Goal: Task Accomplishment & Management: Use online tool/utility

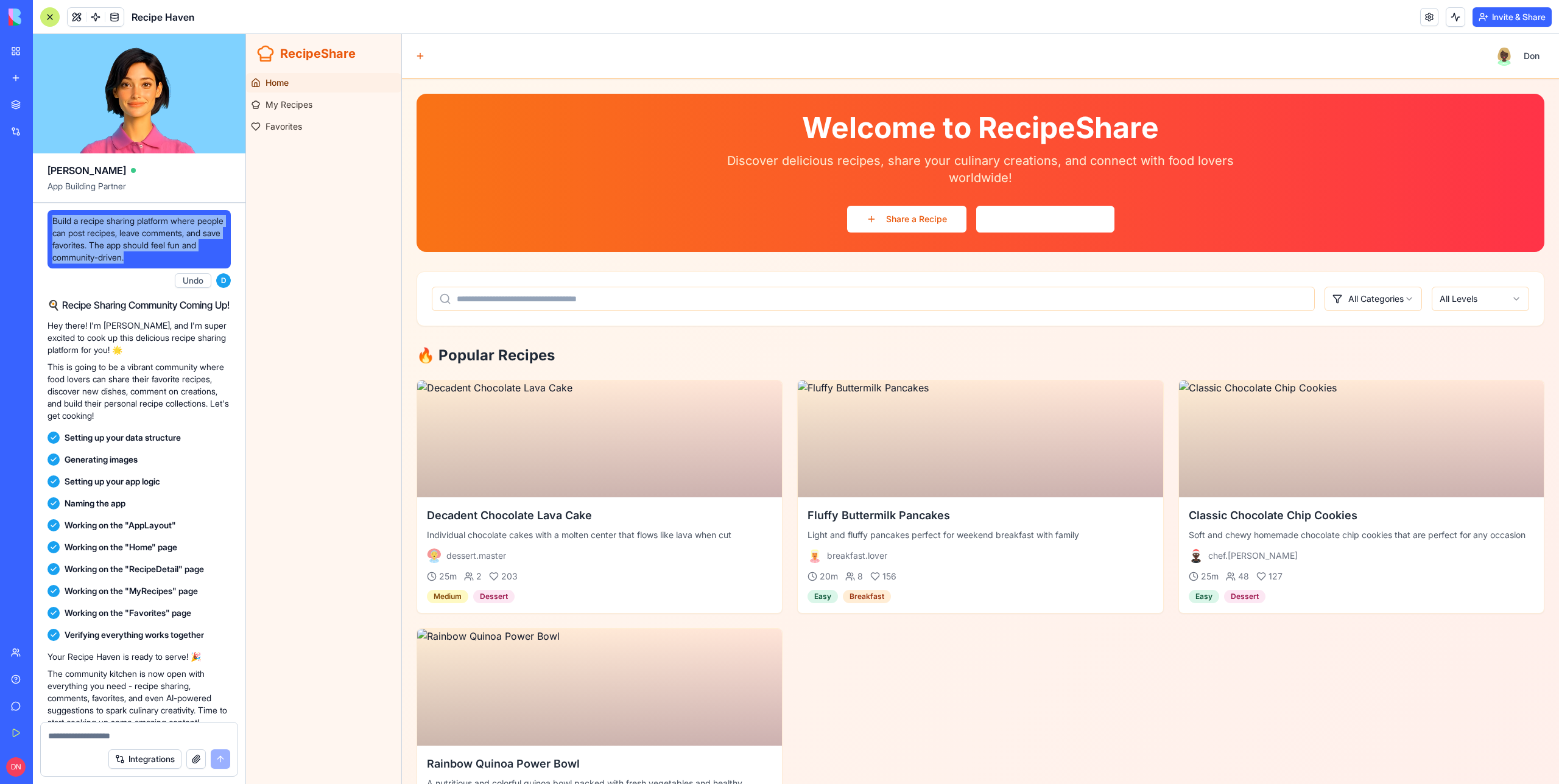
click at [51, 15] on div at bounding box center [49, 17] width 19 height 19
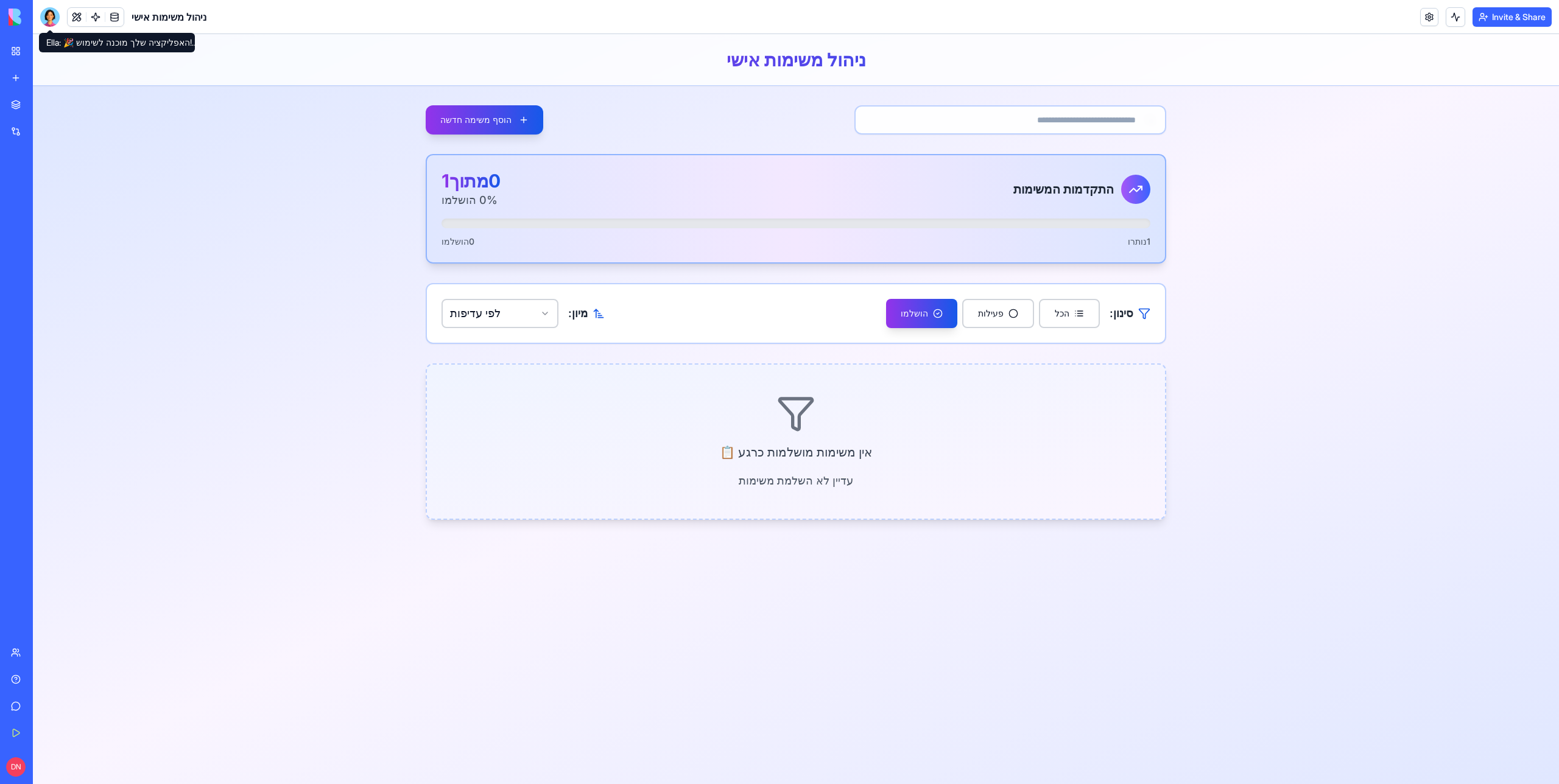
click at [293, 73] on header "ניהול משימות אישי" at bounding box center [796, 59] width 1527 height 51
click at [51, 8] on div at bounding box center [49, 17] width 19 height 19
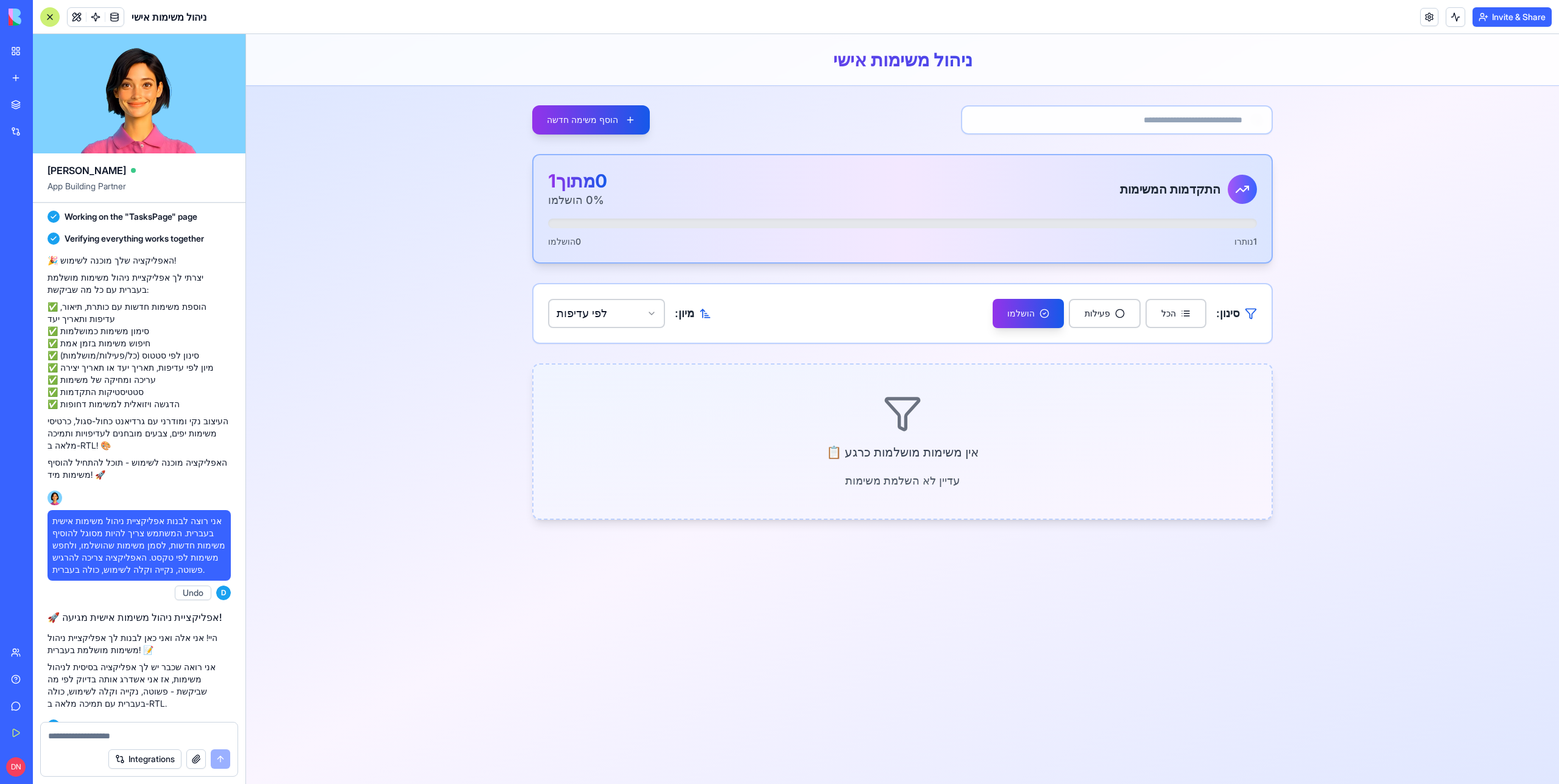
scroll to position [1599, 0]
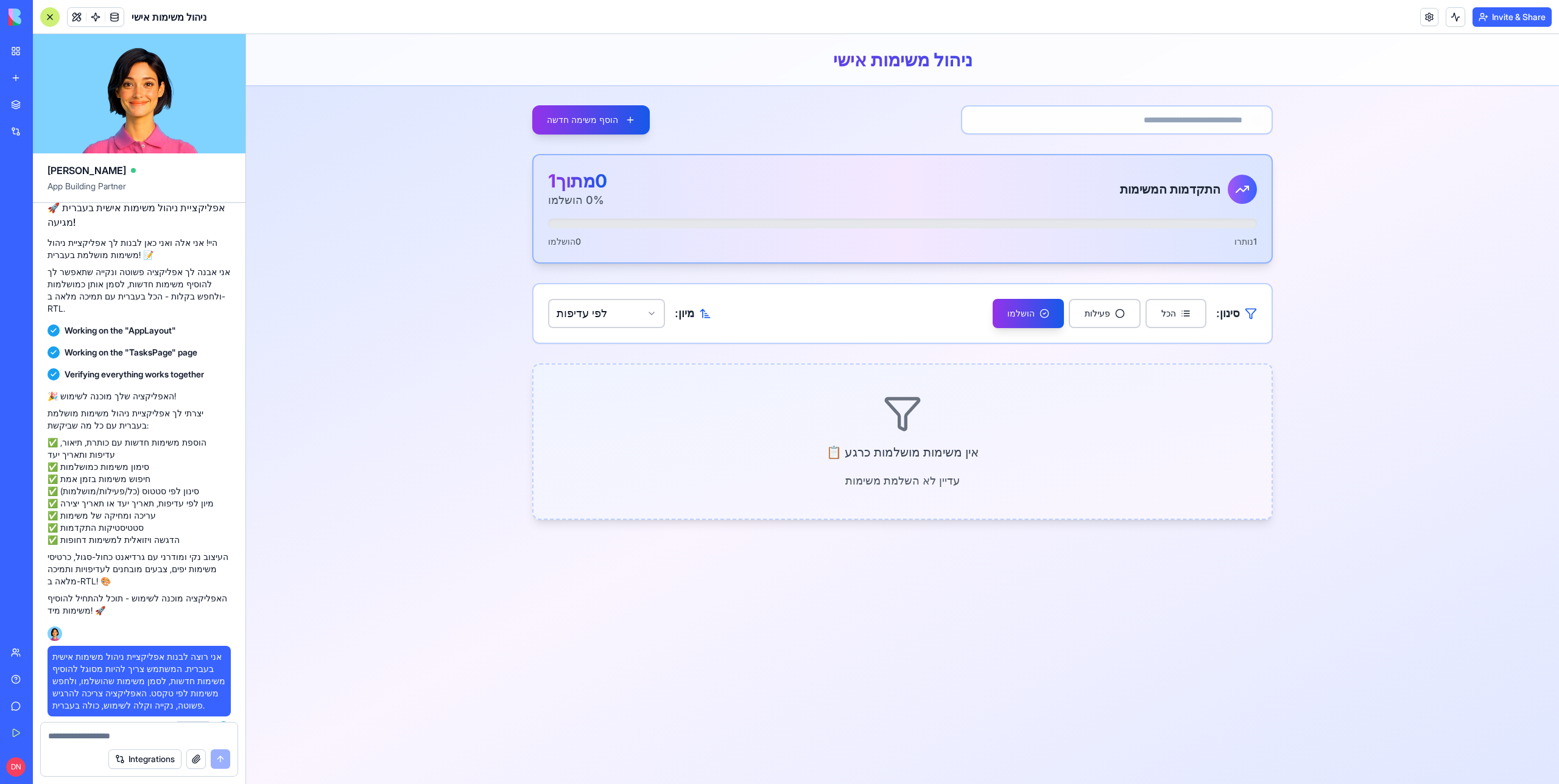
click at [46, 16] on div at bounding box center [49, 17] width 19 height 19
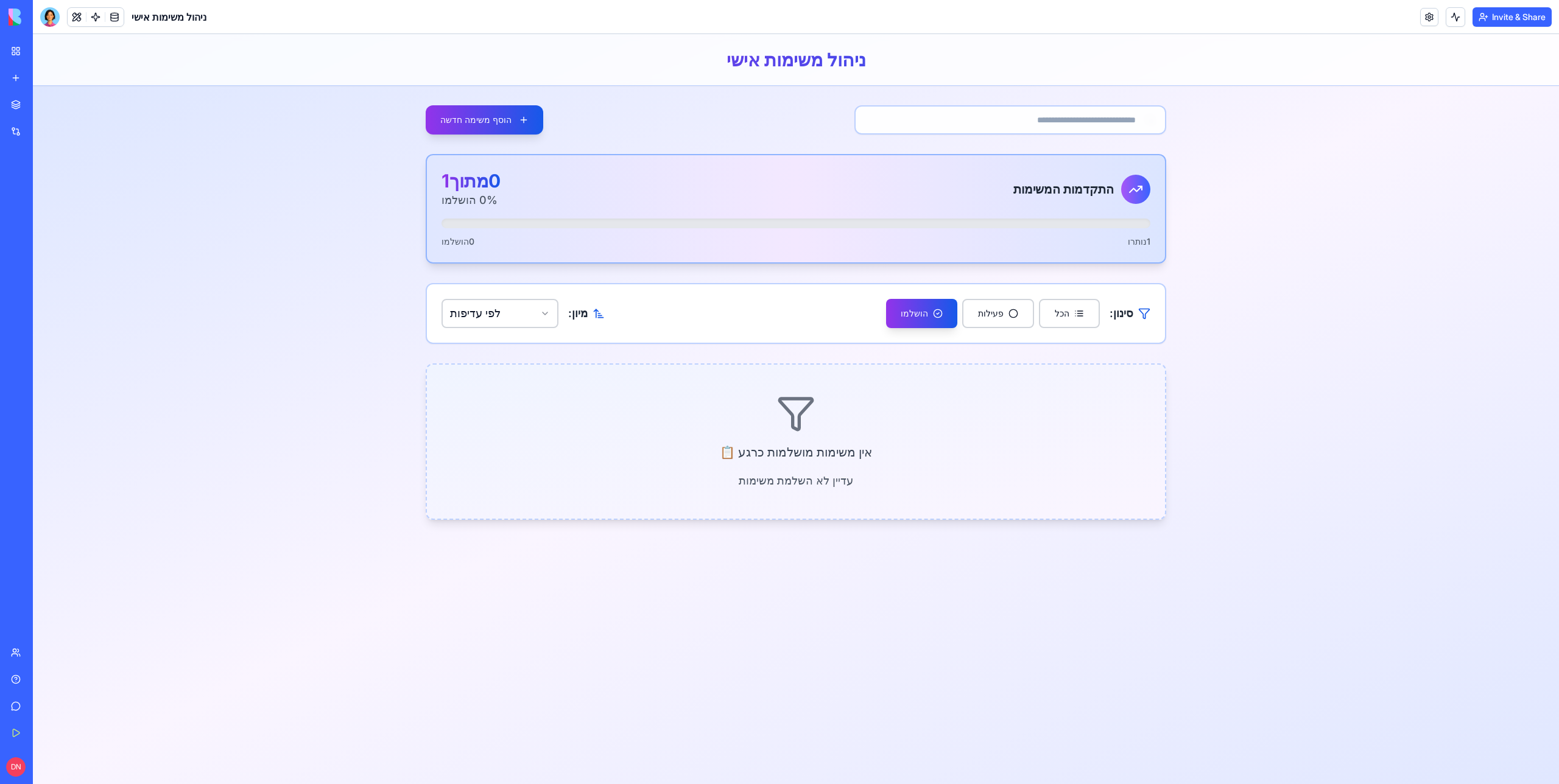
click at [818, 62] on h1 "ניהול משימות אישי" at bounding box center [796, 59] width 741 height 22
click at [817, 62] on h1 "ניהול משימות אישי" at bounding box center [796, 59] width 741 height 22
click at [808, 64] on h1 "ניהול משימות אישי" at bounding box center [796, 59] width 741 height 22
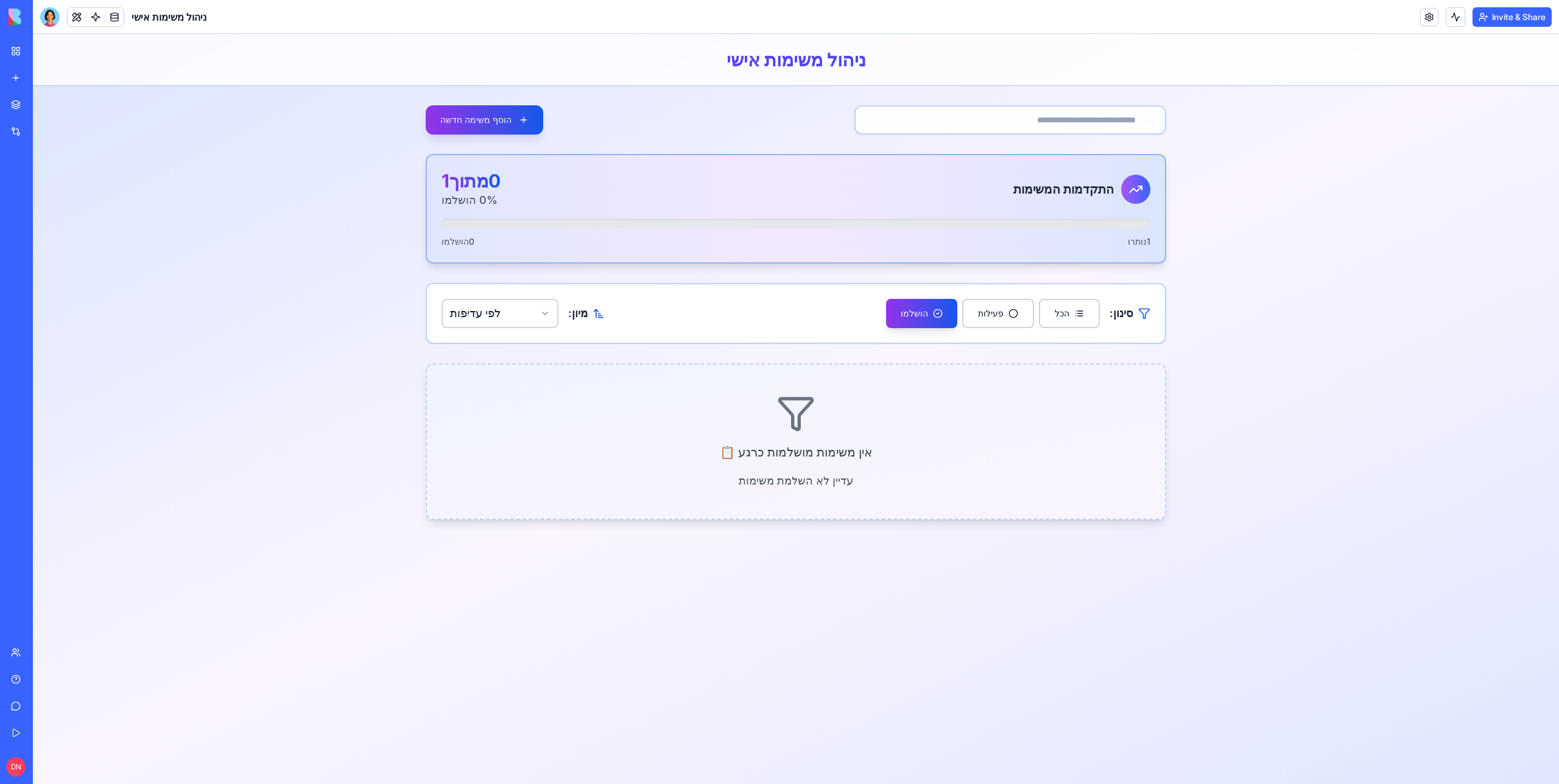
click at [732, 61] on h1 "ניהול משימות אישי" at bounding box center [796, 59] width 741 height 22
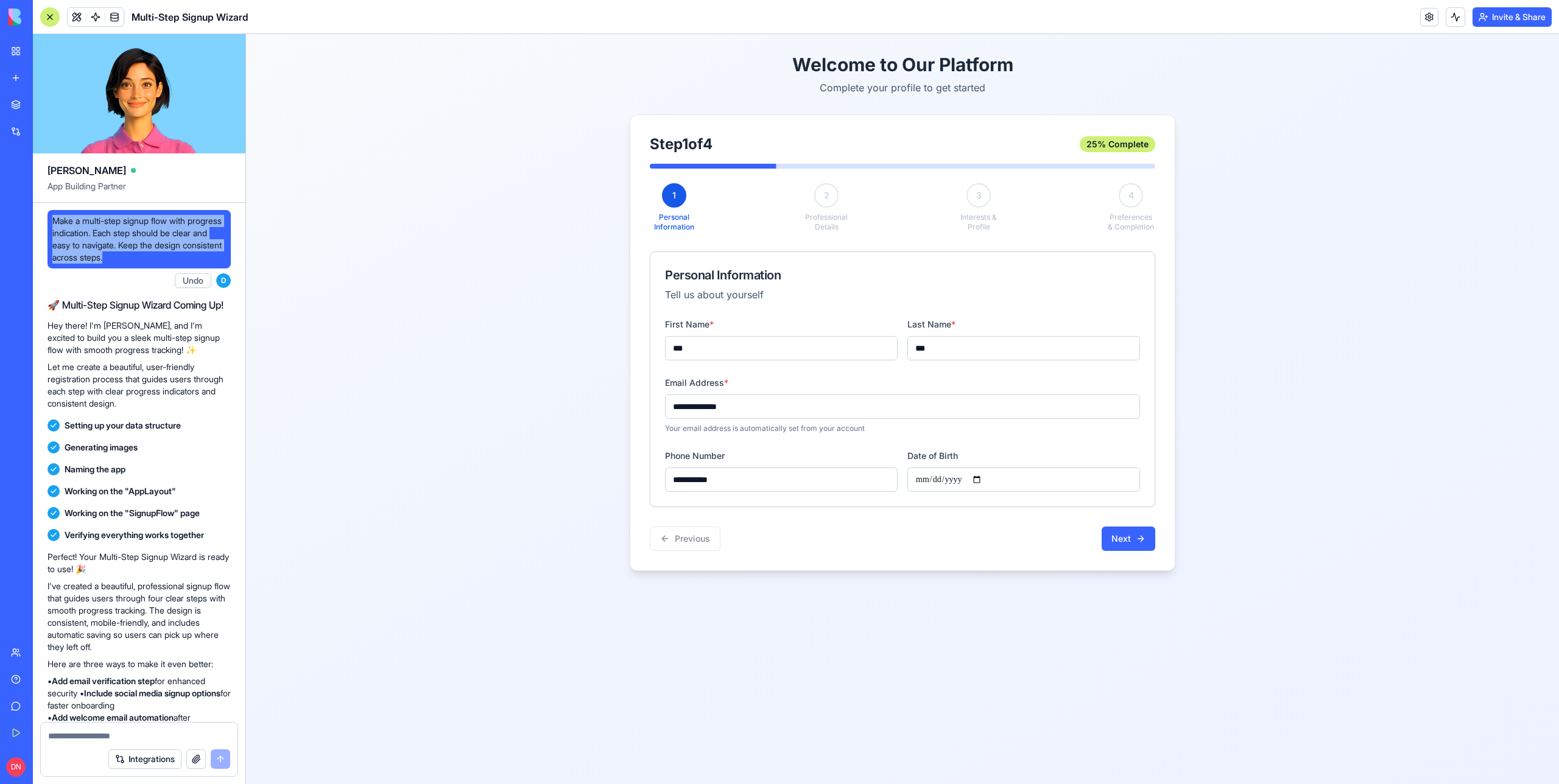
drag, startPoint x: 0, startPoint y: 0, endPoint x: 54, endPoint y: 15, distance: 56.0
click at [54, 15] on div at bounding box center [49, 17] width 19 height 19
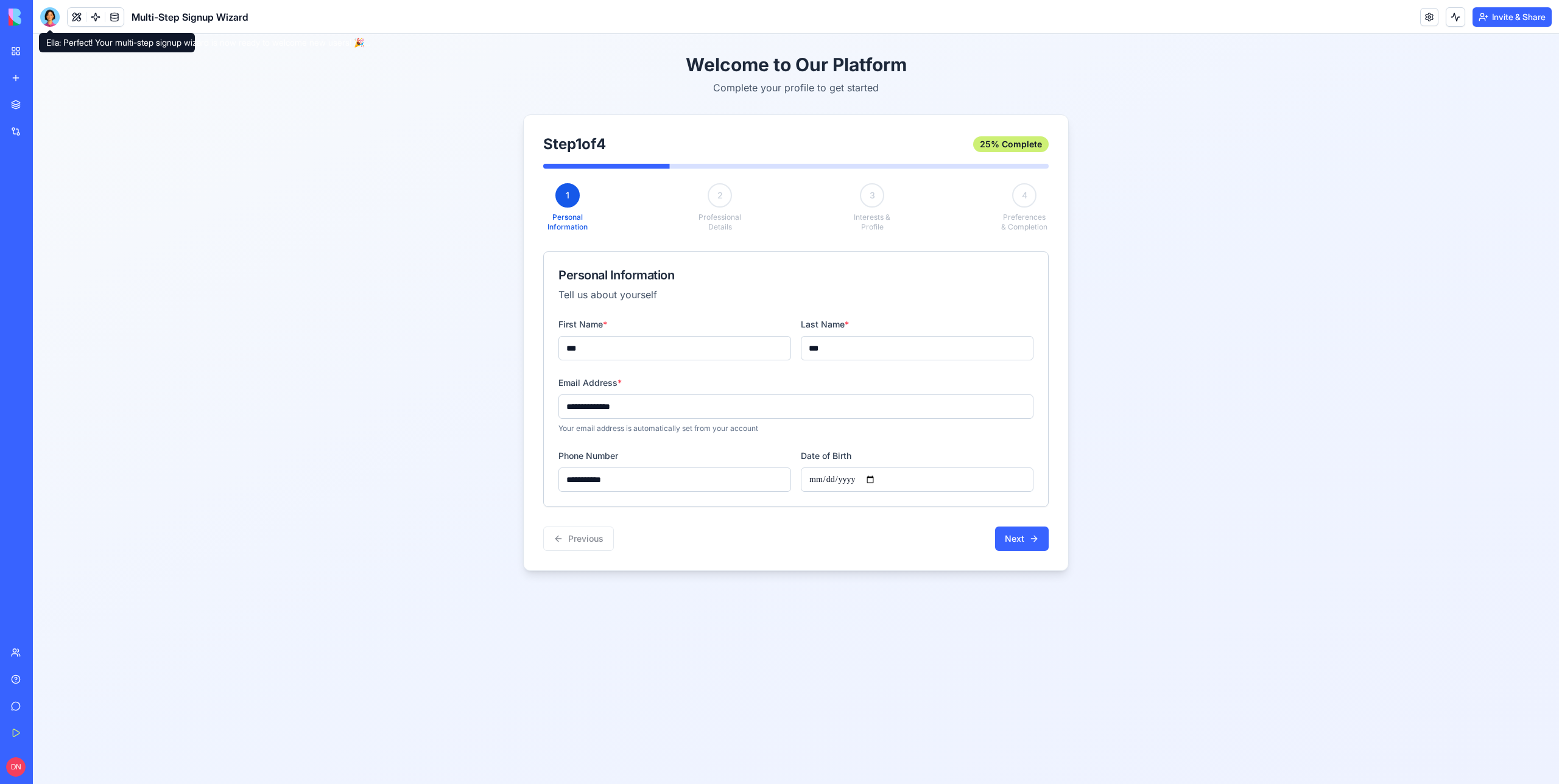
click at [54, 12] on div at bounding box center [49, 17] width 19 height 19
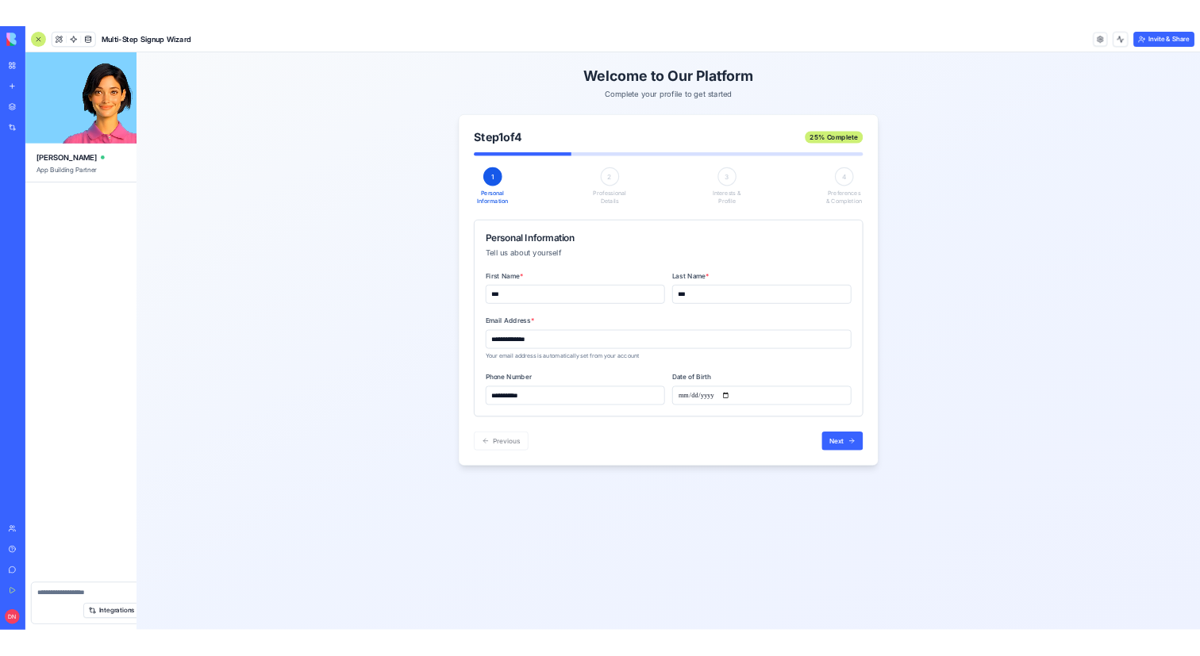
scroll to position [2504, 0]
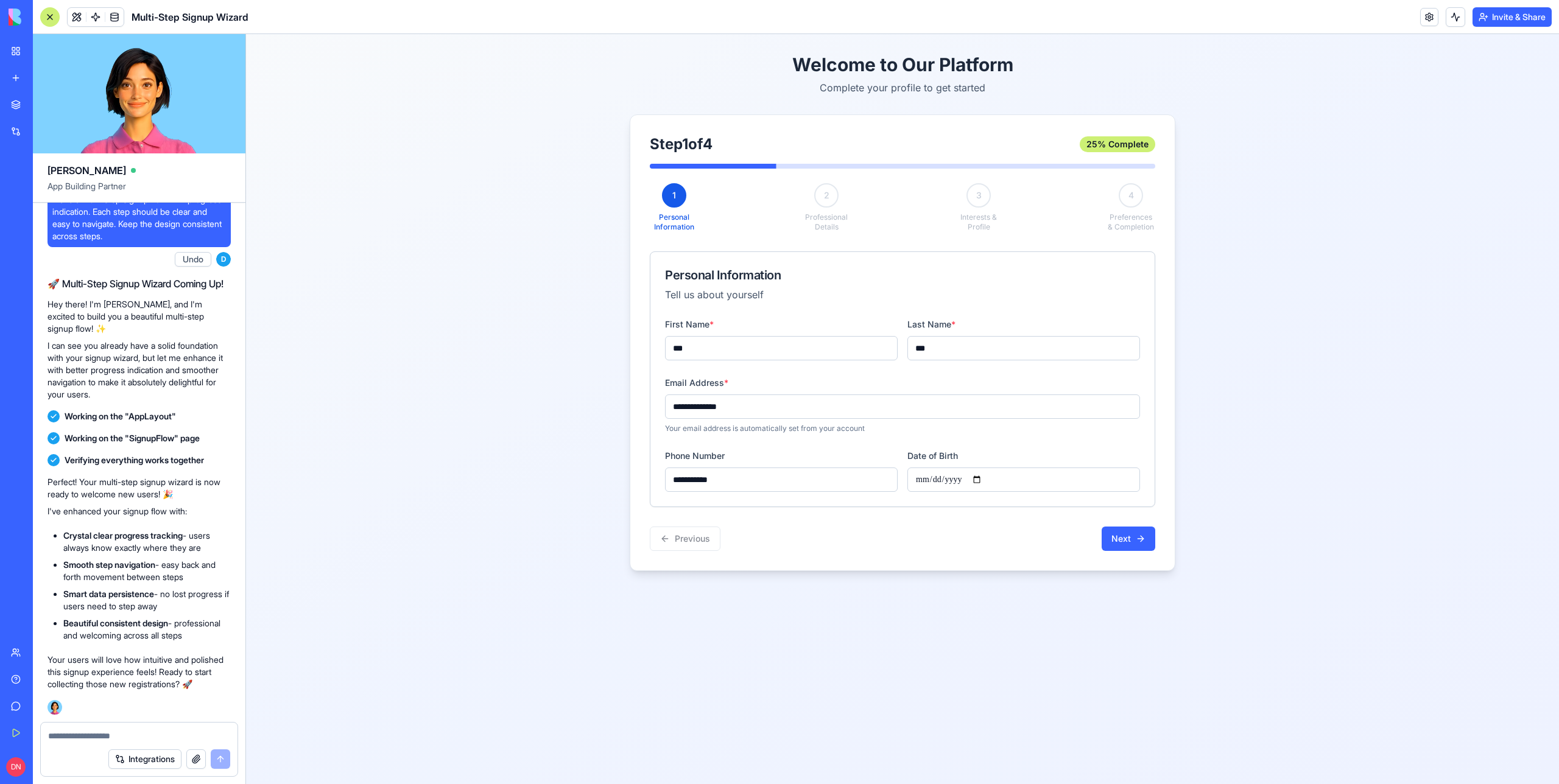
click at [46, 20] on div at bounding box center [49, 17] width 19 height 19
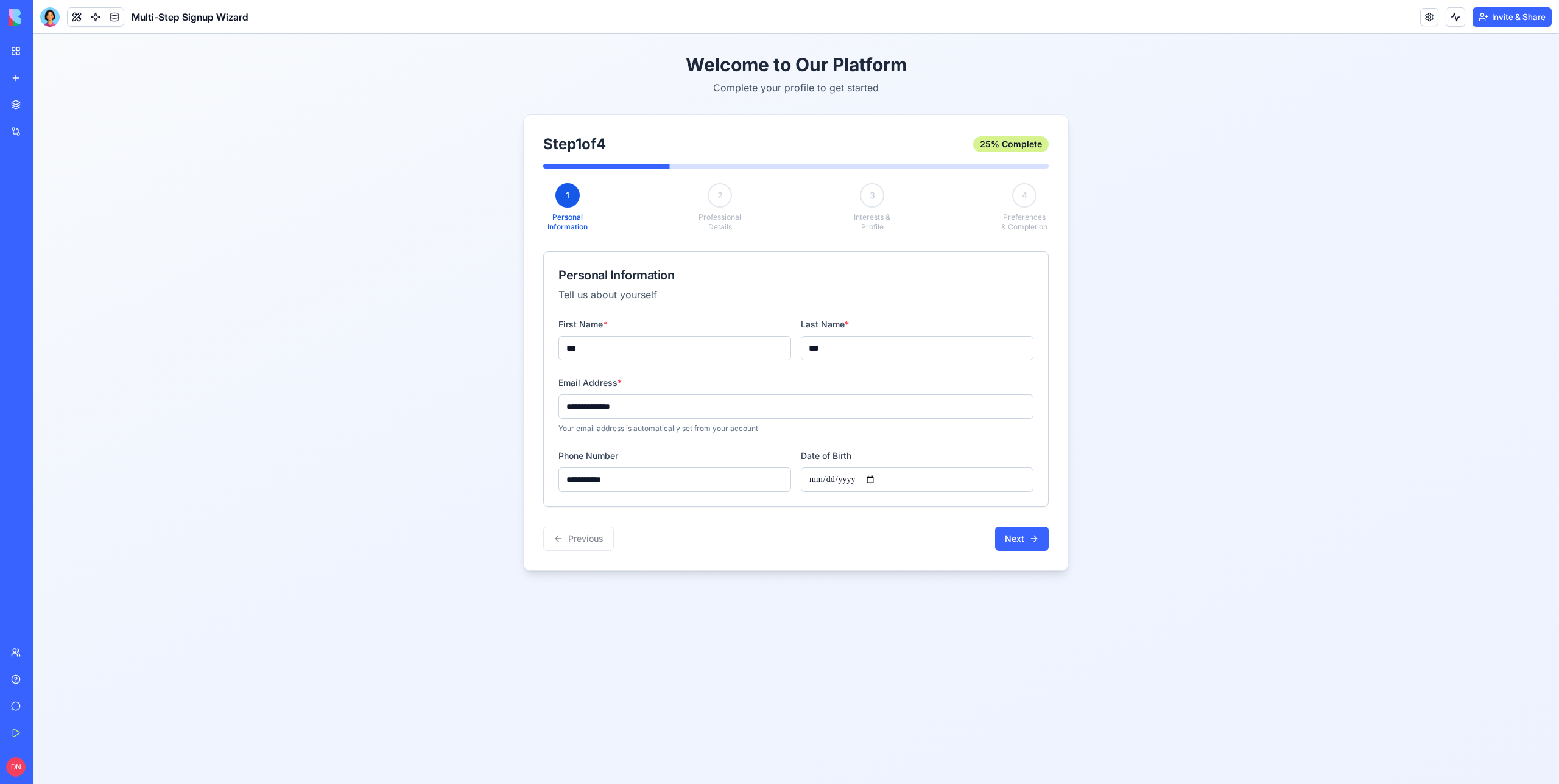
click at [1016, 144] on div "25 % Complete" at bounding box center [1011, 144] width 75 height 16
click at [1015, 148] on div "25 % Complete" at bounding box center [1011, 144] width 75 height 16
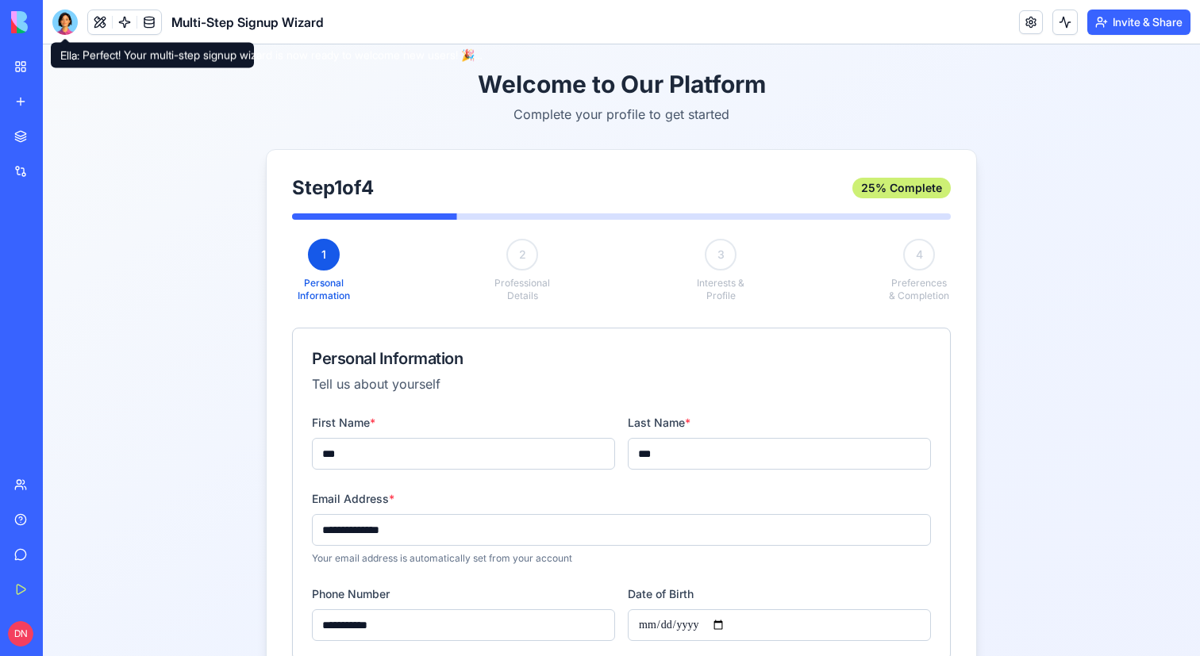
click at [67, 17] on div at bounding box center [64, 22] width 25 height 25
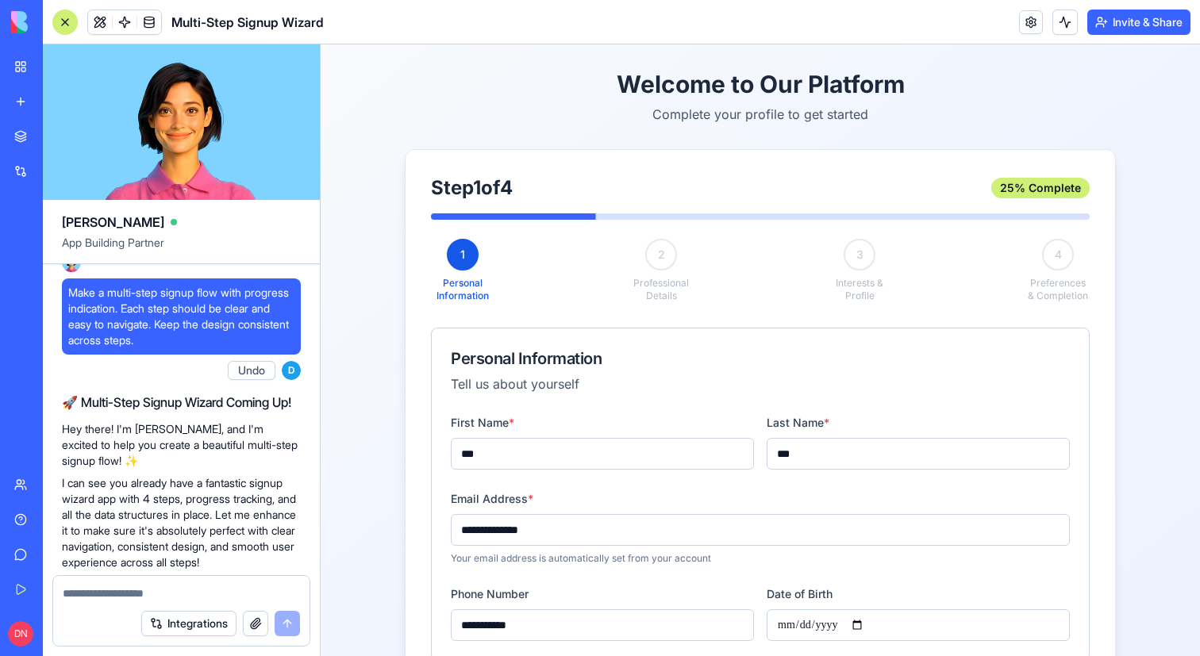
scroll to position [0, 0]
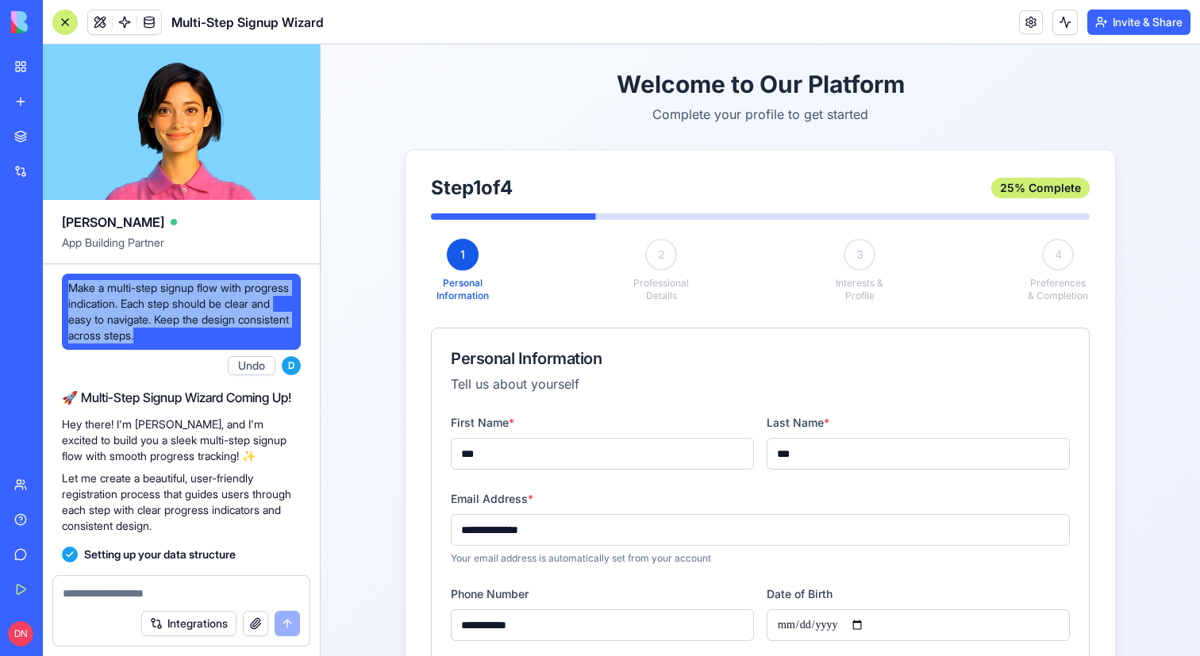
drag, startPoint x: 251, startPoint y: 336, endPoint x: 50, endPoint y: 286, distance: 206.9
copy span "Make a multi-step signup flow with progress indication. Each step should be cle…"
click at [60, 29] on div at bounding box center [64, 22] width 25 height 25
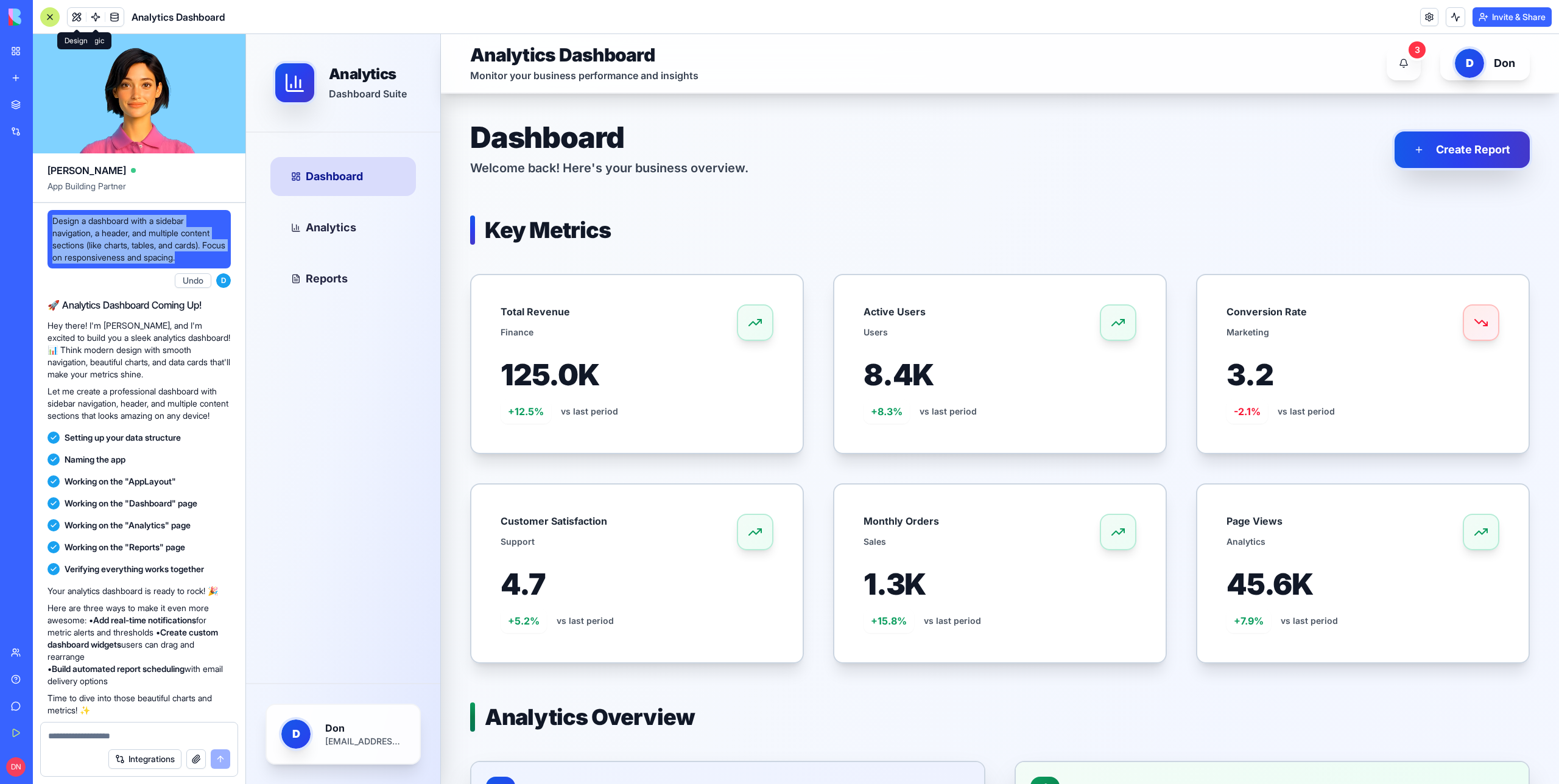
click at [55, 21] on div at bounding box center [49, 17] width 19 height 19
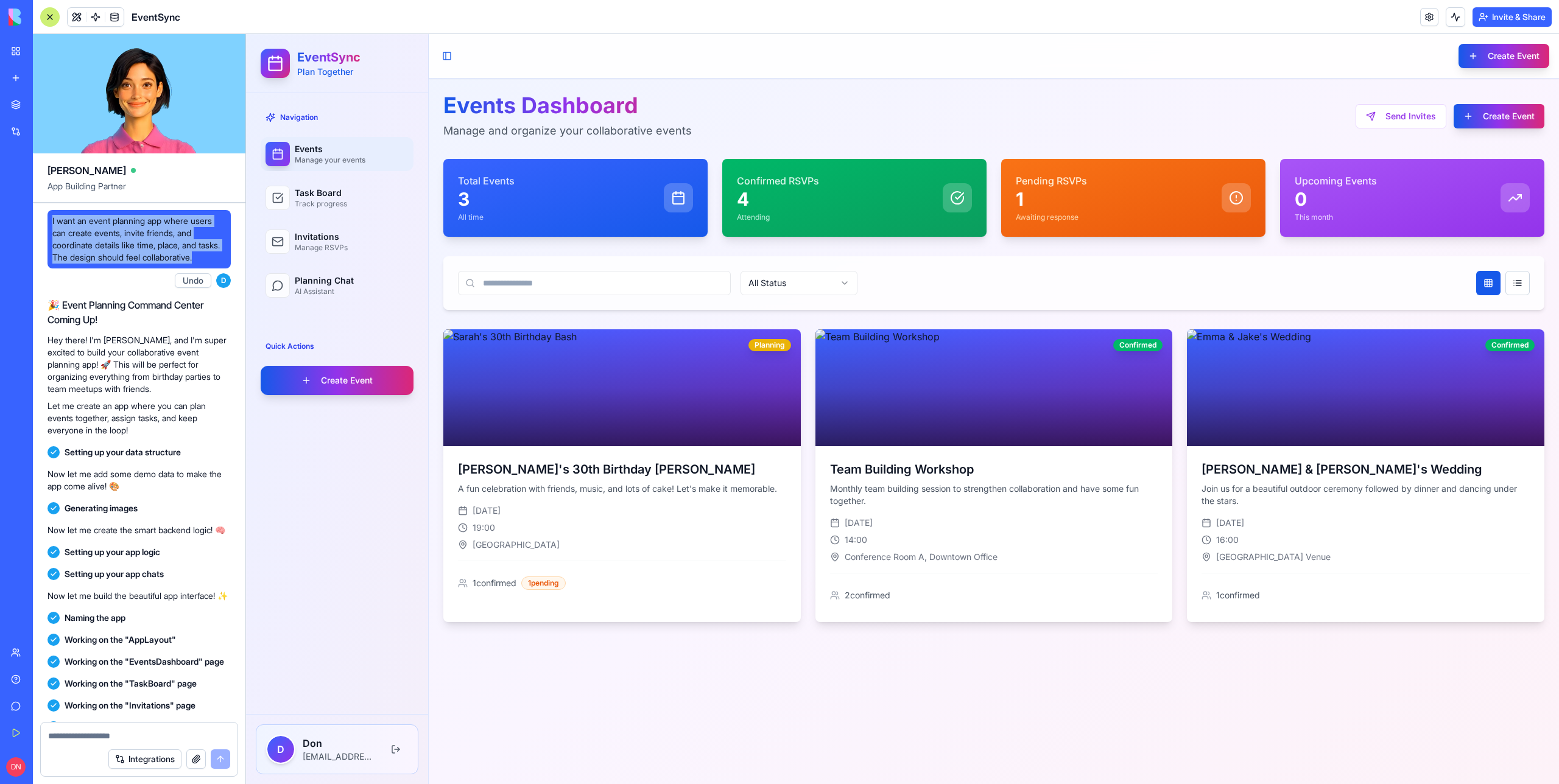
click at [48, 21] on div at bounding box center [49, 17] width 19 height 19
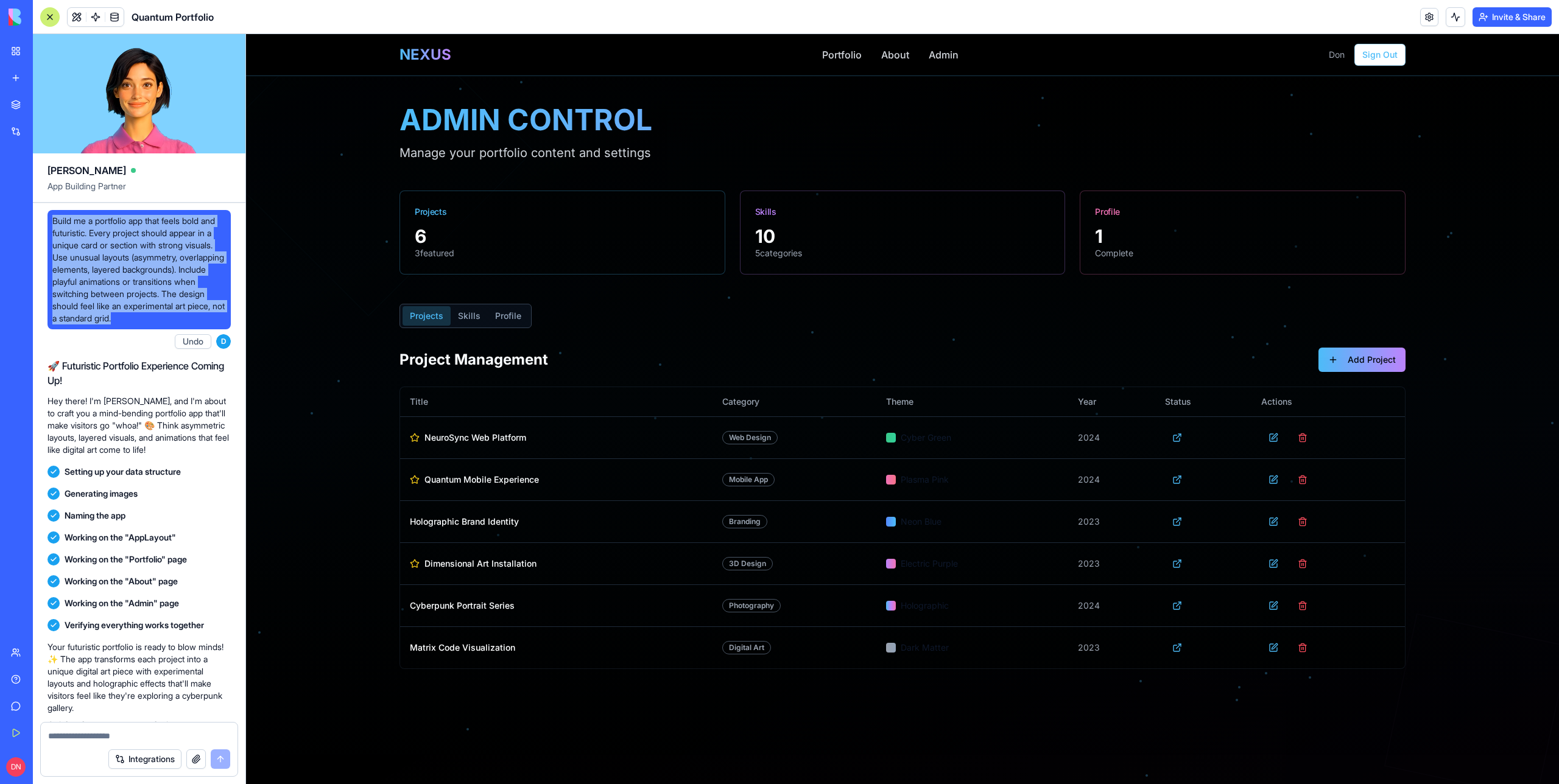
click at [49, 13] on div at bounding box center [49, 17] width 19 height 19
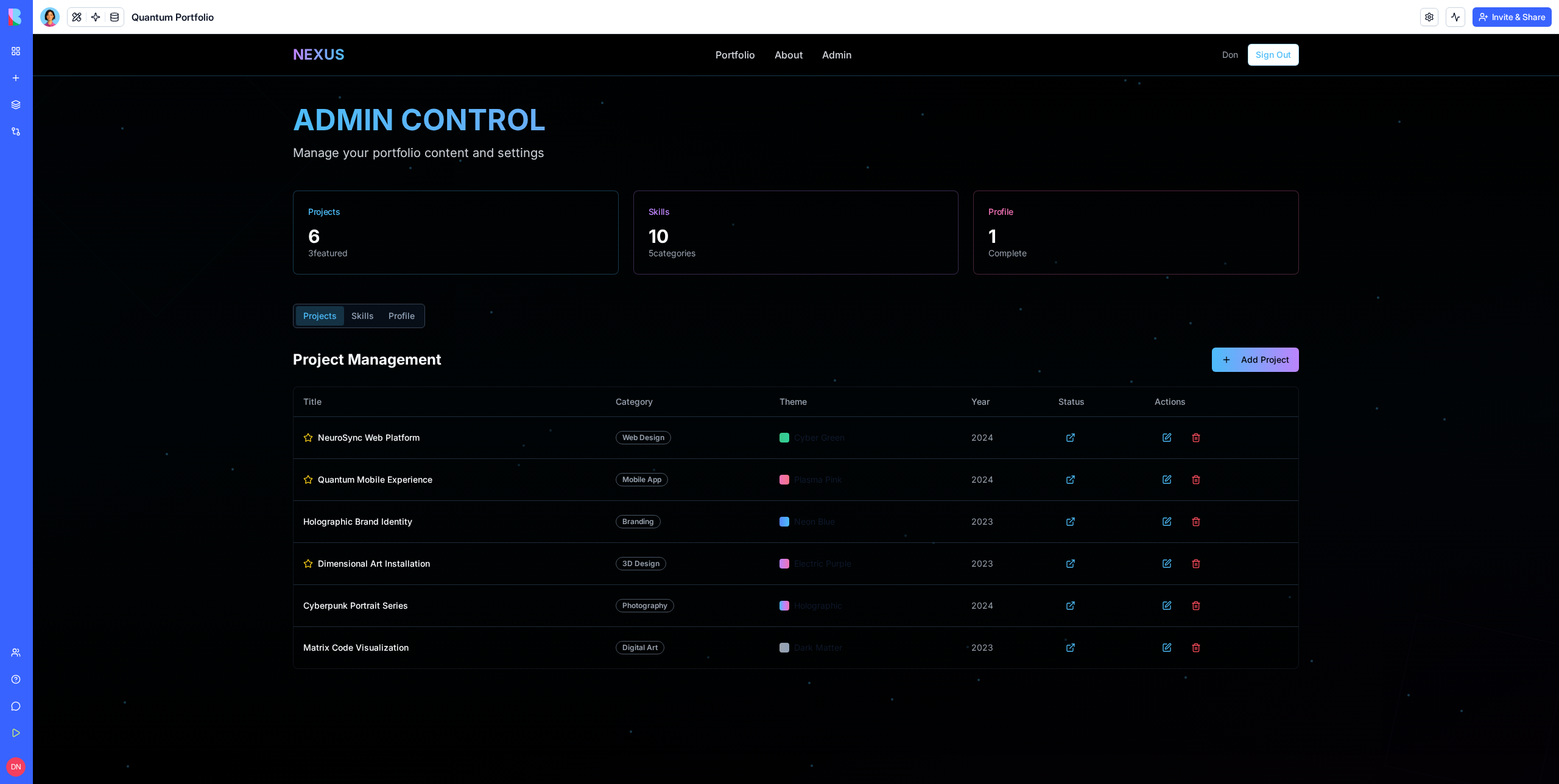
click at [327, 51] on div "NEXUS" at bounding box center [319, 54] width 51 height 19
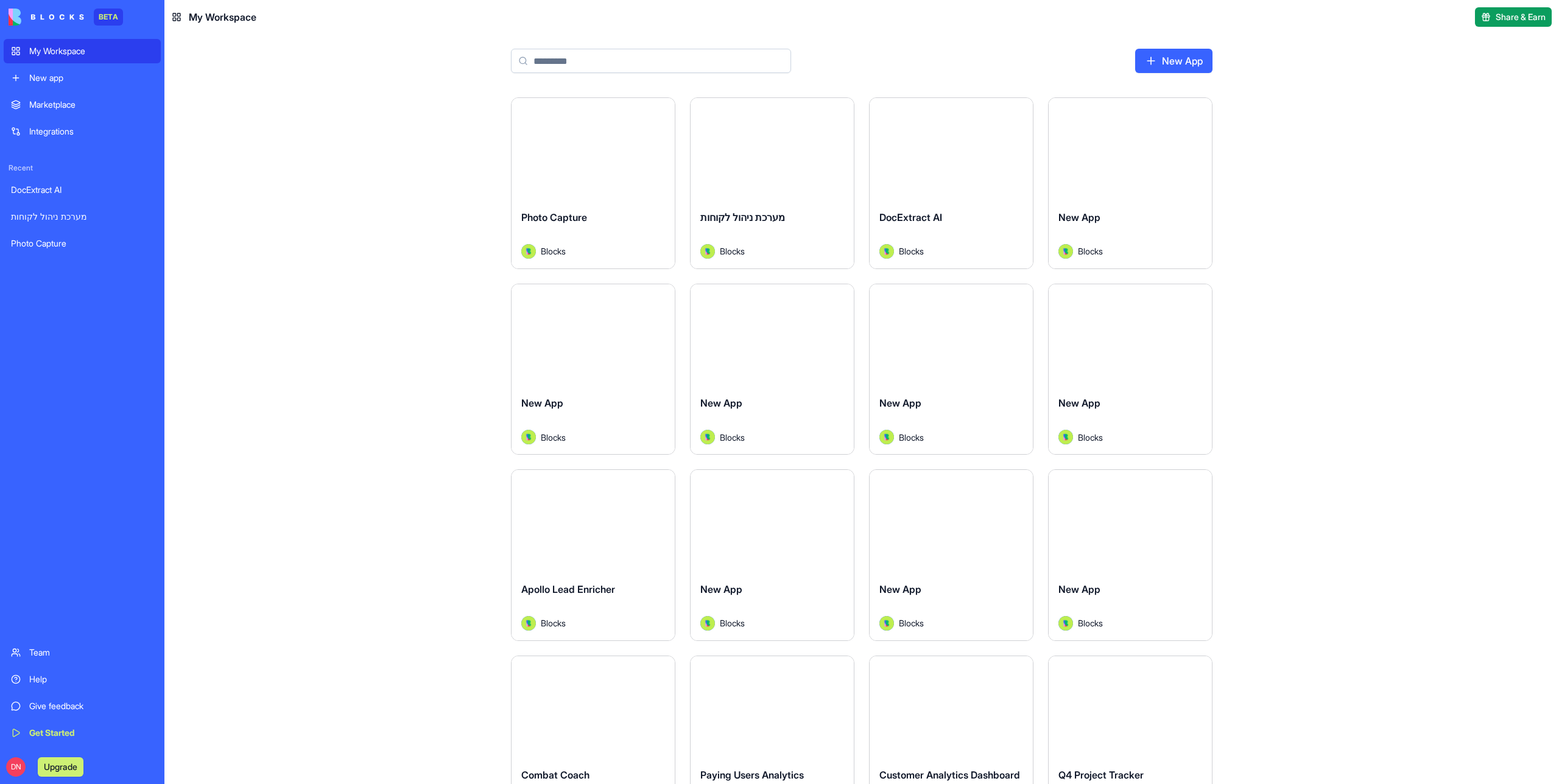
click at [572, 68] on input at bounding box center [651, 61] width 280 height 25
type input "**********"
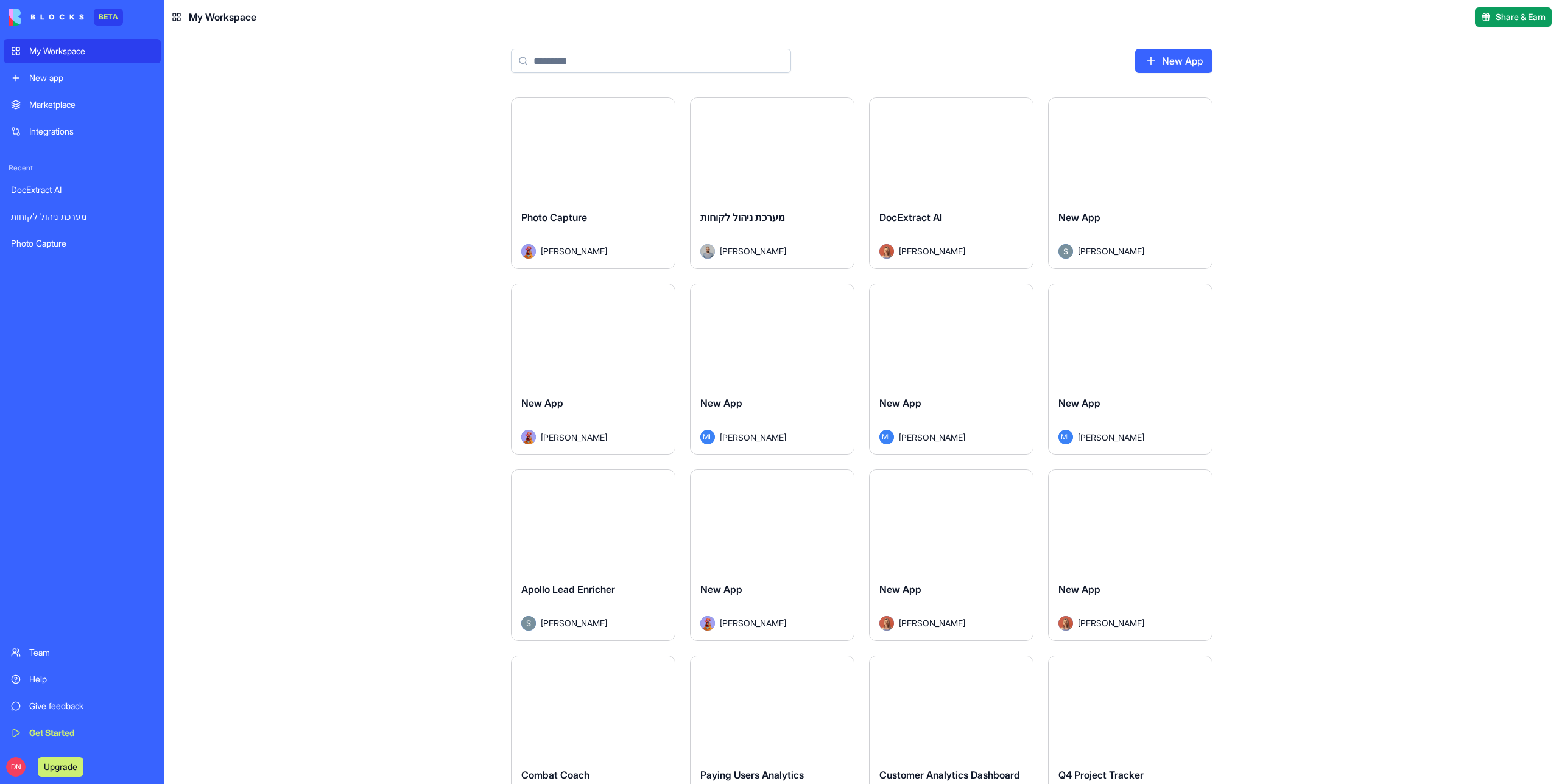
click at [591, 70] on input at bounding box center [651, 61] width 280 height 25
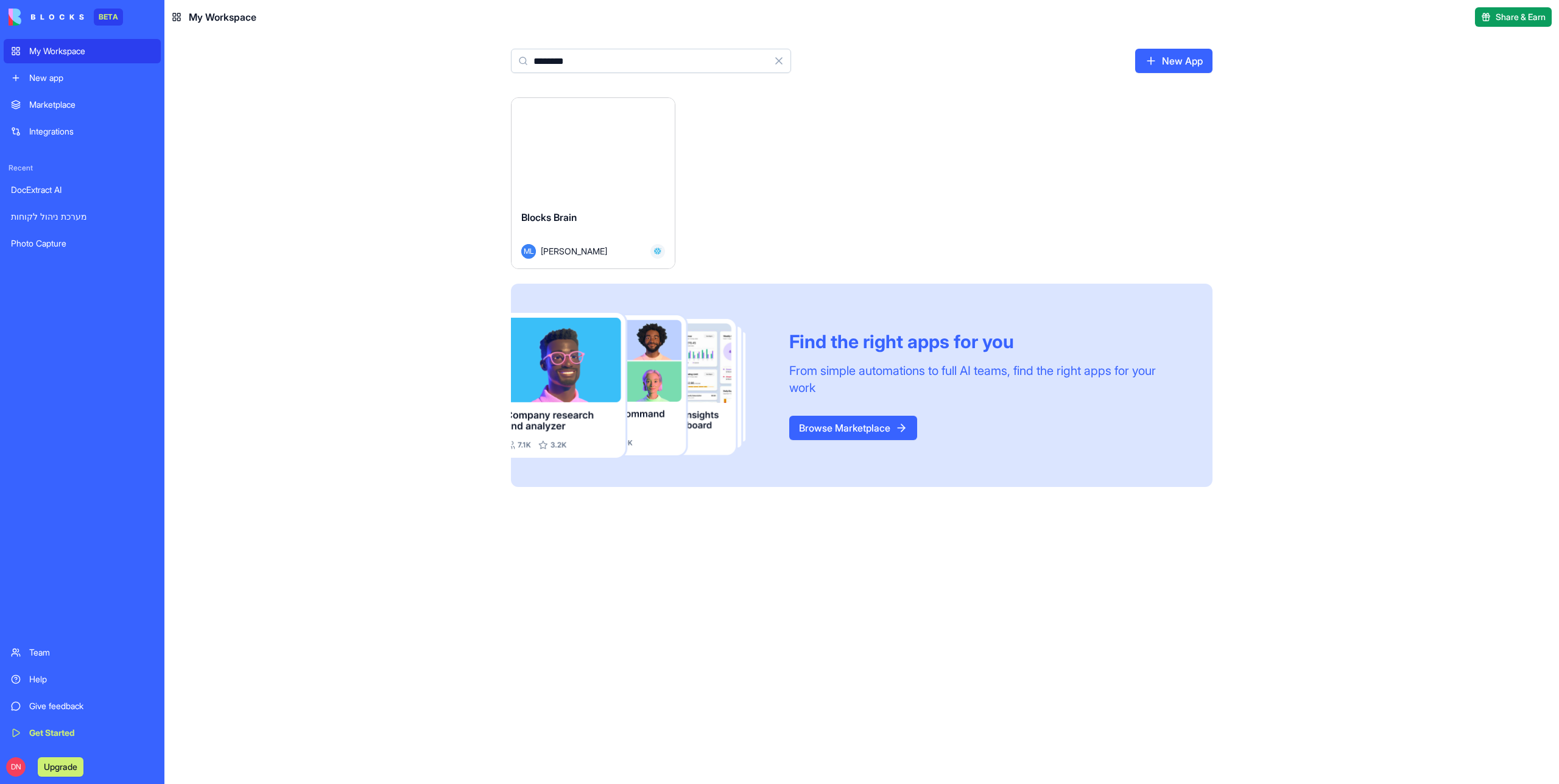
type input "********"
click at [590, 158] on button "Launch" at bounding box center [593, 150] width 91 height 25
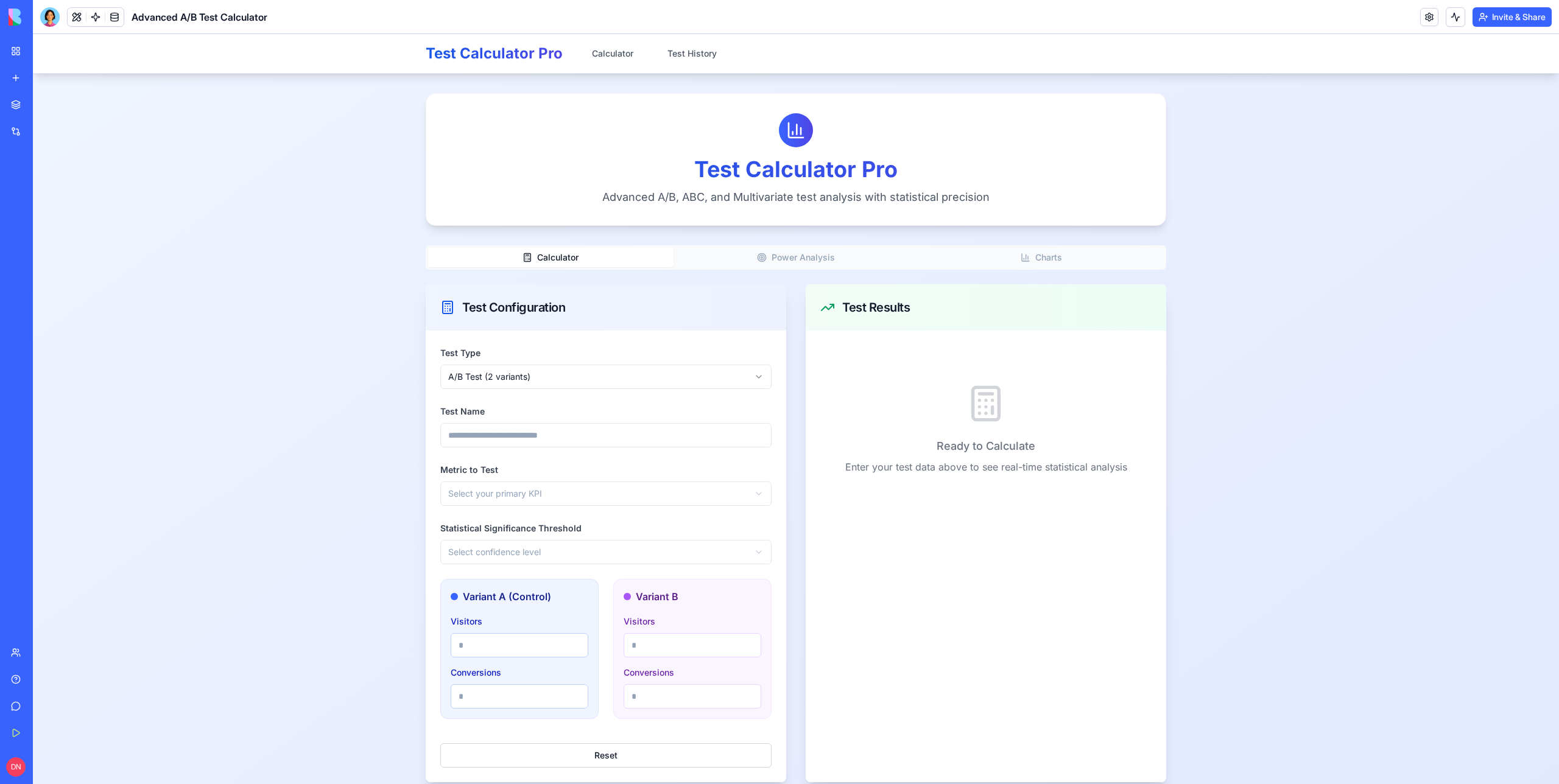
click at [515, 46] on h1 "Test Calculator Pro" at bounding box center [494, 53] width 137 height 19
click at [508, 57] on h1 "Test Calculator Pro" at bounding box center [494, 53] width 137 height 19
drag, startPoint x: 471, startPoint y: 57, endPoint x: 464, endPoint y: 61, distance: 8.1
click at [464, 61] on h1 "Test Calculator Pro" at bounding box center [494, 53] width 137 height 19
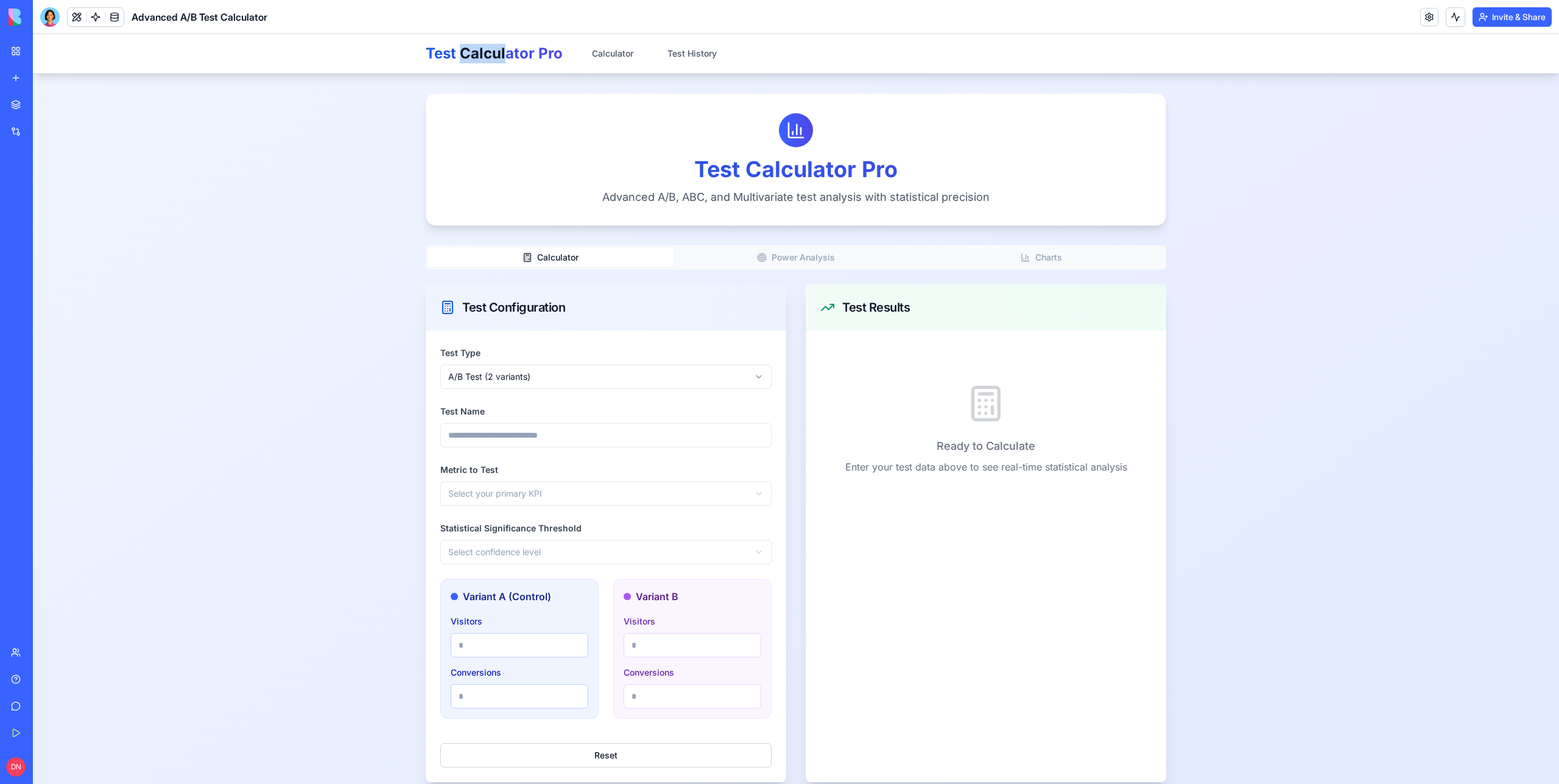
drag, startPoint x: 507, startPoint y: 51, endPoint x: 465, endPoint y: 48, distance: 42.1
click at [465, 48] on h1 "Test Calculator Pro" at bounding box center [494, 53] width 137 height 19
click at [503, 61] on h1 "Test Calculator Pro" at bounding box center [494, 53] width 137 height 19
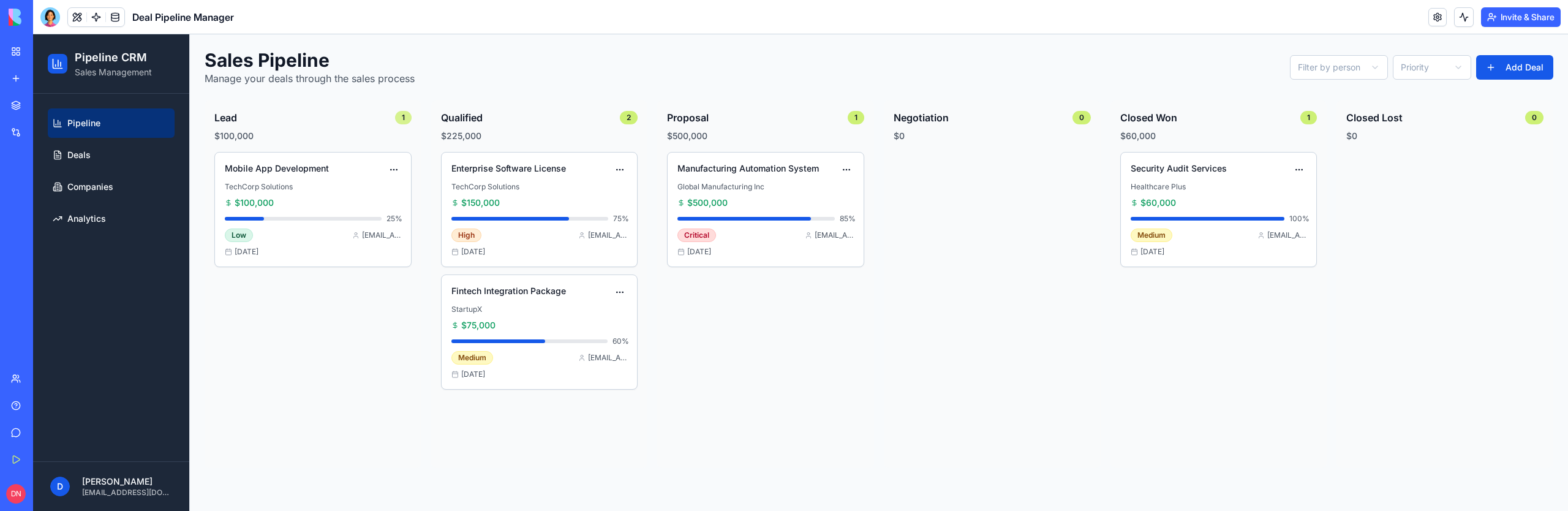
click at [401, 117] on div "1" at bounding box center [403, 117] width 16 height 13
click at [404, 117] on div "1" at bounding box center [403, 117] width 16 height 13
drag, startPoint x: 479, startPoint y: 120, endPoint x: 459, endPoint y: 120, distance: 20.0
click at [459, 120] on h3 "Qualified" at bounding box center [462, 117] width 42 height 15
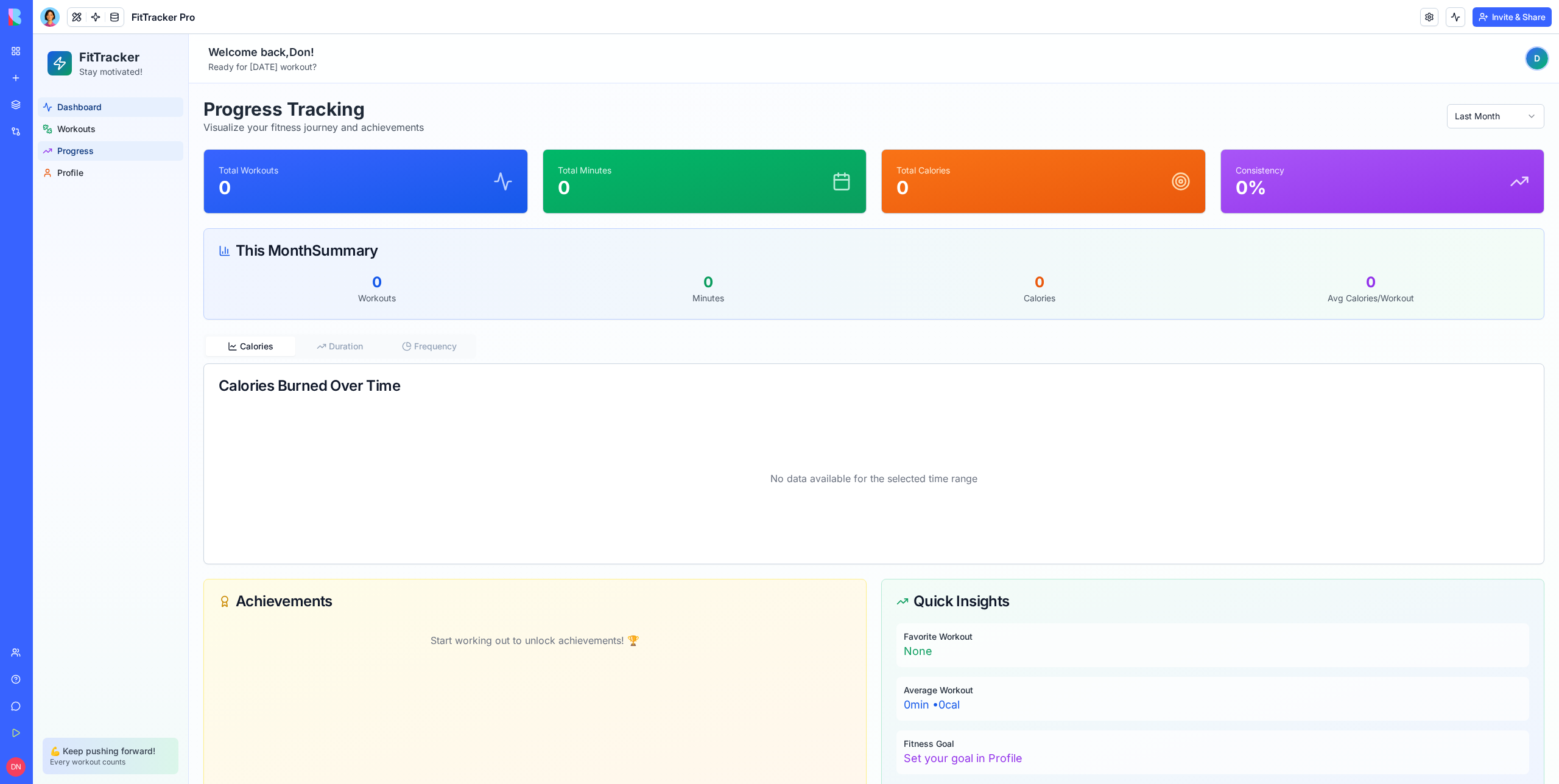
click at [82, 112] on span "Dashboard" at bounding box center [80, 107] width 45 height 12
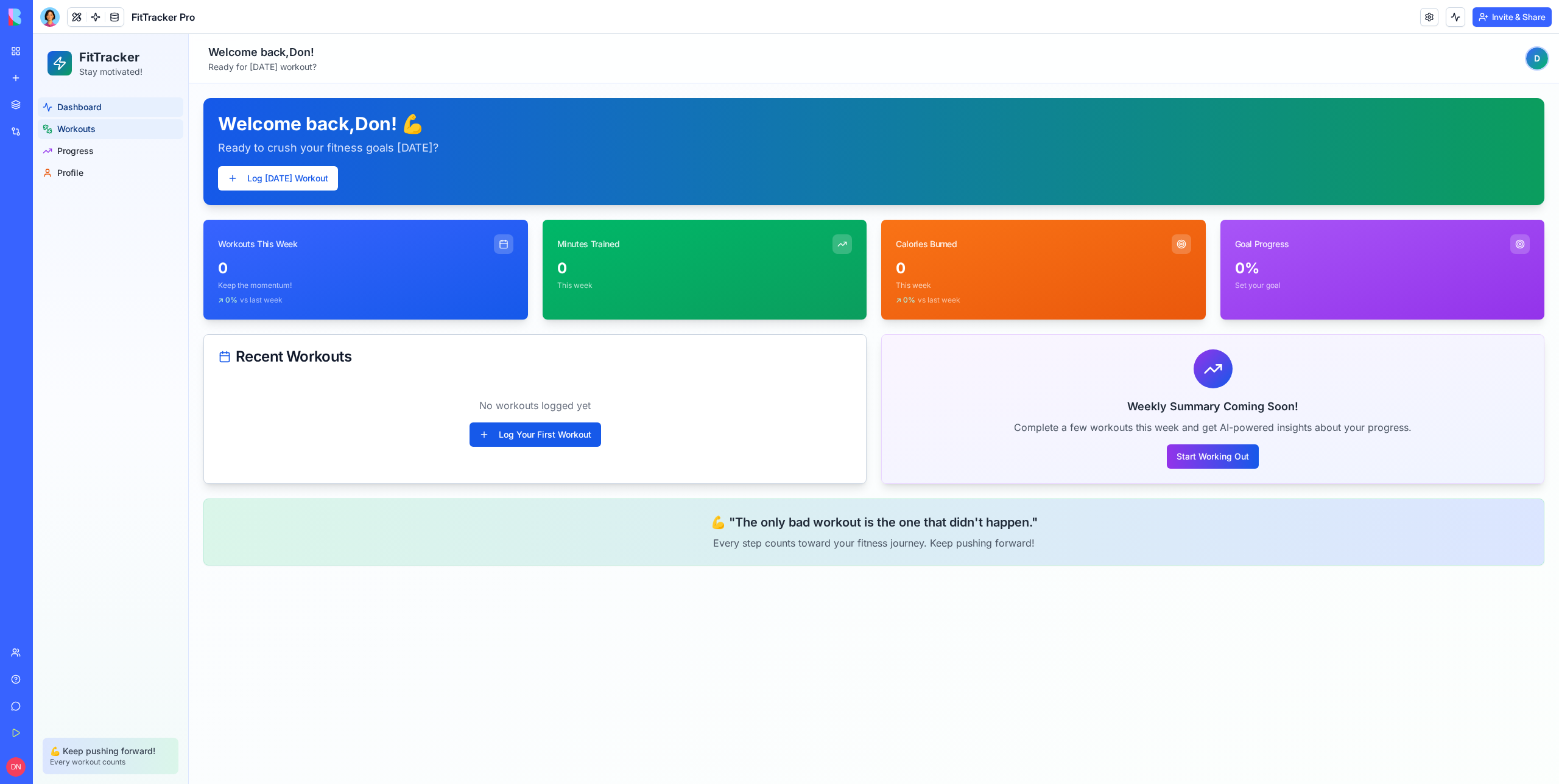
click at [88, 129] on span "Workouts" at bounding box center [77, 129] width 38 height 12
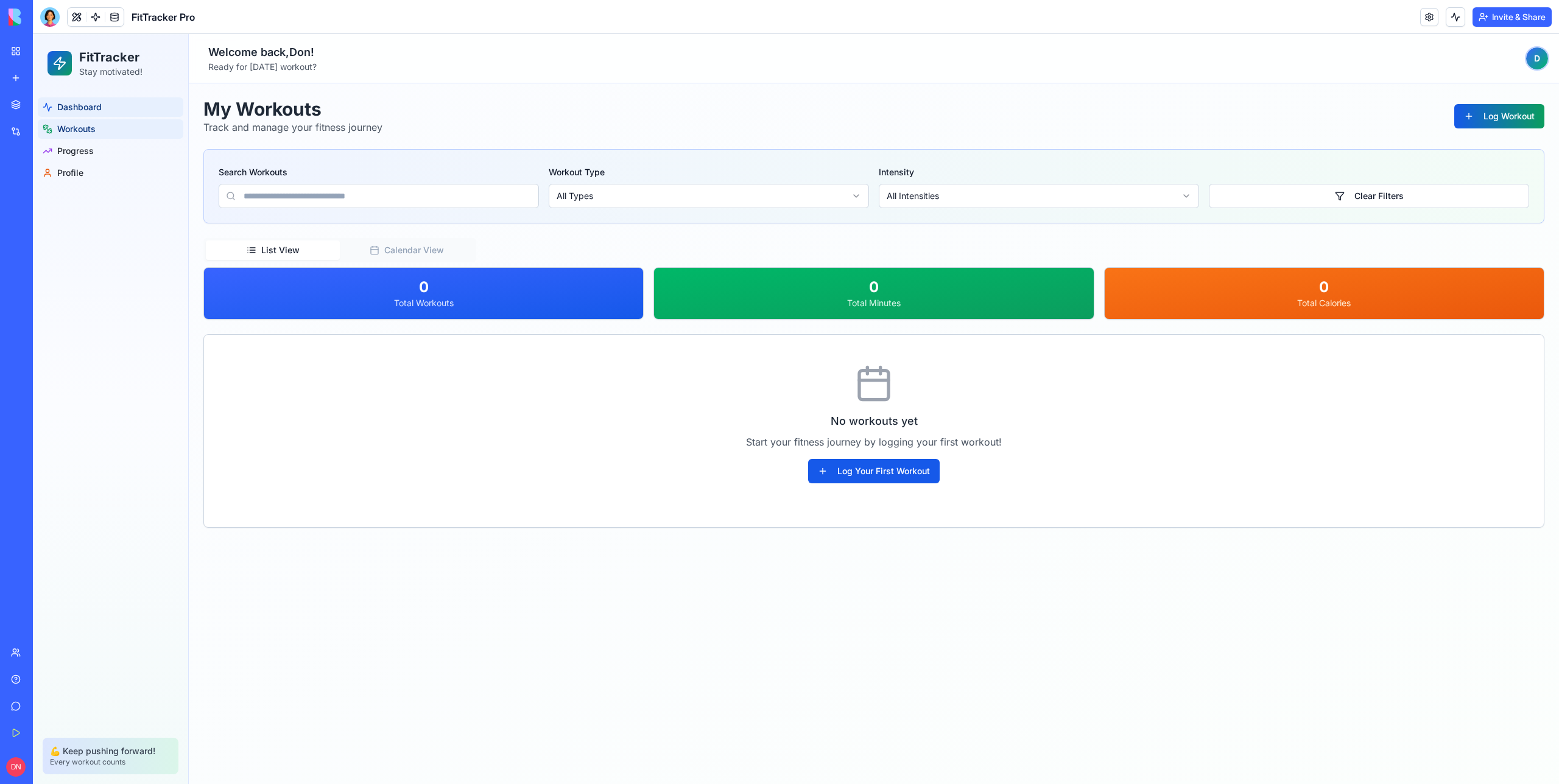
click at [101, 115] on link "Dashboard" at bounding box center [111, 107] width 146 height 19
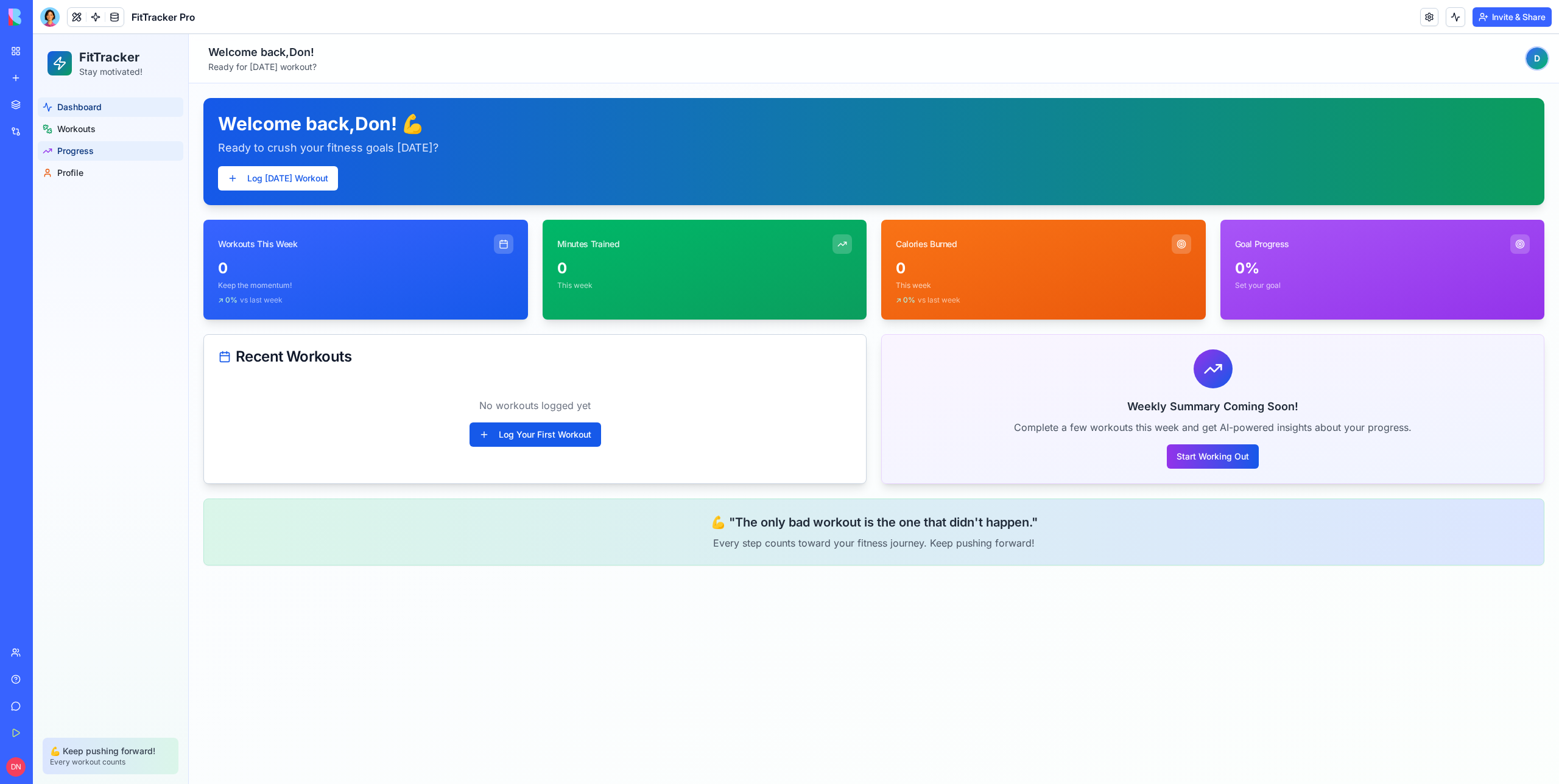
click at [88, 153] on span "Progress" at bounding box center [76, 151] width 37 height 12
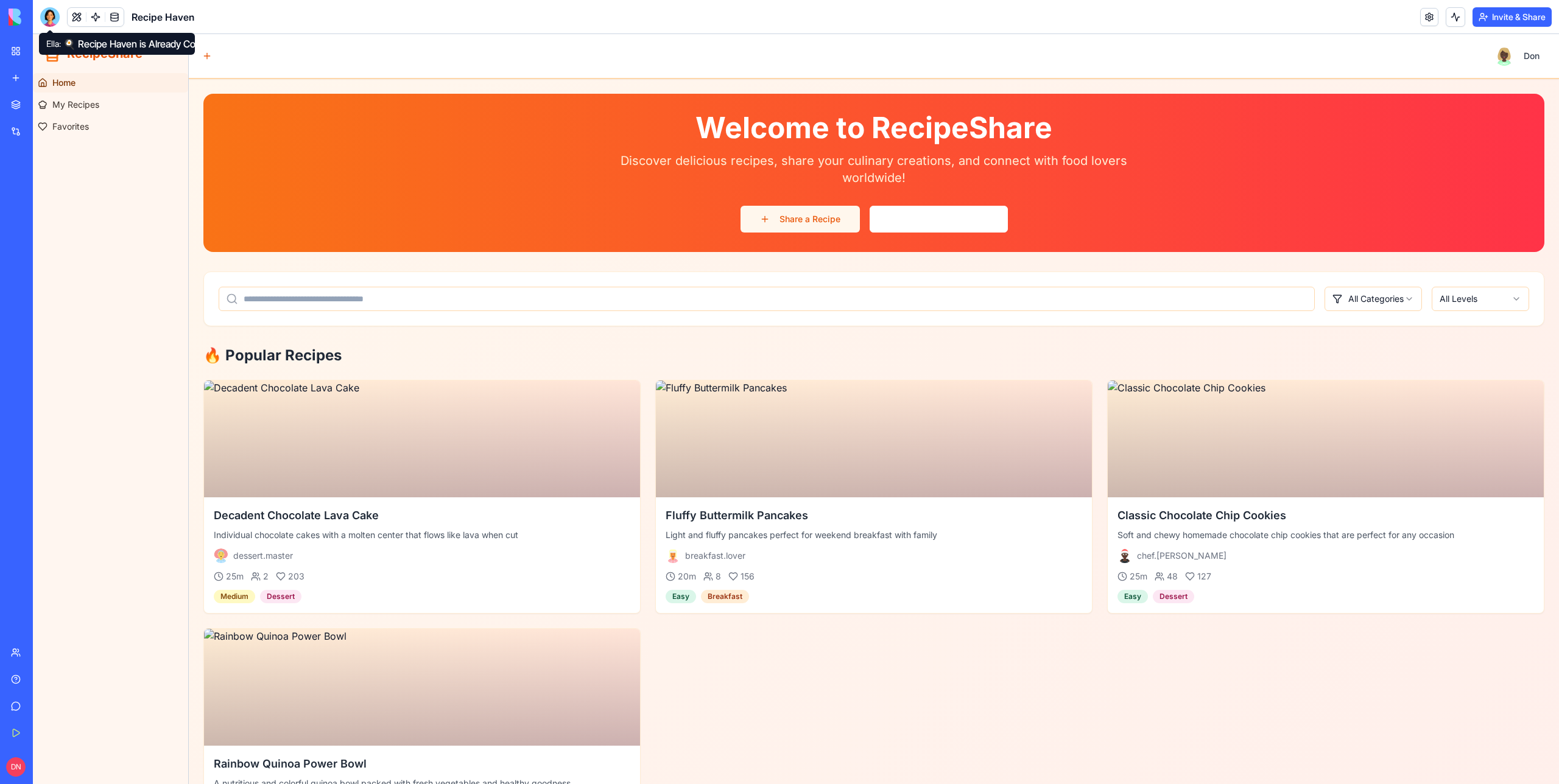
click at [808, 226] on button "Share a Recipe" at bounding box center [801, 219] width 120 height 27
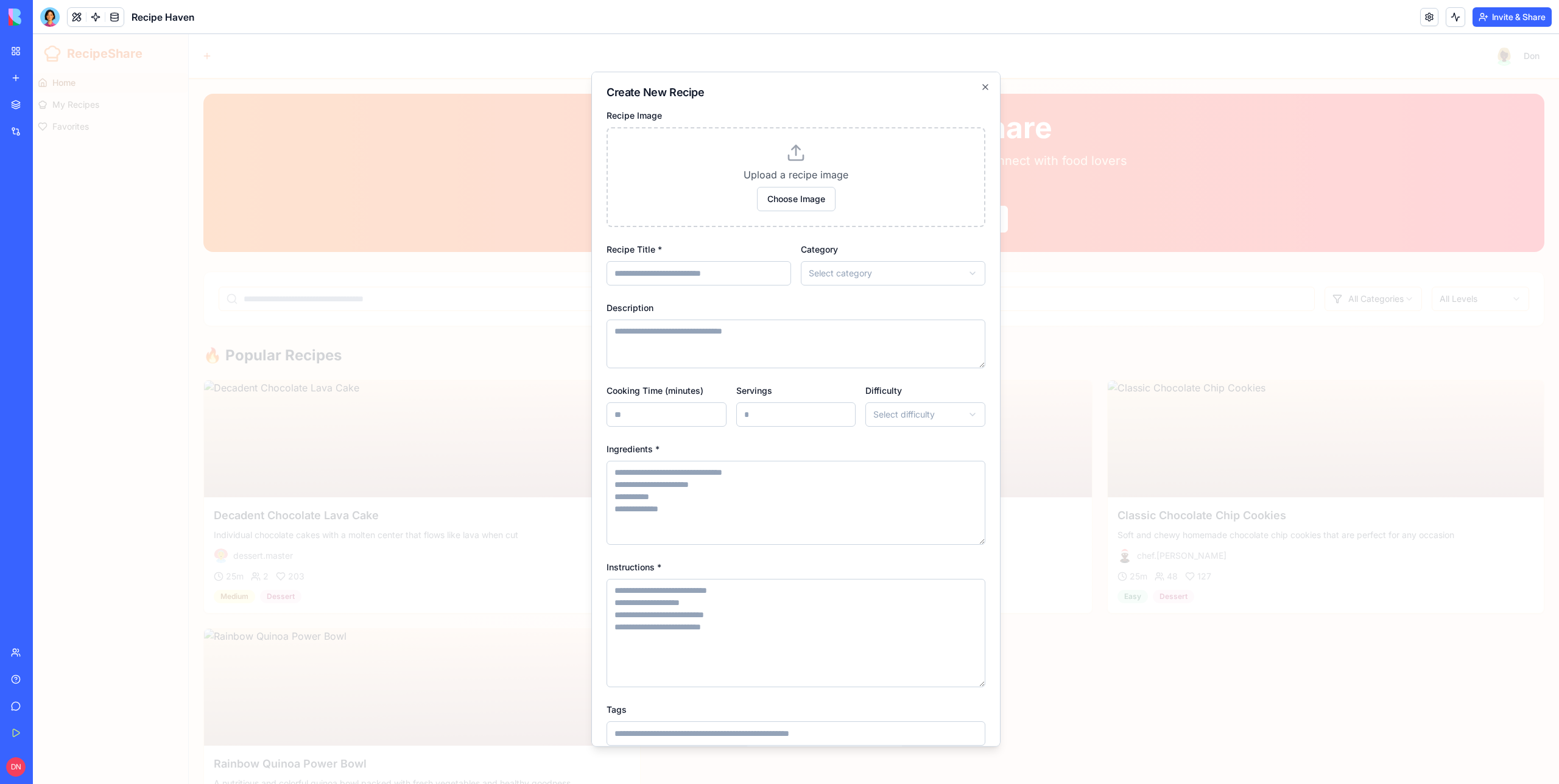
click at [471, 239] on div at bounding box center [796, 409] width 1527 height 750
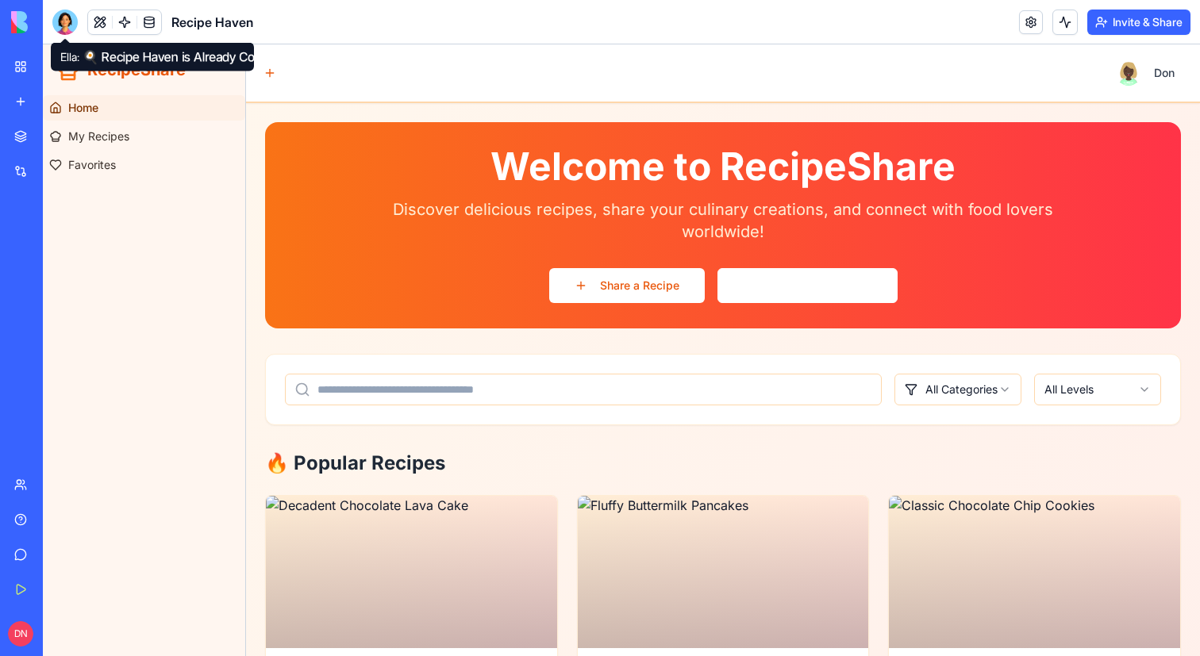
click at [56, 29] on div at bounding box center [64, 22] width 25 height 25
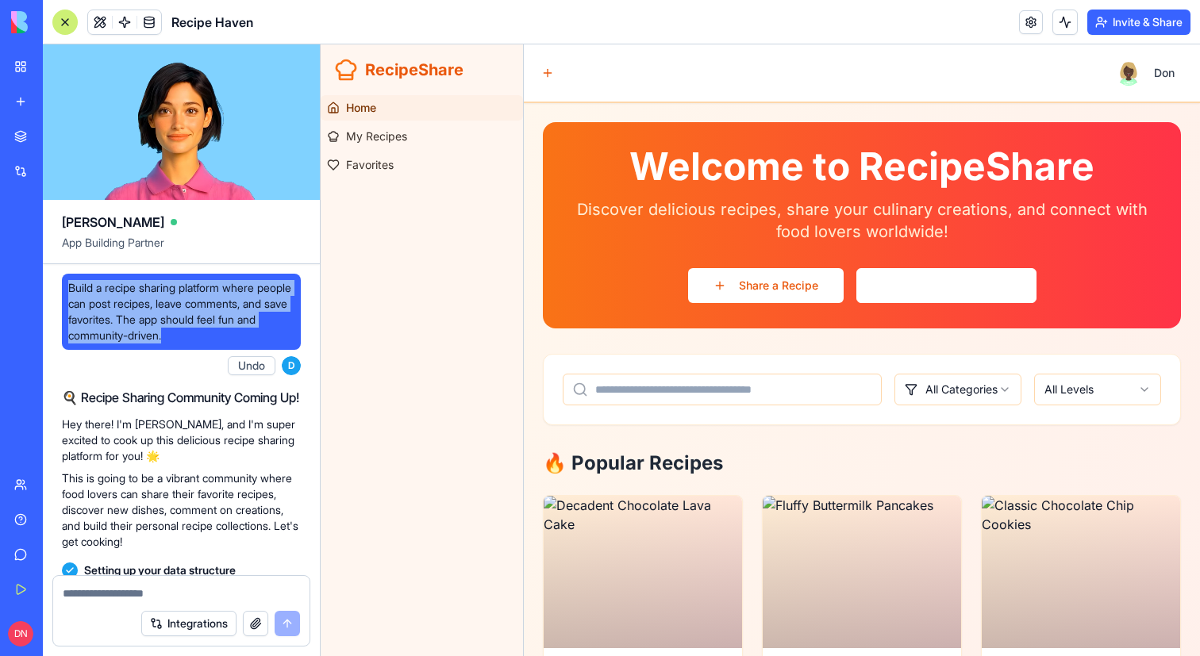
drag, startPoint x: 226, startPoint y: 344, endPoint x: 56, endPoint y: 290, distance: 177.9
copy span "Build a recipe sharing platform where people can post recipes, leave comments, …"
click at [63, 30] on div at bounding box center [64, 22] width 25 height 25
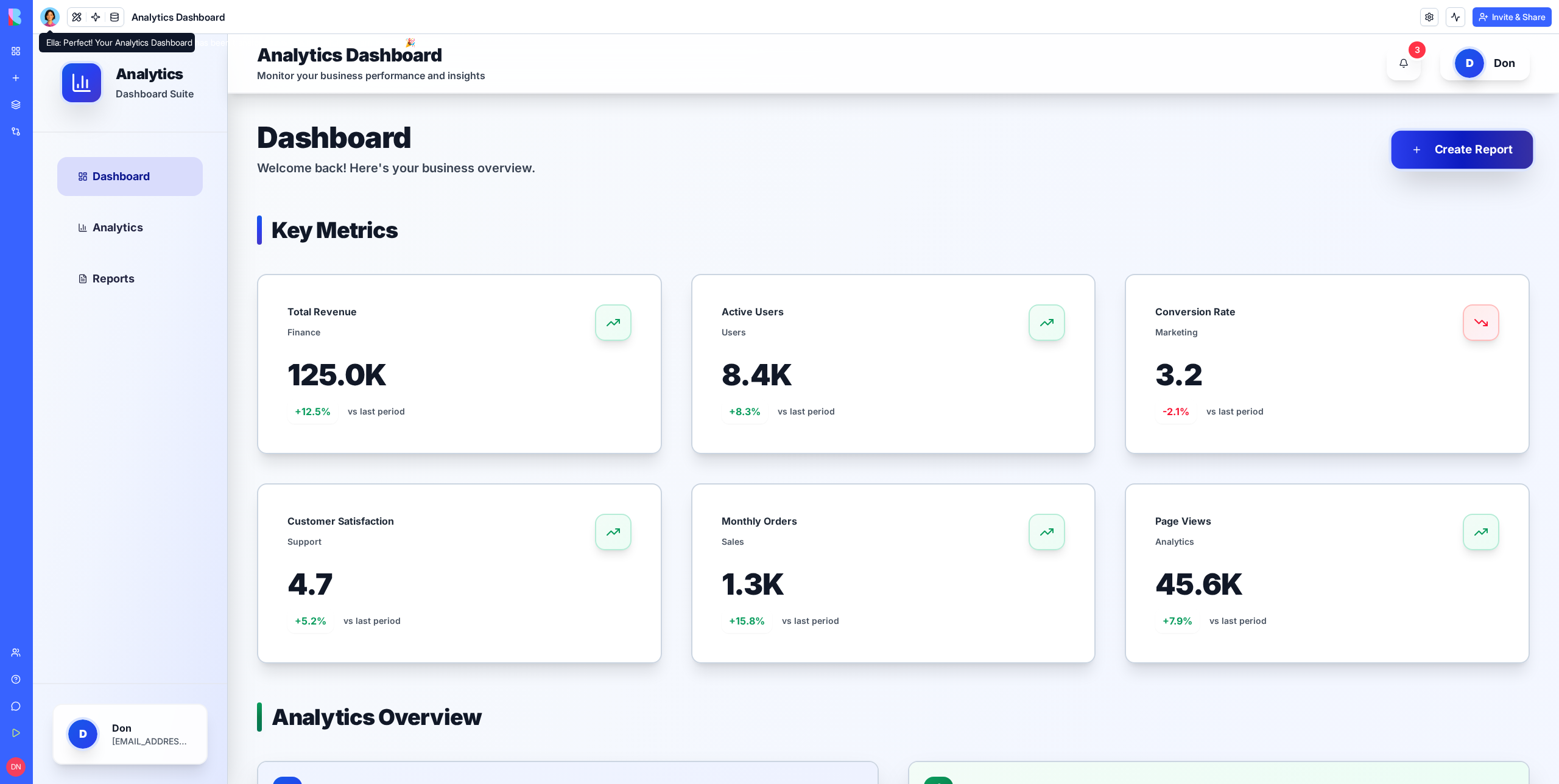
click at [1468, 141] on button "Create Report" at bounding box center [1462, 150] width 142 height 38
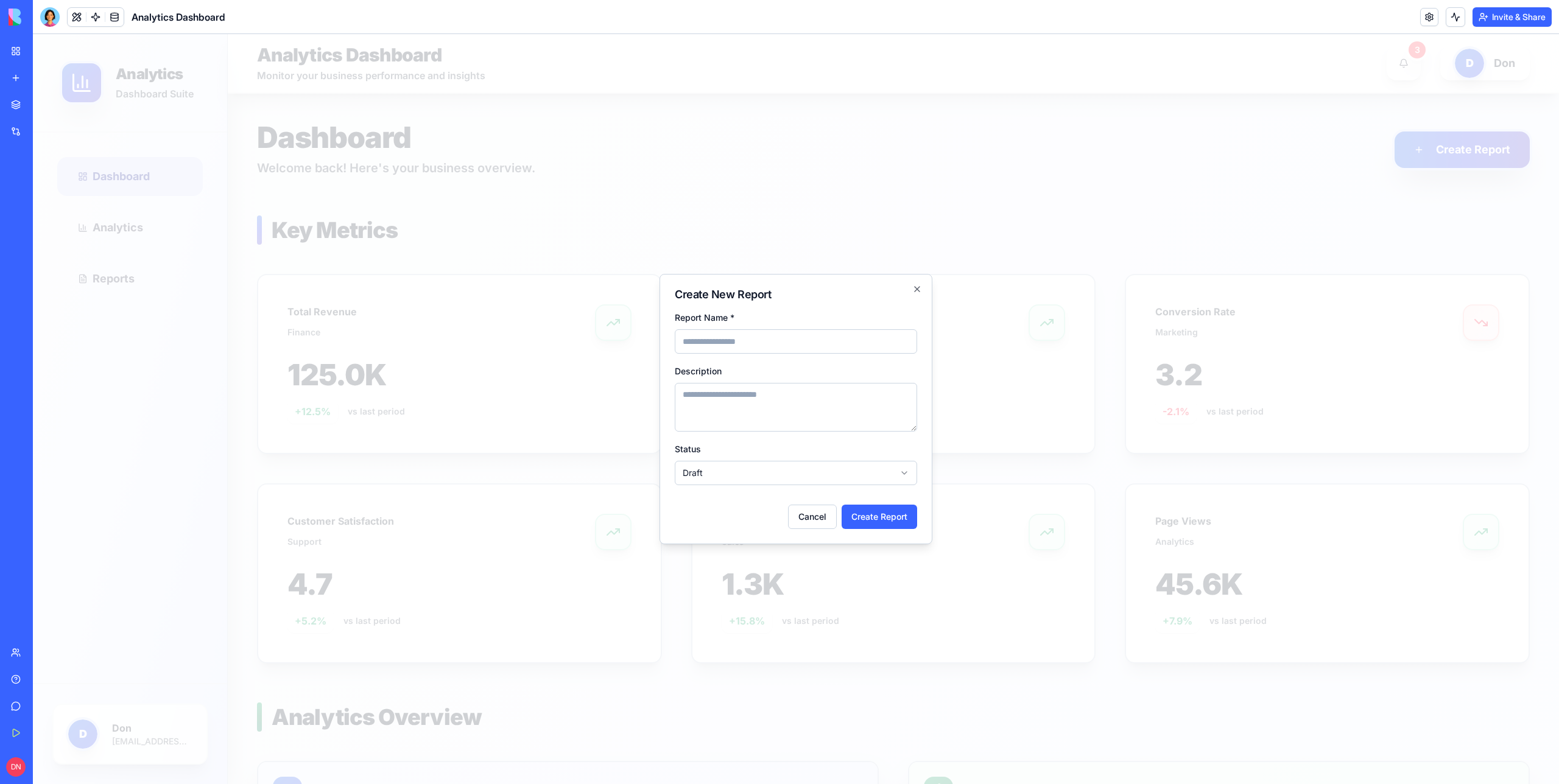
click at [920, 180] on div at bounding box center [796, 409] width 1527 height 750
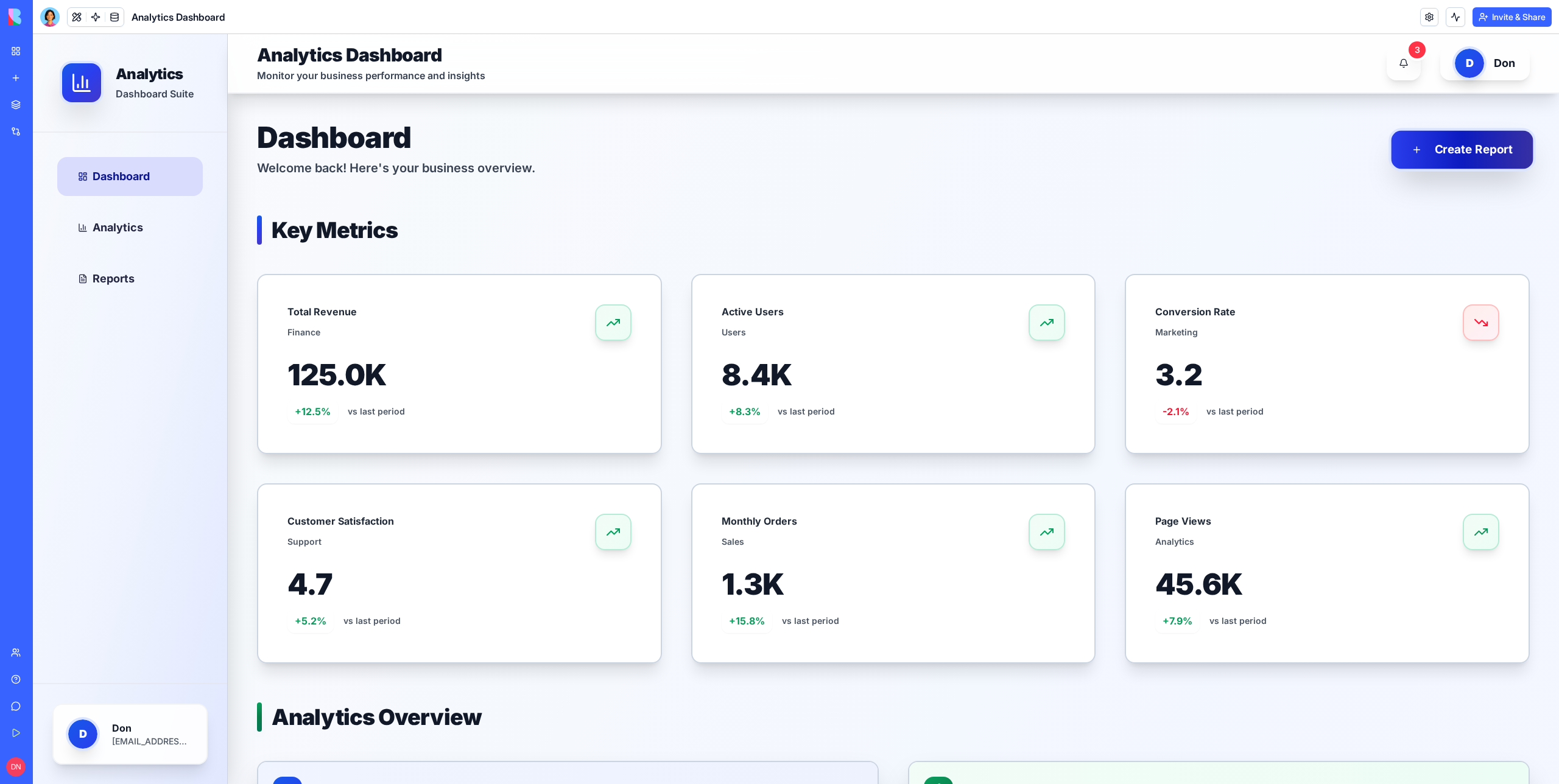
click at [1481, 156] on button "Create Report" at bounding box center [1462, 150] width 142 height 38
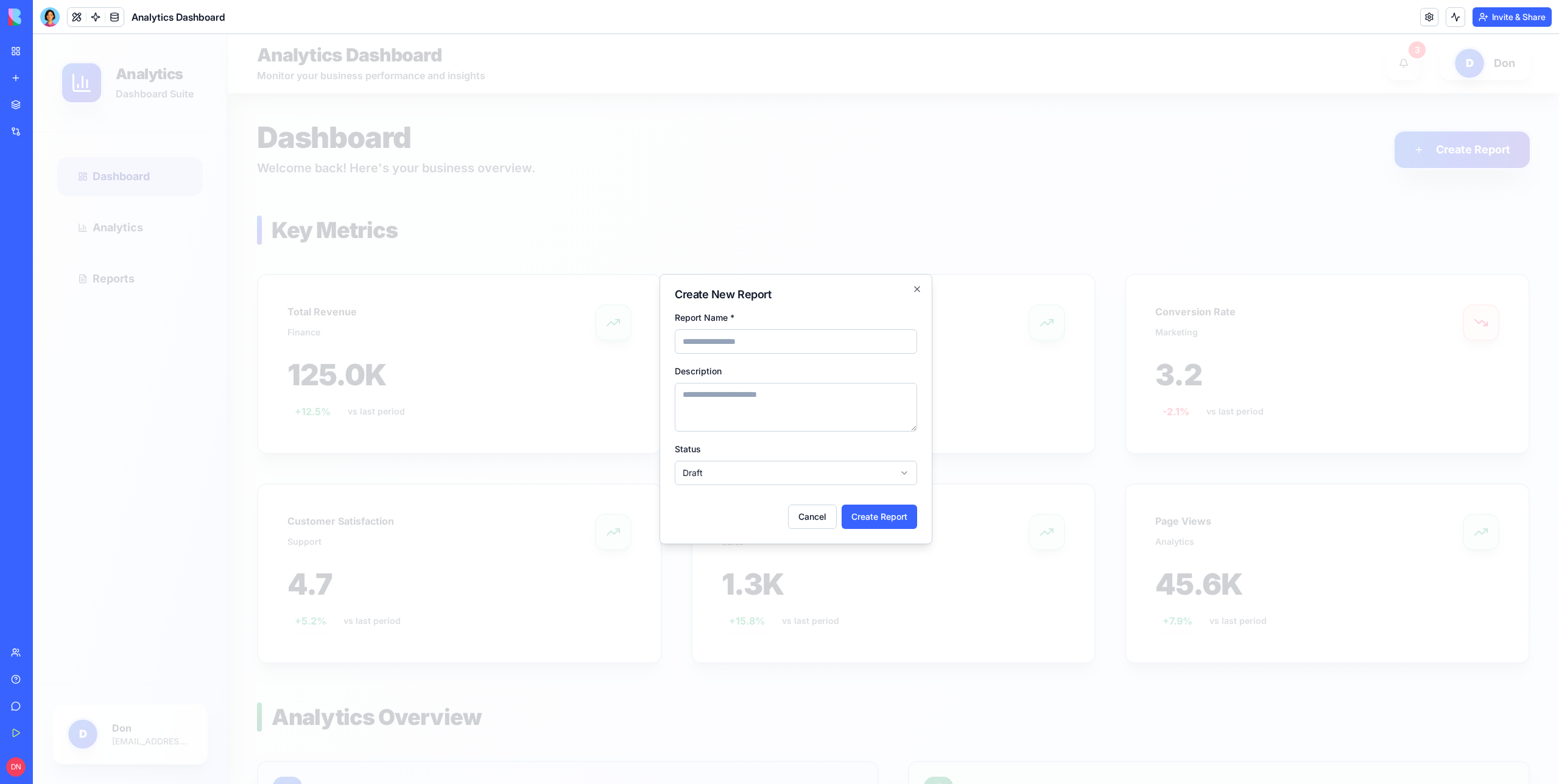
click at [540, 406] on div at bounding box center [796, 409] width 1527 height 750
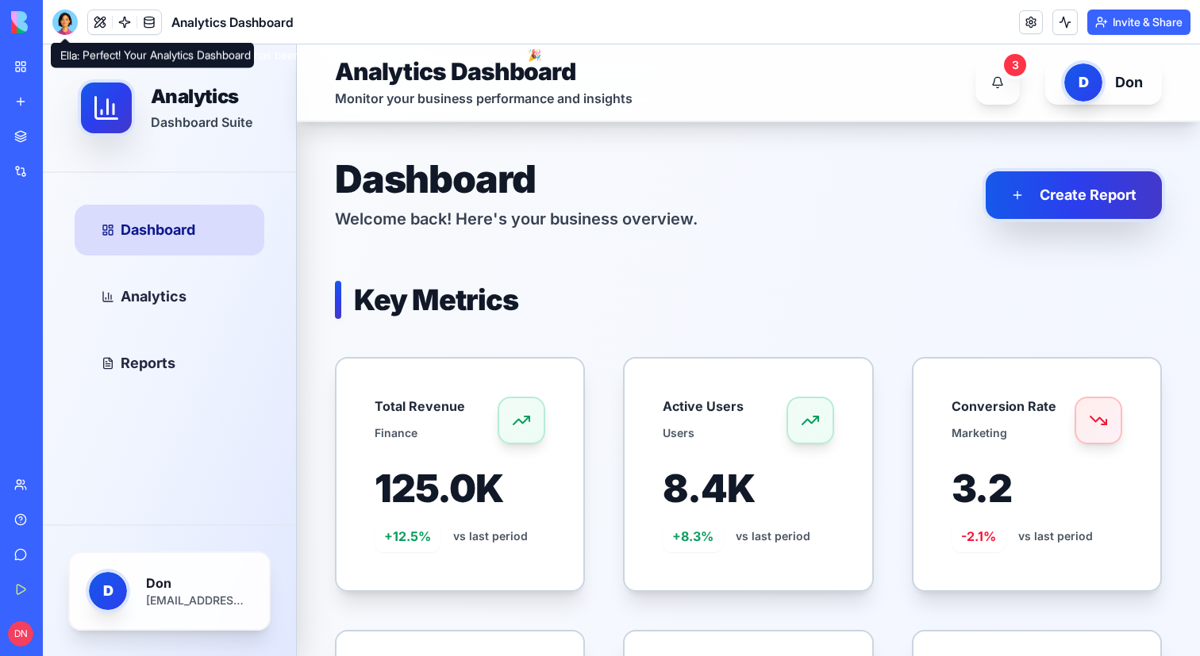
click at [57, 31] on div at bounding box center [64, 22] width 25 height 25
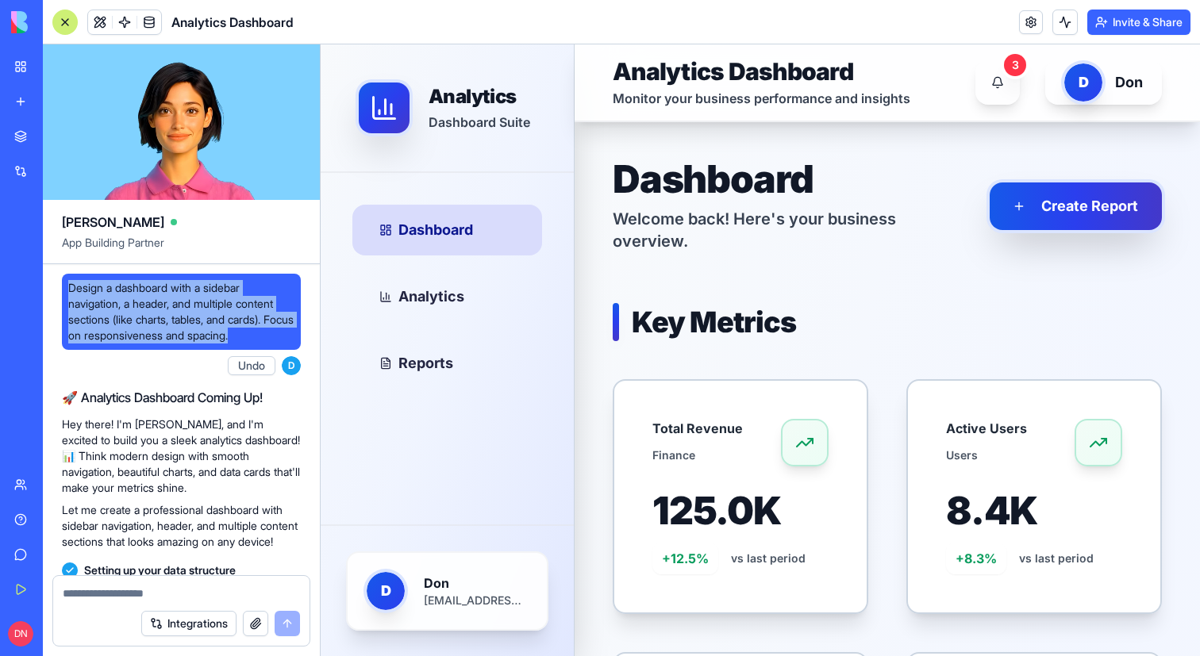
drag, startPoint x: 283, startPoint y: 342, endPoint x: 63, endPoint y: 292, distance: 226.2
click at [63, 292] on div "Design a dashboard with a sidebar navigation, a header, and multiple content se…" at bounding box center [181, 312] width 239 height 76
copy span "Design a dashboard with a sidebar navigation, a header, and multiple content se…"
click at [61, 18] on div at bounding box center [64, 22] width 25 height 25
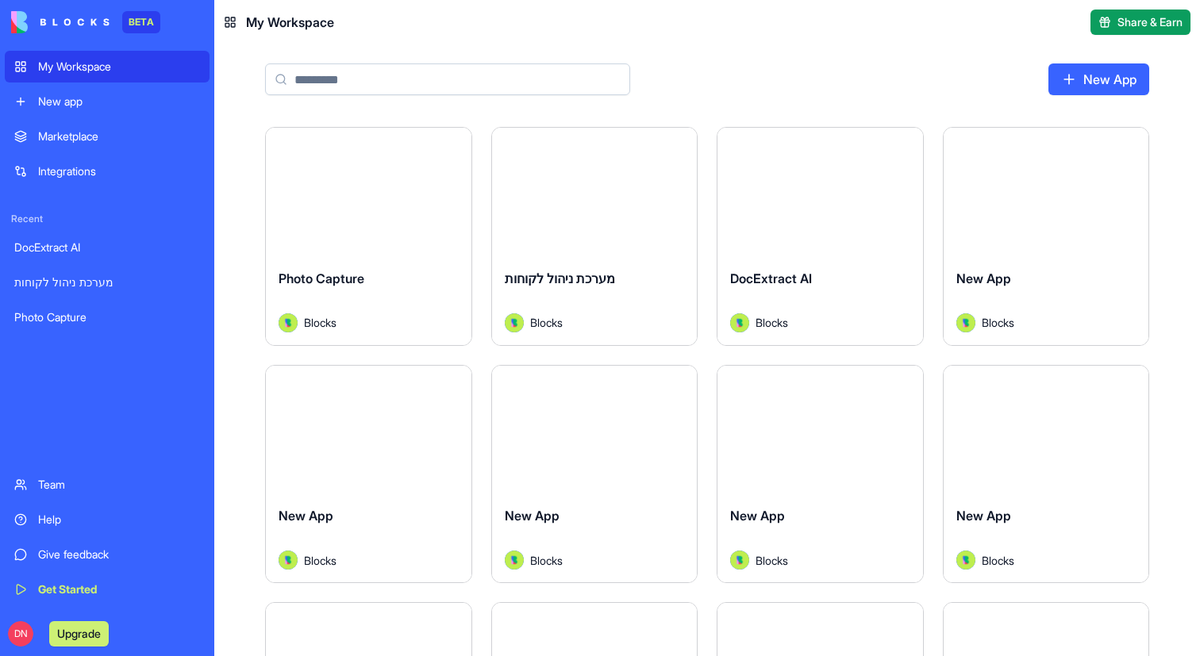
click at [111, 110] on link "New app" at bounding box center [107, 102] width 205 height 32
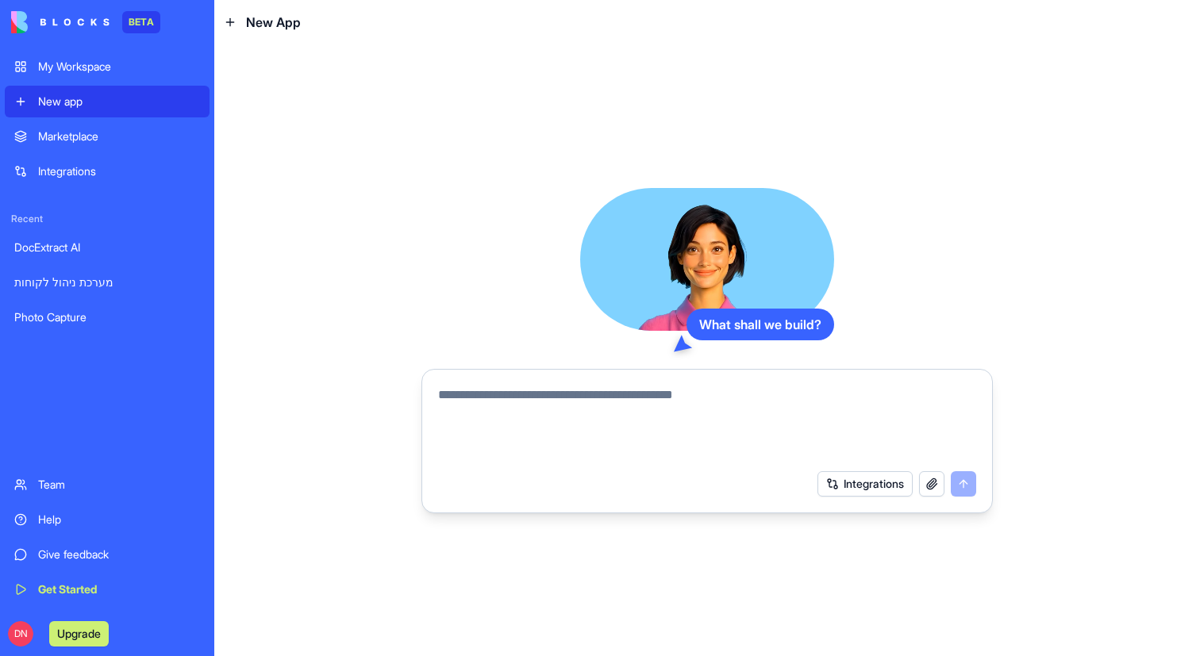
click at [128, 107] on div "New app" at bounding box center [119, 102] width 162 height 16
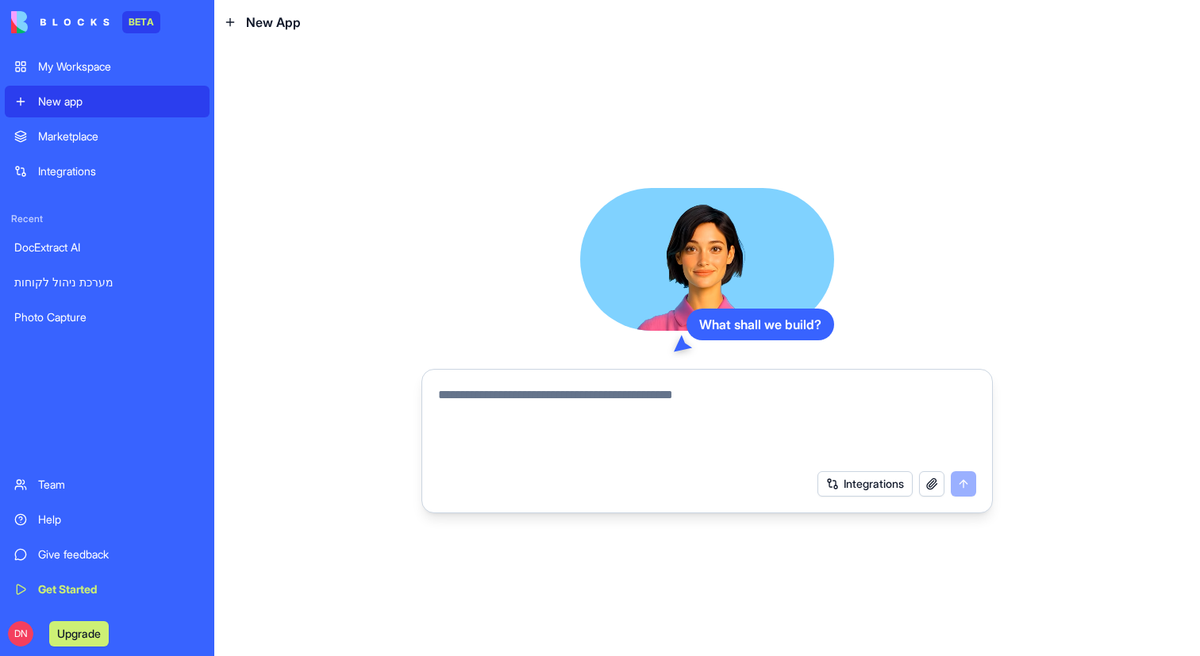
click at [128, 107] on div "New app" at bounding box center [119, 102] width 162 height 16
click at [514, 418] on textarea at bounding box center [707, 424] width 538 height 76
paste textarea "**********"
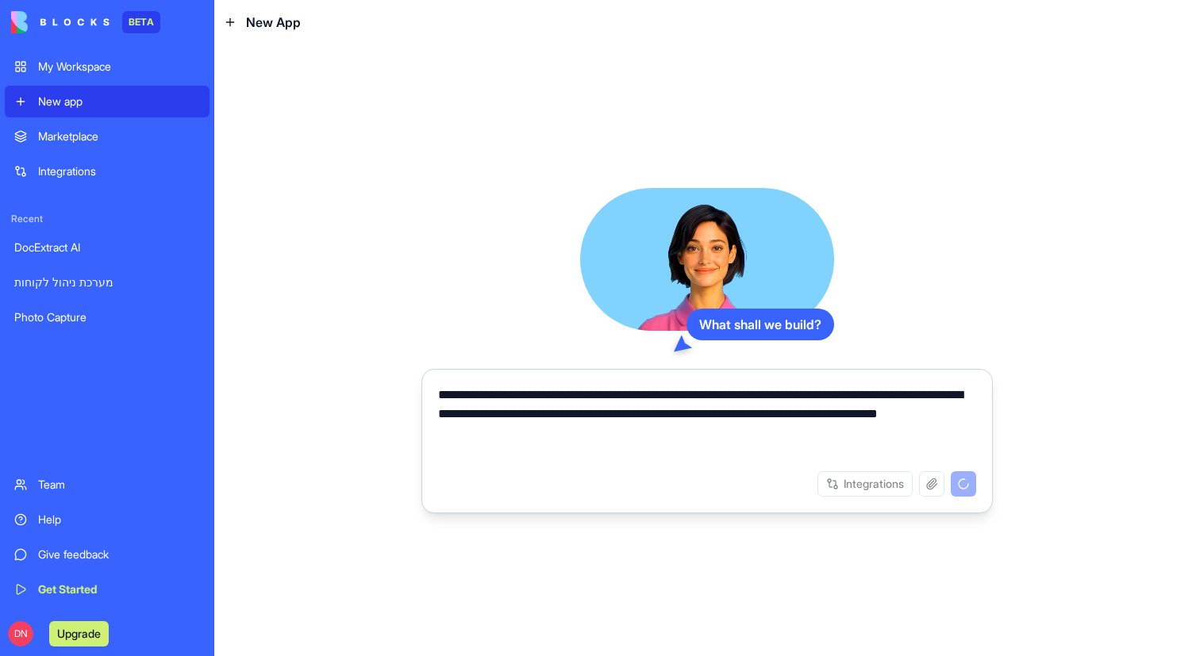
type textarea "**********"
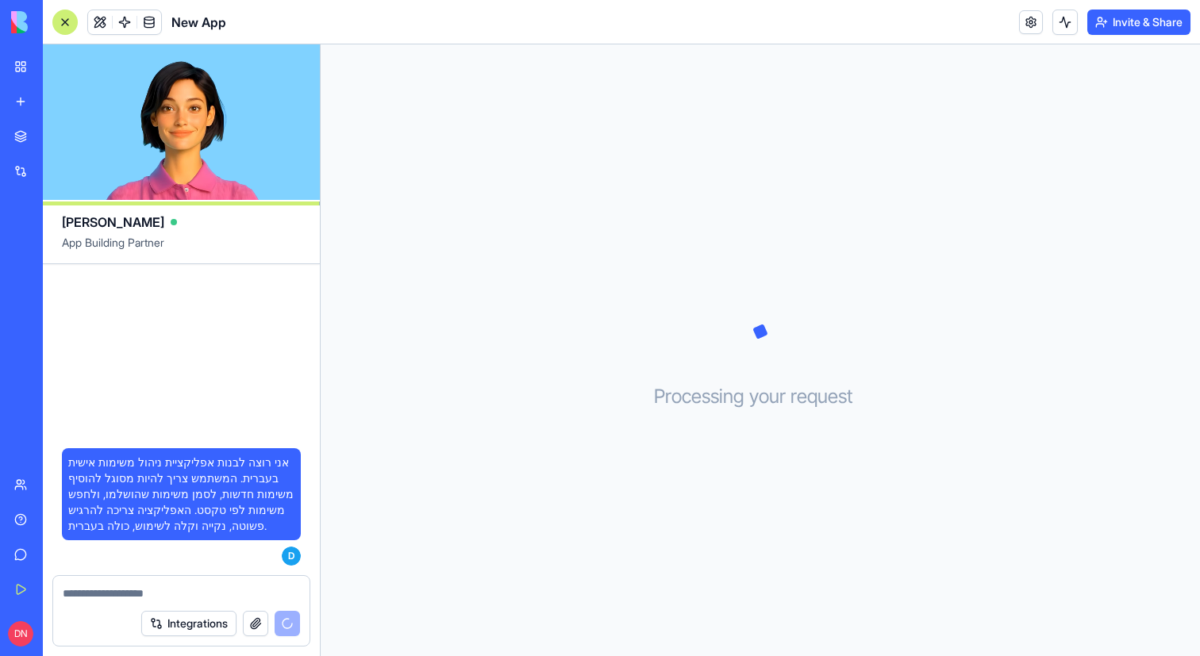
click at [563, 148] on div "Processing your request . . ." at bounding box center [760, 350] width 879 height 612
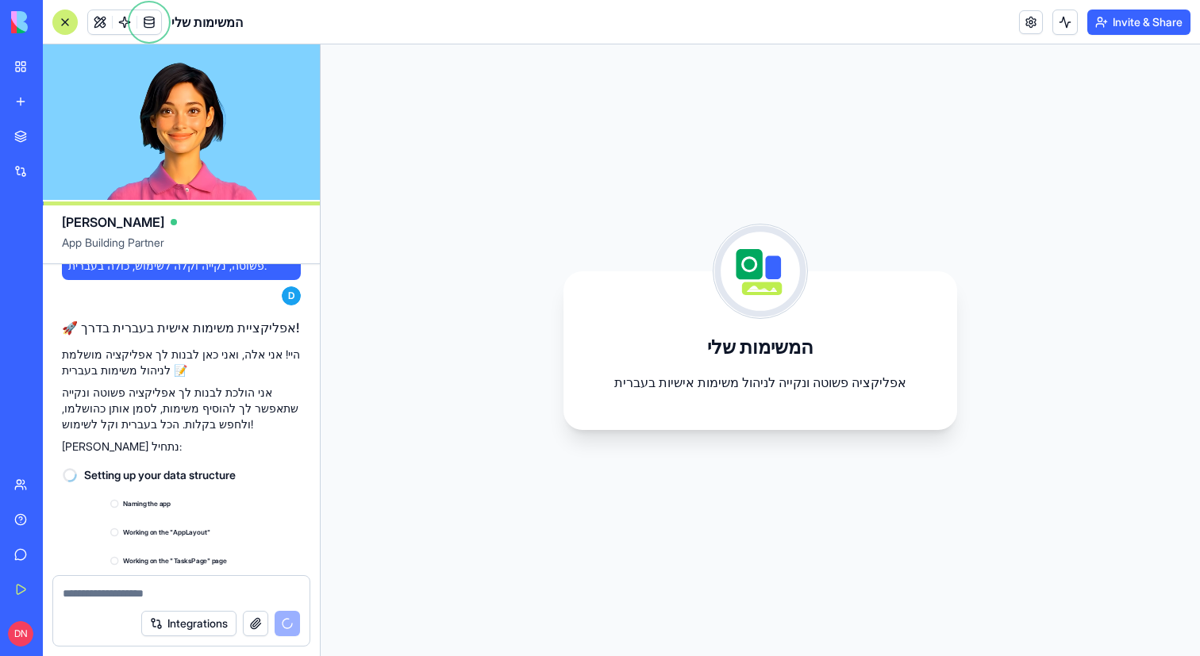
scroll to position [171, 0]
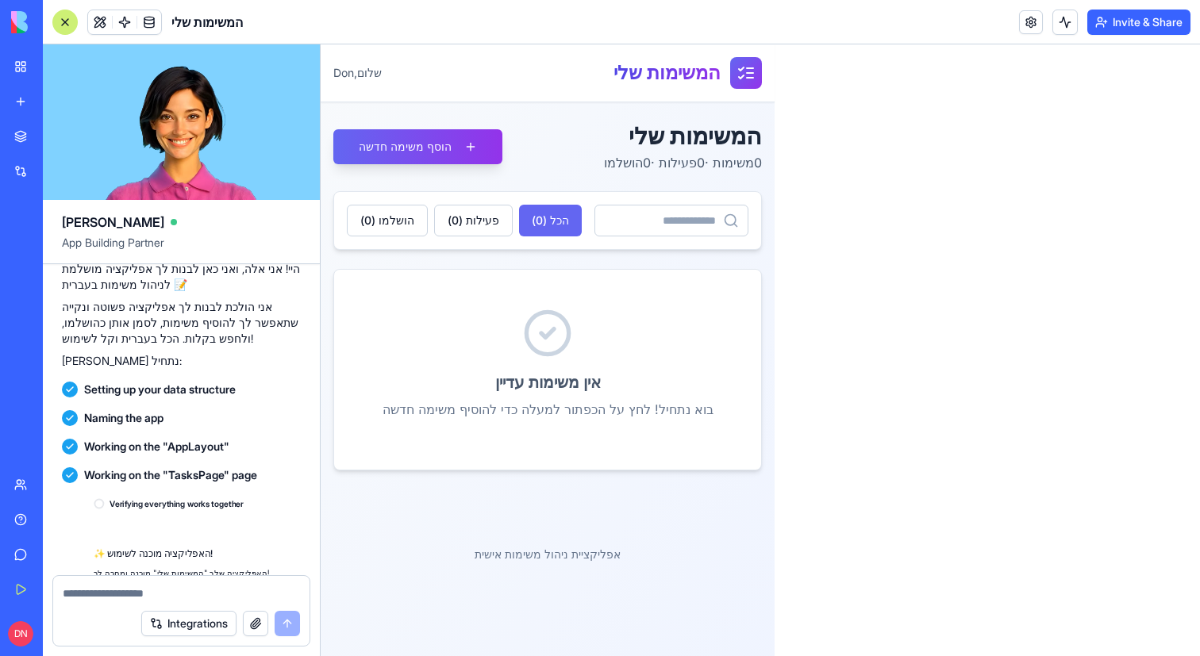
scroll to position [365, 0]
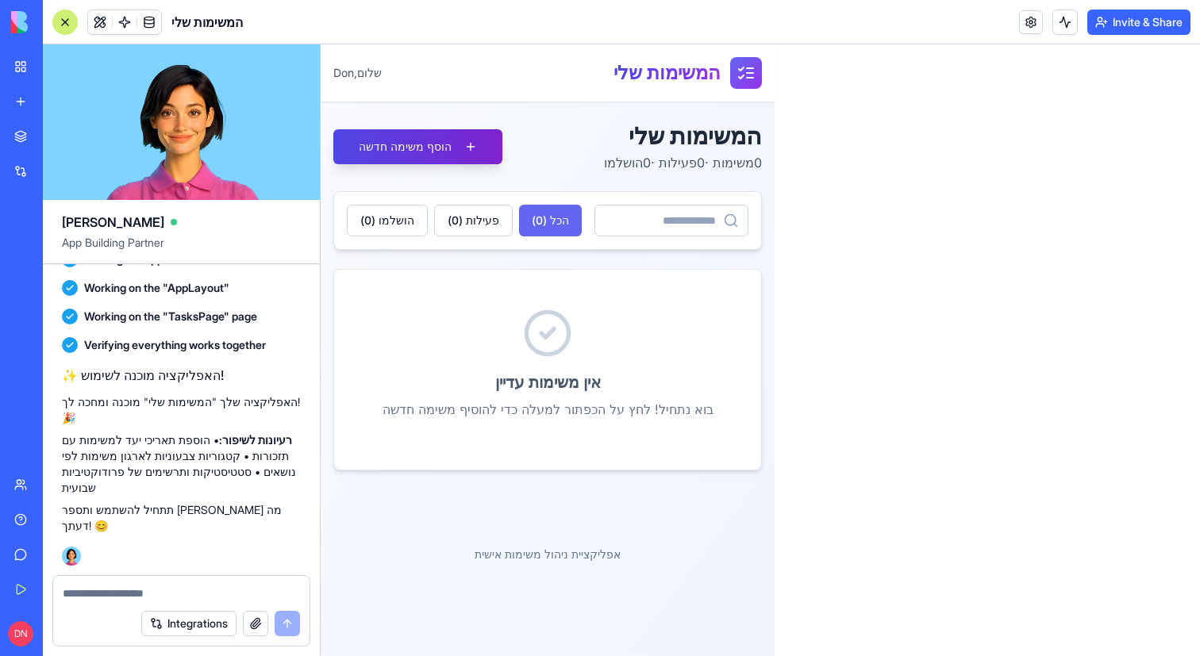
click at [428, 137] on button "הוסף משימה חדשה" at bounding box center [417, 146] width 169 height 35
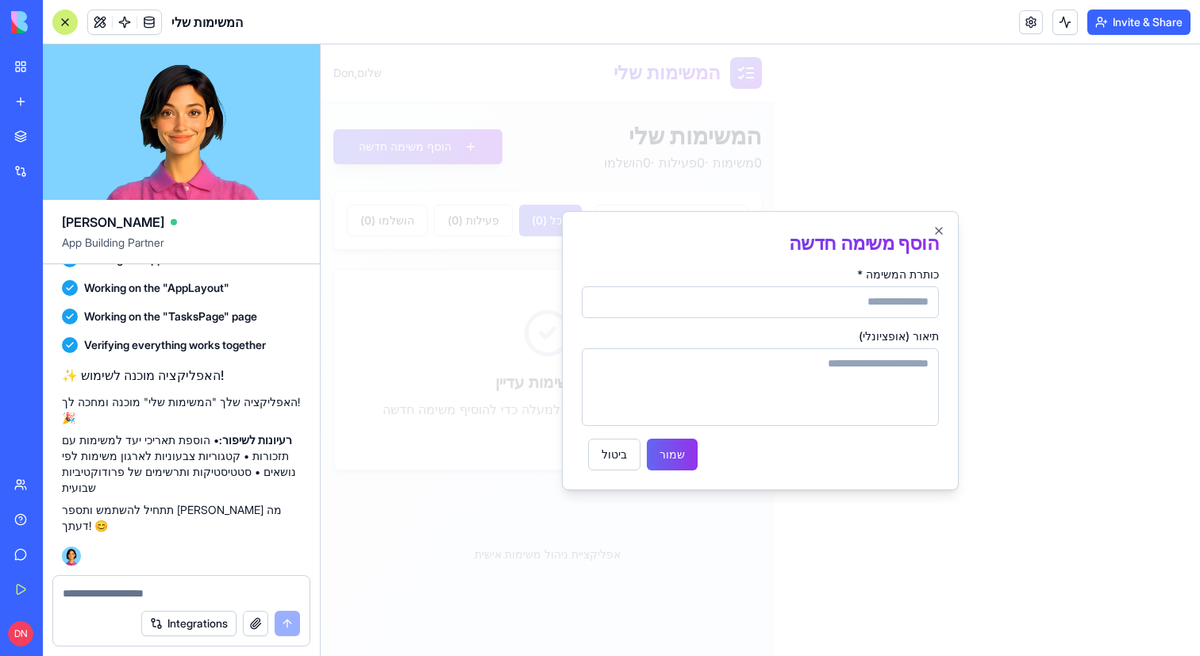
click at [745, 173] on div at bounding box center [760, 350] width 879 height 612
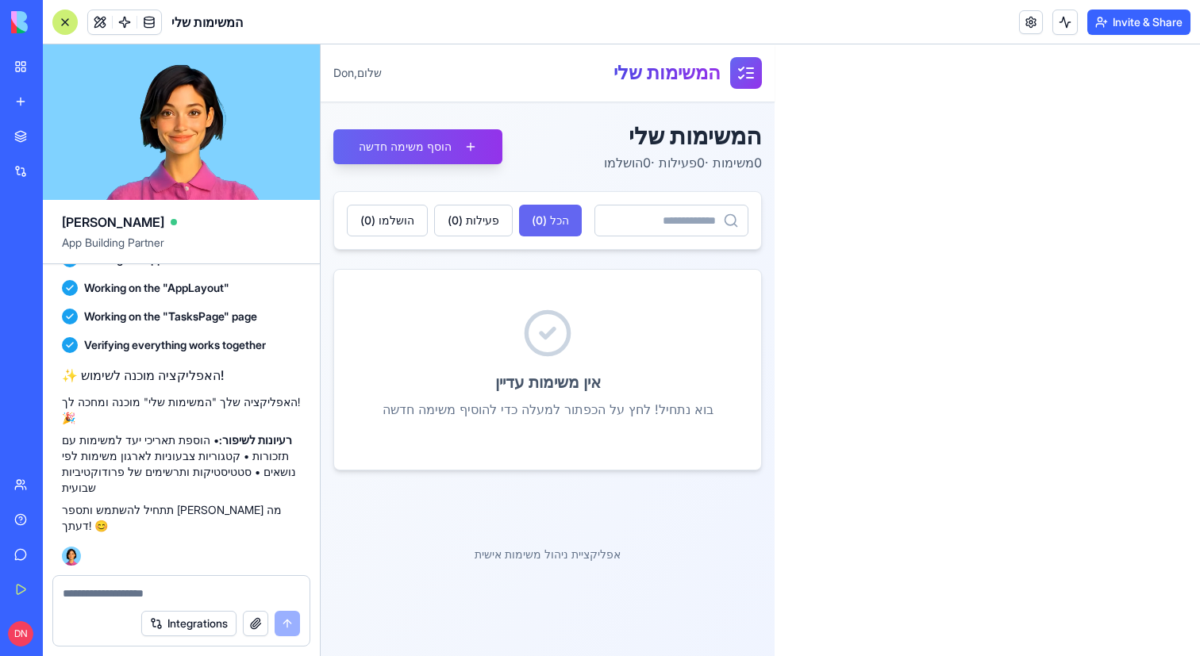
click at [63, 26] on div at bounding box center [64, 22] width 25 height 25
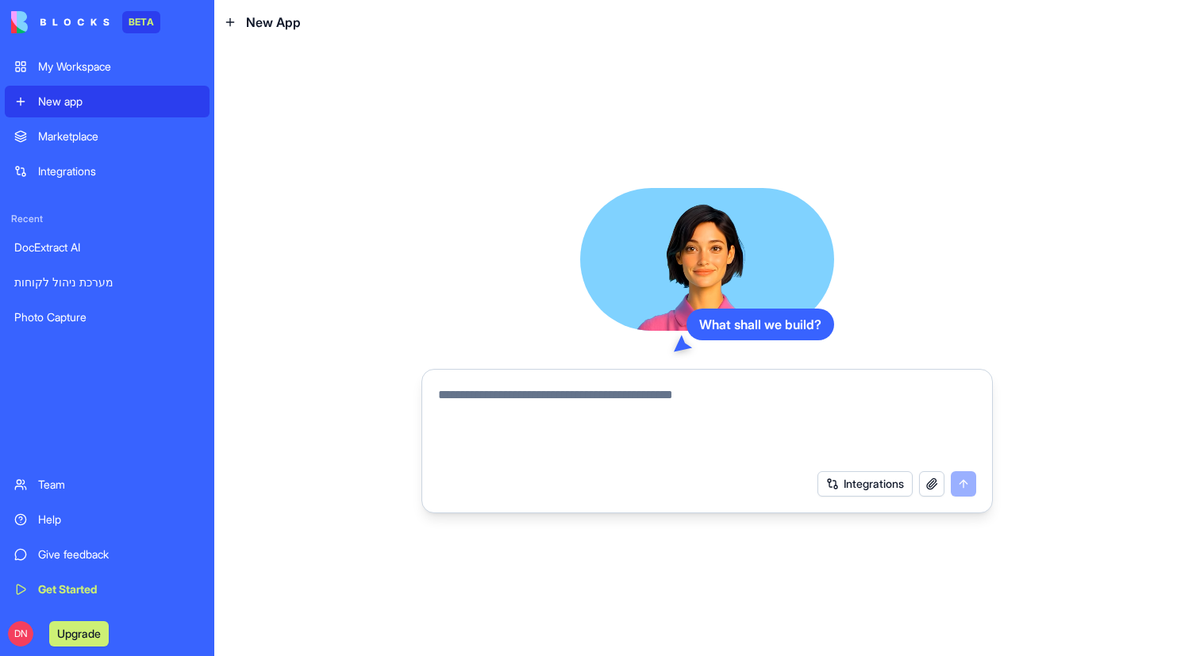
click at [524, 380] on div at bounding box center [706, 419] width 557 height 86
click at [524, 383] on div at bounding box center [706, 419] width 557 height 86
click at [532, 397] on textarea at bounding box center [707, 424] width 538 height 76
paste textarea "**********"
type textarea "**********"
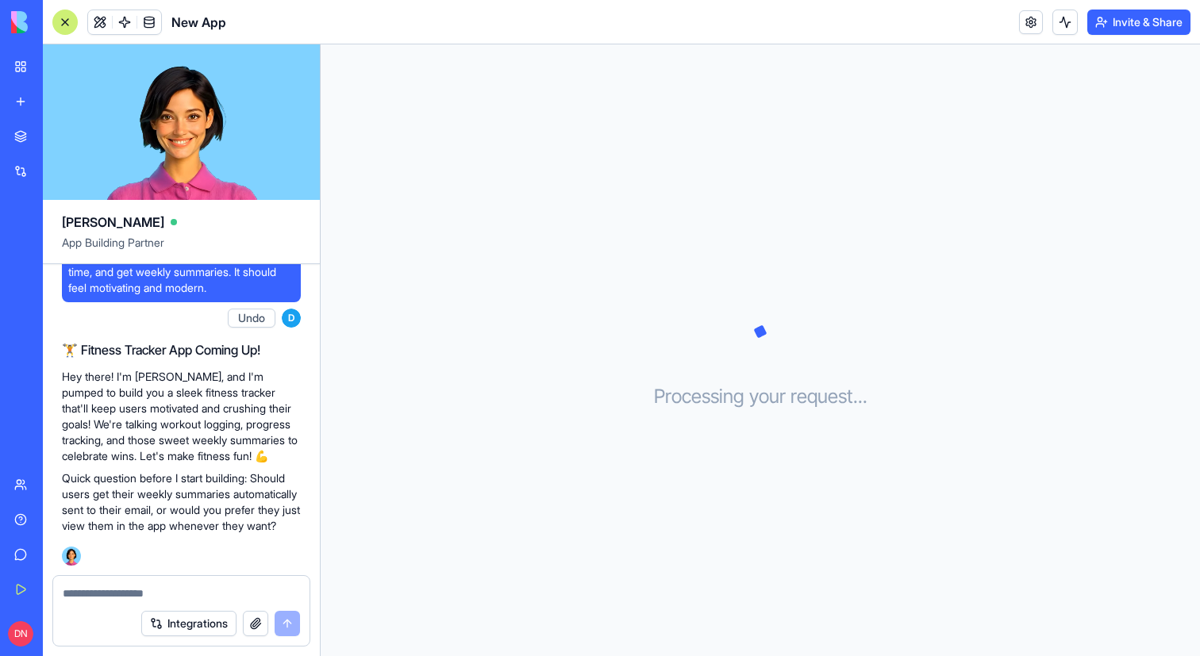
scroll to position [63, 0]
type textarea "******"
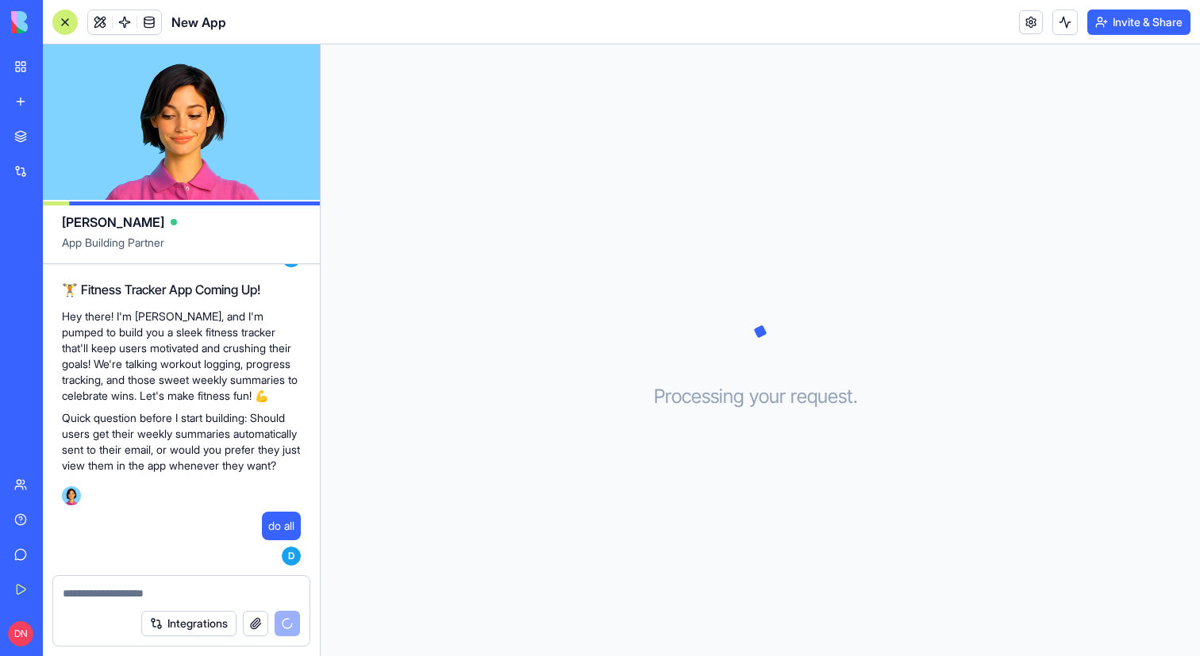
drag, startPoint x: 139, startPoint y: 586, endPoint x: 233, endPoint y: 411, distance: 198.5
click at [151, 563] on div "Ella App Building Partner I want to build a fitness tracker app where users can…" at bounding box center [182, 350] width 278 height 612
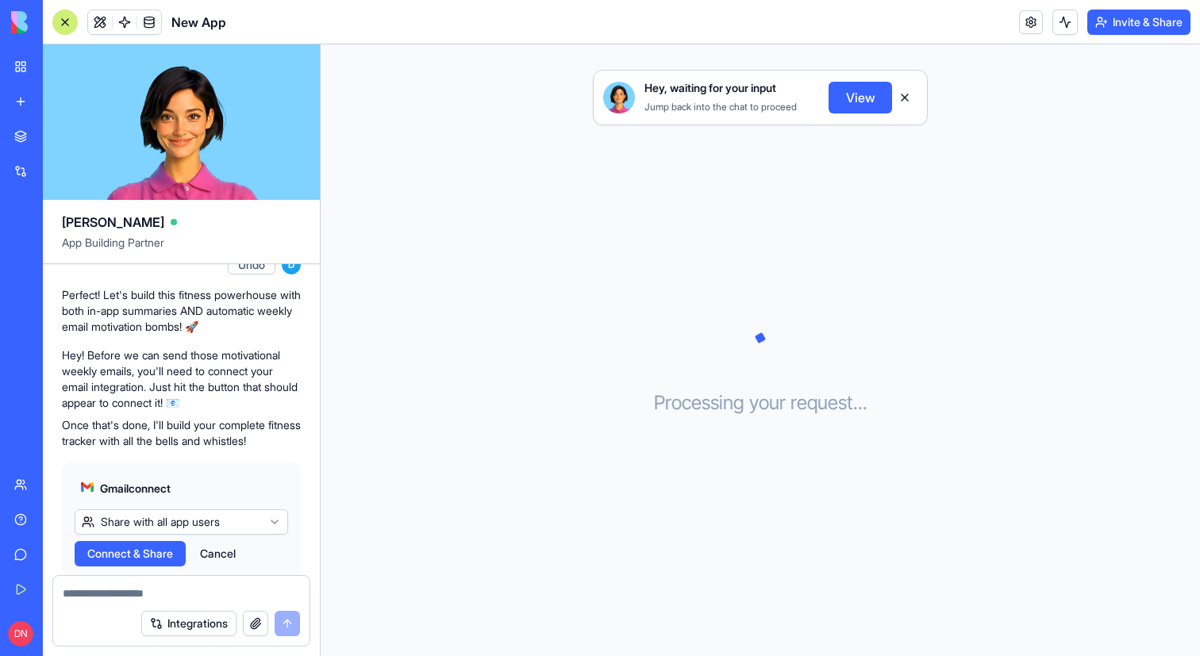
scroll to position [460, 0]
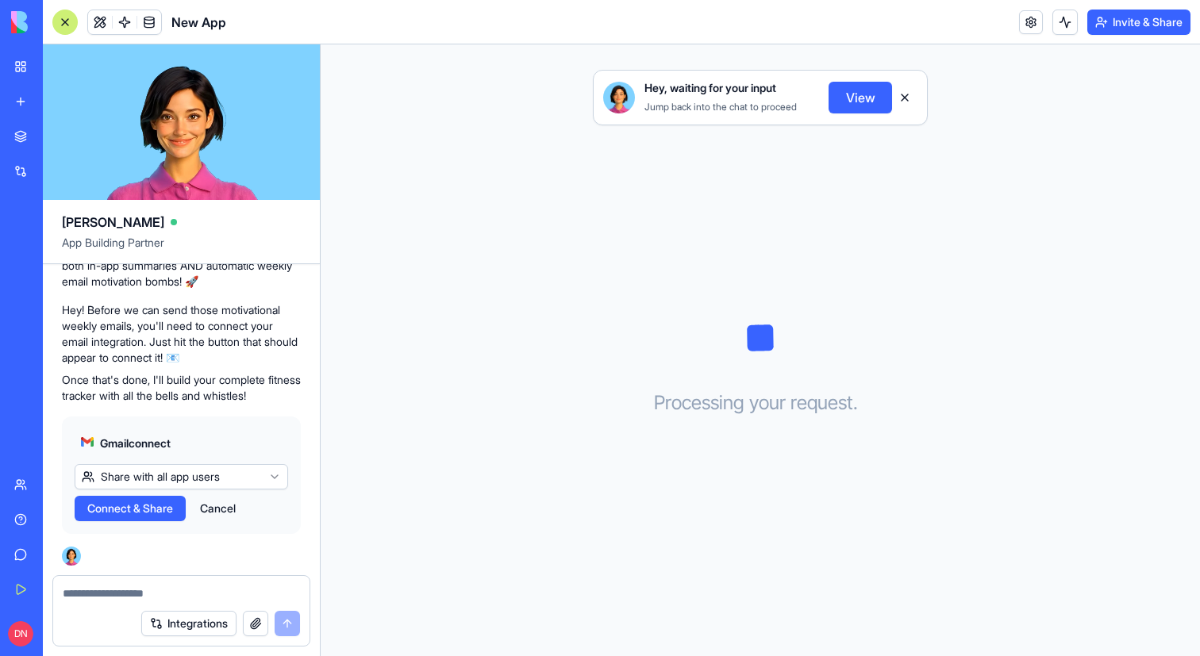
click at [144, 507] on span "Connect & Share" at bounding box center [130, 509] width 86 height 16
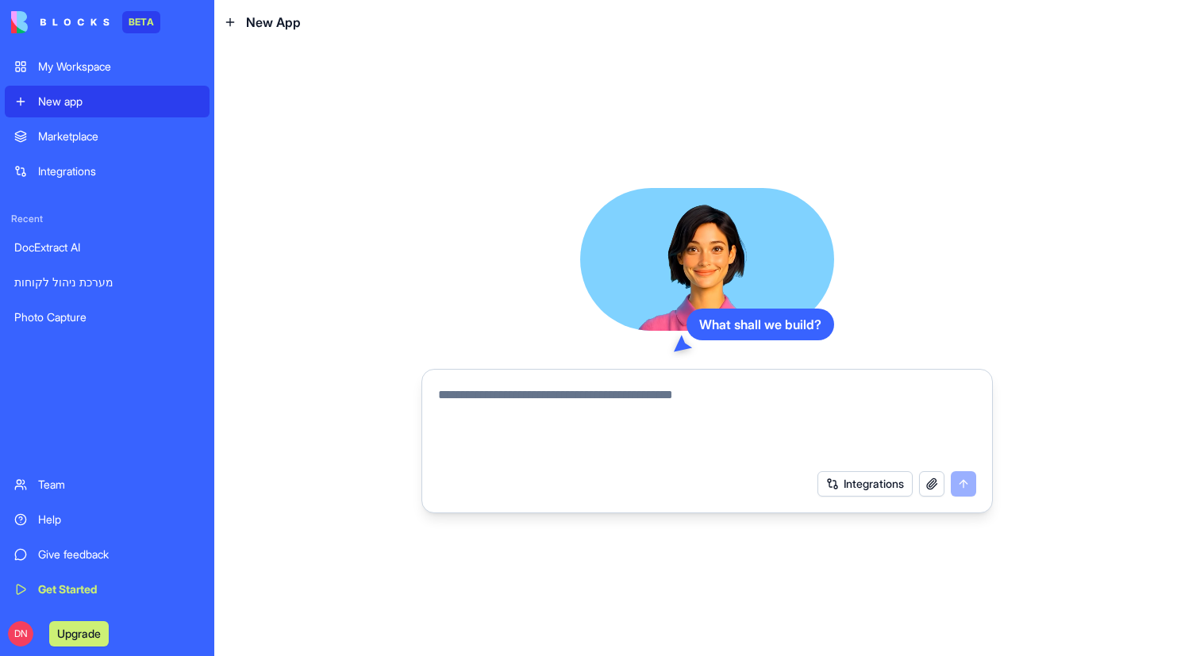
click at [514, 418] on textarea at bounding box center [707, 424] width 538 height 76
paste textarea "**********"
type textarea "**********"
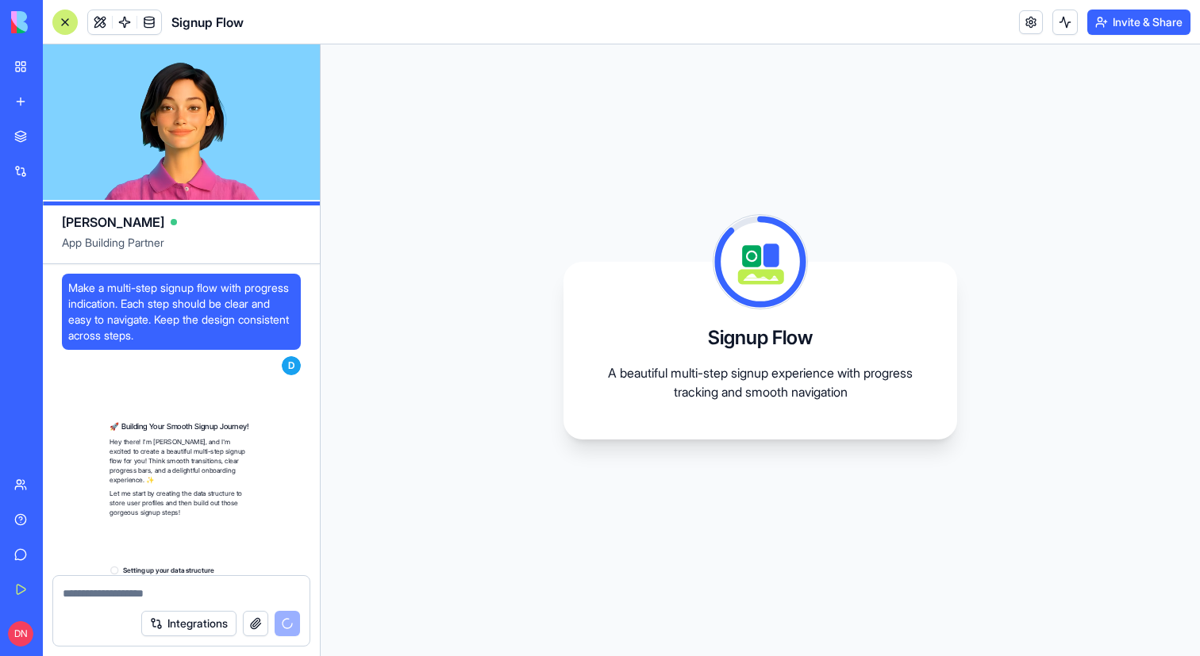
scroll to position [159, 0]
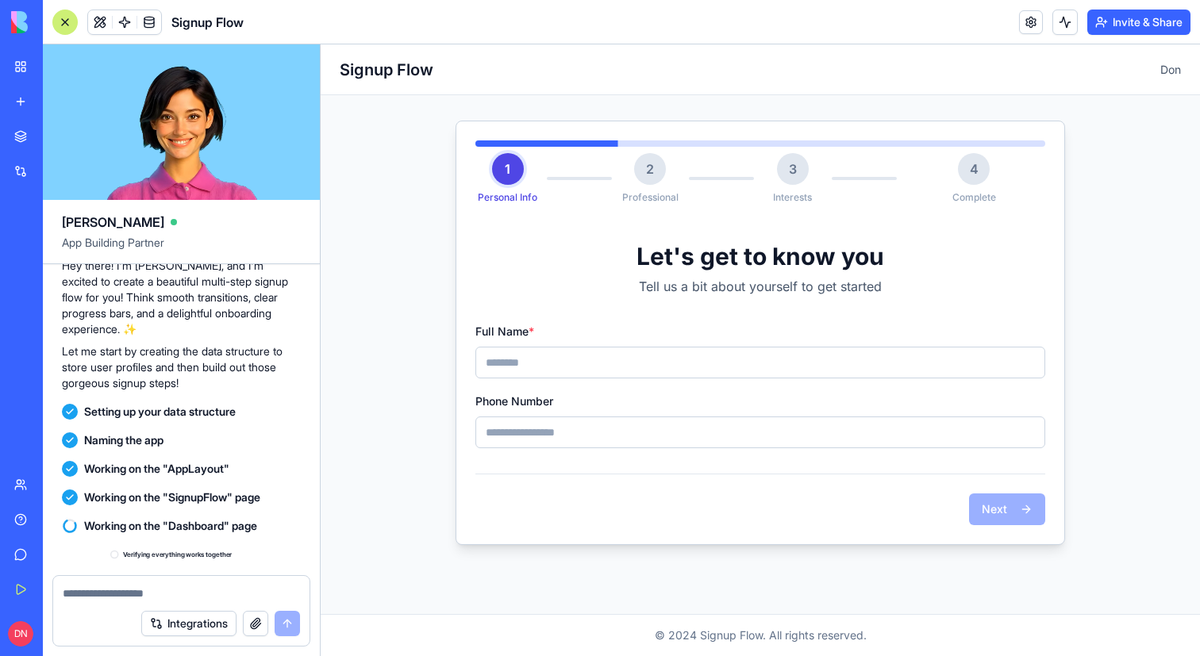
scroll to position [467, 0]
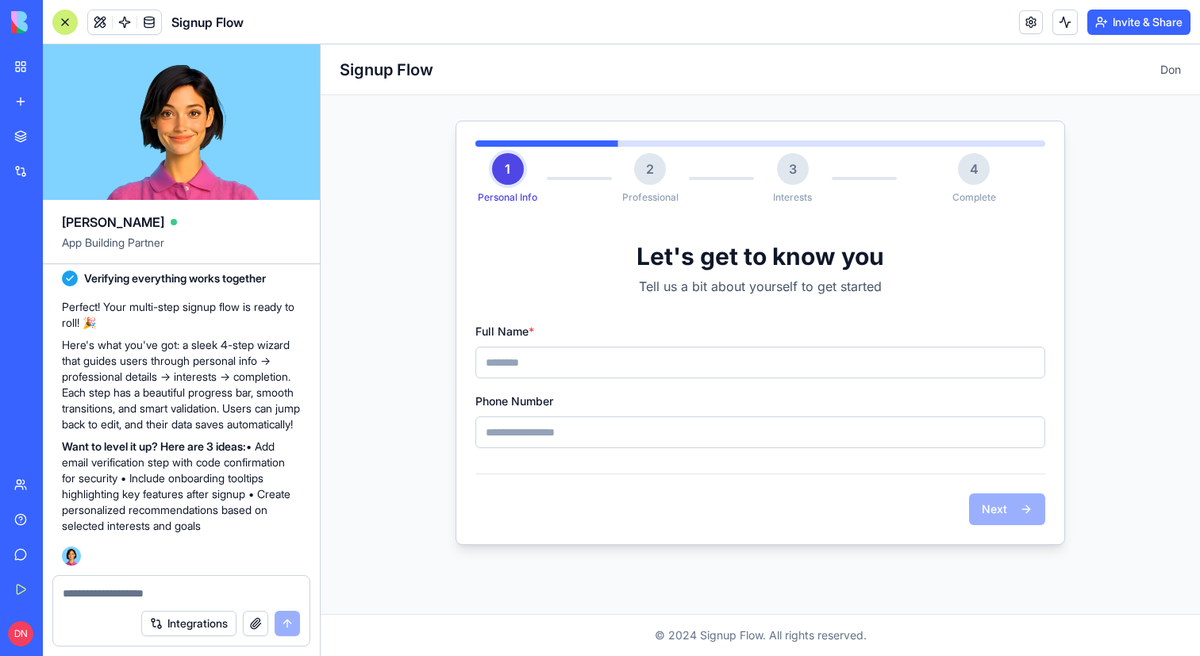
click at [544, 375] on input "Full Name *" at bounding box center [760, 363] width 570 height 32
type input "******"
click at [66, 28] on div at bounding box center [64, 22] width 25 height 25
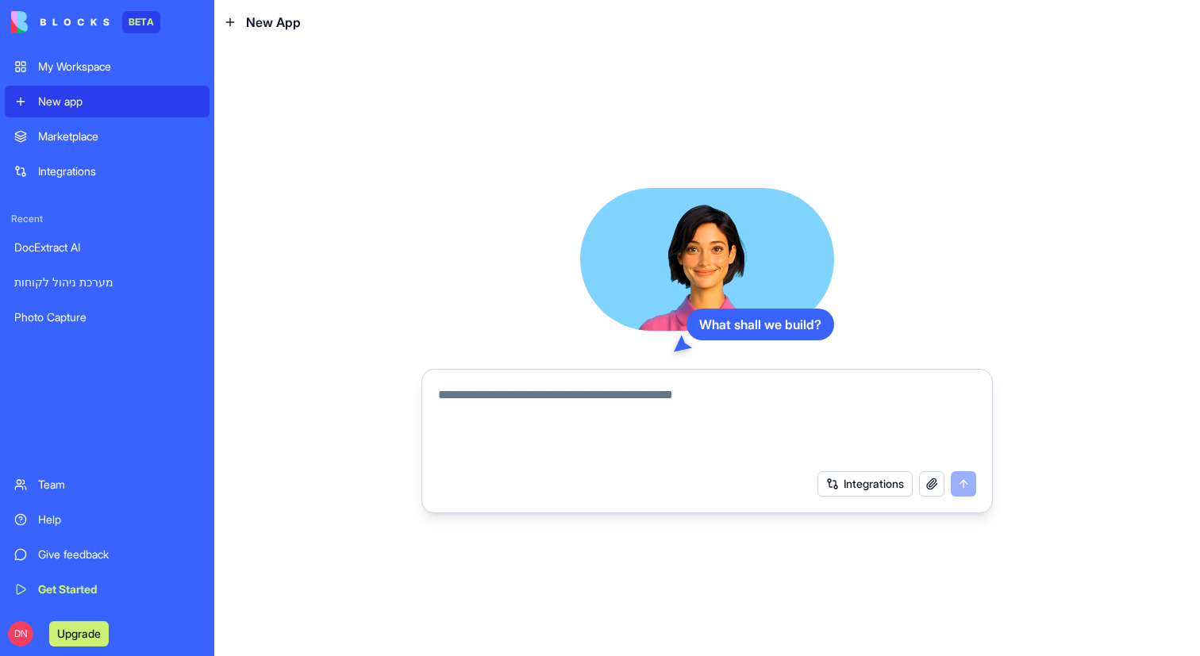
click at [506, 387] on textarea at bounding box center [707, 424] width 538 height 76
paste textarea "**********"
type textarea "**********"
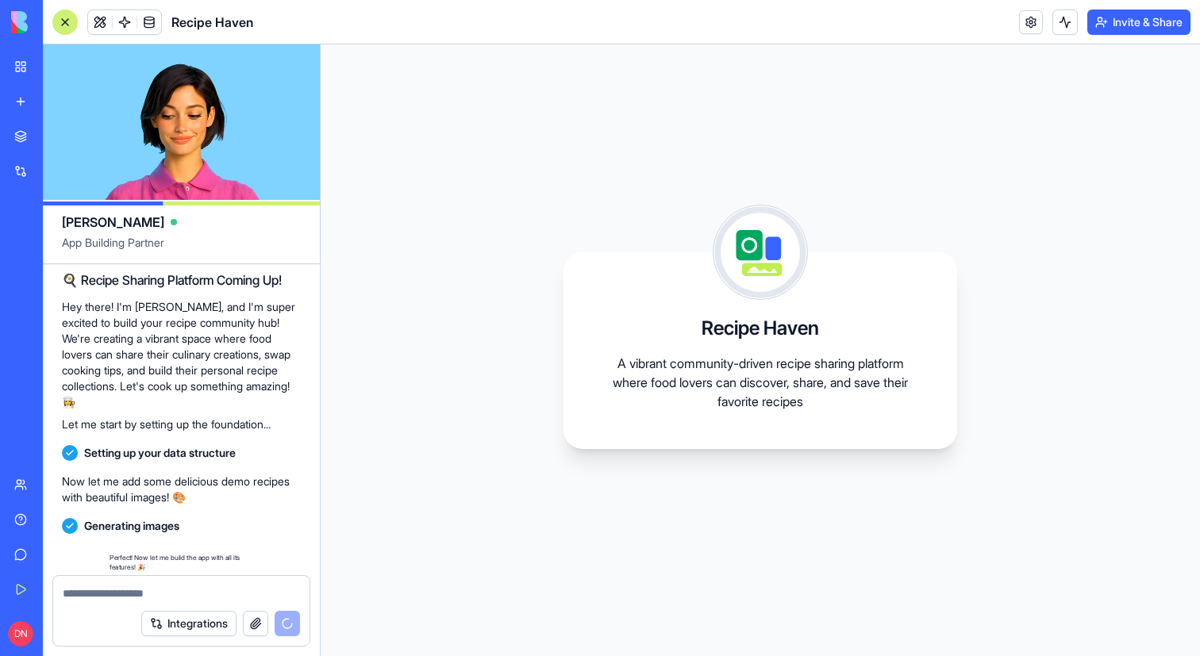
scroll to position [333, 0]
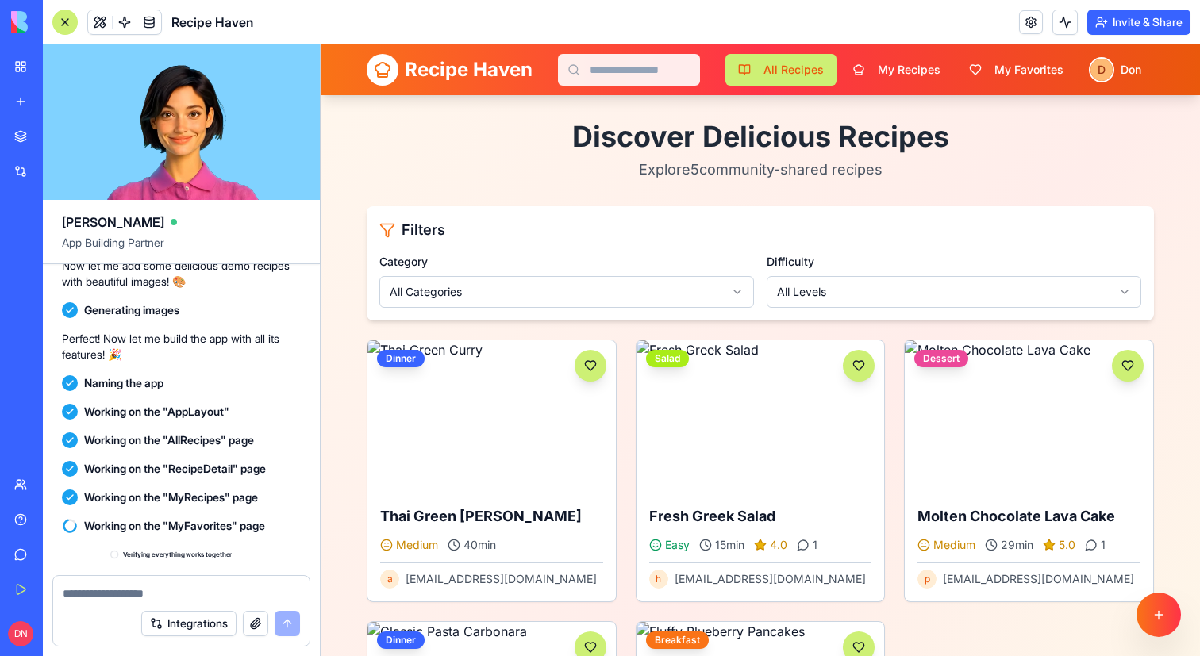
scroll to position [698, 0]
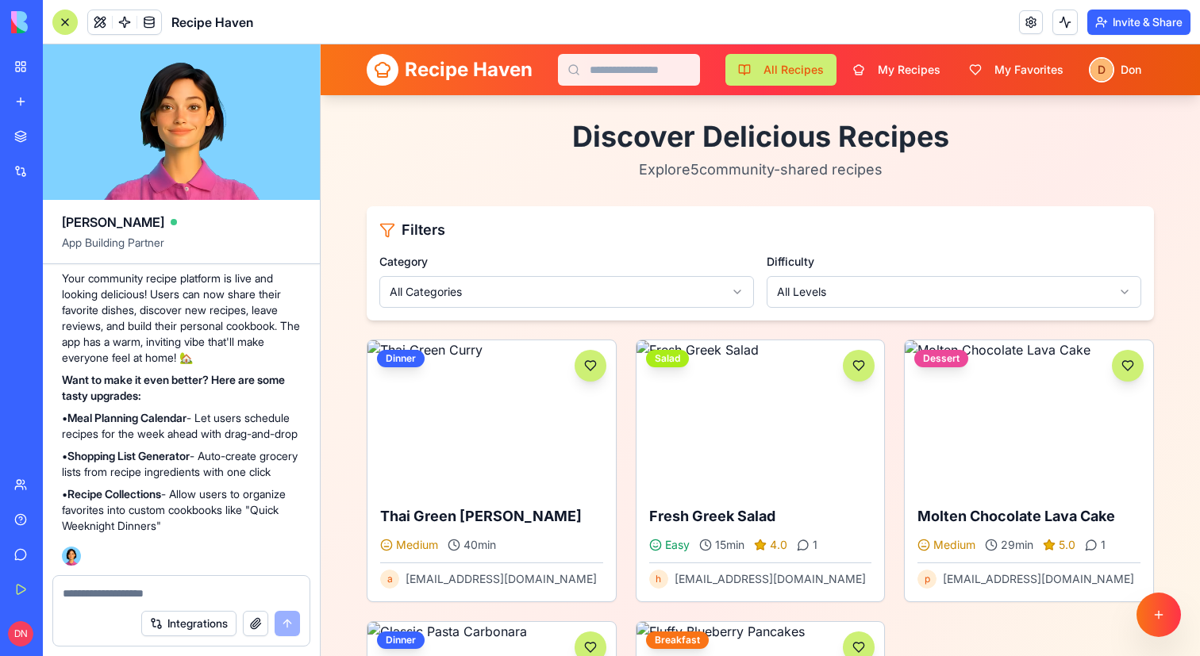
click at [63, 26] on div at bounding box center [64, 22] width 25 height 25
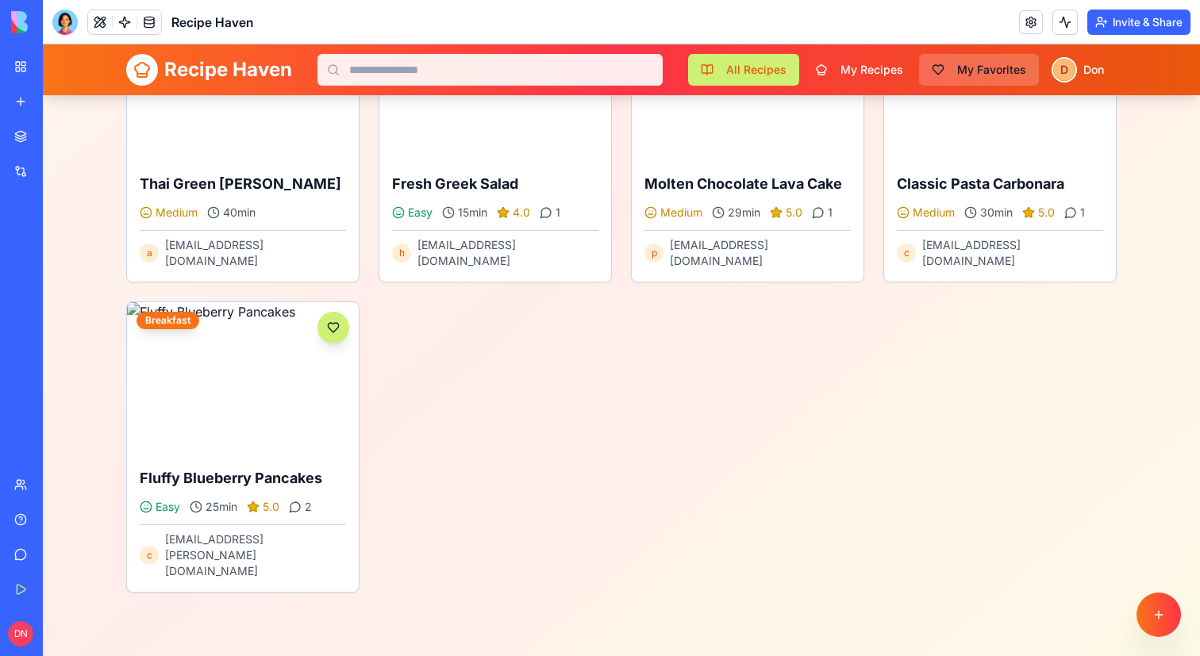
click at [970, 79] on button "My Favorites" at bounding box center [979, 70] width 120 height 32
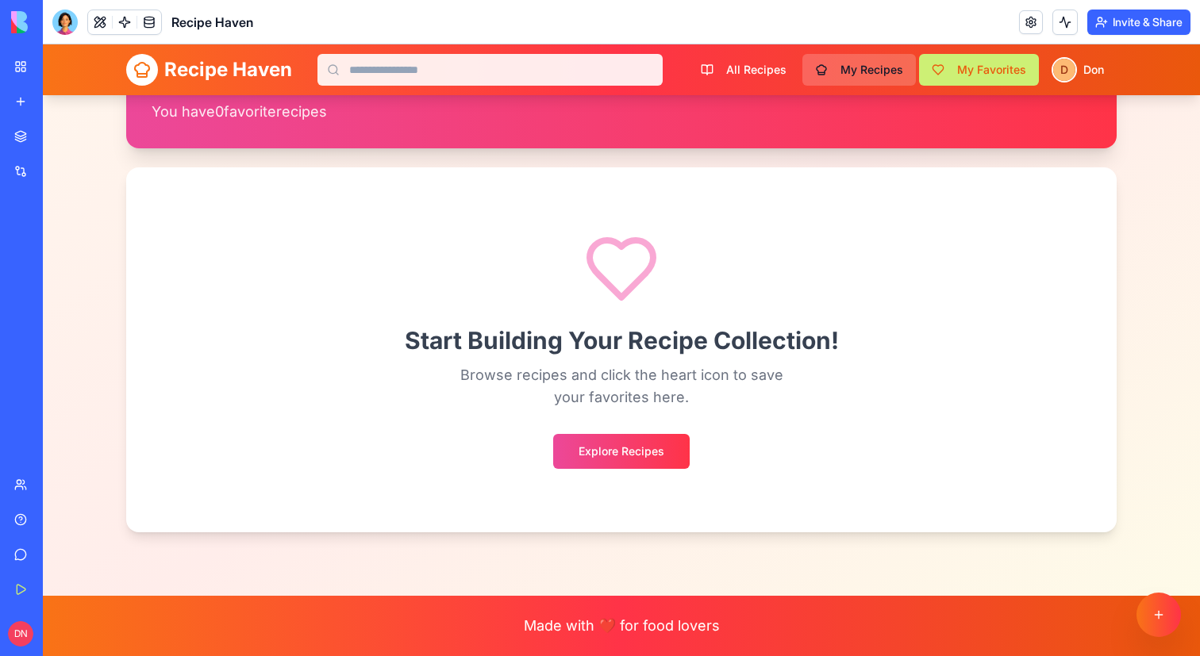
click at [850, 73] on button "My Recipes" at bounding box center [858, 70] width 113 height 32
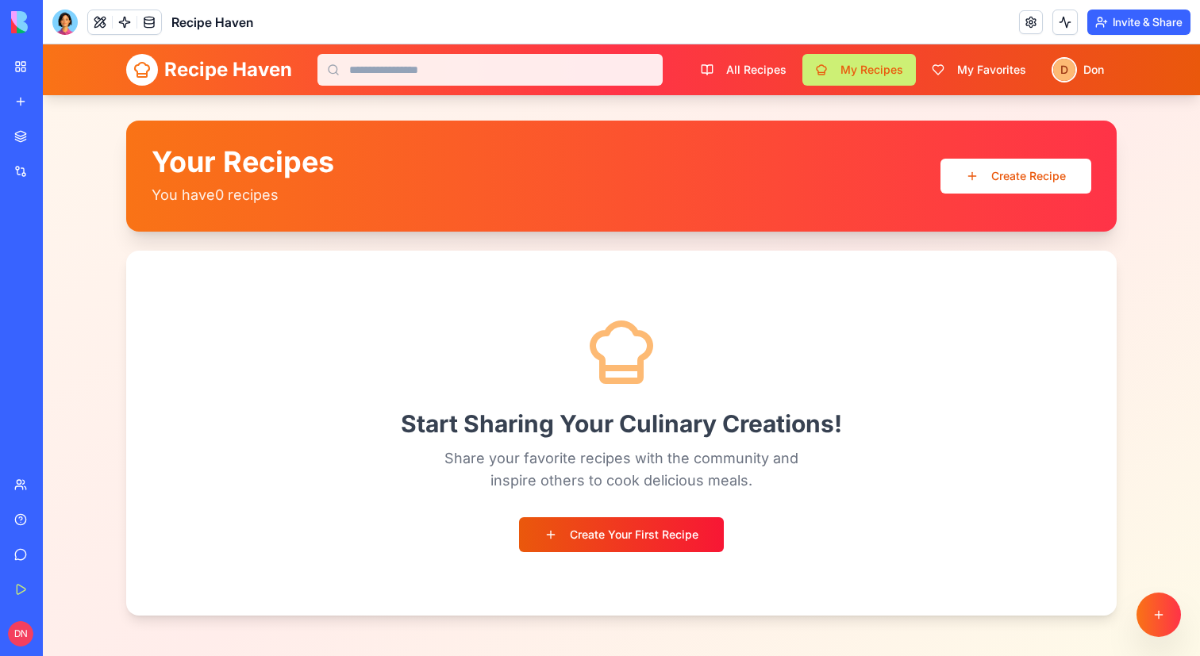
click at [608, 545] on button "Create Your First Recipe" at bounding box center [621, 534] width 205 height 35
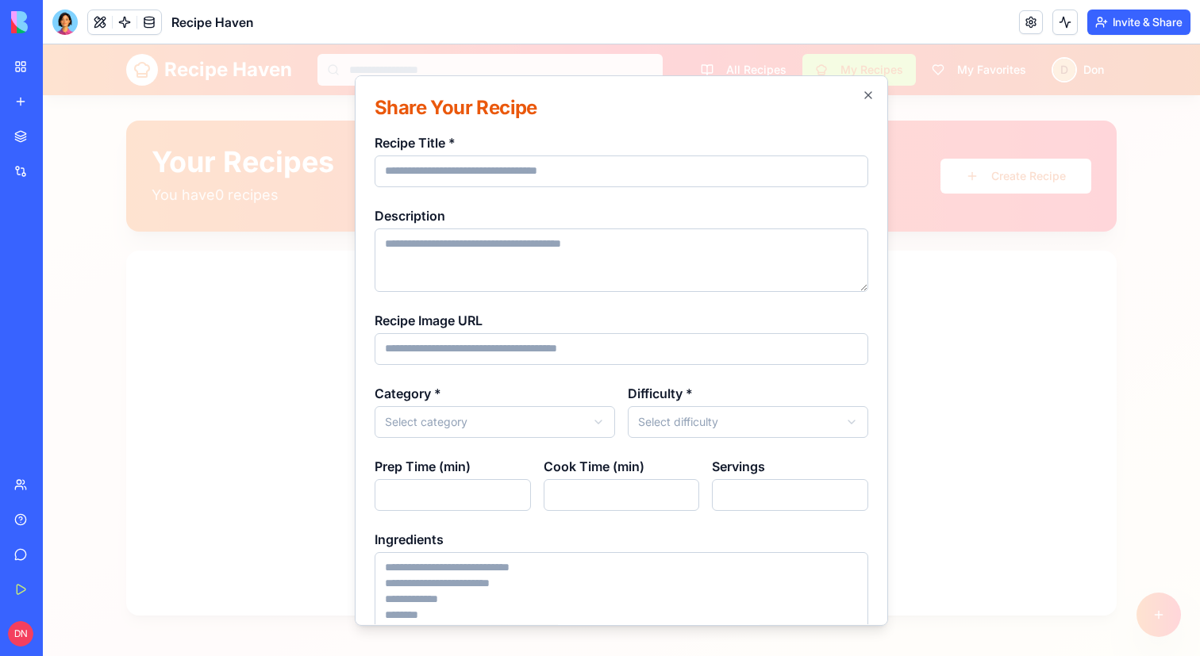
scroll to position [302, 0]
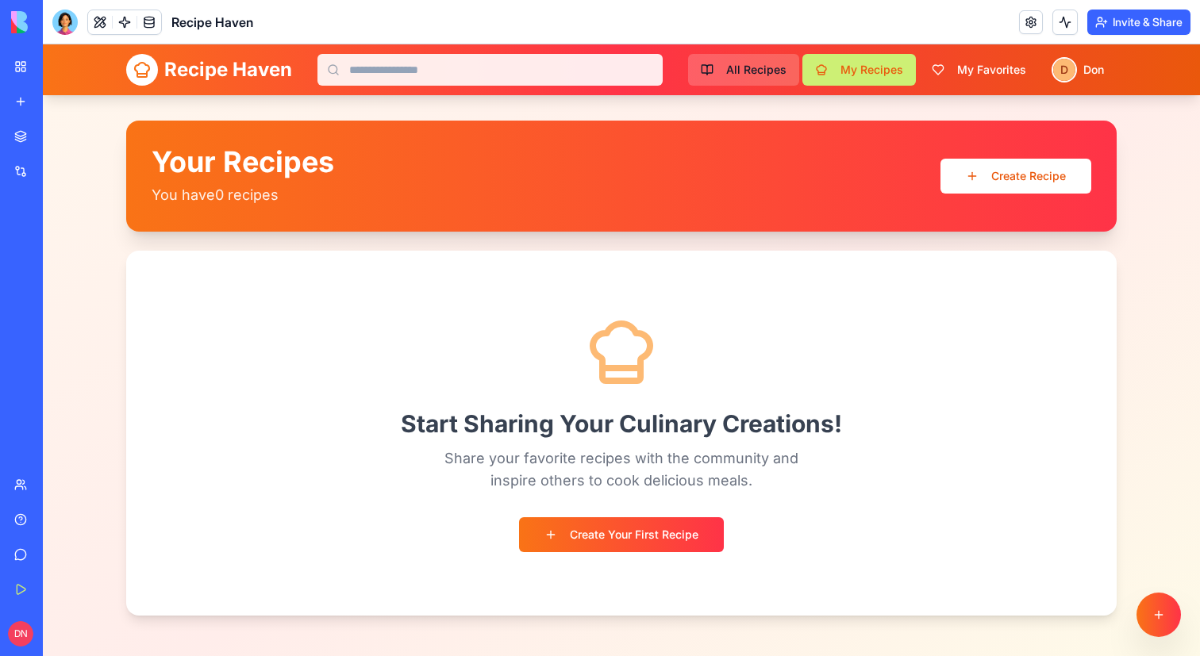
click at [753, 62] on button "All Recipes" at bounding box center [743, 70] width 111 height 32
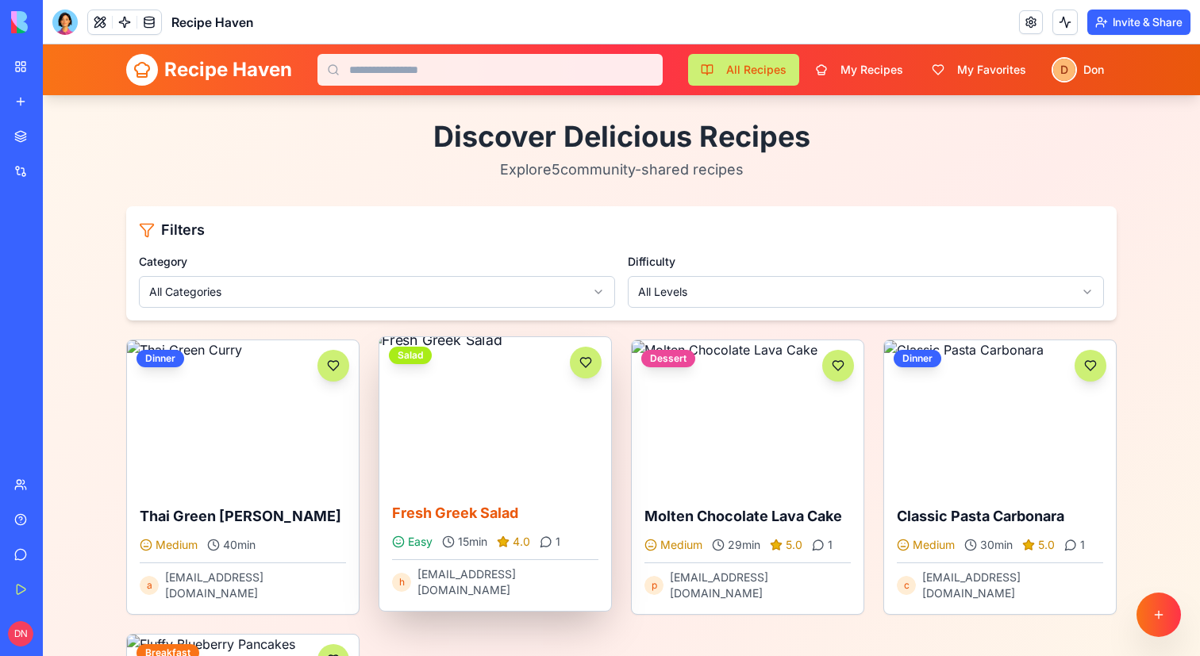
click at [534, 412] on img at bounding box center [494, 412] width 255 height 167
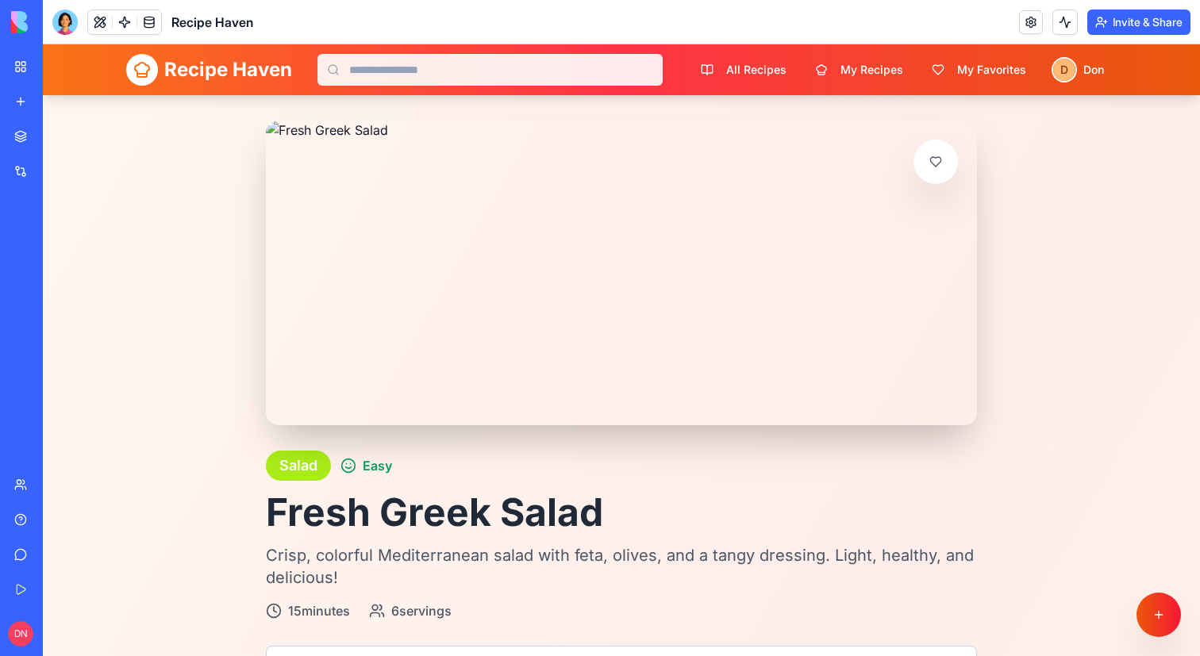
click at [1169, 597] on button at bounding box center [1158, 615] width 44 height 44
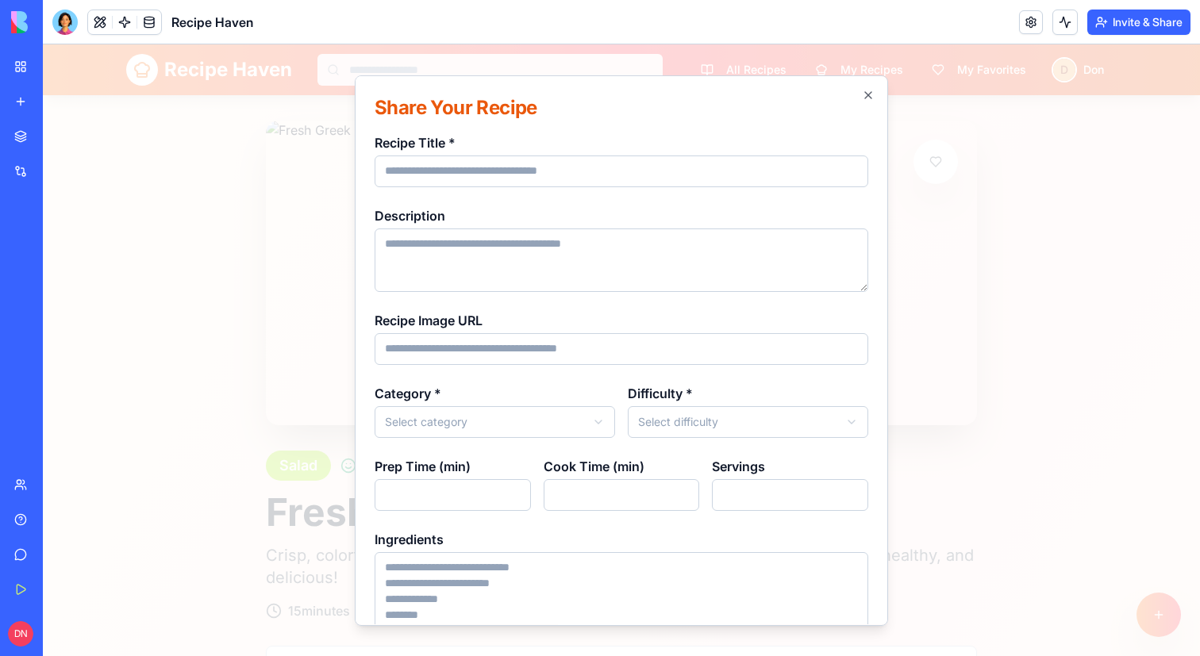
click at [1132, 545] on div at bounding box center [621, 350] width 1157 height 612
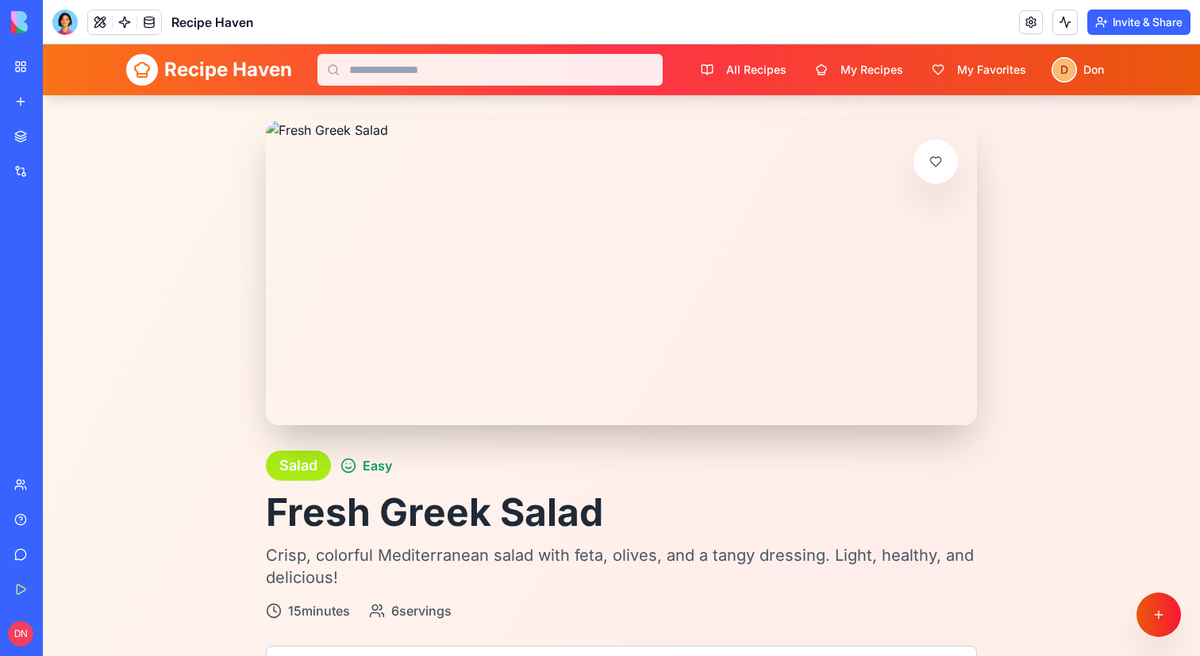
click at [1148, 606] on button at bounding box center [1158, 615] width 44 height 44
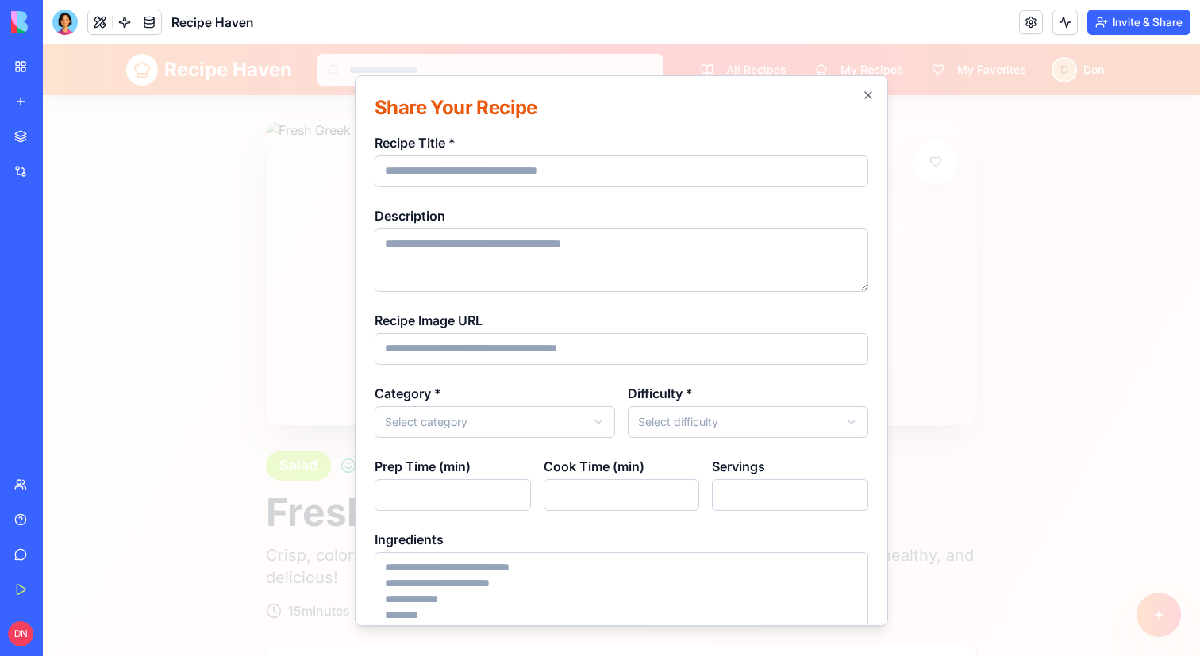
click at [1130, 551] on div at bounding box center [621, 350] width 1157 height 612
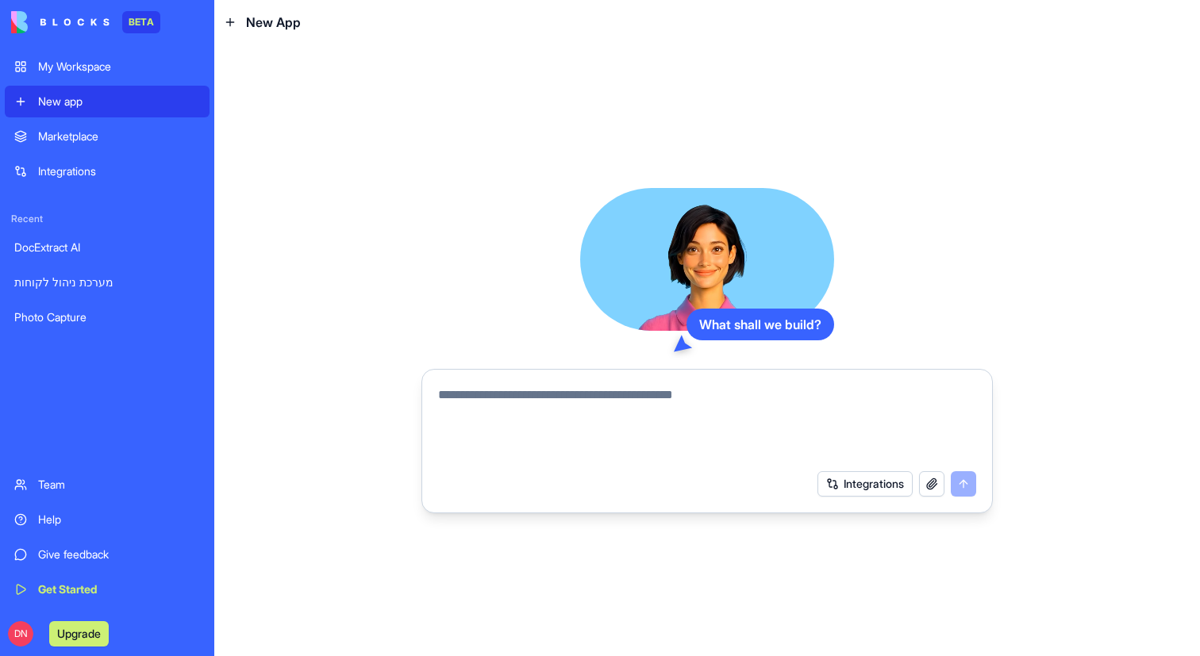
paste textarea "**********"
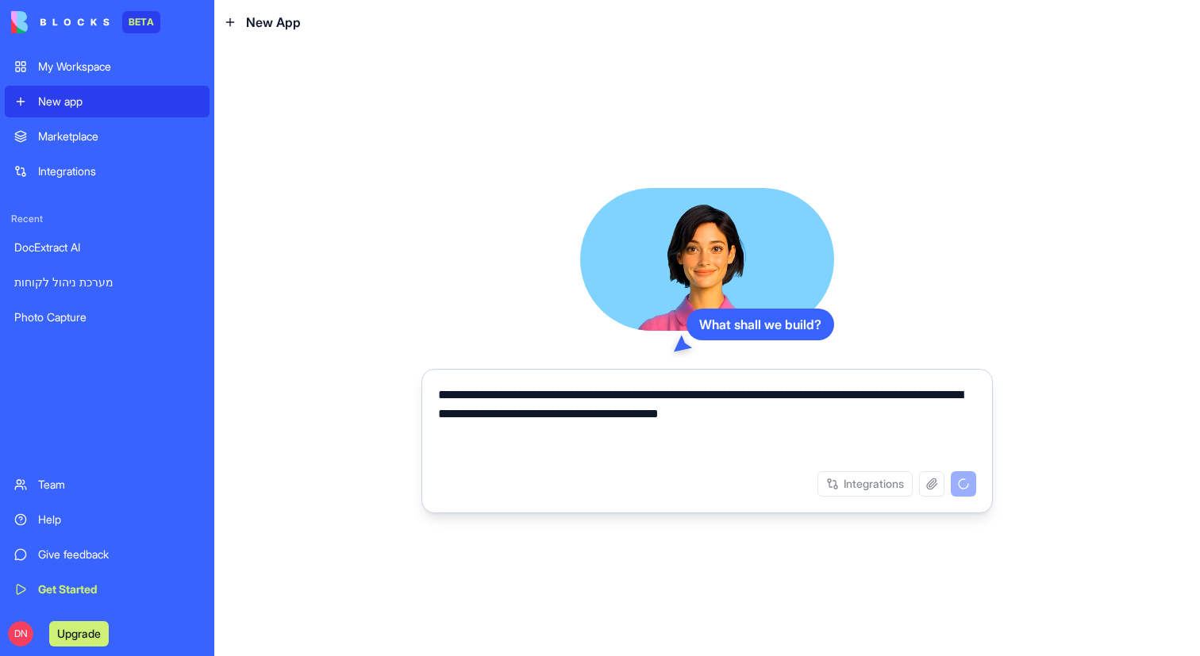
type textarea "**********"
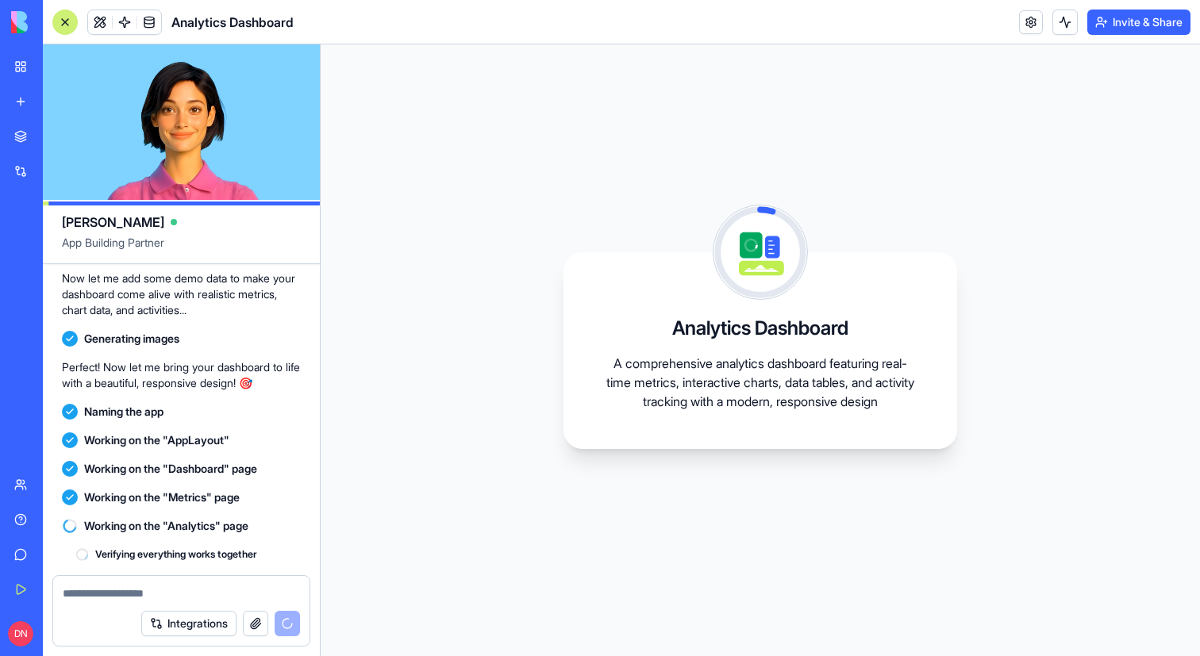
scroll to position [368, 0]
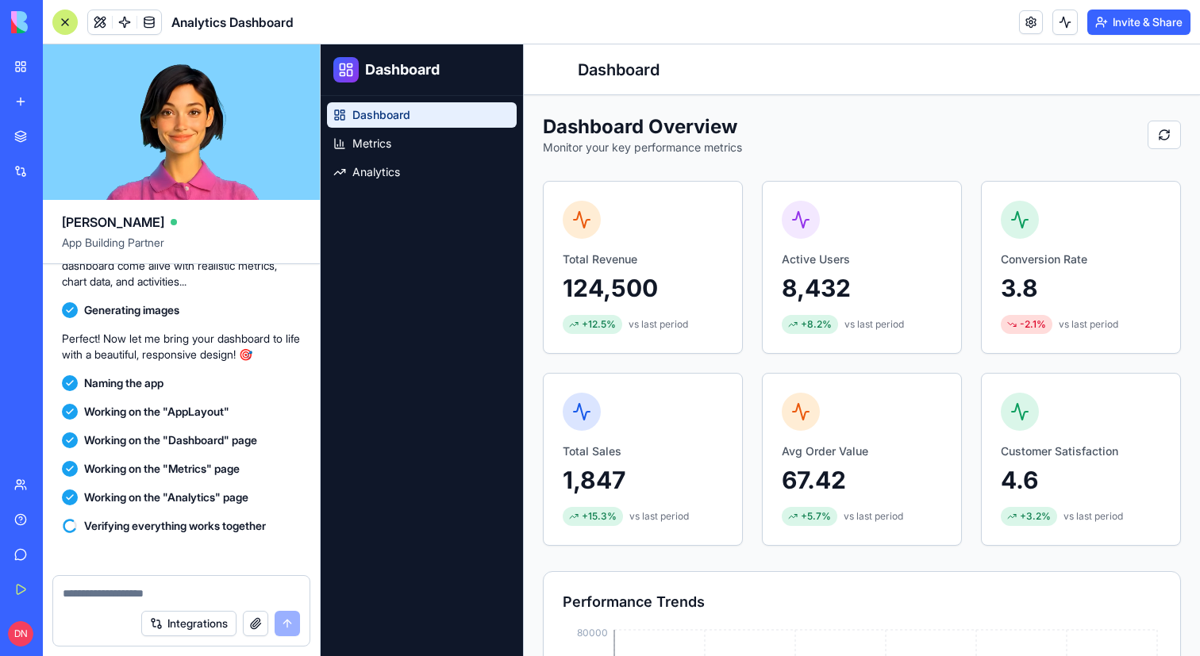
scroll to position [806, 0]
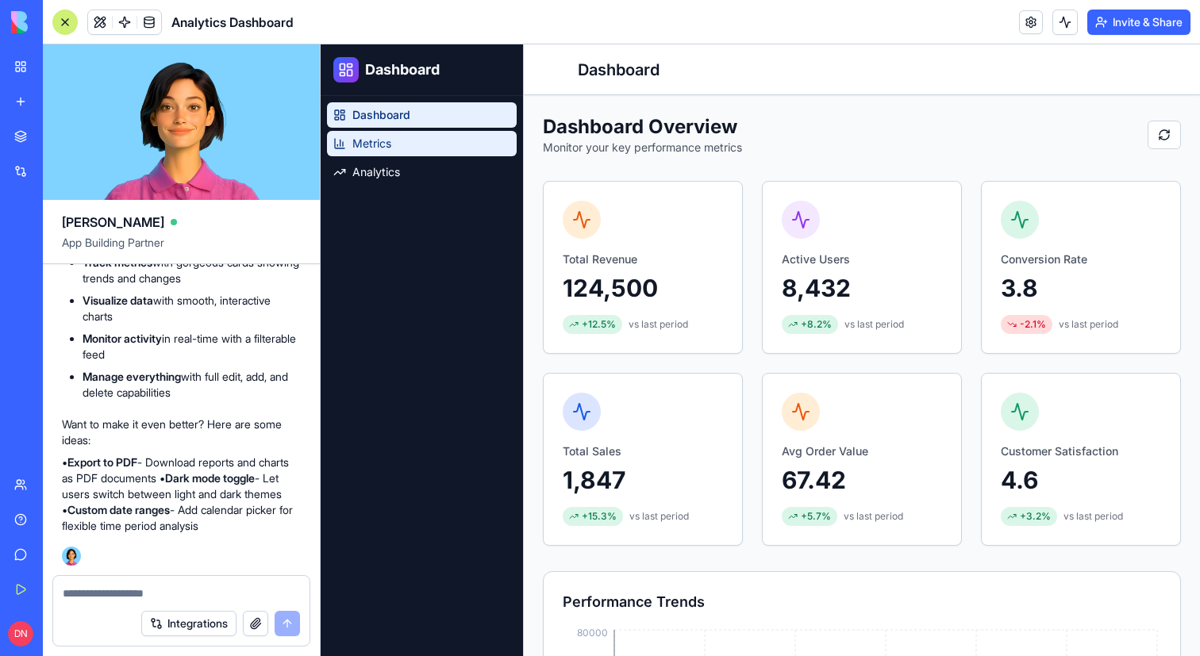
click at [442, 139] on link "Metrics" at bounding box center [422, 143] width 190 height 25
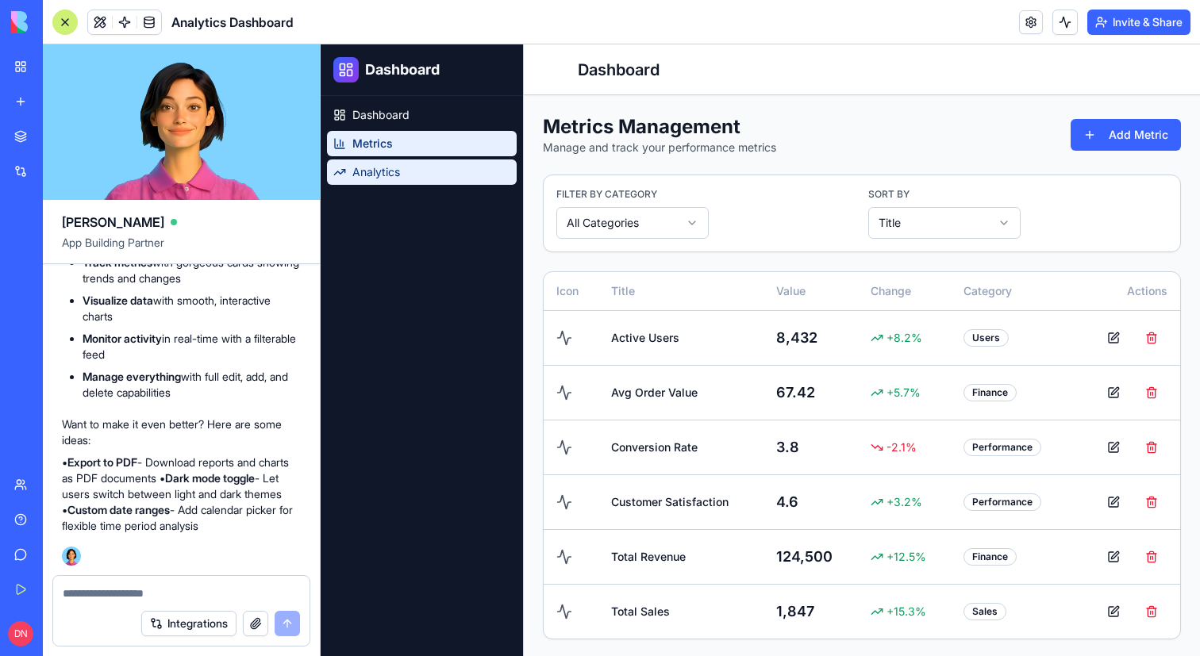
click at [445, 165] on link "Analytics" at bounding box center [422, 171] width 190 height 25
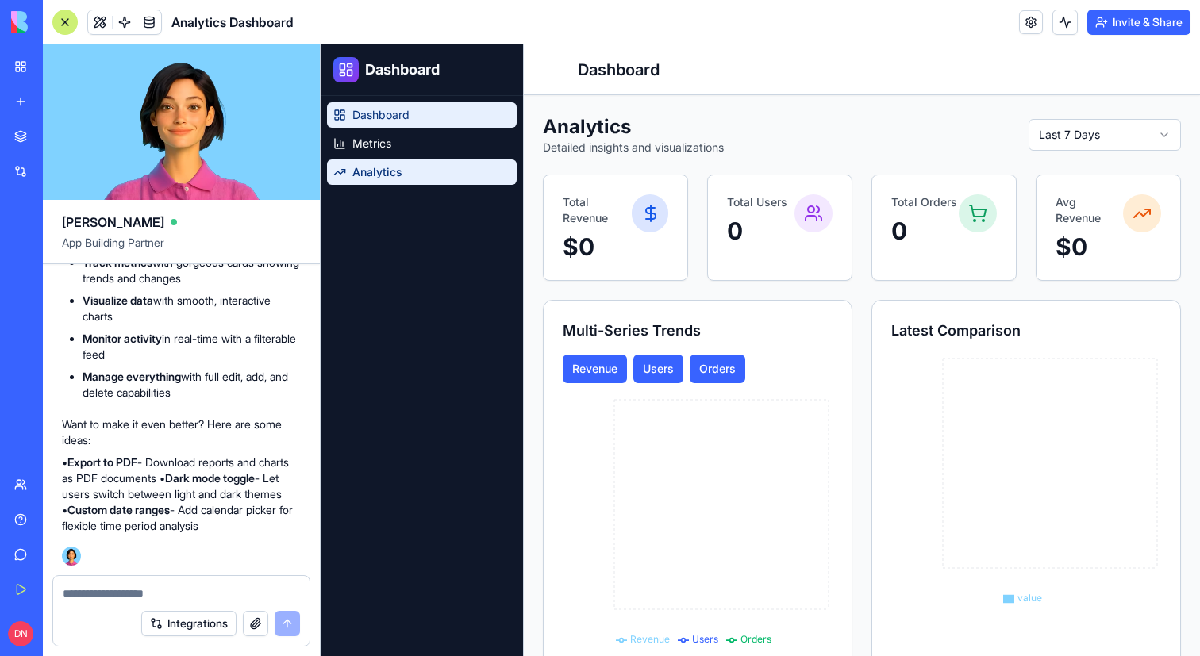
click at [384, 125] on link "Dashboard" at bounding box center [422, 114] width 190 height 25
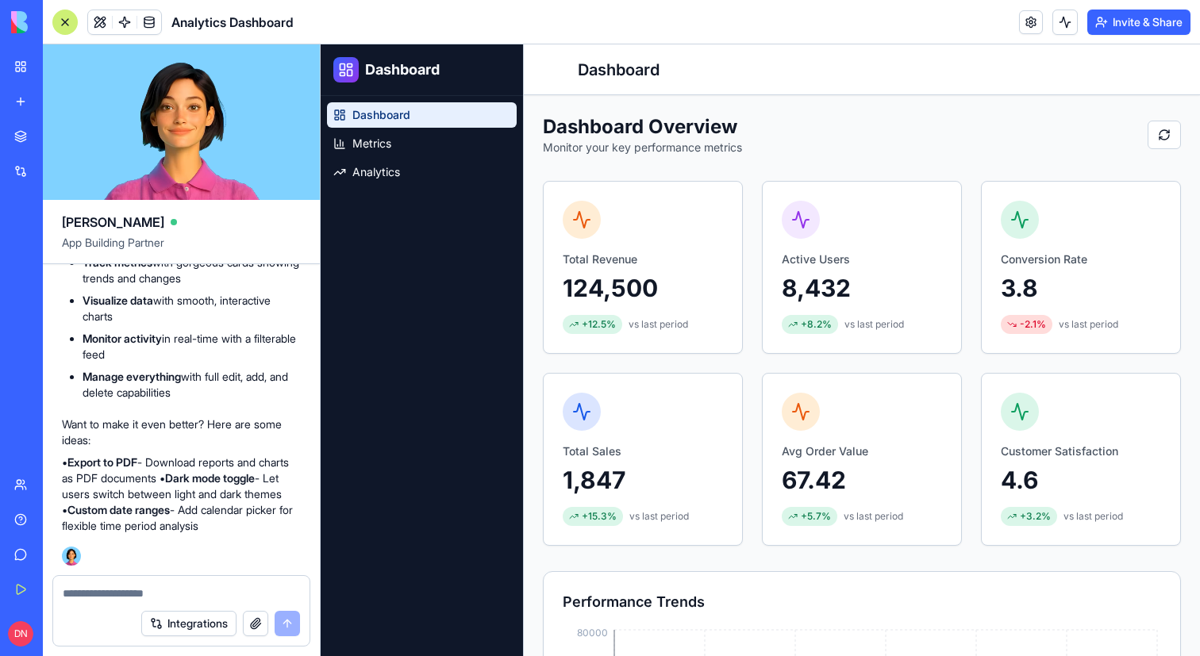
click at [67, 15] on div at bounding box center [64, 22] width 25 height 25
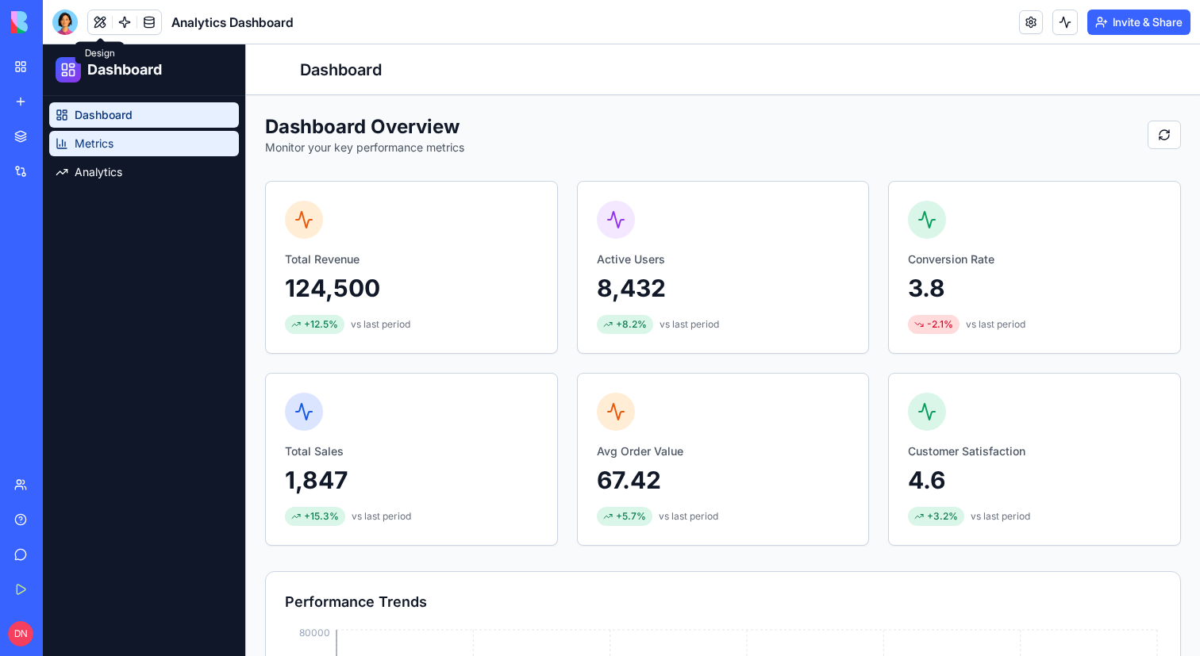
click at [103, 148] on span "Metrics" at bounding box center [94, 144] width 39 height 16
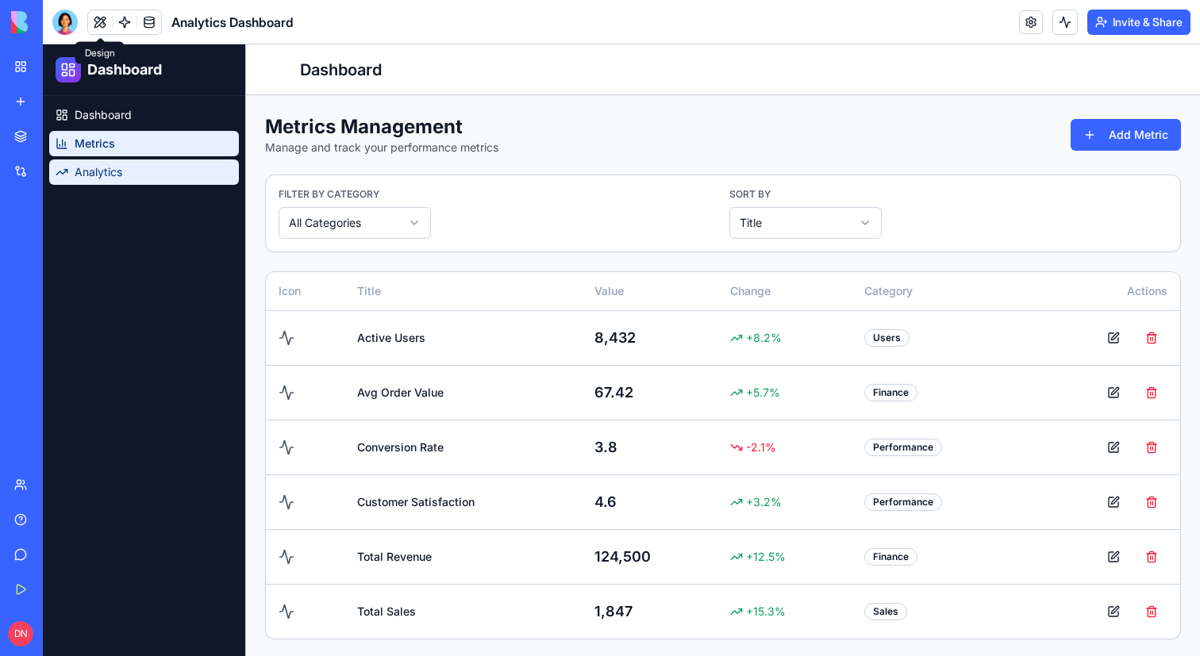
click at [125, 167] on link "Analytics" at bounding box center [144, 171] width 190 height 25
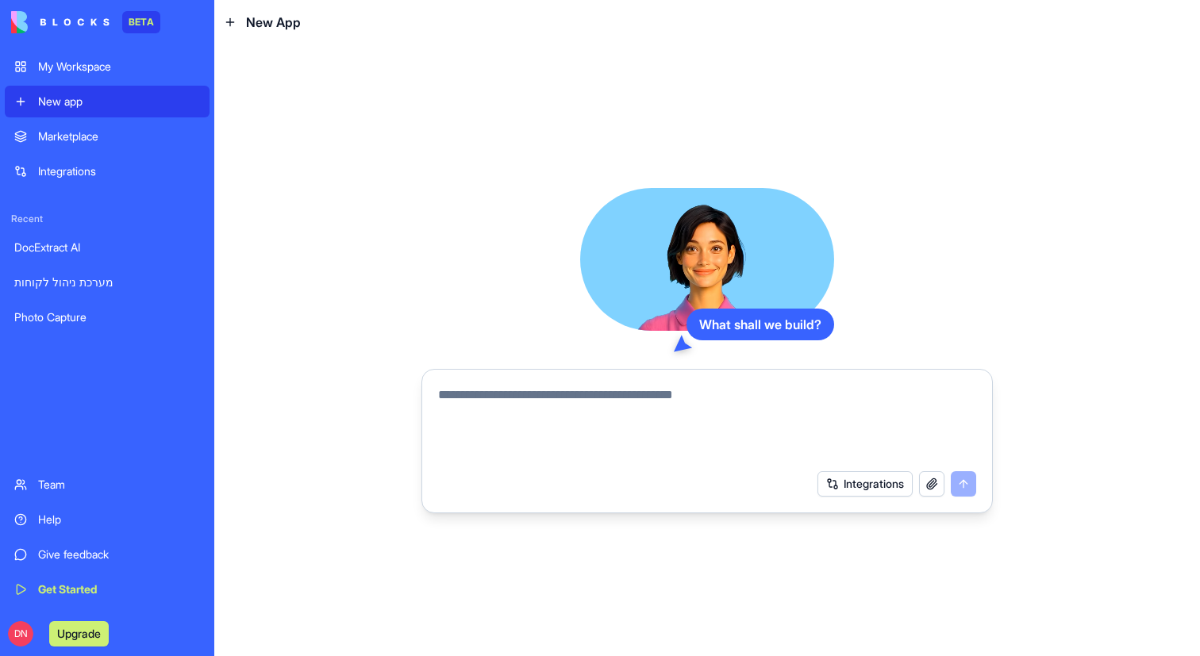
paste textarea "**********"
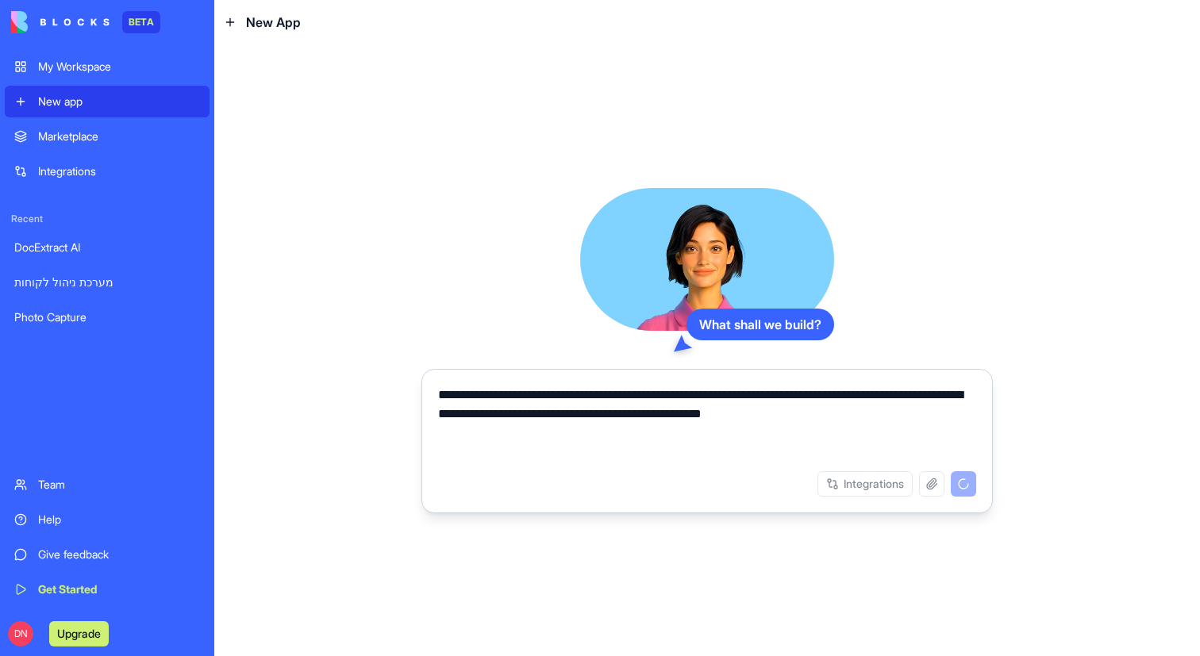
type textarea "**********"
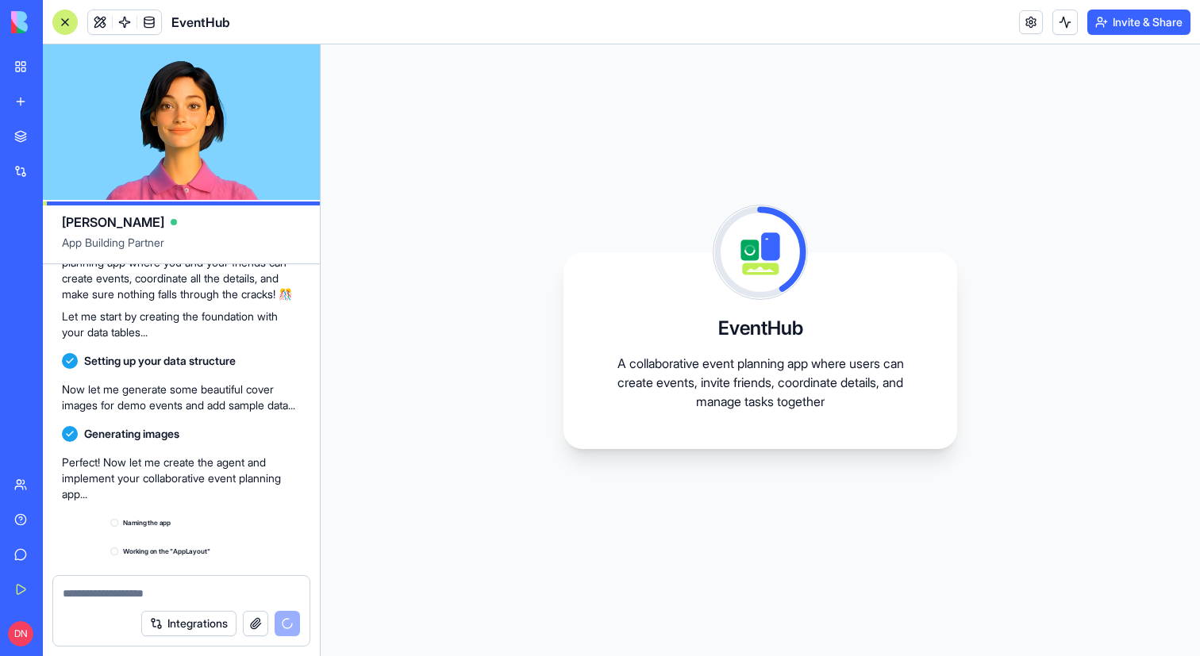
scroll to position [352, 0]
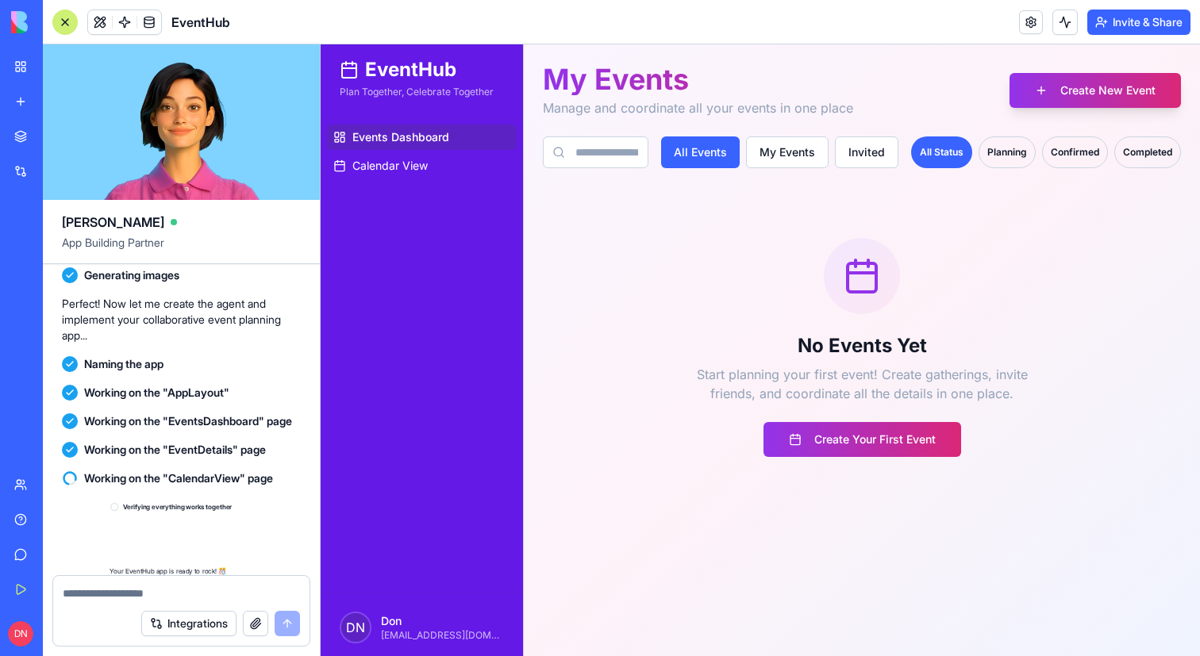
scroll to position [603, 0]
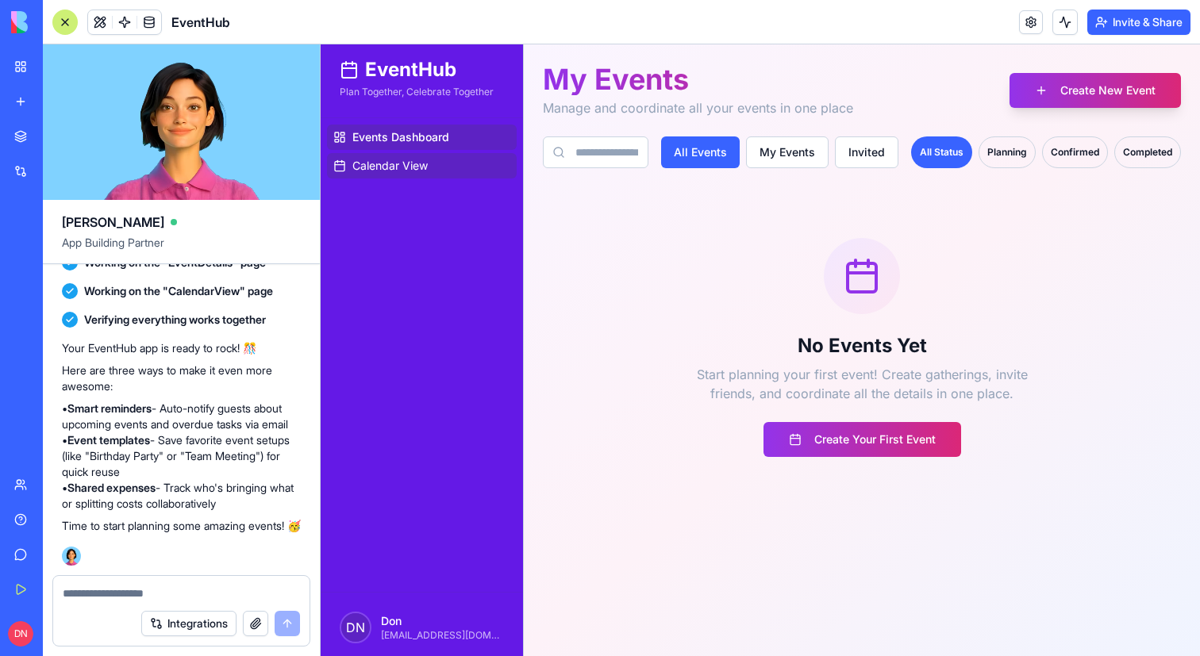
click at [419, 158] on span "Calendar View" at bounding box center [389, 166] width 75 height 16
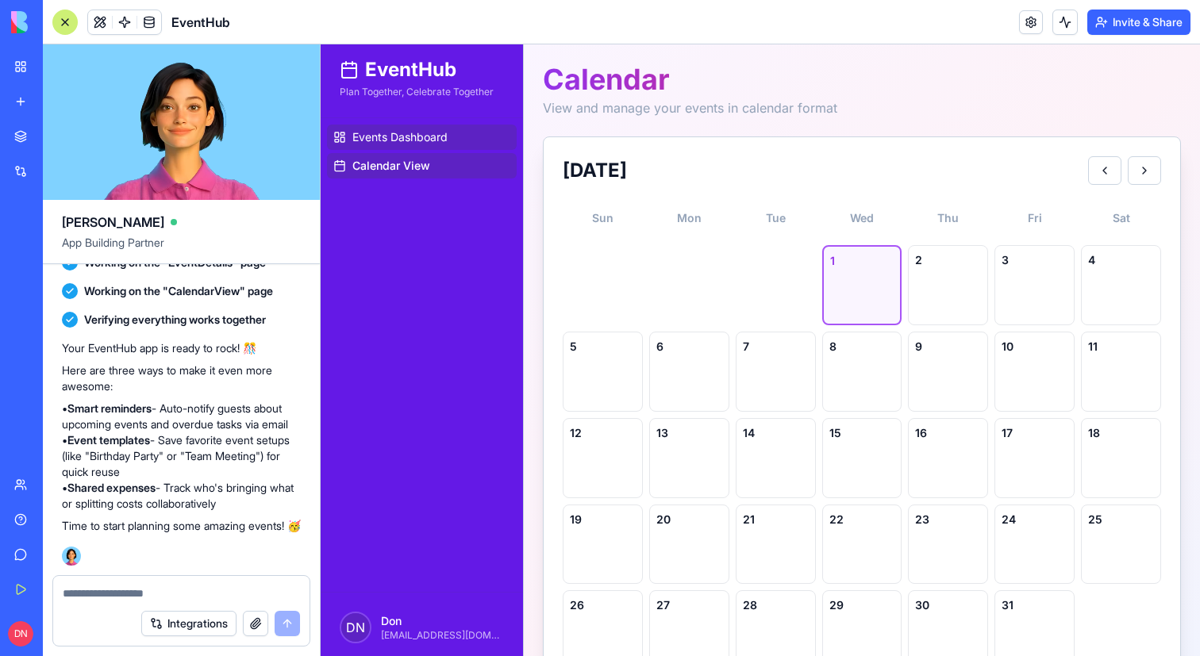
click at [428, 143] on span "Events Dashboard" at bounding box center [399, 137] width 95 height 16
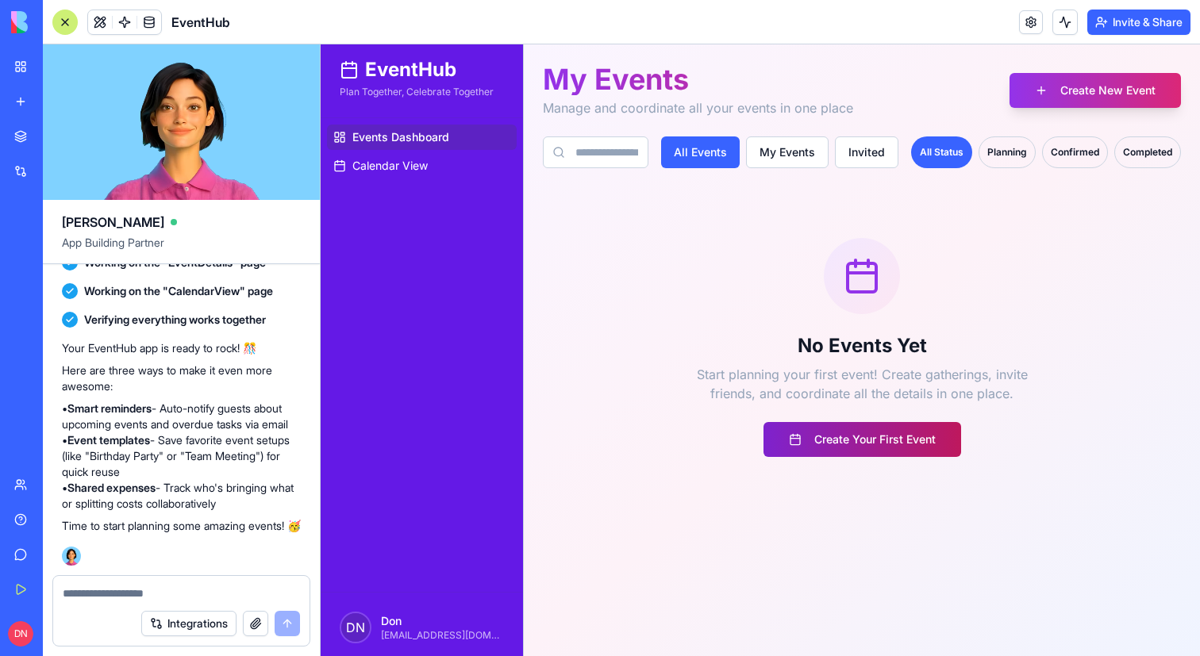
click at [851, 442] on button "Create Your First Event" at bounding box center [862, 439] width 198 height 35
click at [851, 443] on button "Create Your First Event" at bounding box center [862, 439] width 198 height 35
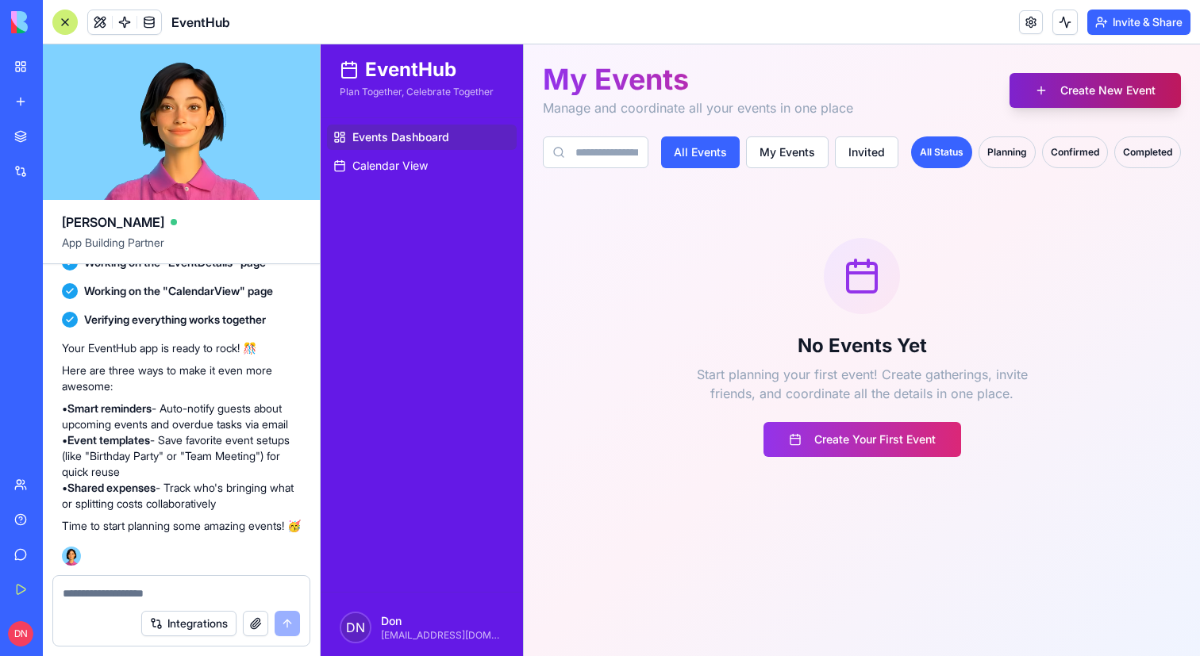
click at [1085, 78] on button "Create New Event" at bounding box center [1094, 90] width 171 height 35
click at [1078, 91] on button "Create New Event" at bounding box center [1094, 90] width 171 height 35
click at [1001, 155] on div "Planning" at bounding box center [1006, 152] width 57 height 32
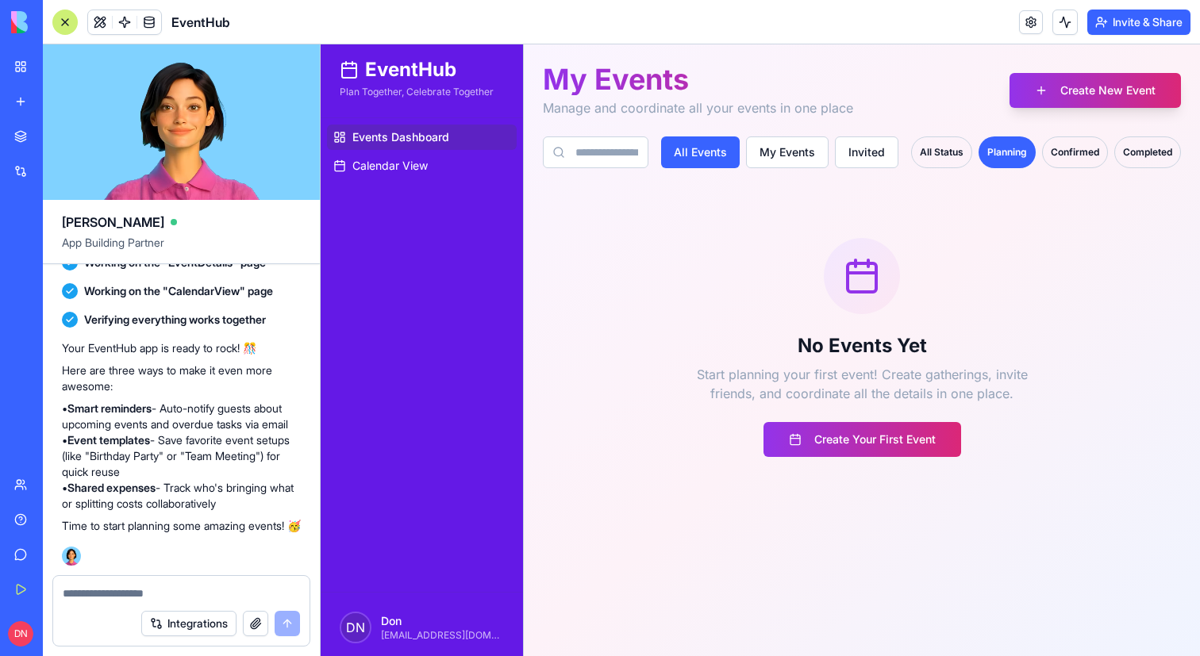
click at [1051, 154] on div "Confirmed" at bounding box center [1075, 152] width 66 height 32
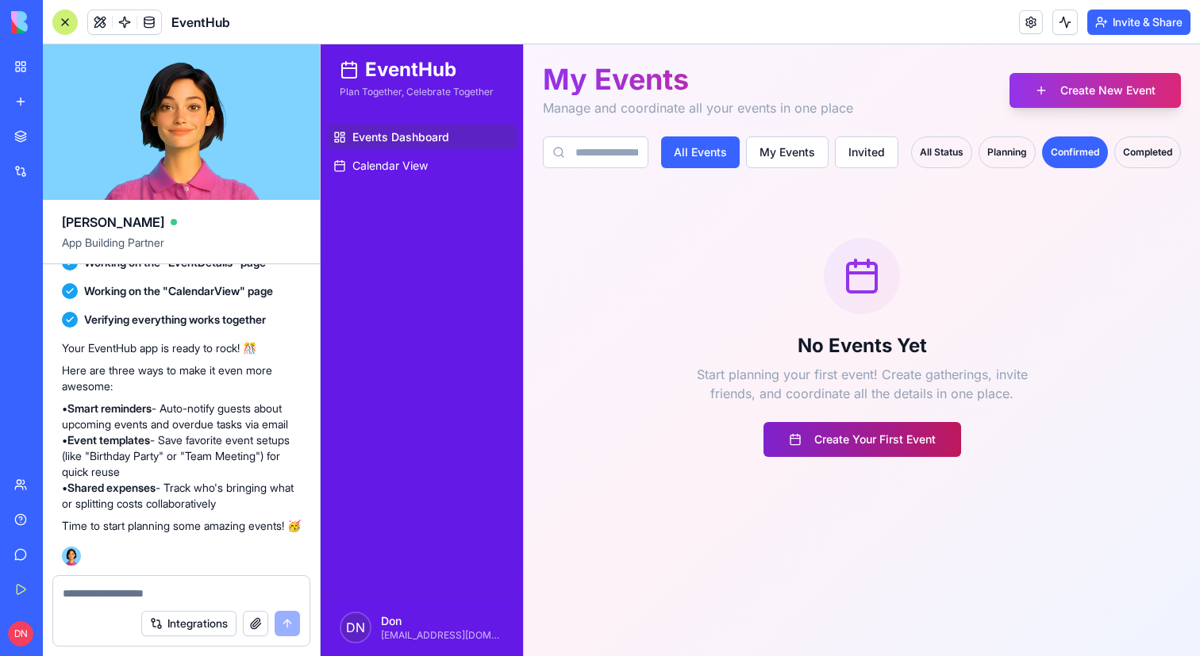
click at [863, 437] on button "Create Your First Event" at bounding box center [862, 439] width 198 height 35
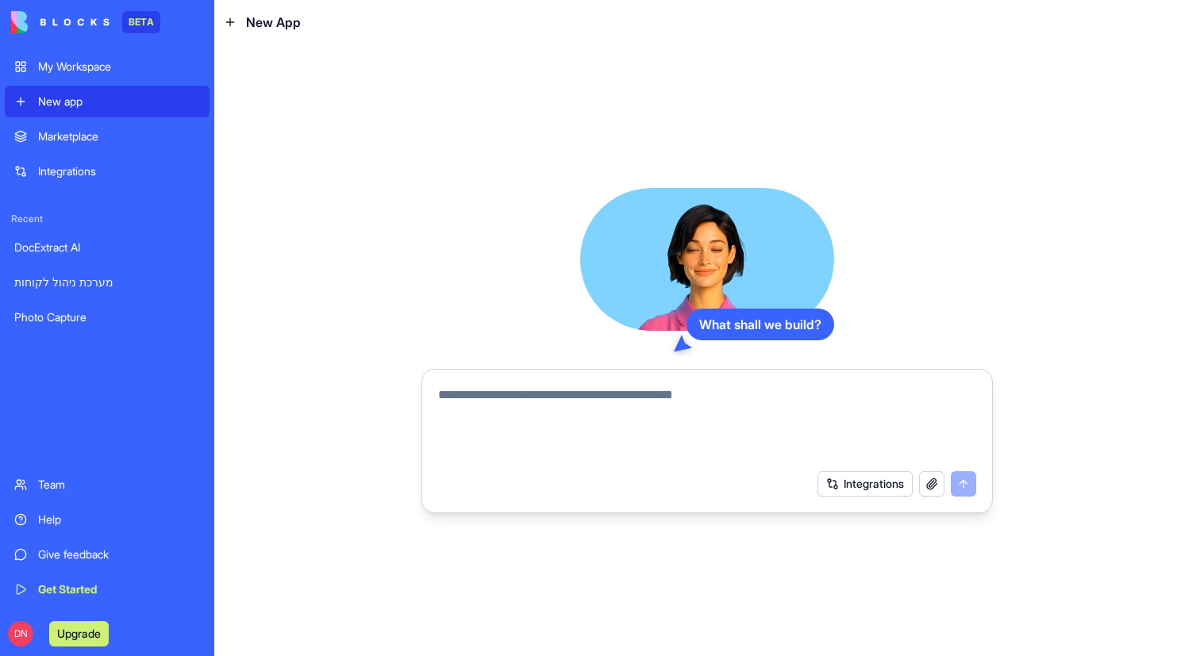
click at [605, 395] on textarea at bounding box center [707, 424] width 538 height 76
paste textarea "**********"
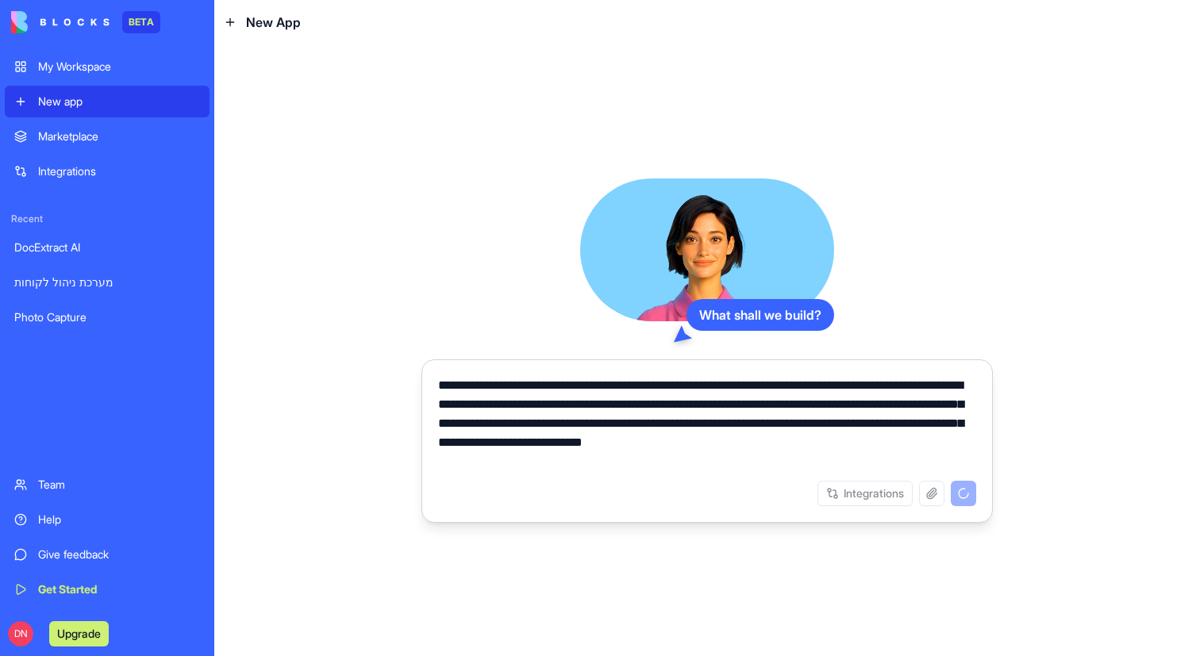
type textarea "**********"
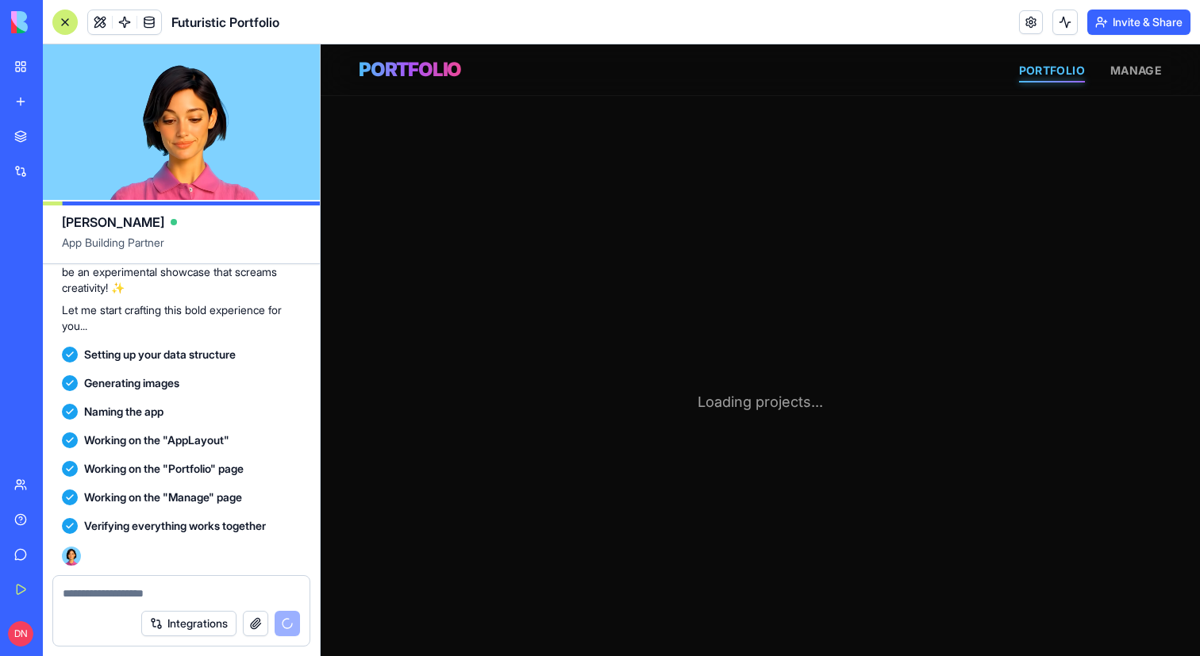
click at [63, 29] on div at bounding box center [64, 22] width 25 height 25
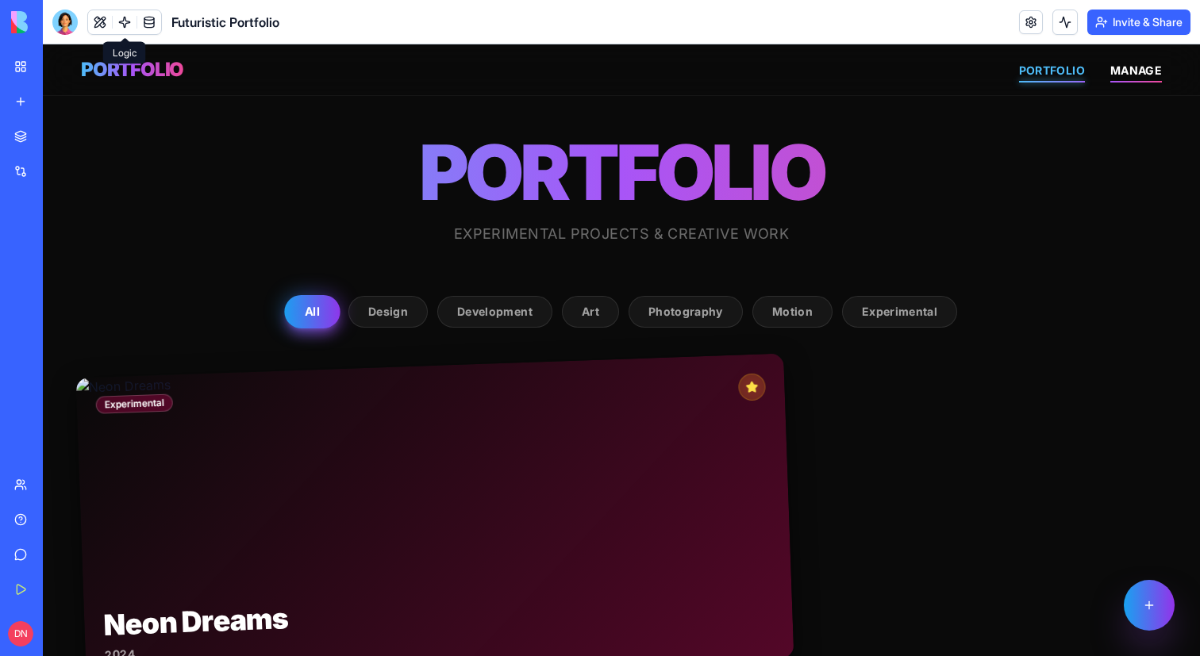
click at [1141, 70] on span "MANAGE" at bounding box center [1136, 69] width 52 height 13
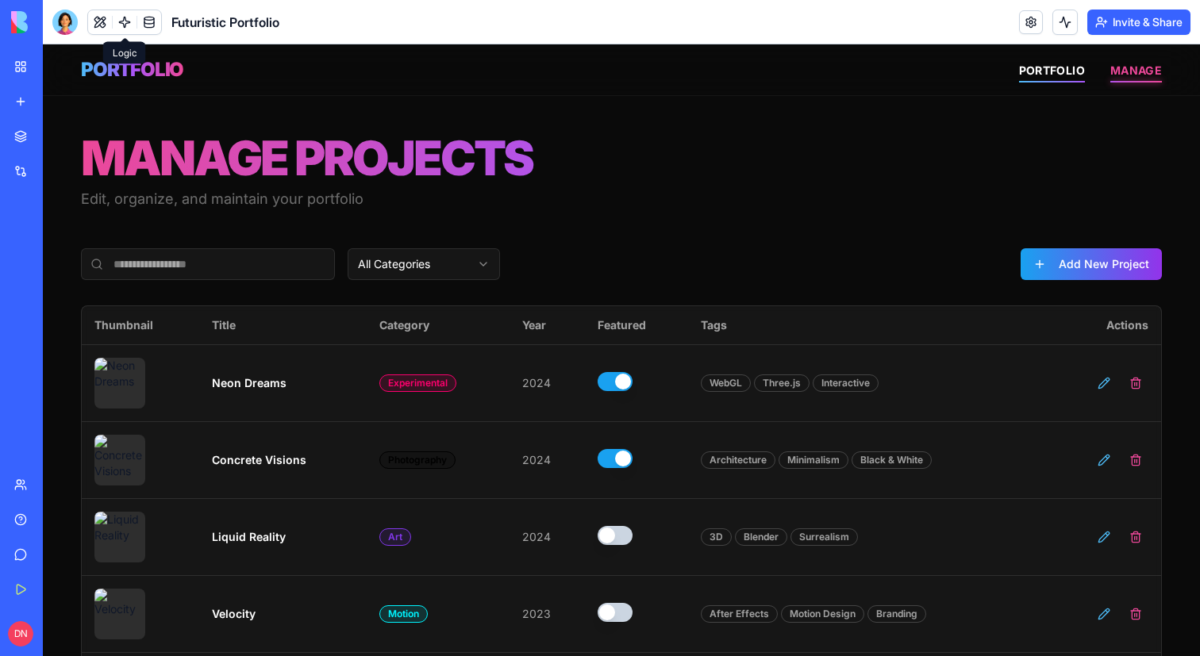
click at [1047, 71] on span "PORTFOLIO" at bounding box center [1052, 69] width 66 height 13
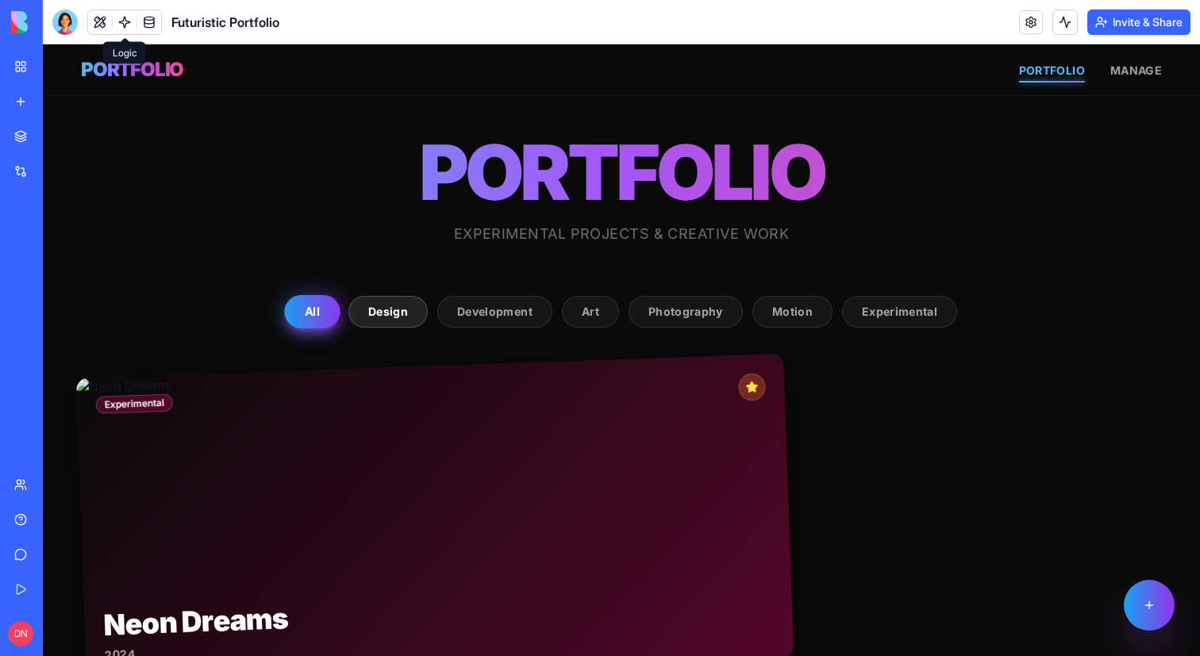
click at [386, 314] on button "Design" at bounding box center [387, 312] width 79 height 32
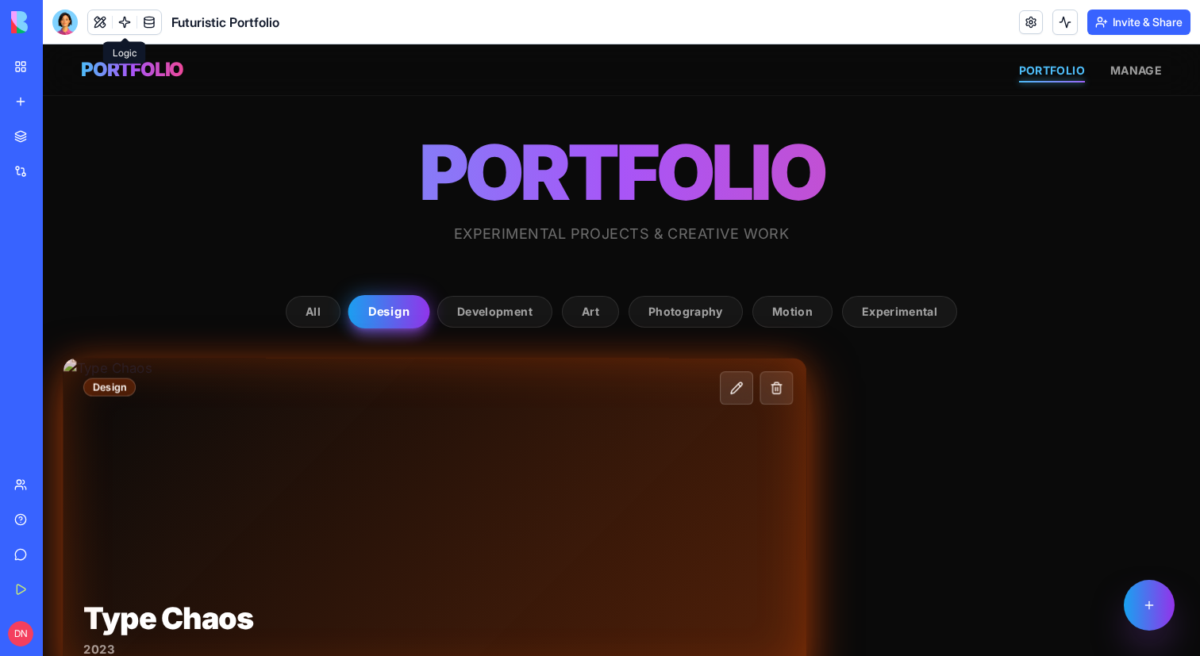
scroll to position [224, 0]
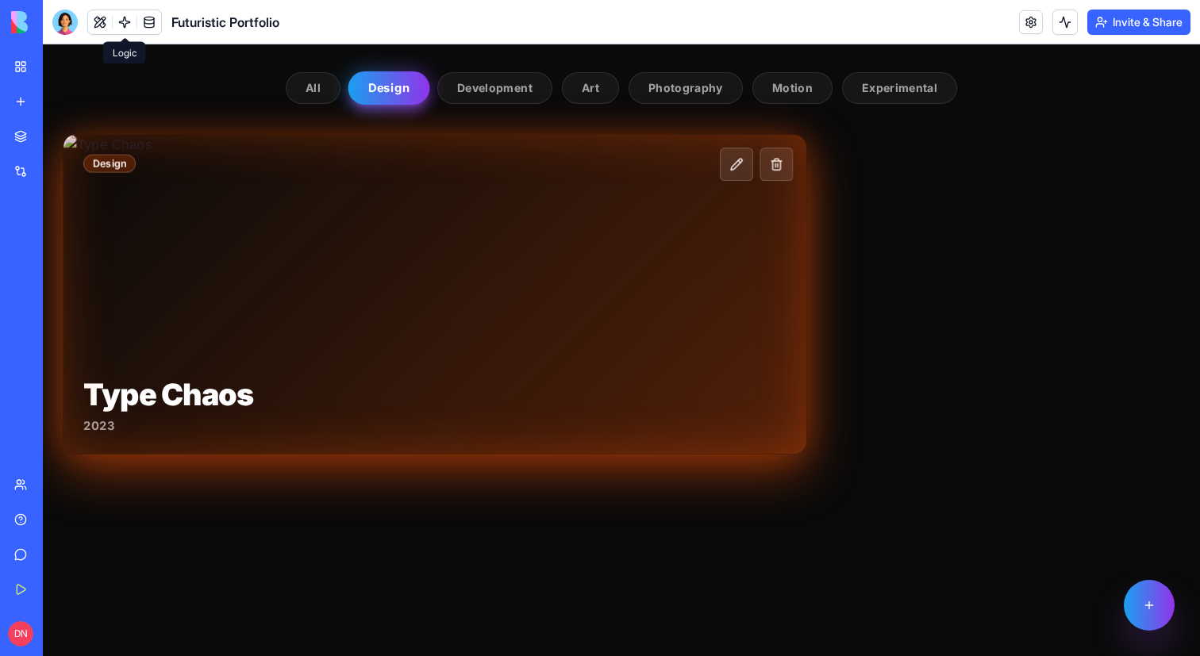
click at [589, 275] on div "Design Type Chaos 2023" at bounding box center [435, 294] width 744 height 320
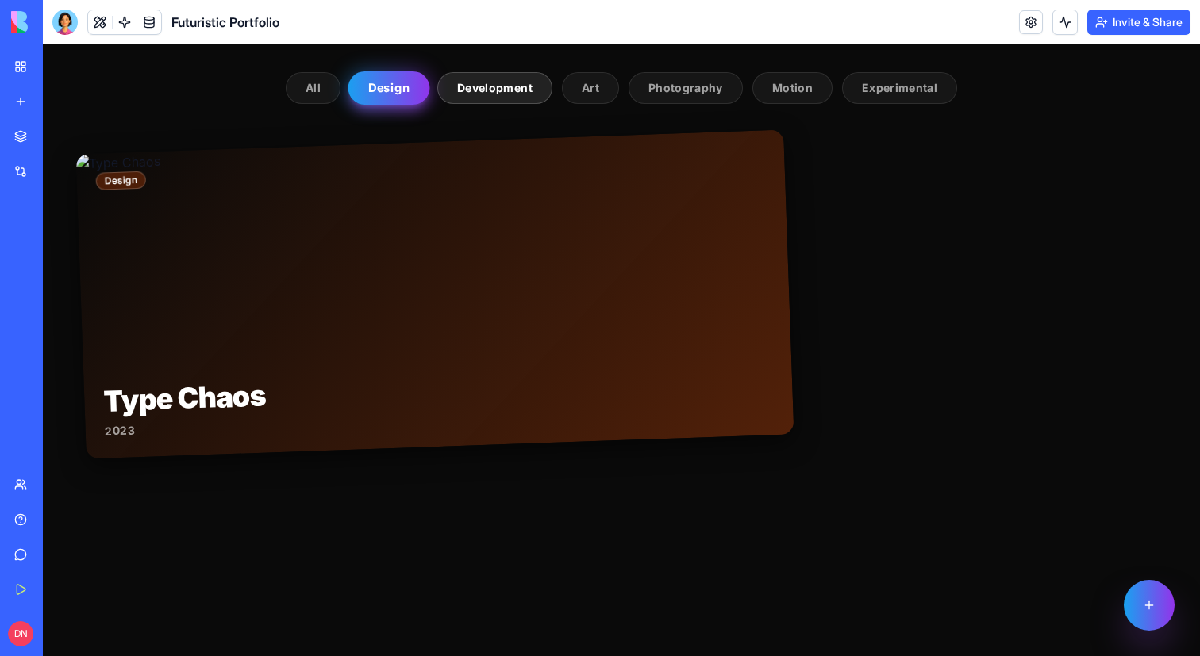
click at [475, 80] on button "Development" at bounding box center [494, 88] width 115 height 32
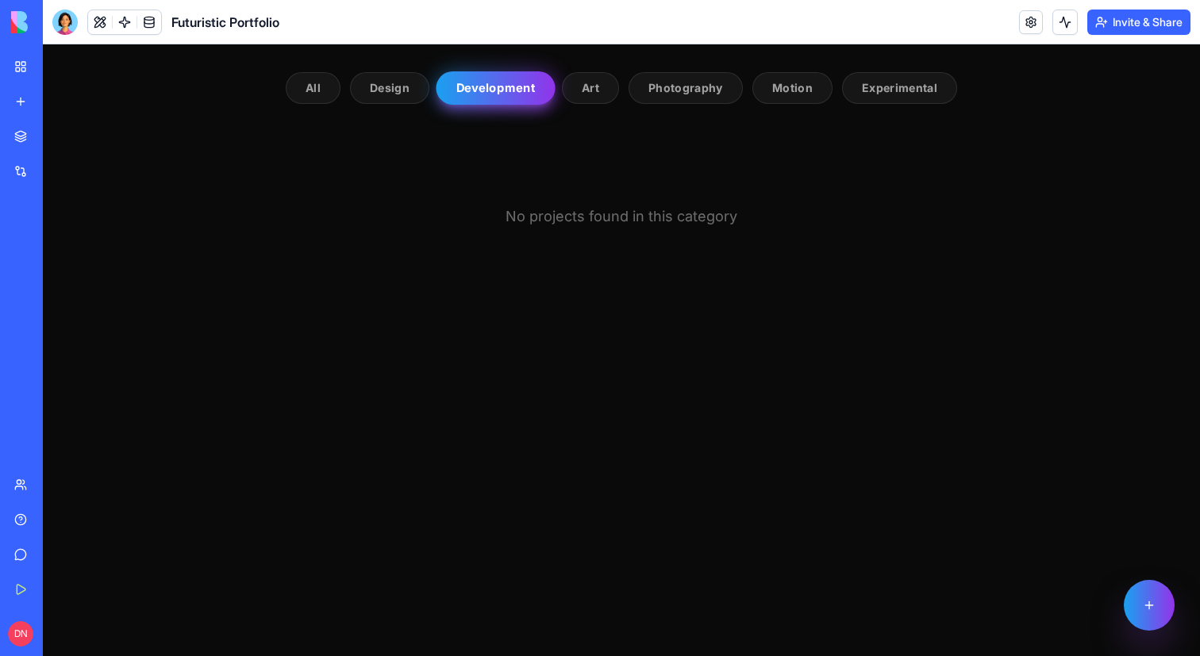
click at [294, 107] on div "PORTFOLIO EXPERIMENTAL PROJECTS & CREATIVE WORK All Design Development Art Phot…" at bounding box center [621, 264] width 1157 height 784
click at [306, 101] on button "All" at bounding box center [313, 88] width 55 height 32
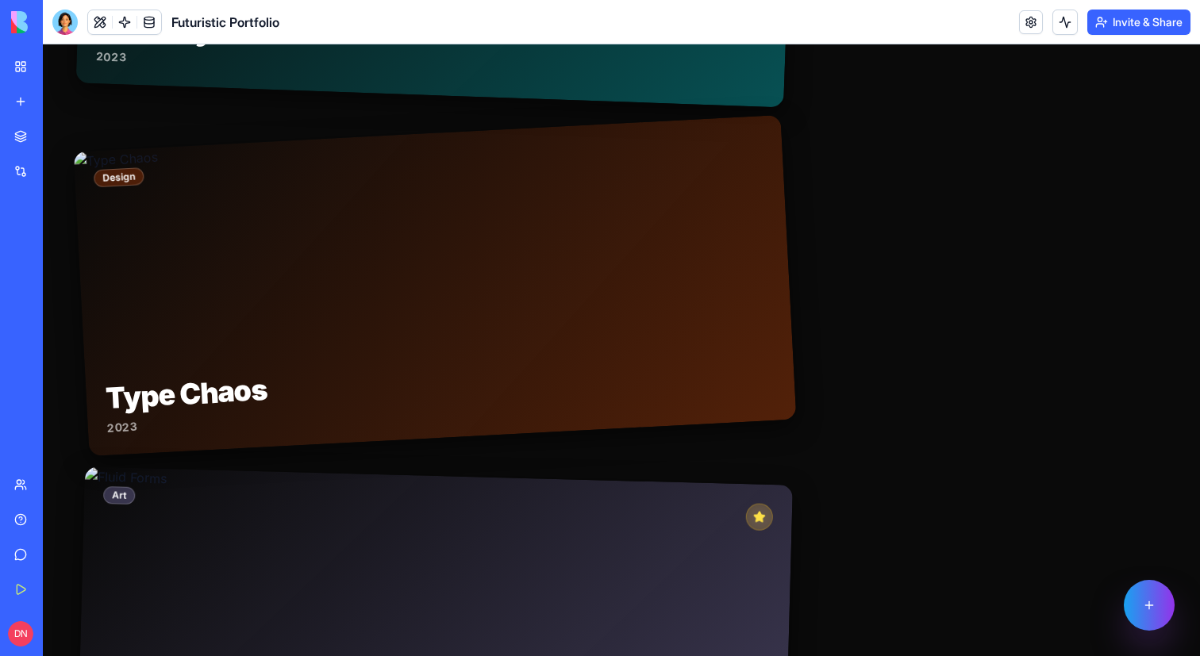
scroll to position [1424, 0]
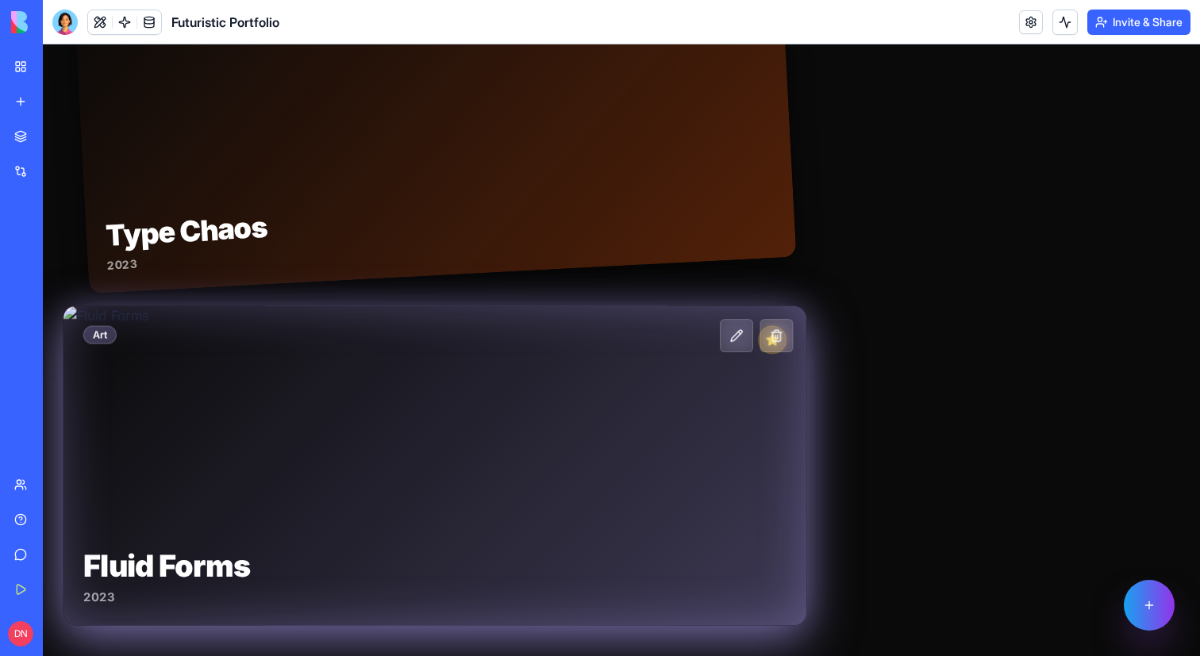
click at [635, 378] on div "Art Fluid Forms 2023" at bounding box center [435, 466] width 744 height 320
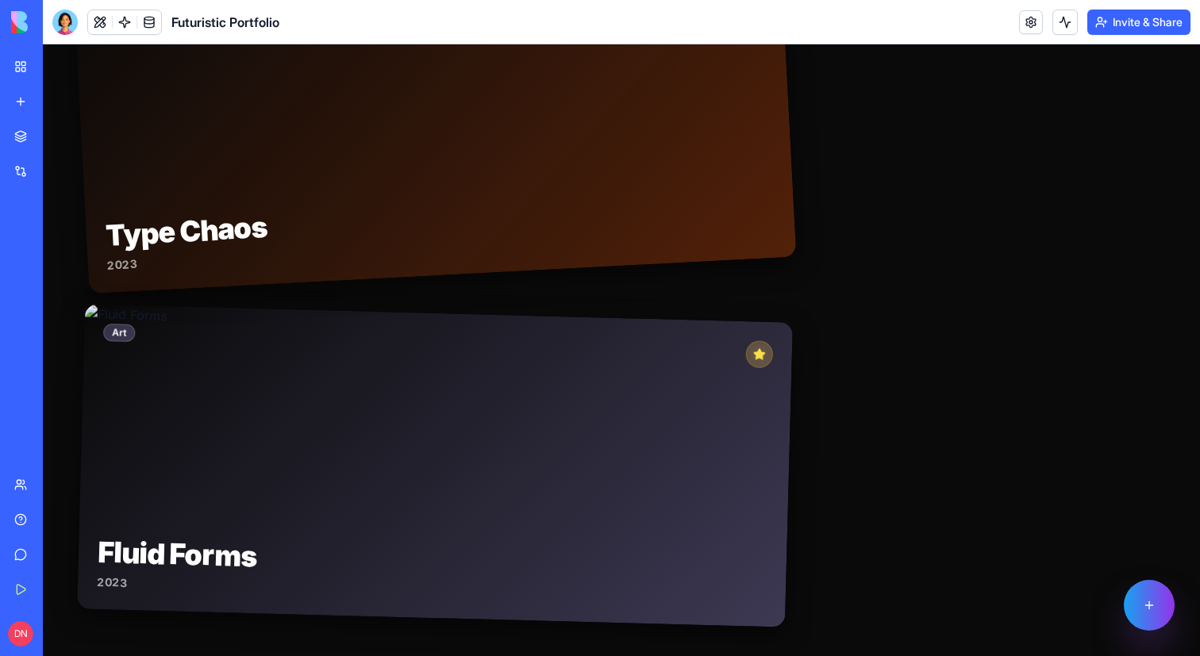
scroll to position [0, 0]
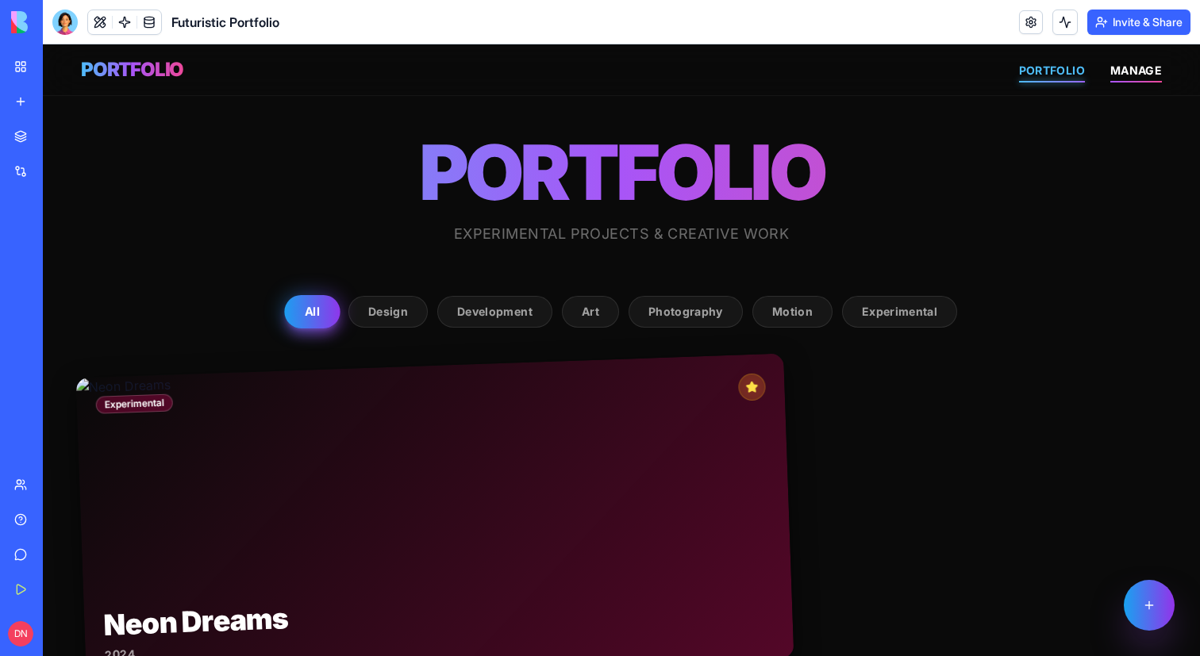
click at [1113, 67] on span "MANAGE" at bounding box center [1136, 69] width 52 height 13
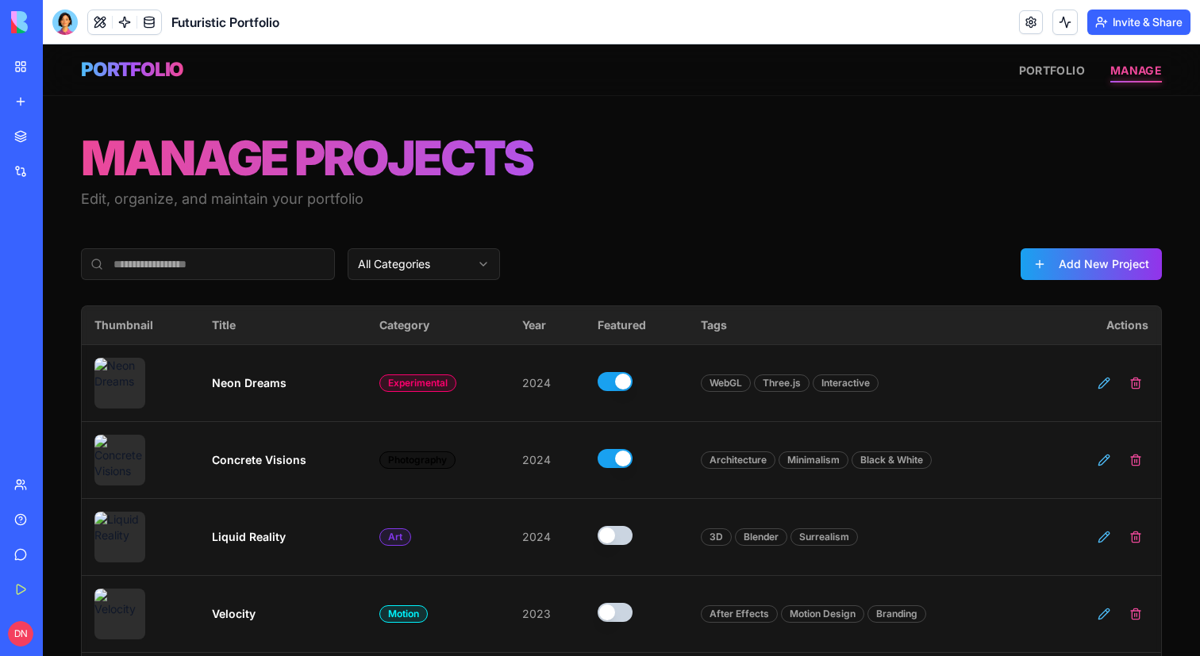
scroll to position [188, 0]
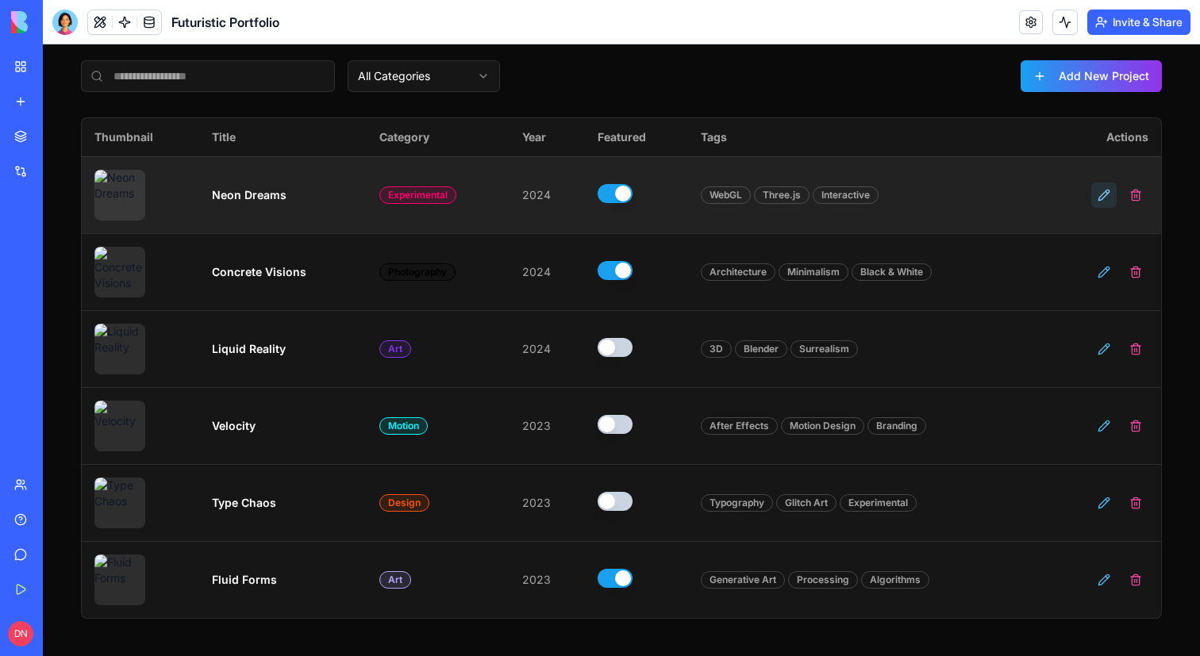
click at [1109, 186] on button at bounding box center [1103, 195] width 25 height 25
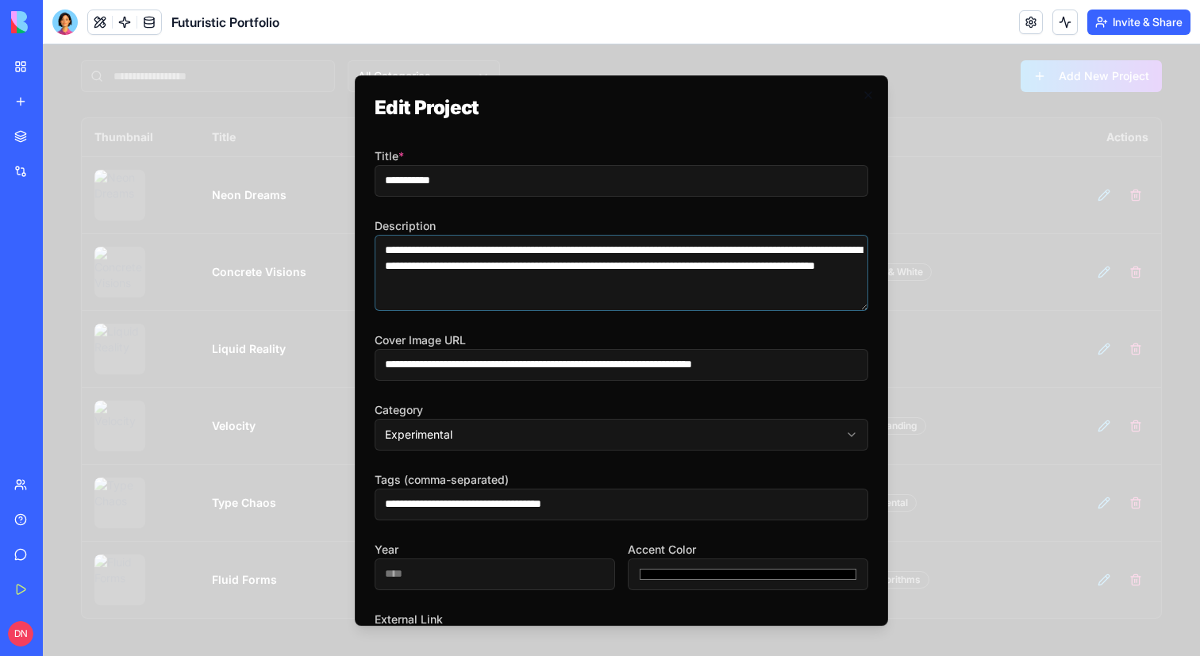
click at [516, 272] on textarea "**********" at bounding box center [622, 273] width 494 height 76
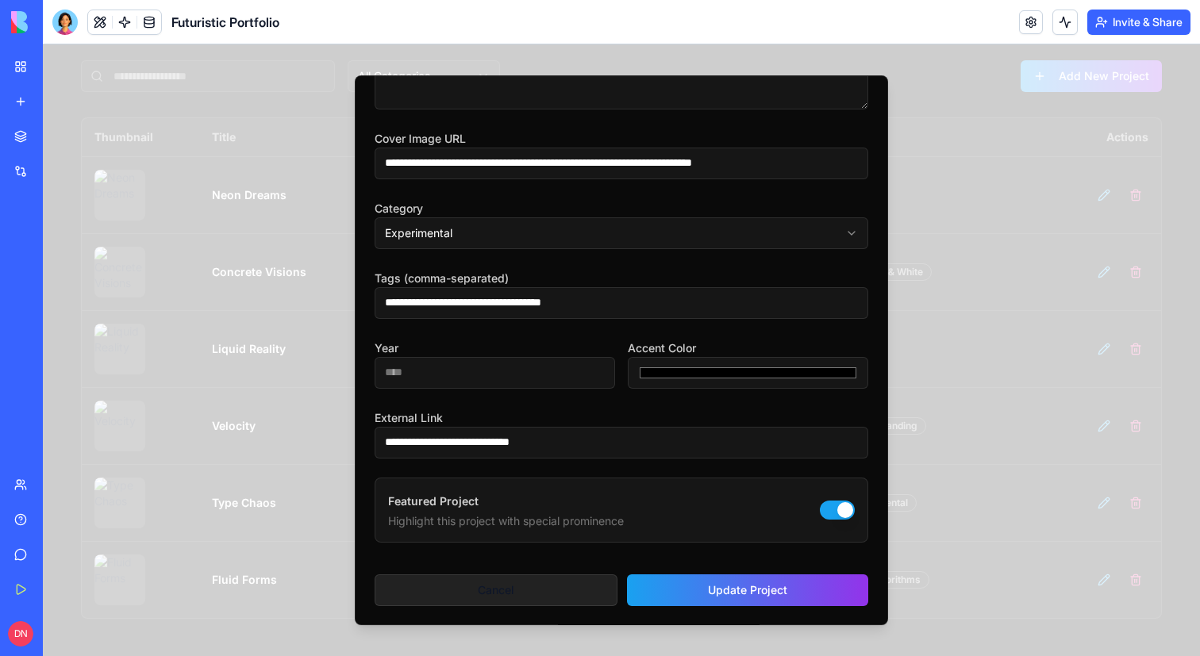
click at [503, 593] on button "Cancel" at bounding box center [496, 591] width 243 height 32
type input "*******"
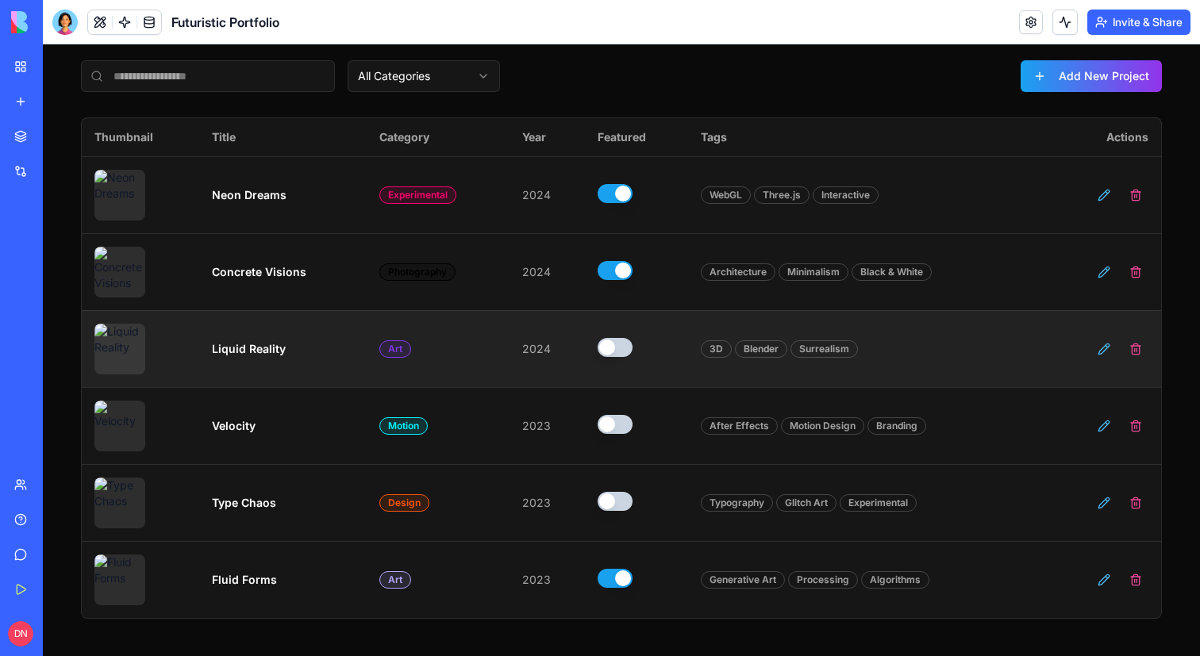
scroll to position [0, 0]
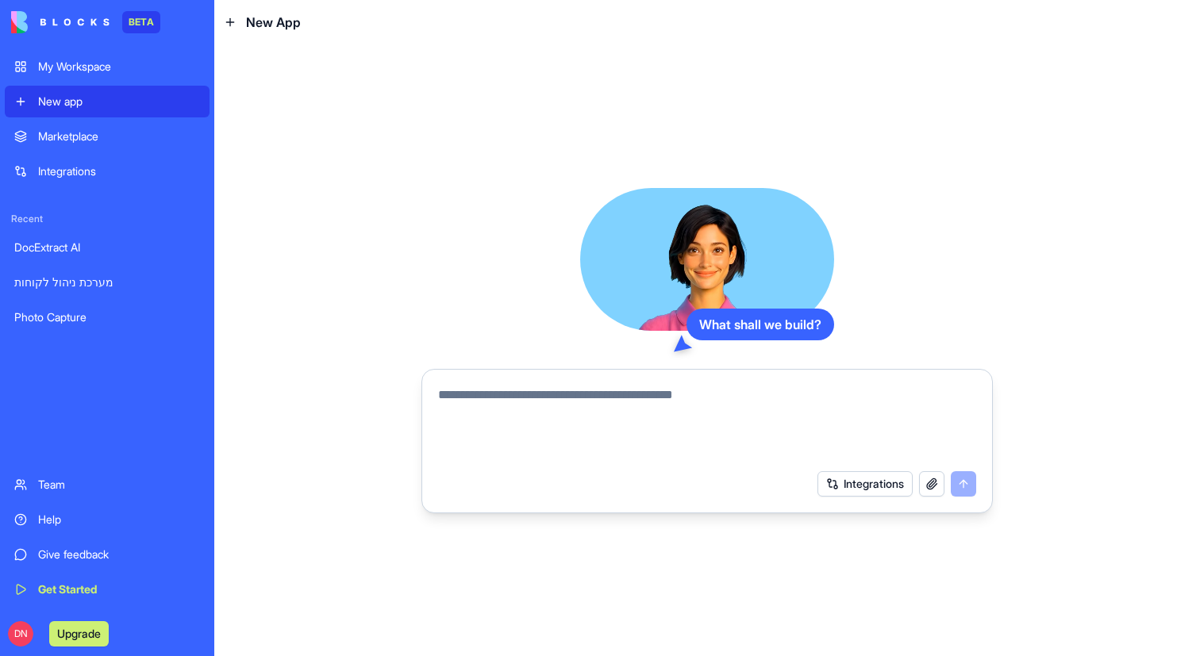
click at [539, 386] on textarea at bounding box center [707, 424] width 538 height 76
paste textarea "**********"
type textarea "**********"
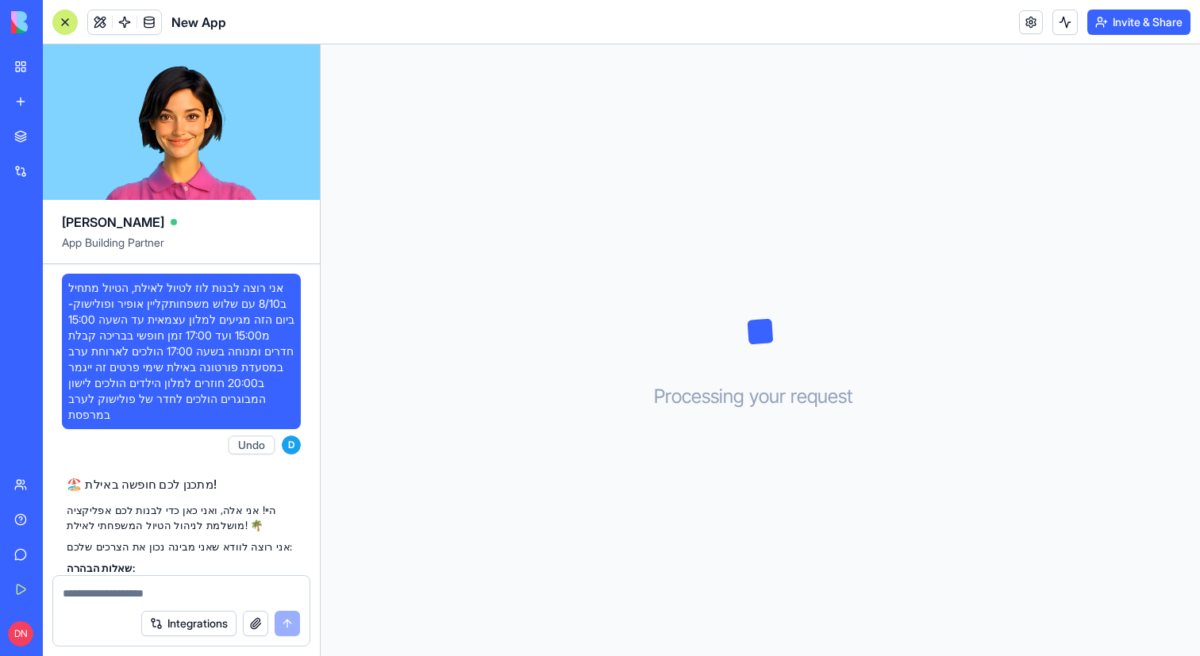
scroll to position [336, 0]
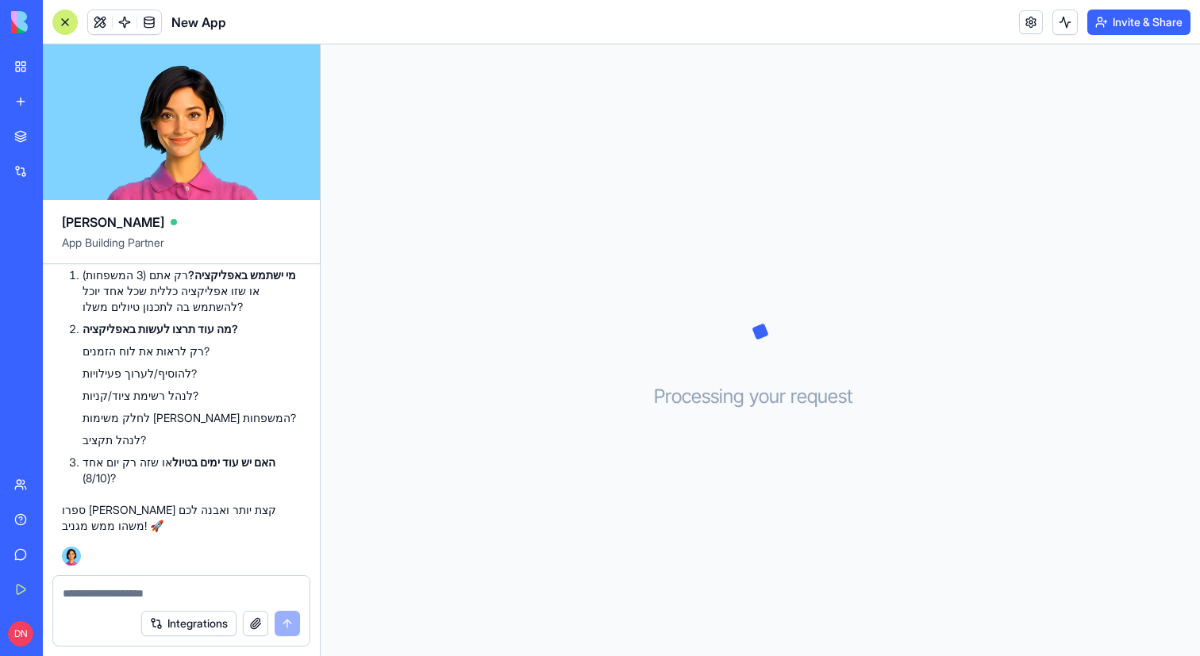
click at [149, 586] on textarea at bounding box center [181, 594] width 237 height 16
type textarea "*"
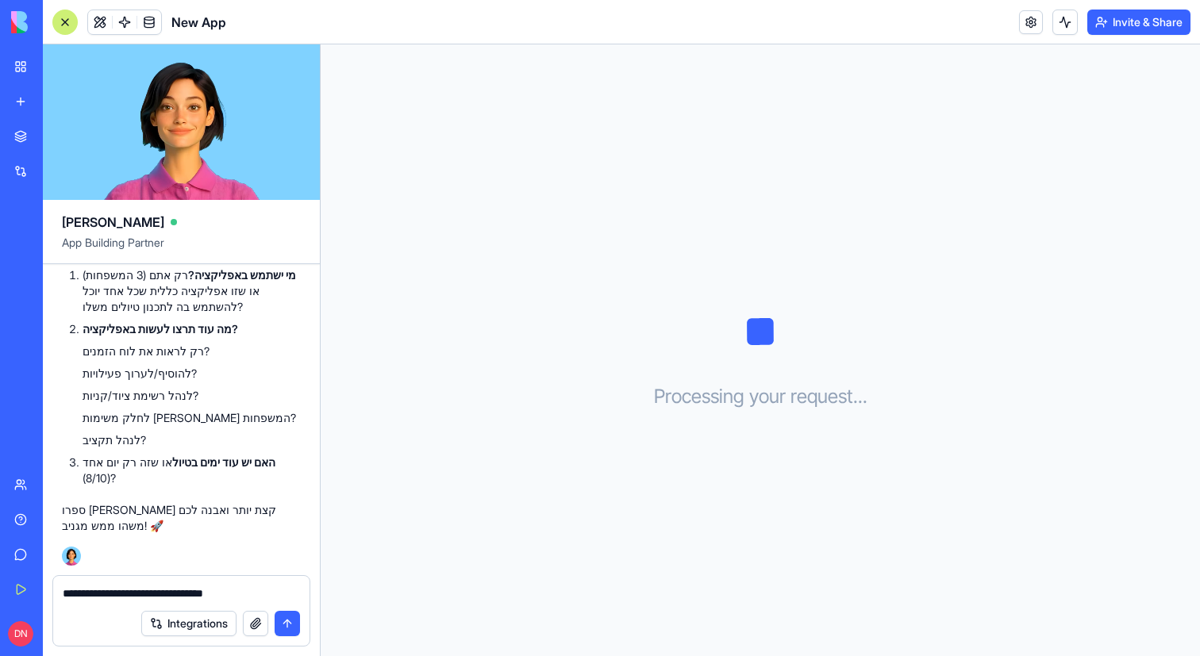
type textarea "**********"
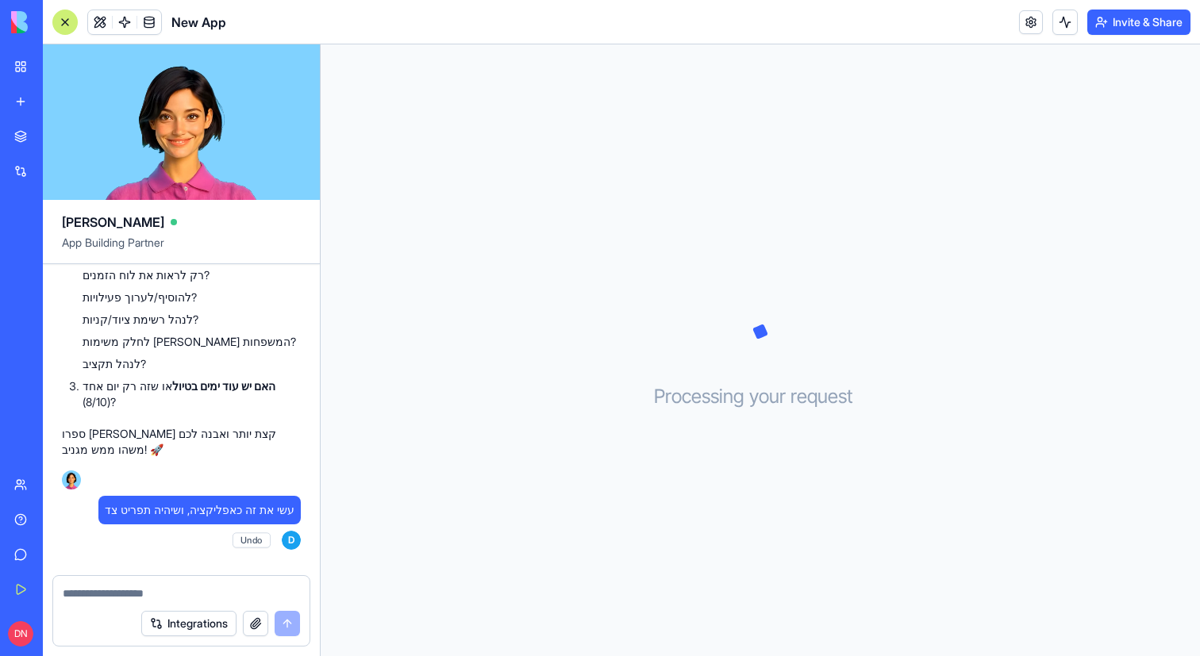
scroll to position [717, 0]
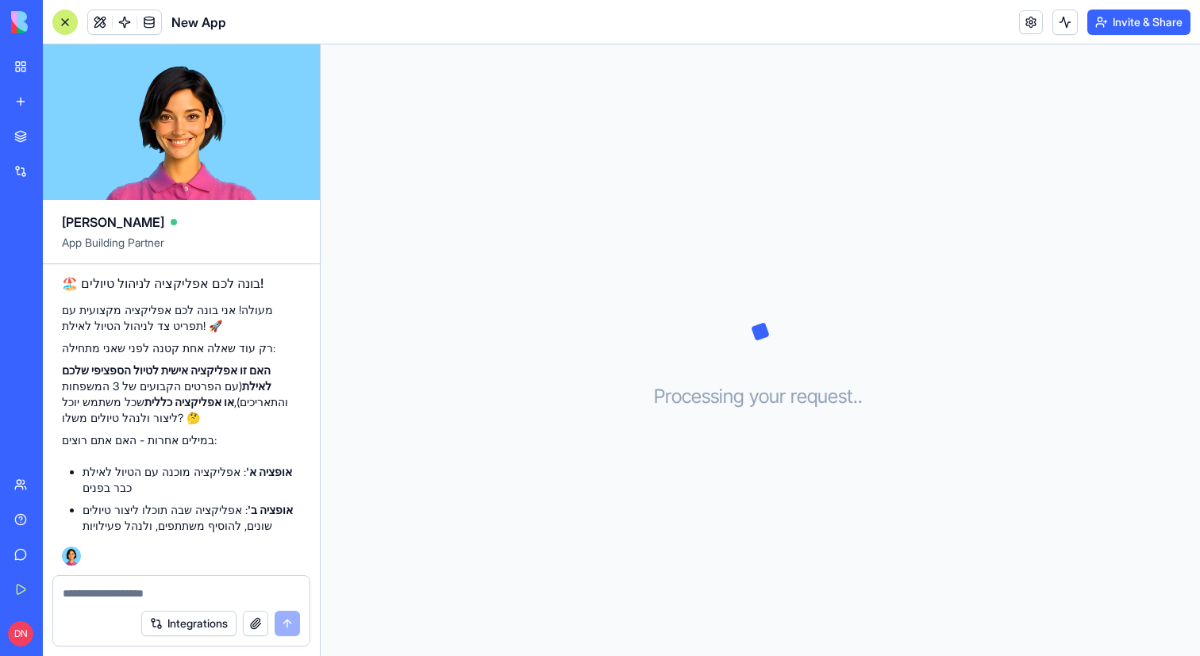
click at [167, 594] on textarea at bounding box center [181, 594] width 237 height 16
type textarea "********"
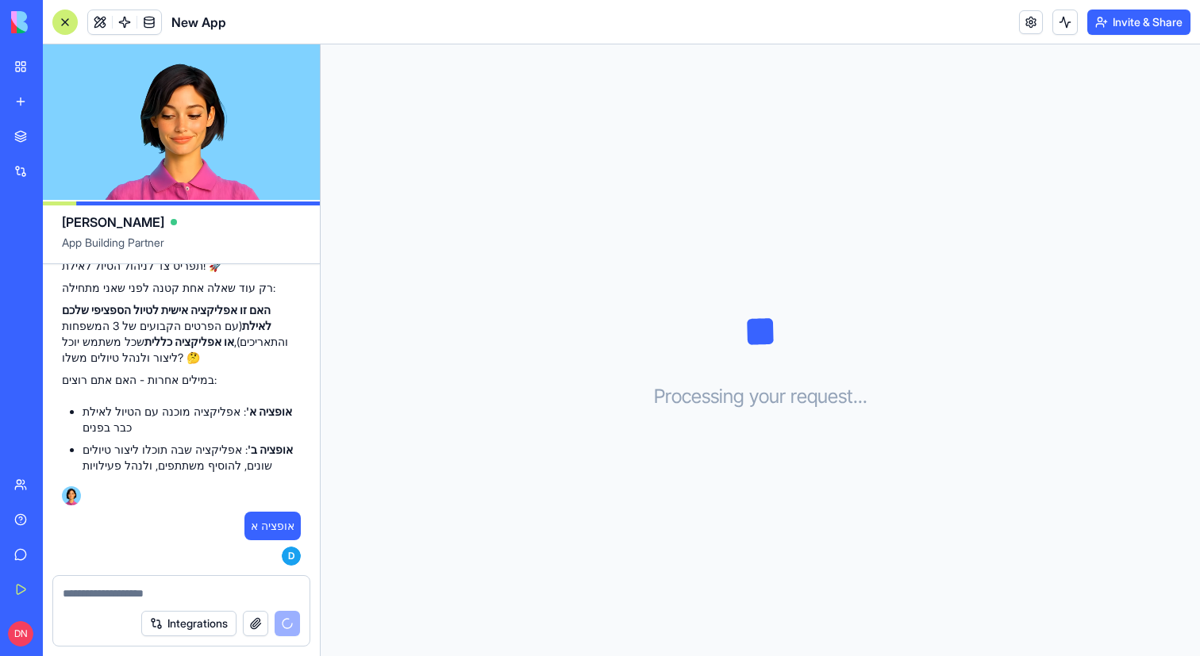
drag, startPoint x: 167, startPoint y: 594, endPoint x: 458, endPoint y: 172, distance: 512.2
click at [174, 580] on div at bounding box center [181, 588] width 256 height 25
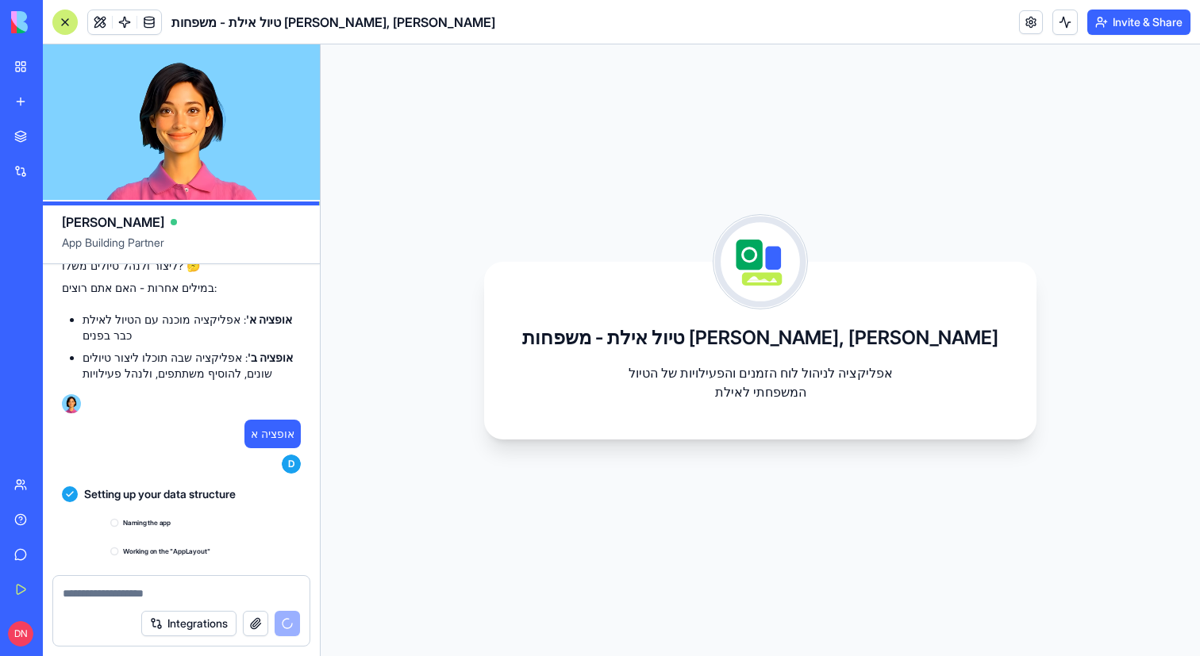
scroll to position [981, 0]
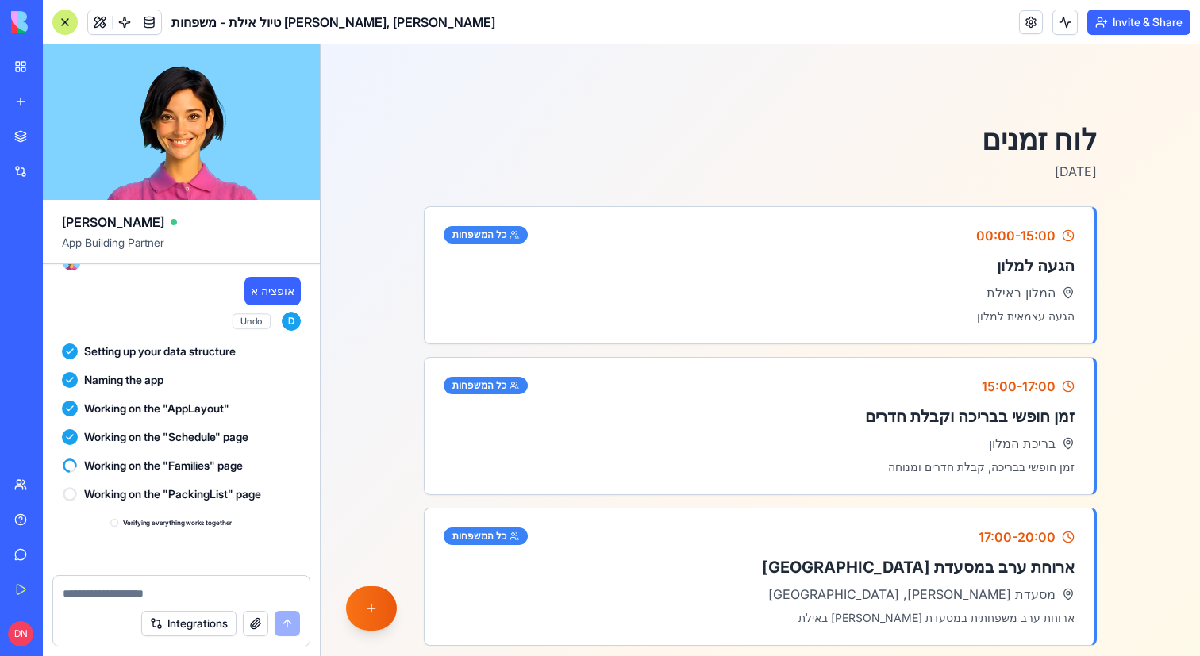
scroll to position [1168, 0]
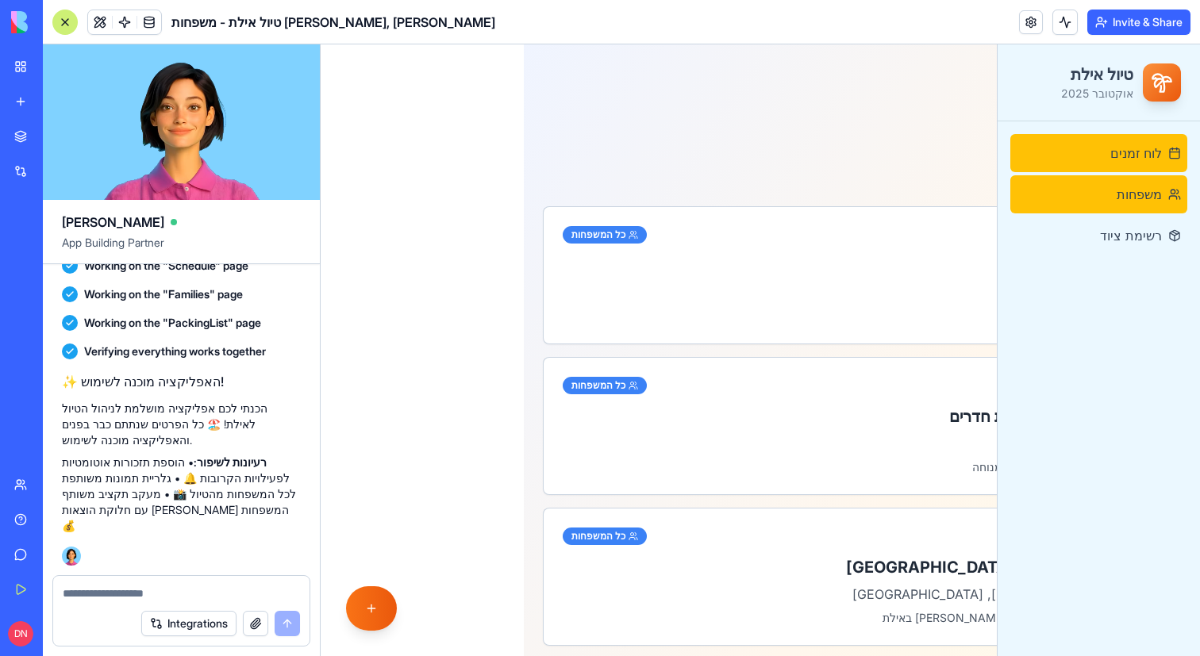
click at [1090, 186] on link "משפחות" at bounding box center [1098, 194] width 177 height 38
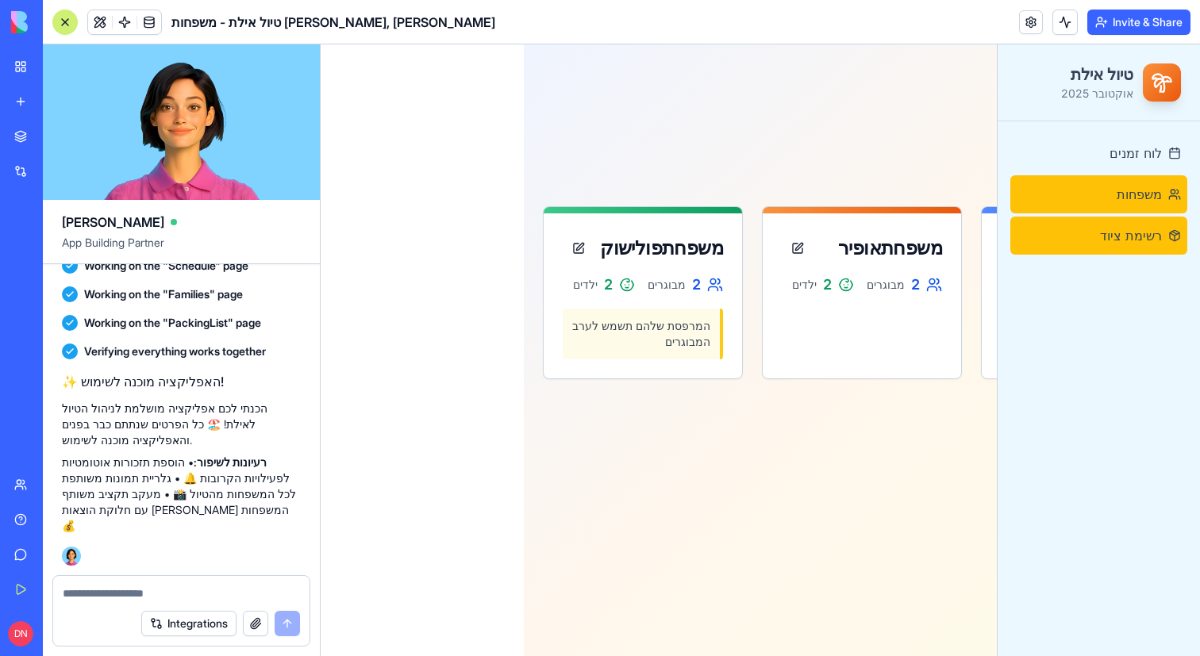
click at [1125, 246] on link "רשימת ציוד" at bounding box center [1098, 236] width 177 height 38
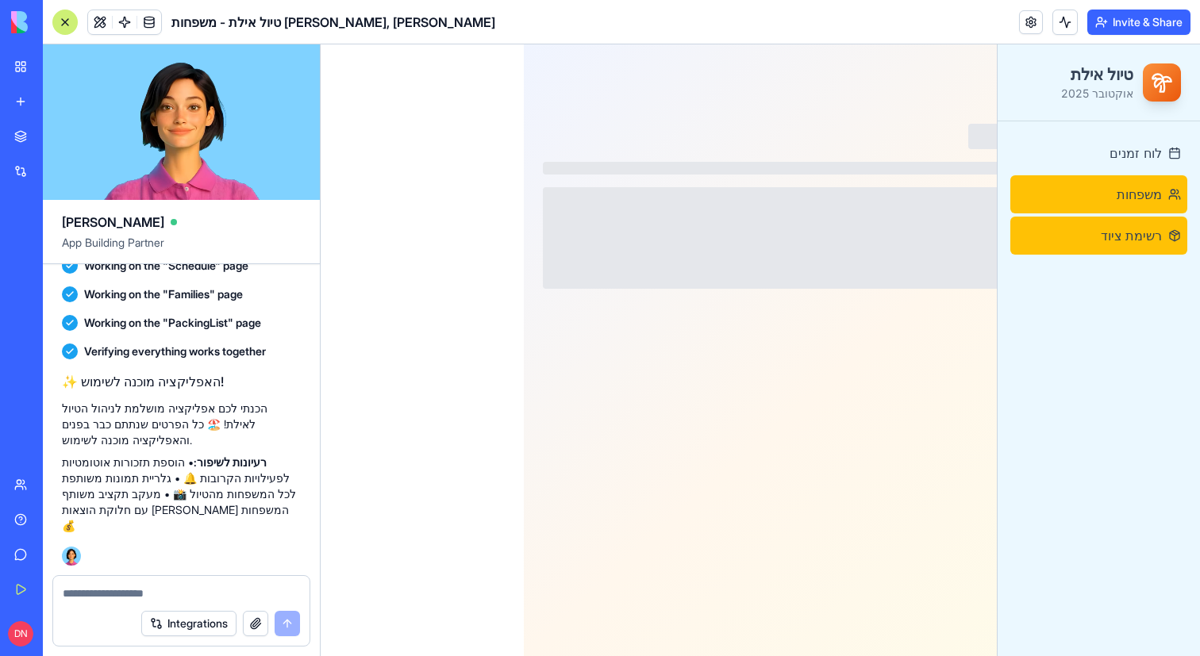
click at [1125, 209] on link "משפחות" at bounding box center [1098, 194] width 177 height 38
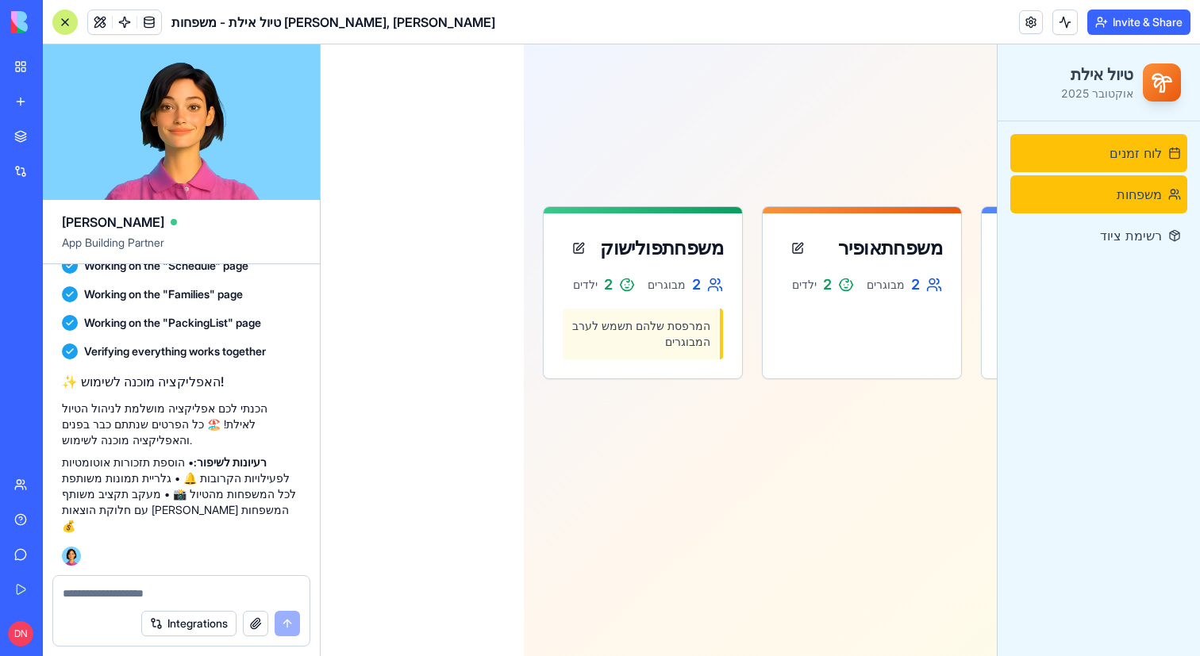
click at [1125, 157] on span "לוח זמנים" at bounding box center [1135, 153] width 52 height 19
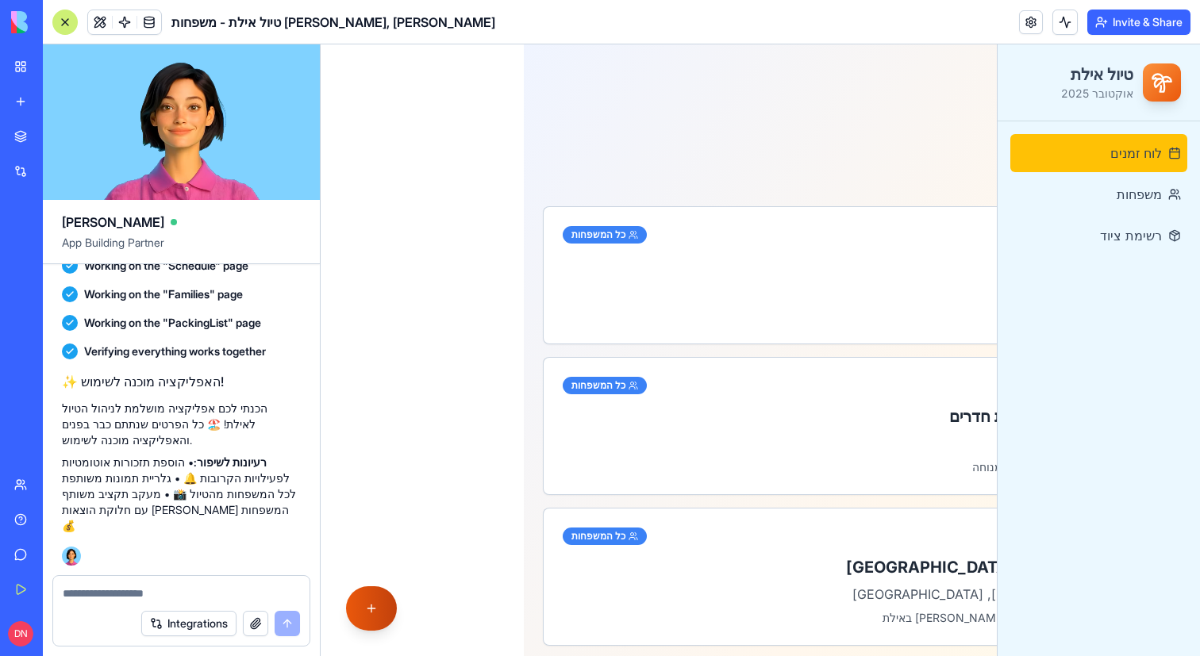
click at [383, 613] on button "button" at bounding box center [371, 608] width 51 height 44
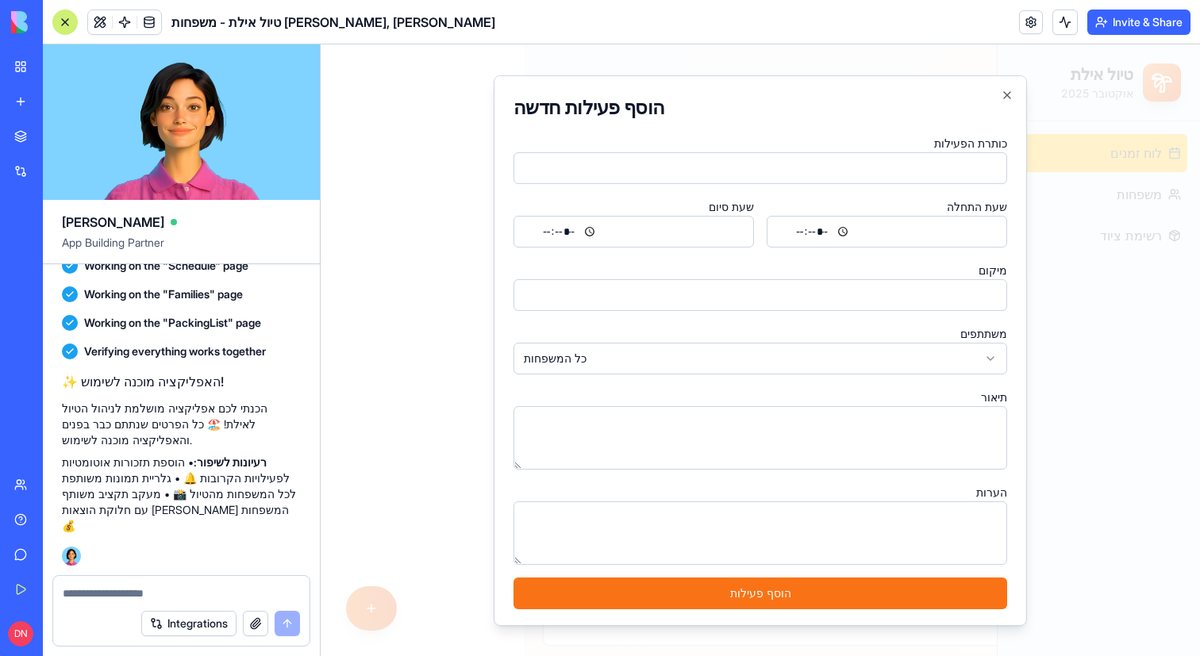
click at [425, 444] on div at bounding box center [760, 350] width 879 height 612
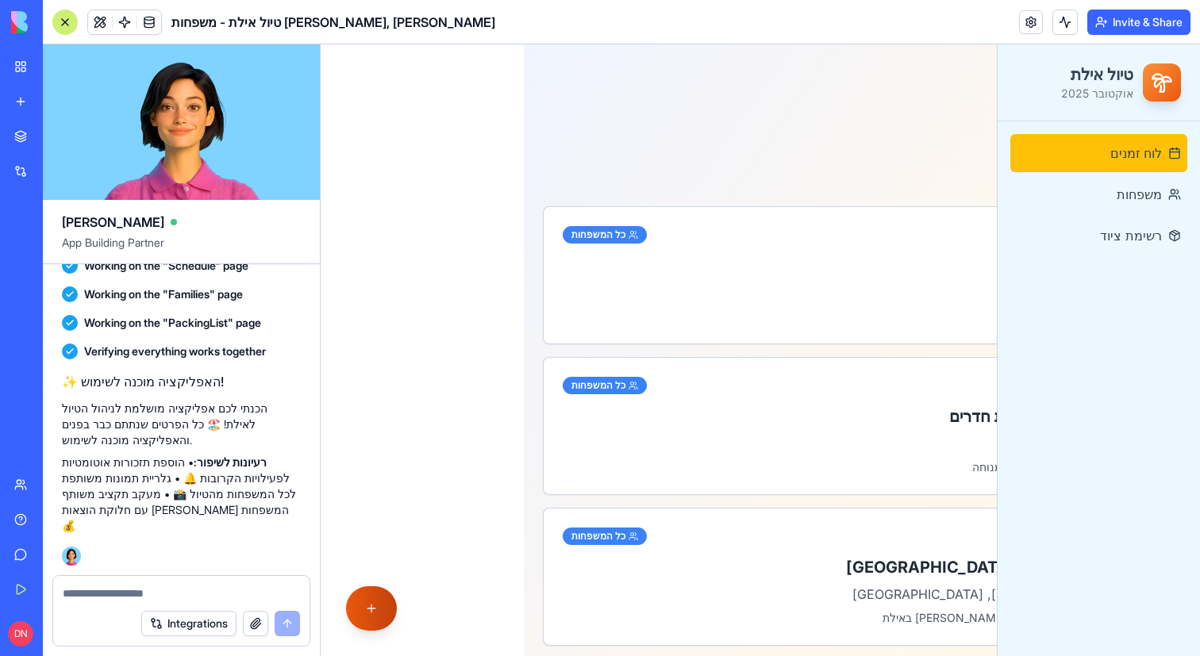
click at [388, 609] on button "button" at bounding box center [371, 608] width 51 height 44
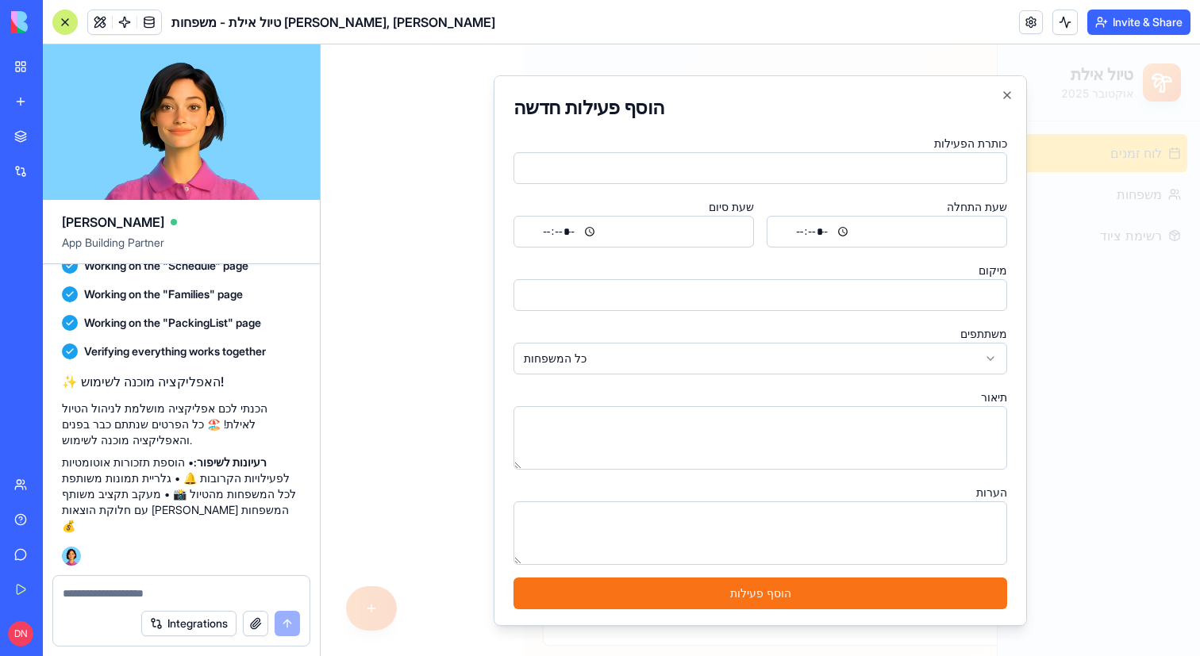
click at [413, 490] on div at bounding box center [760, 350] width 879 height 612
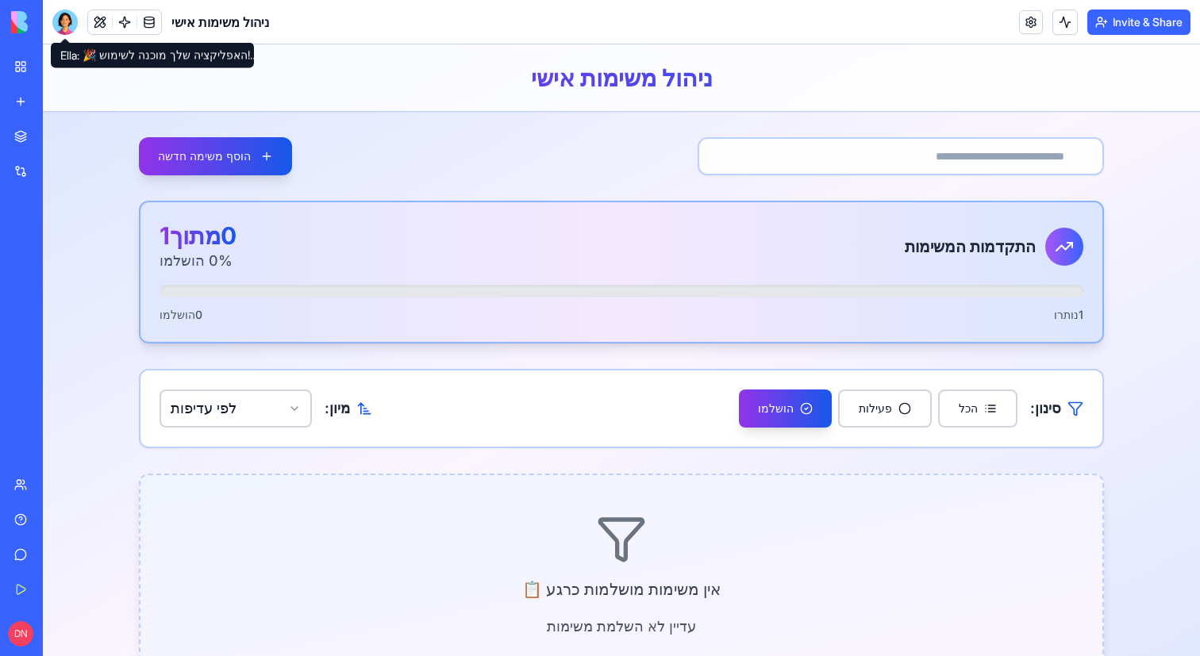
click at [67, 18] on div at bounding box center [64, 22] width 25 height 25
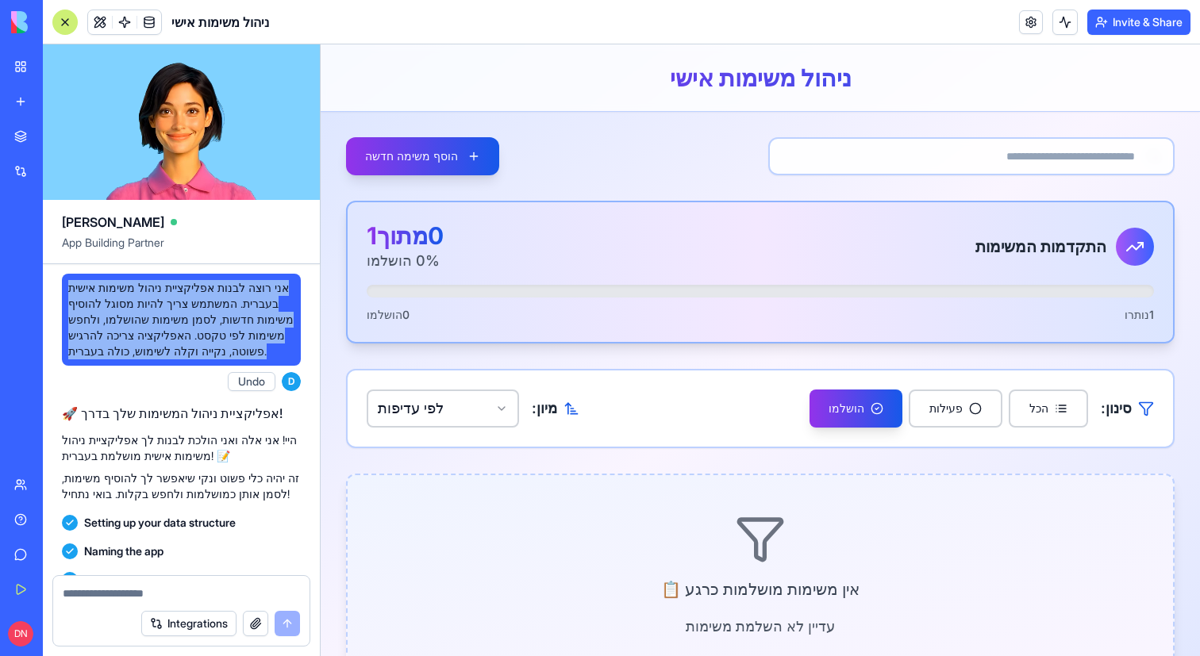
drag, startPoint x: 197, startPoint y: 375, endPoint x: 75, endPoint y: 276, distance: 156.9
click at [75, 276] on div "אני רוצה לבנות אפליקציית ניהול משימות אישית בעברית. המשתמש צריך להיות מסוגל להו…" at bounding box center [181, 320] width 239 height 92
copy span "אני רוצה לבנות אפליקציית ניהול משימות אישית בעברית. המשתמש צריך להיות מסוגל להו…"
click at [67, 22] on div at bounding box center [64, 22] width 25 height 25
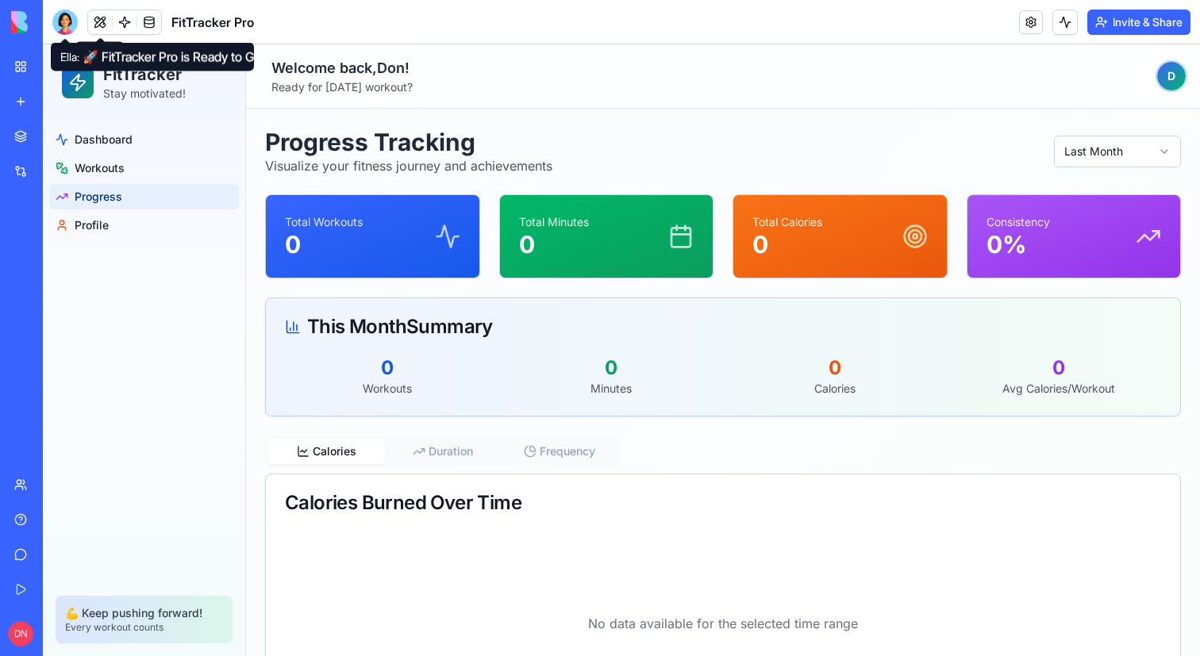
click at [75, 12] on div at bounding box center [64, 22] width 25 height 25
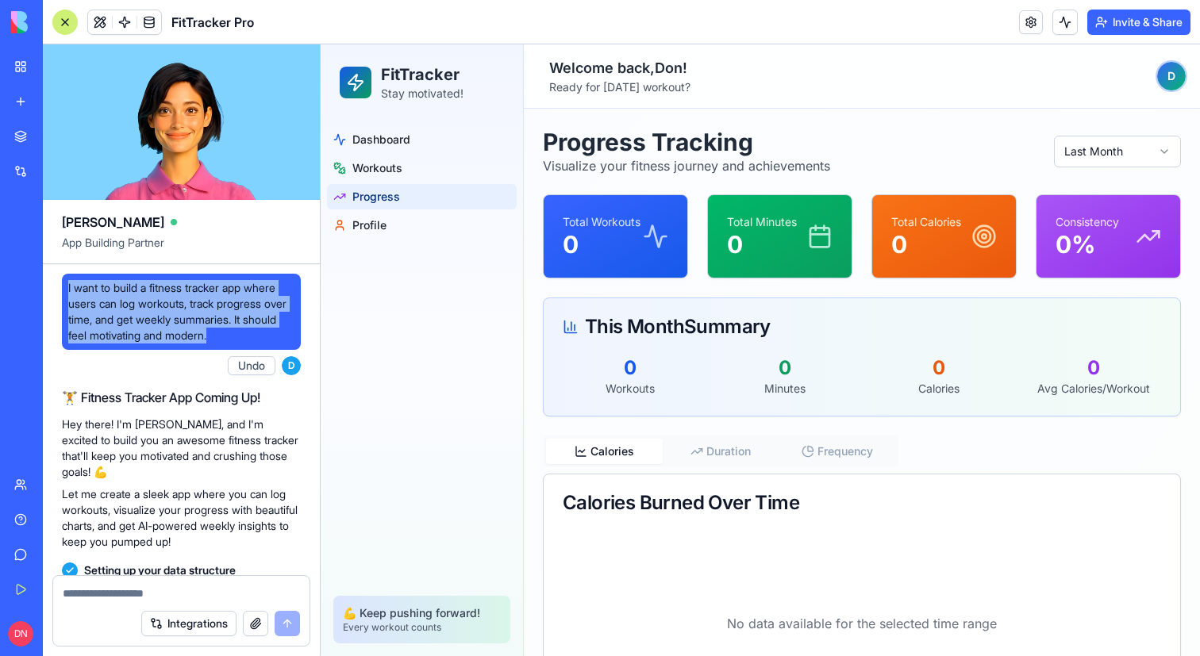
drag, startPoint x: 277, startPoint y: 336, endPoint x: 50, endPoint y: 290, distance: 231.6
copy span "I want to build a fitness tracker app where users can log workouts, track progr…"
click at [65, 26] on div at bounding box center [64, 22] width 25 height 25
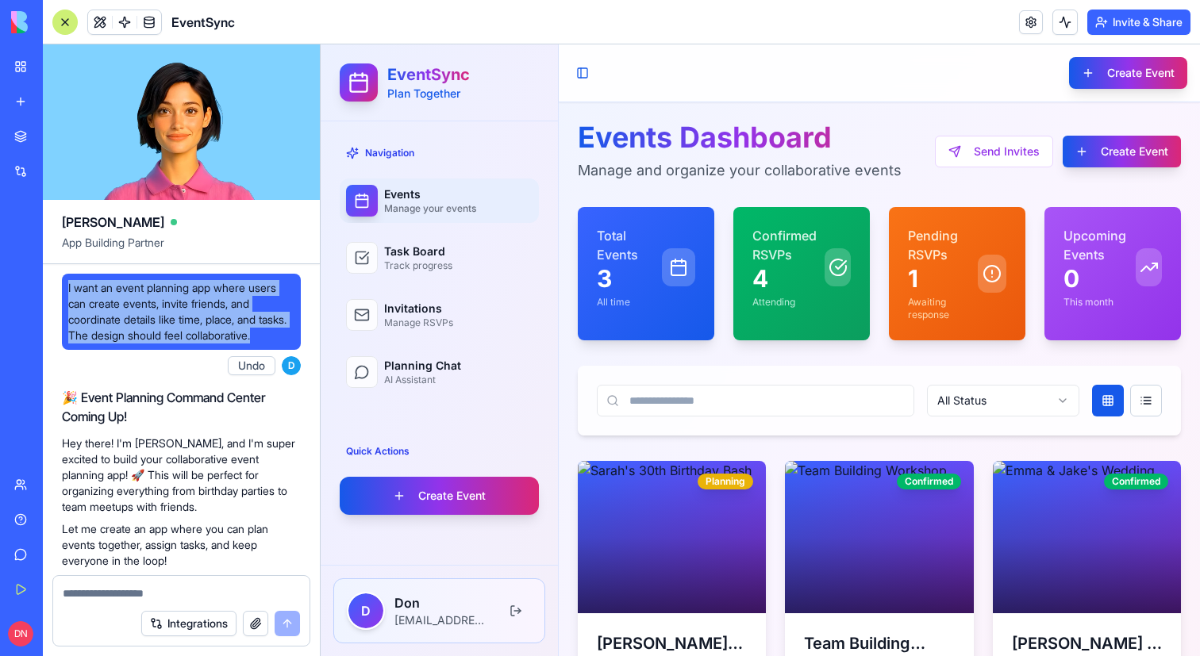
drag, startPoint x: 158, startPoint y: 351, endPoint x: 60, endPoint y: 291, distance: 115.0
copy span "I want an event planning app where users can create events, invite friends, and…"
click at [57, 16] on div at bounding box center [64, 22] width 25 height 25
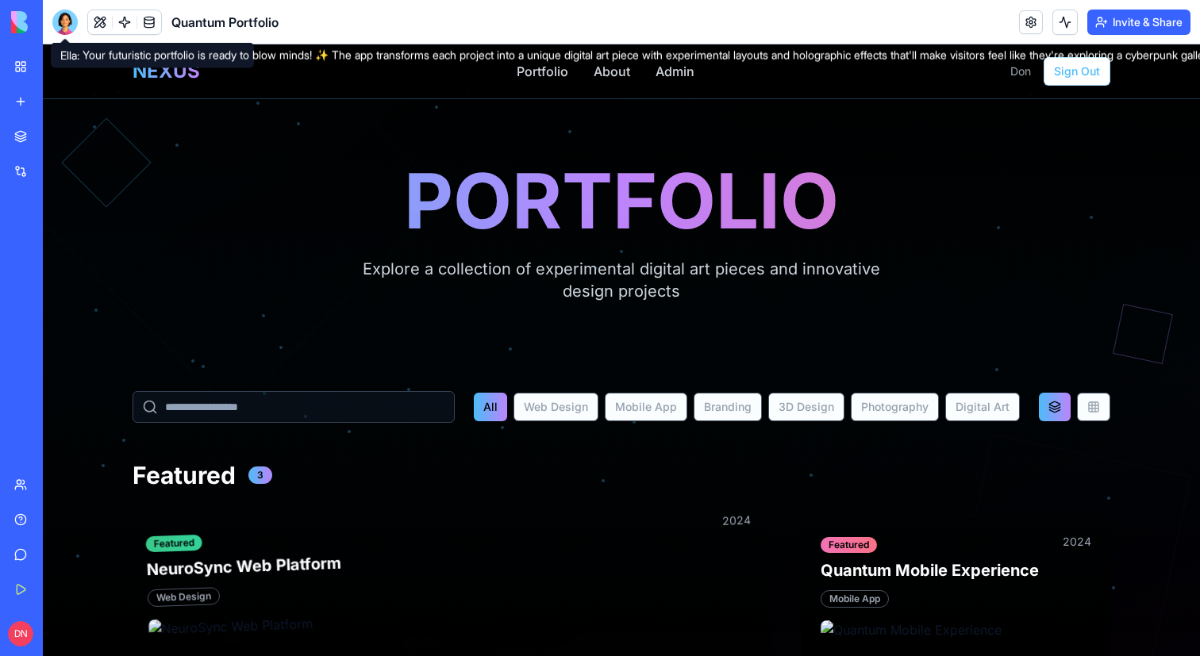
click at [67, 25] on div at bounding box center [64, 22] width 25 height 25
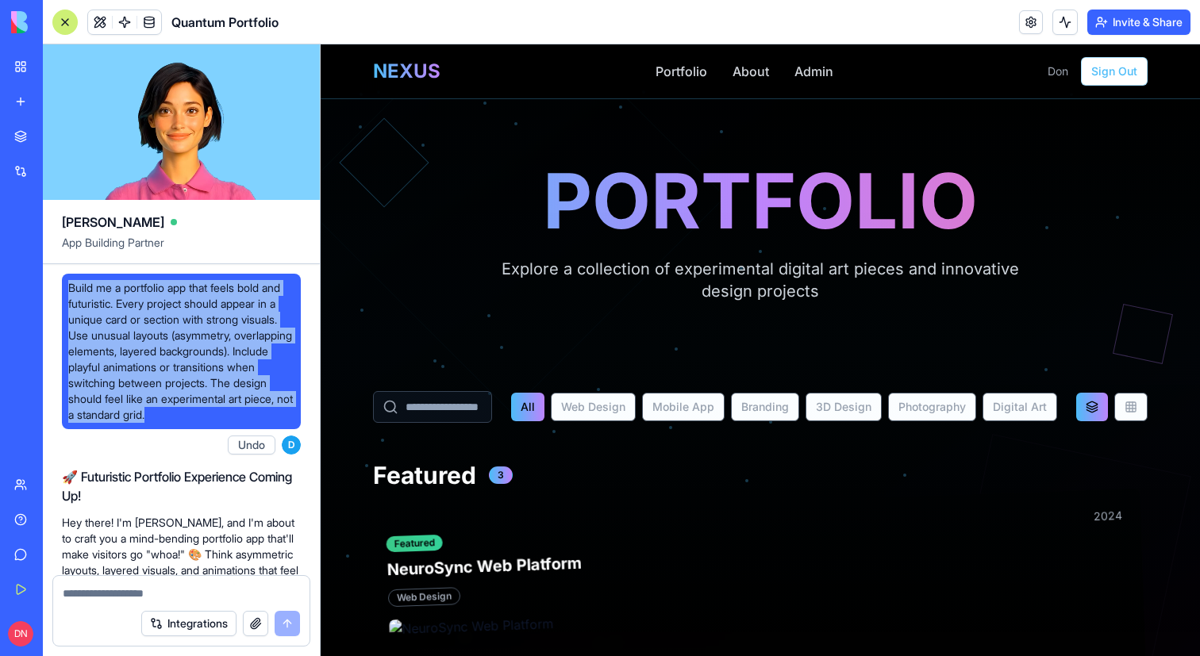
drag, startPoint x: 294, startPoint y: 417, endPoint x: 70, endPoint y: 282, distance: 262.4
click at [70, 282] on div "Build me a portfolio app that feels bold and futuristic. Every project should a…" at bounding box center [181, 352] width 239 height 156
copy span "Build me a portfolio app that feels bold and futuristic. Every project should a…"
click at [56, 18] on div at bounding box center [64, 22] width 25 height 25
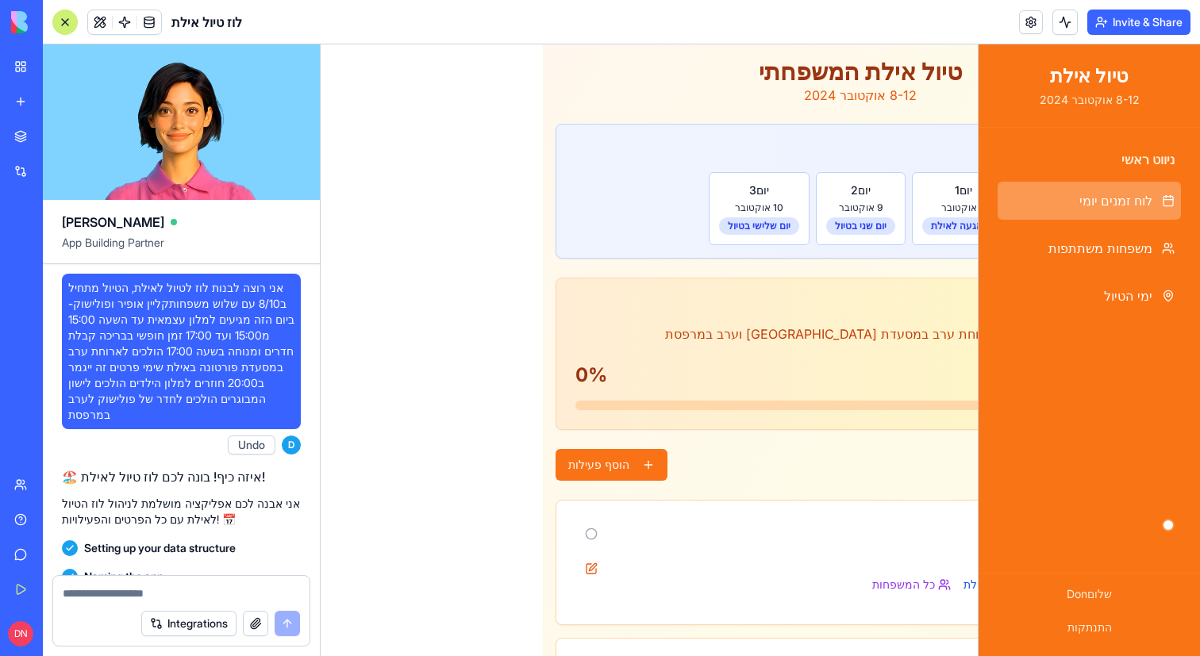
click at [209, 384] on span "אני רוצה לבנות לוז לטיול לאילת, הטיול מתחיל ב8/10 עם שלוש משפחותקליין אופיר ופו…" at bounding box center [181, 351] width 226 height 143
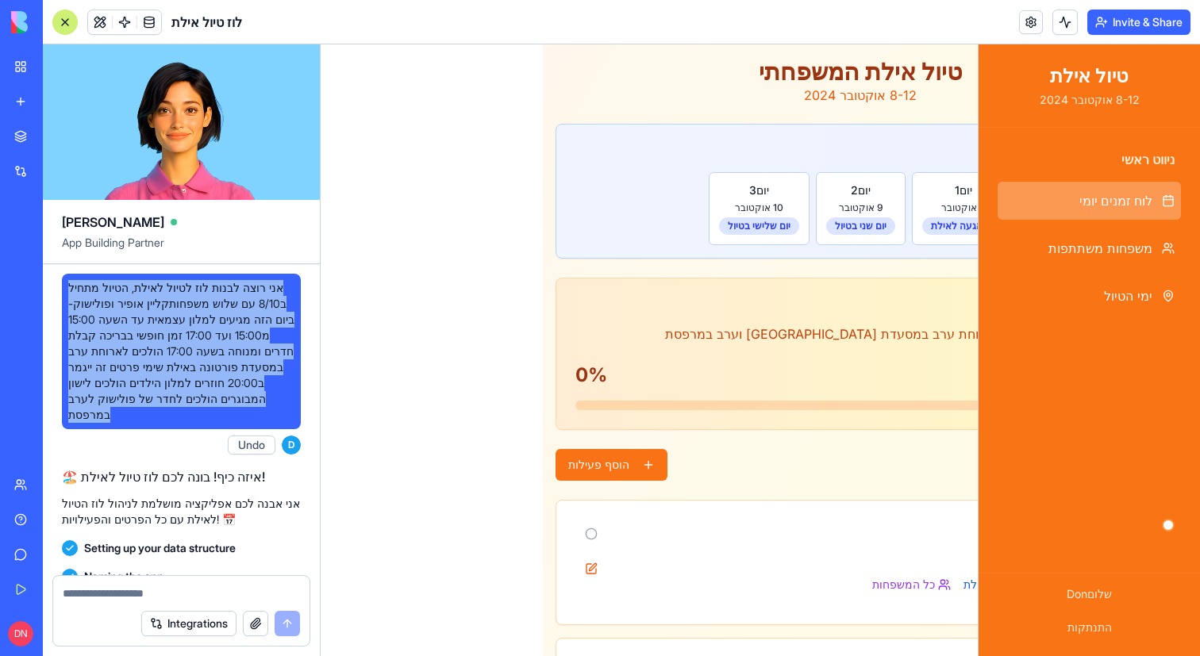
drag, startPoint x: 202, startPoint y: 418, endPoint x: 63, endPoint y: 292, distance: 187.6
click at [63, 291] on div "אני רוצה לבנות לוז לטיול לאילת, הטיול מתחיל ב8/10 עם שלוש משפחותקליין אופיר ופו…" at bounding box center [181, 352] width 239 height 156
copy span "אני רוצה לבנות לוז לטיול לאילת, הטיול מתחיל ב8/10 עם שלוש משפחותקליין אופיר ופו…"
click at [67, 17] on div at bounding box center [64, 22] width 25 height 25
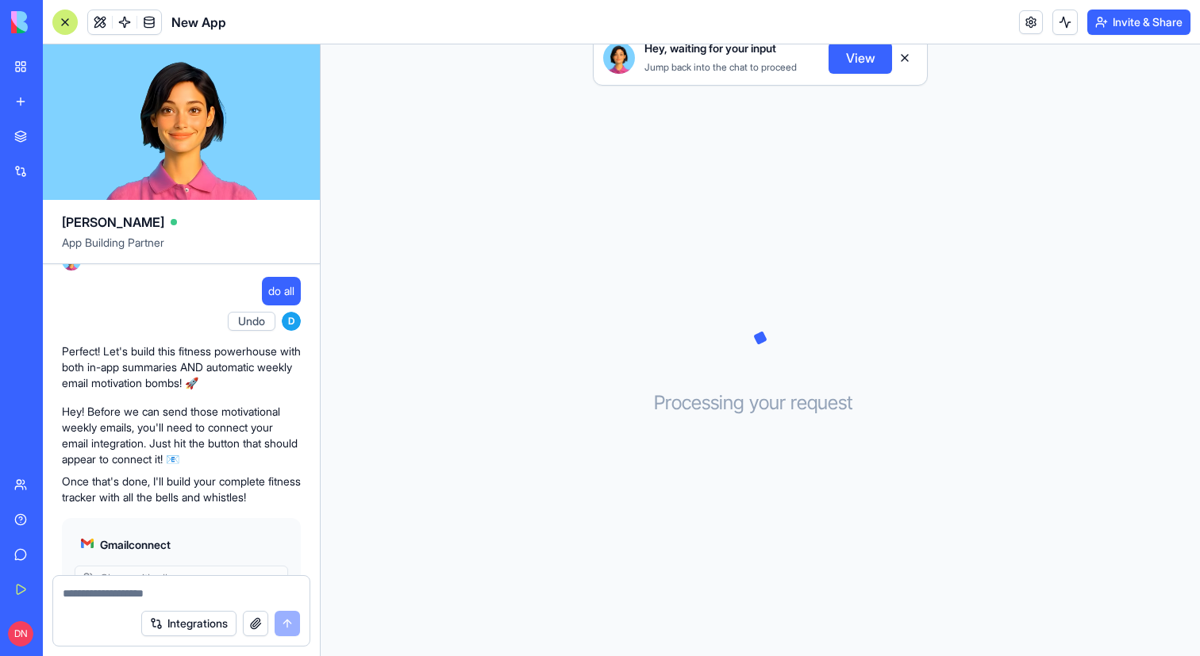
scroll to position [460, 0]
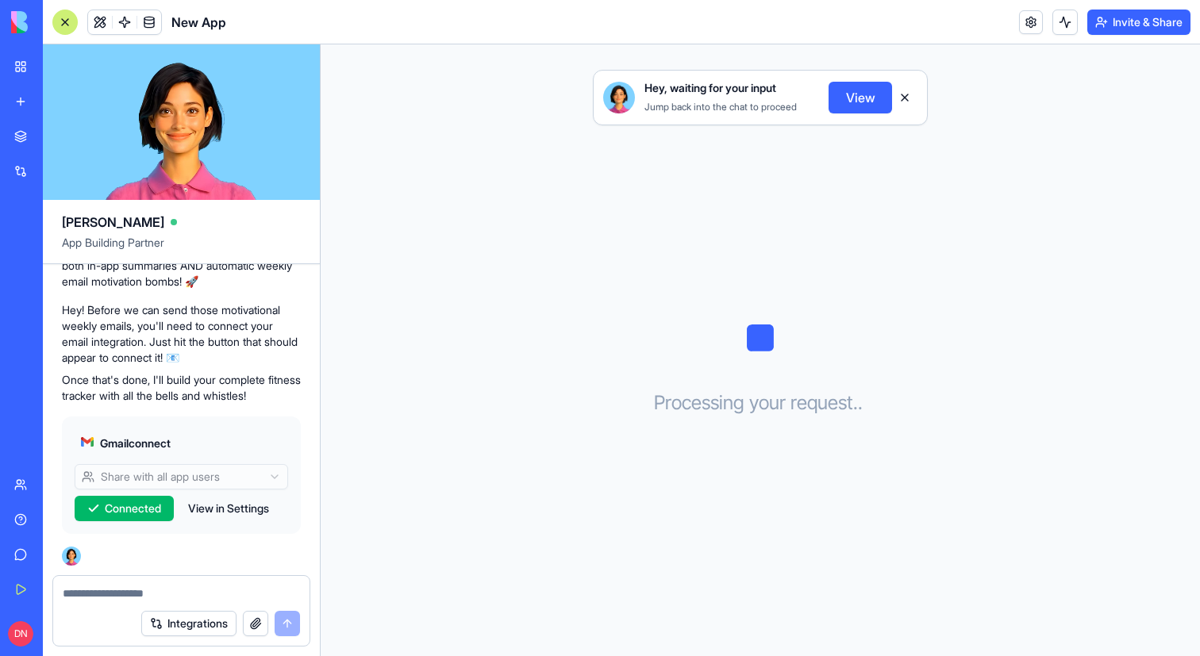
click at [861, 101] on button "View" at bounding box center [859, 98] width 63 height 32
click at [906, 101] on button at bounding box center [904, 97] width 25 height 25
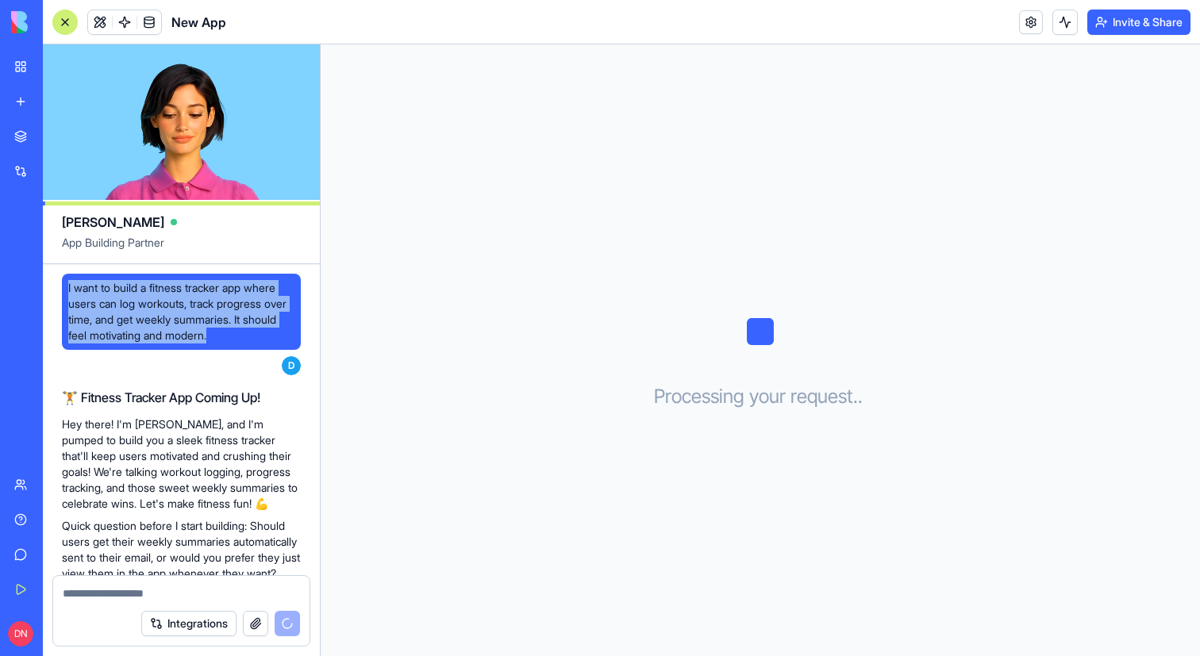
drag, startPoint x: 267, startPoint y: 336, endPoint x: 61, endPoint y: 266, distance: 217.1
click at [61, 266] on div "I want to build a fitness tracker app where users can log workouts, track progr…" at bounding box center [181, 641] width 277 height 755
copy span "I want to build a fitness tracker app where users can log workouts, track progr…"
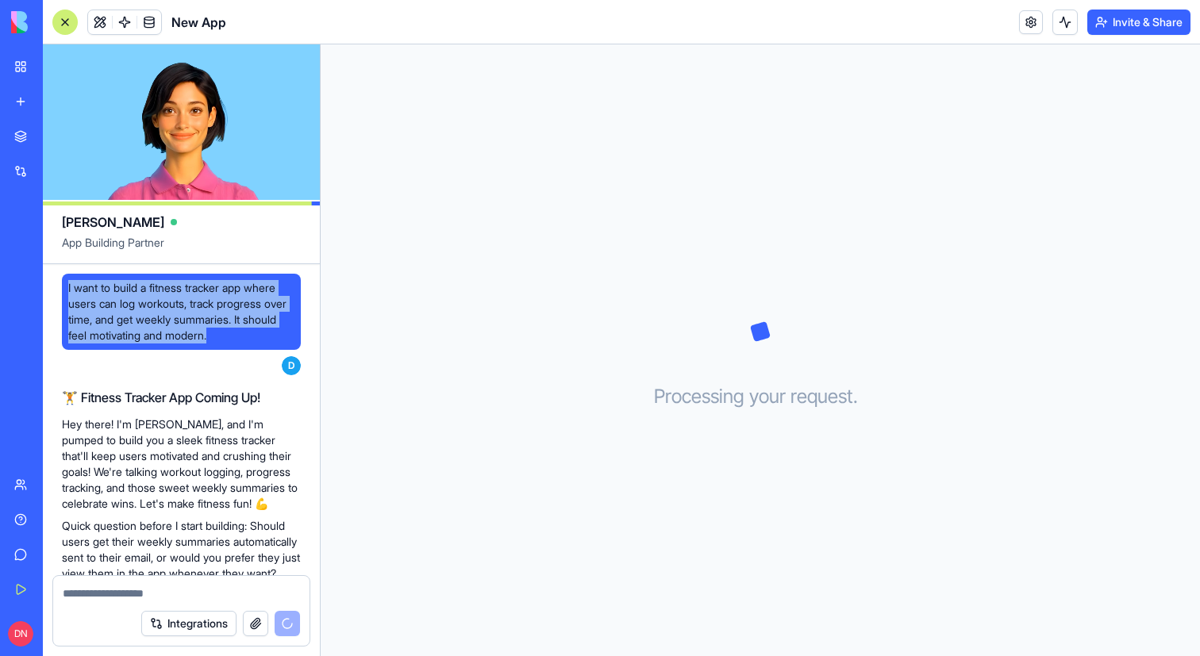
scroll to position [460, 0]
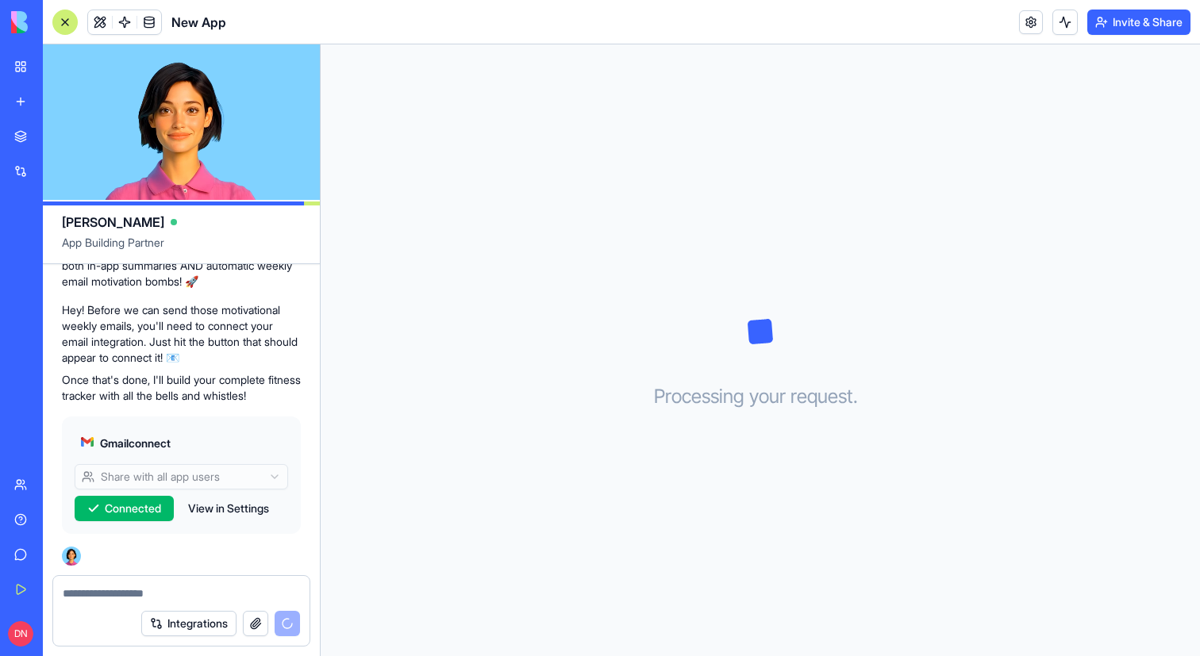
click at [28, 108] on link "New app" at bounding box center [36, 102] width 63 height 32
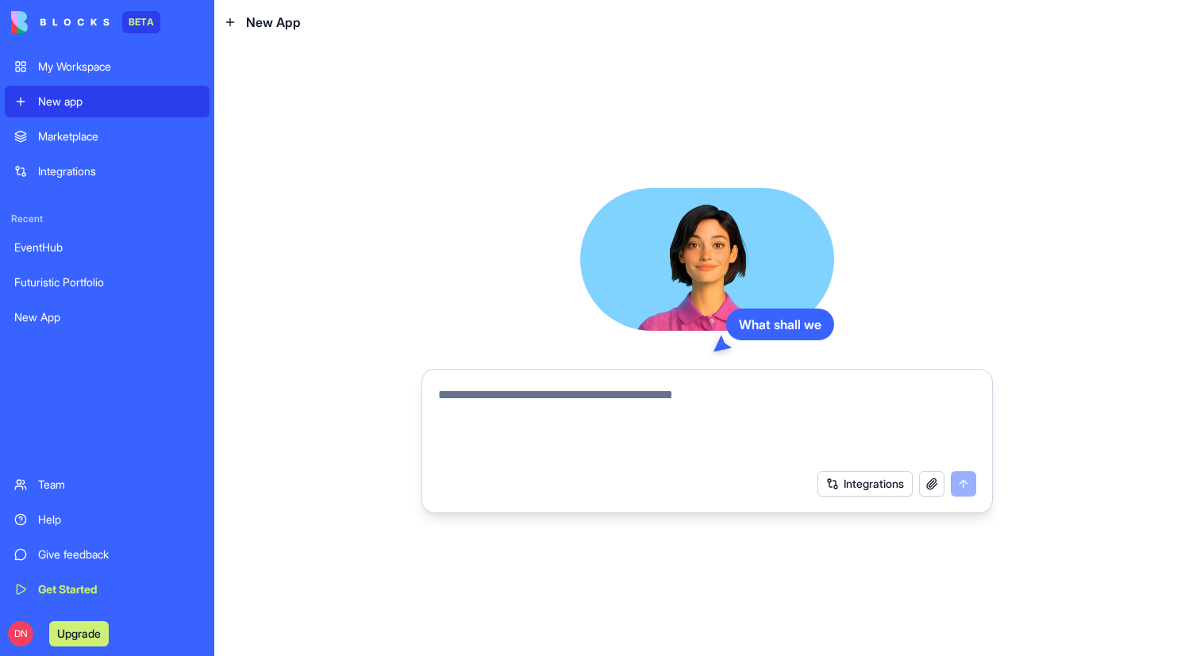
type textarea "**********"
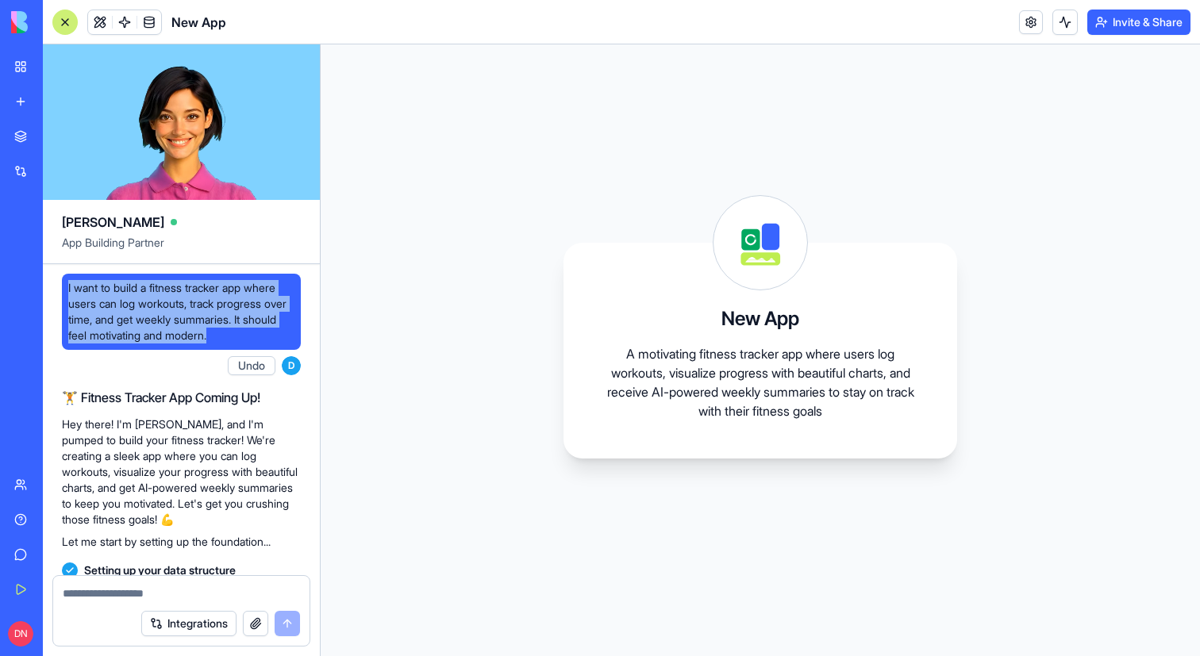
drag, startPoint x: 264, startPoint y: 338, endPoint x: 60, endPoint y: 294, distance: 209.5
copy span "I want to build a fitness tracker app where users can log workouts, track progr…"
click at [25, 94] on link "New app" at bounding box center [36, 102] width 63 height 32
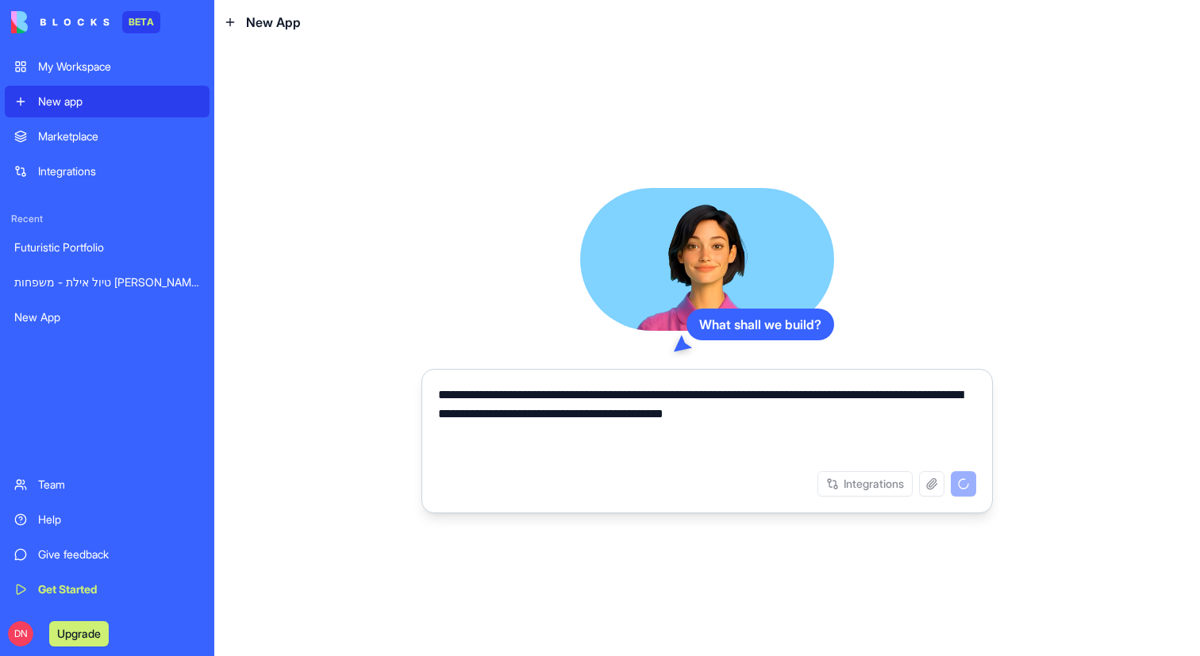
type textarea "**********"
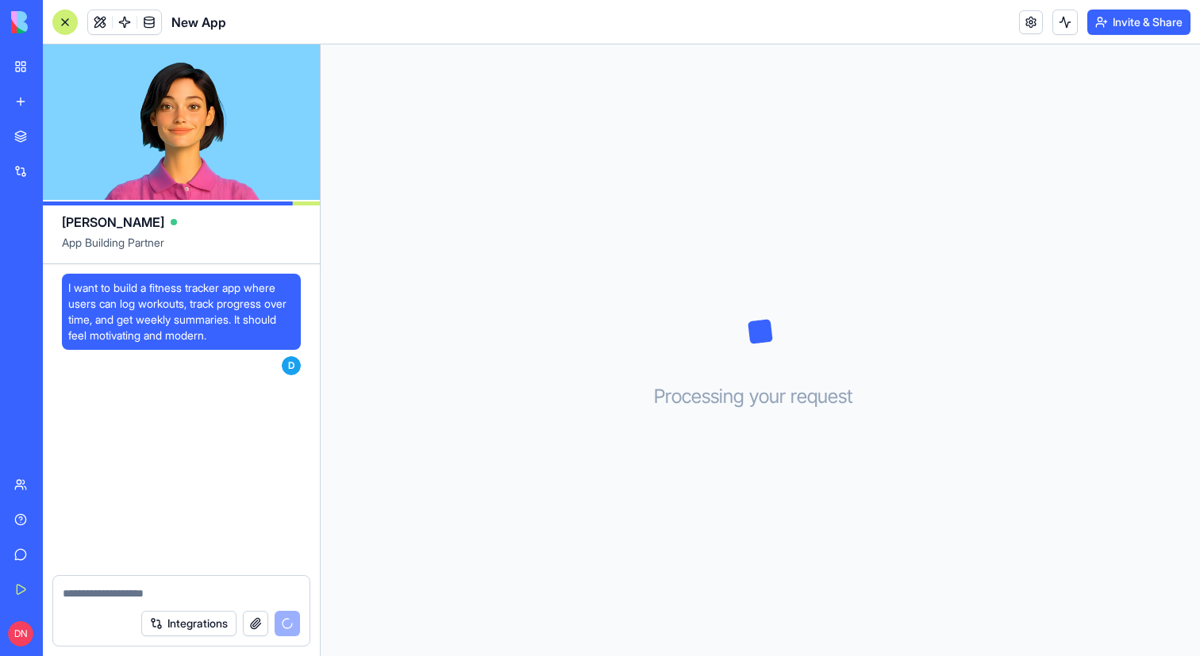
scroll to position [79, 0]
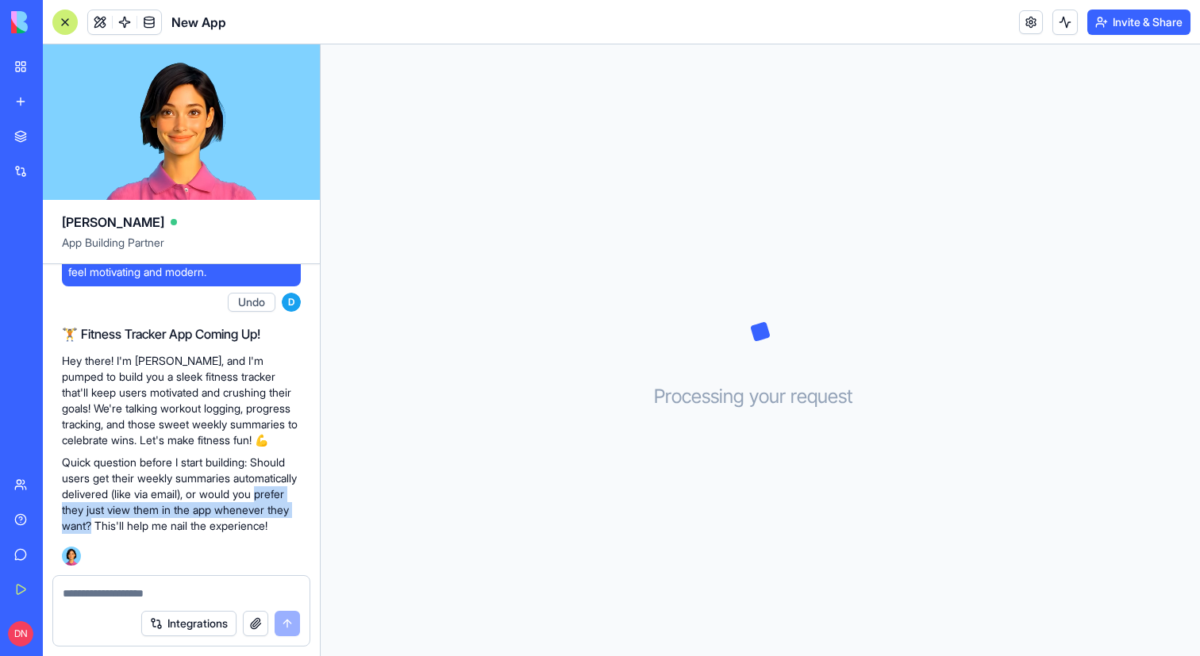
drag, startPoint x: 121, startPoint y: 497, endPoint x: 194, endPoint y: 514, distance: 74.3
click at [194, 514] on p "Quick question before I start building: Should users get their weekly summaries…" at bounding box center [181, 494] width 239 height 79
copy p "prefer they just view them in the app whenever they want?"
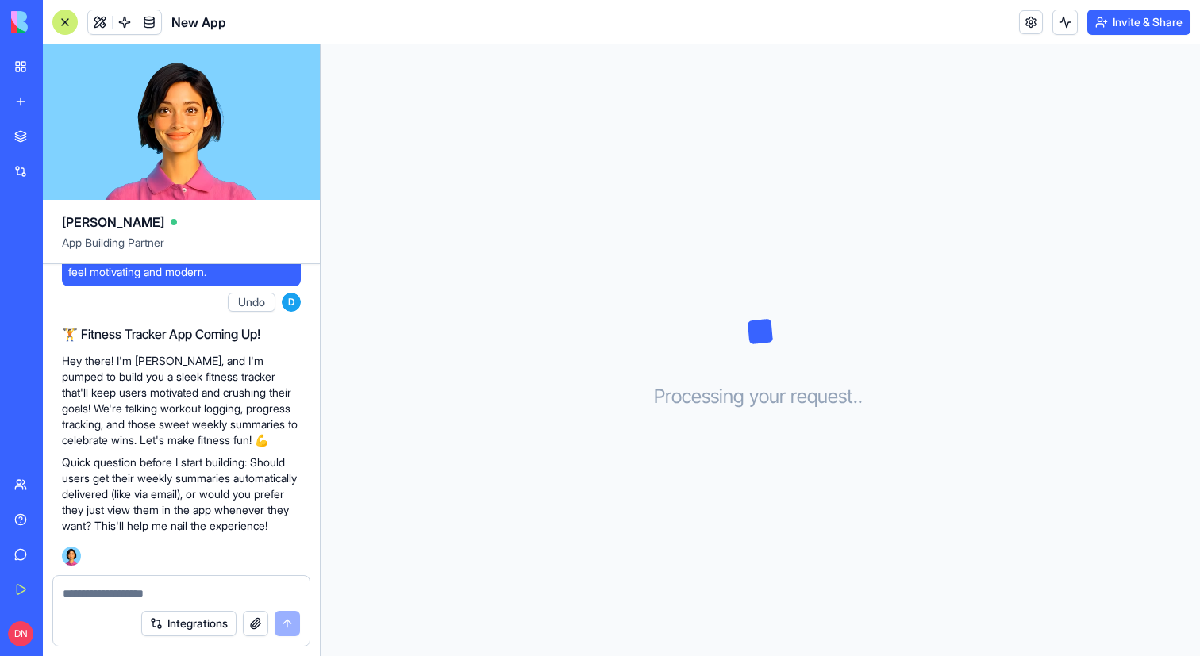
click at [171, 583] on div at bounding box center [181, 588] width 256 height 25
click at [171, 587] on textarea at bounding box center [181, 594] width 237 height 16
paste textarea "**********"
type textarea "**********"
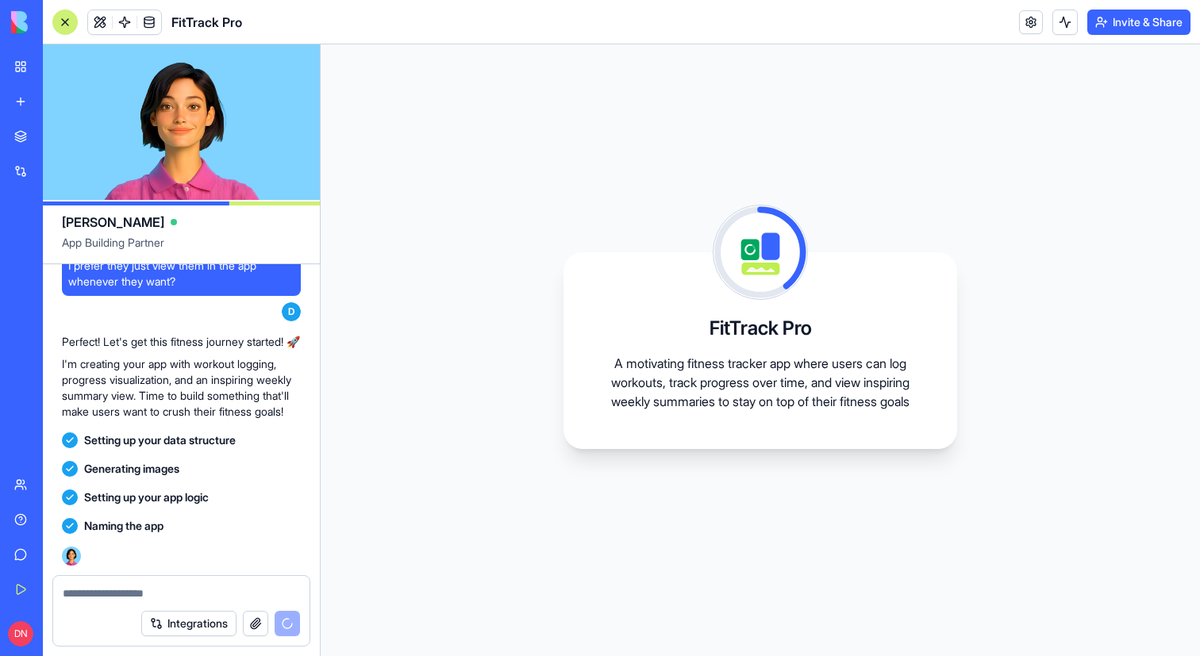
scroll to position [575, 0]
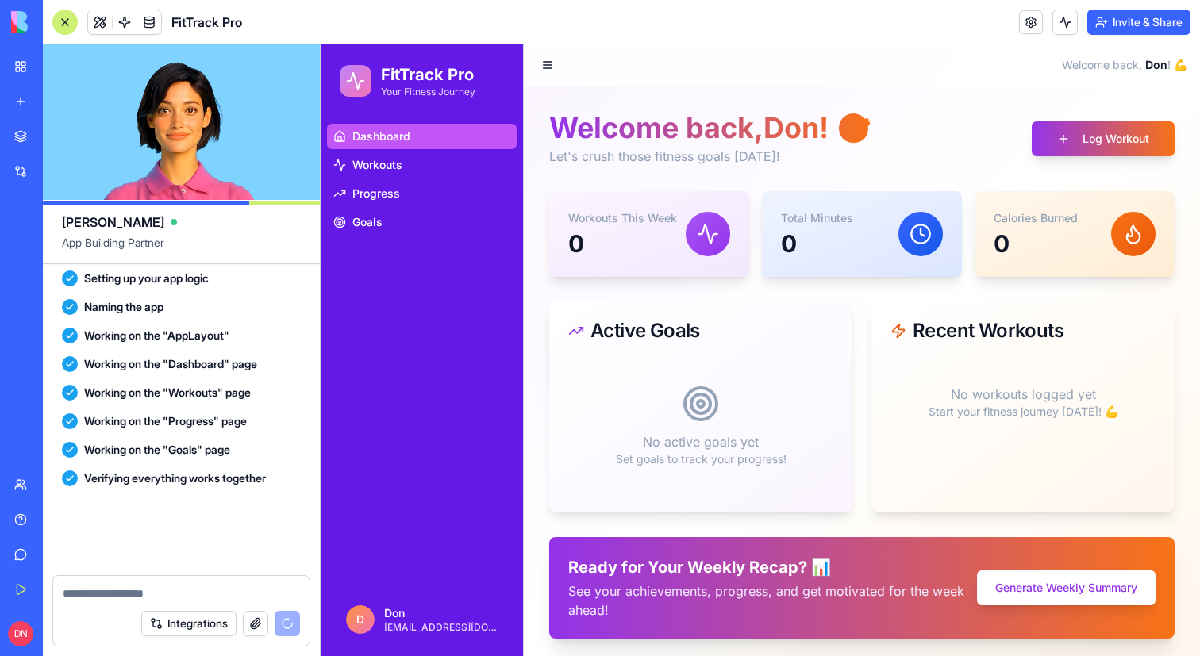
scroll to position [809, 0]
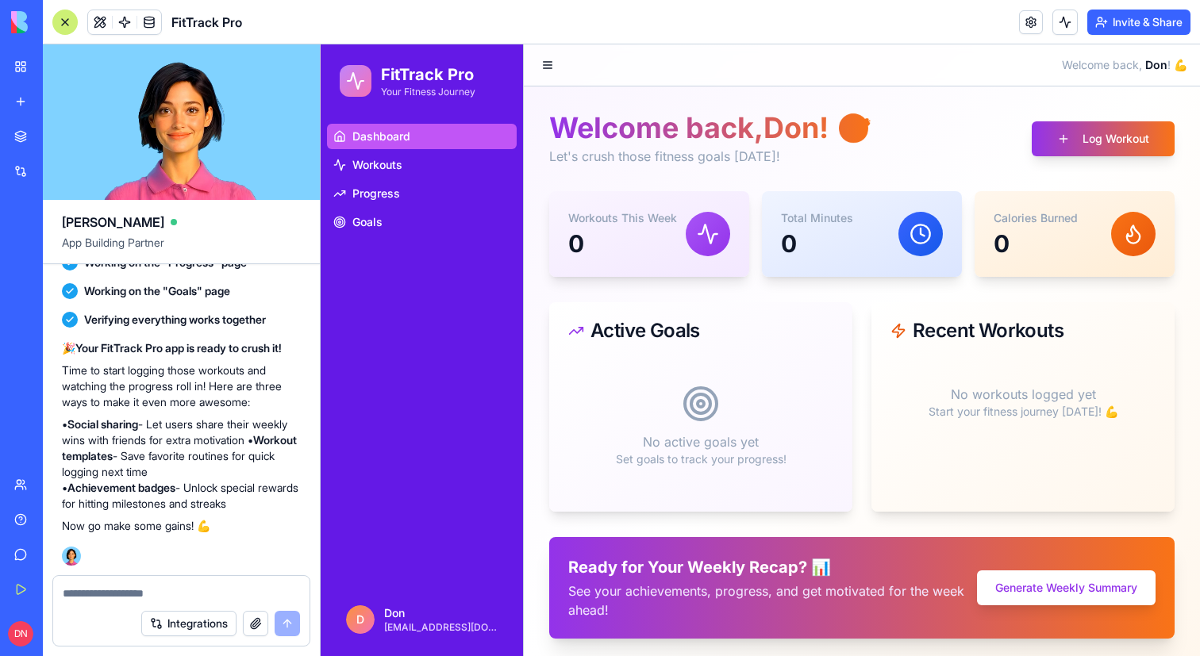
click at [63, 17] on div at bounding box center [64, 22] width 25 height 25
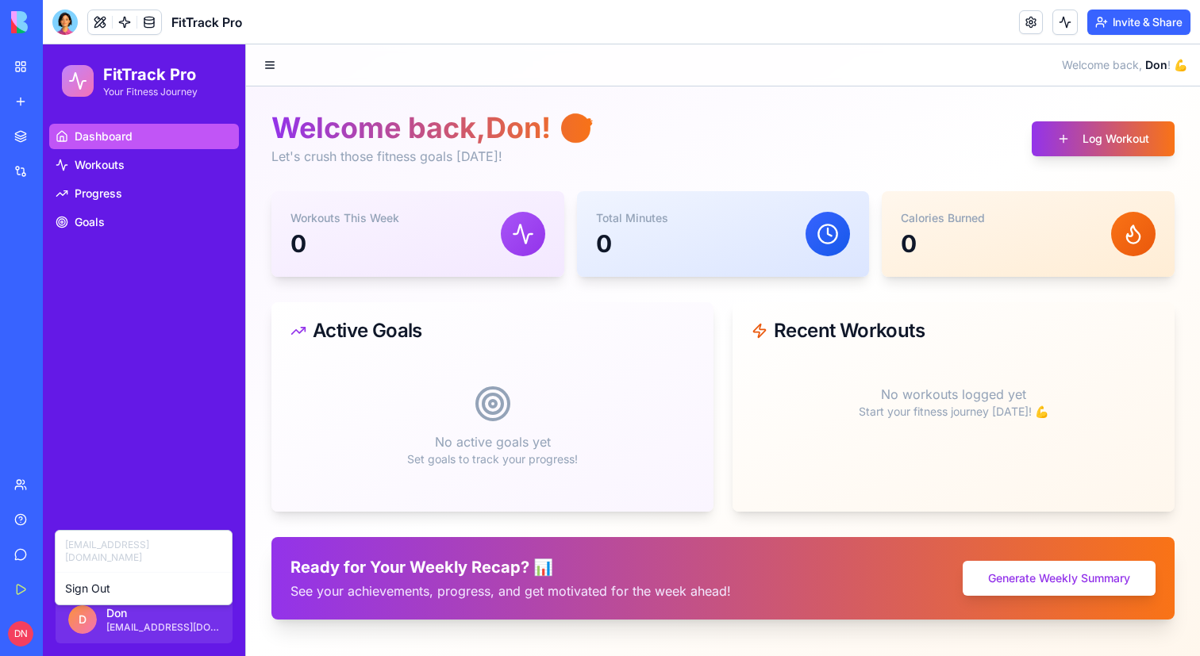
click at [75, 631] on html "FitTrack Pro Your Fitness Journey Dashboard Workouts Progress Goals D [PERSON_N…" at bounding box center [621, 350] width 1157 height 612
click at [76, 376] on html "FitTrack Pro Your Fitness Journey Dashboard Workouts Progress Goals D [PERSON_N…" at bounding box center [621, 350] width 1157 height 612
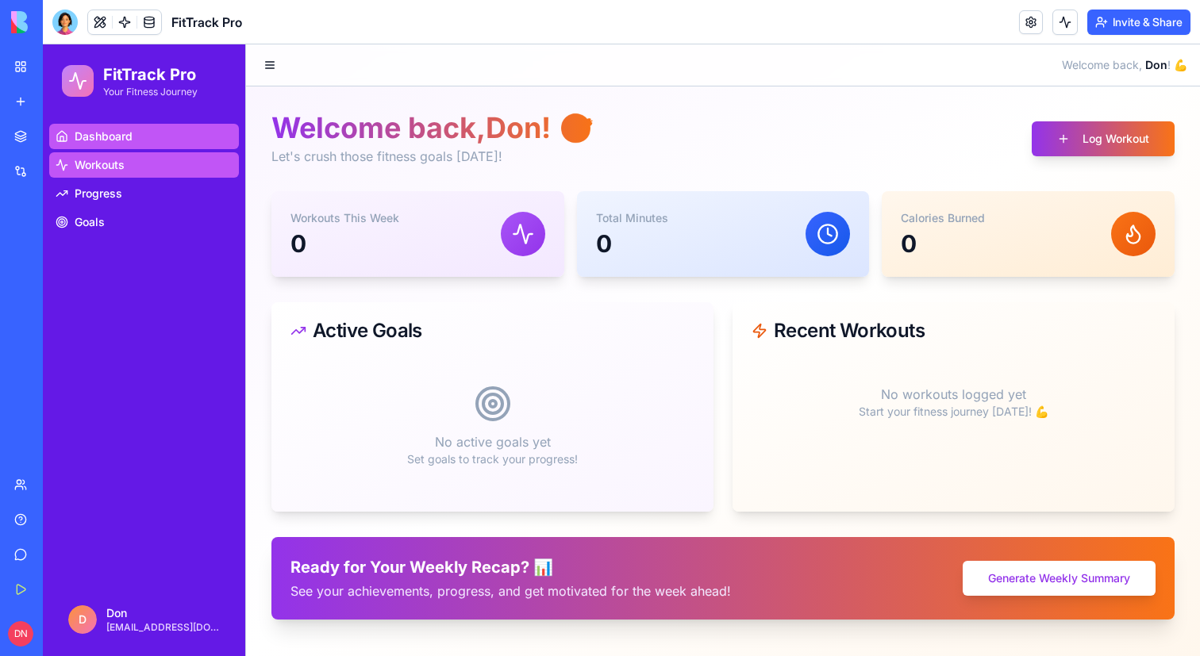
click at [124, 155] on link "Workouts" at bounding box center [144, 164] width 190 height 25
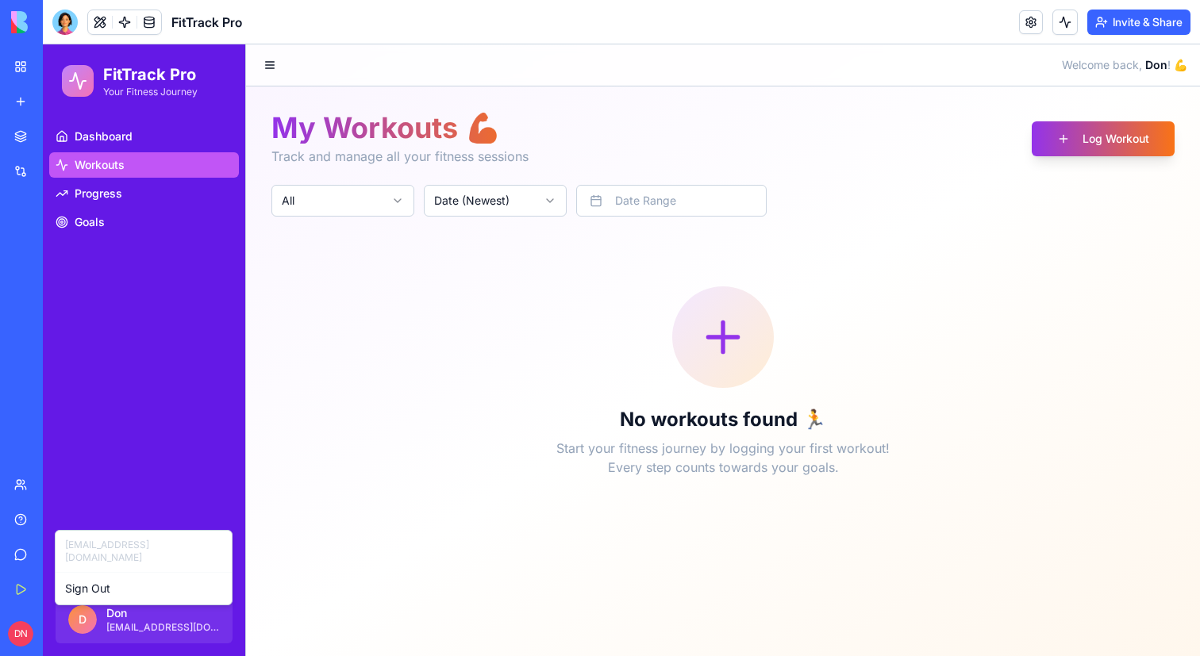
click at [72, 605] on html "FitTrack Pro Your Fitness Journey Dashboard Workouts Progress Goals D [PERSON_N…" at bounding box center [621, 350] width 1157 height 612
click at [98, 511] on html "FitTrack Pro Your Fitness Journey Dashboard Workouts Progress Goals D [PERSON_N…" at bounding box center [621, 350] width 1157 height 612
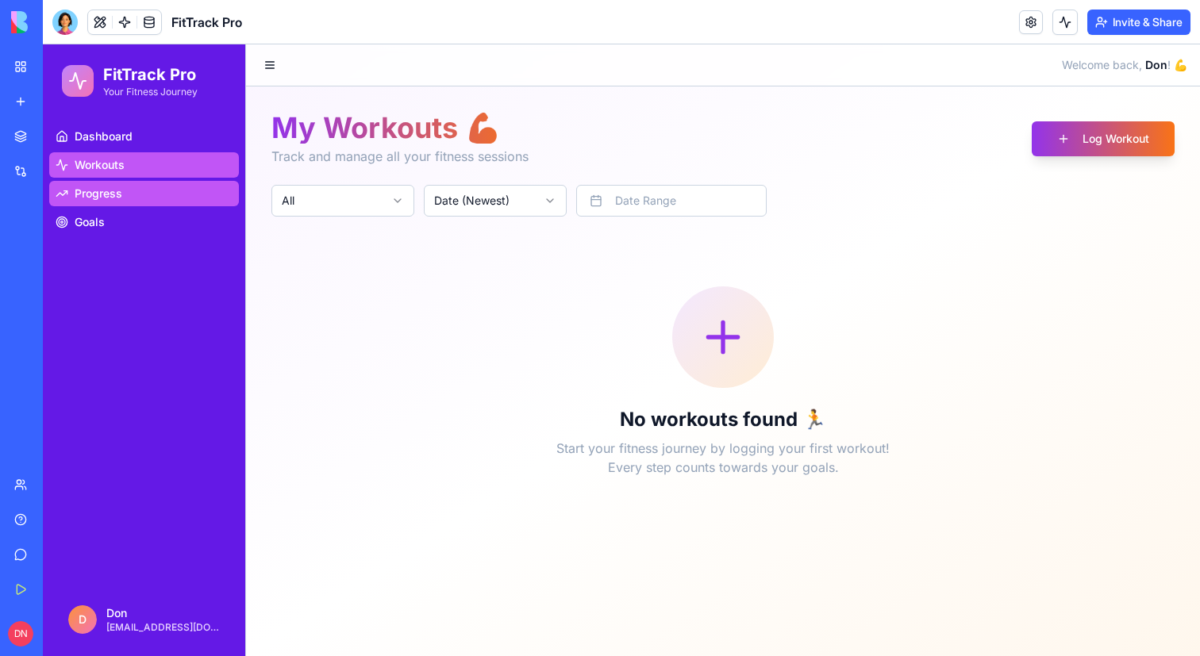
click at [97, 194] on span "Progress" at bounding box center [99, 194] width 48 height 16
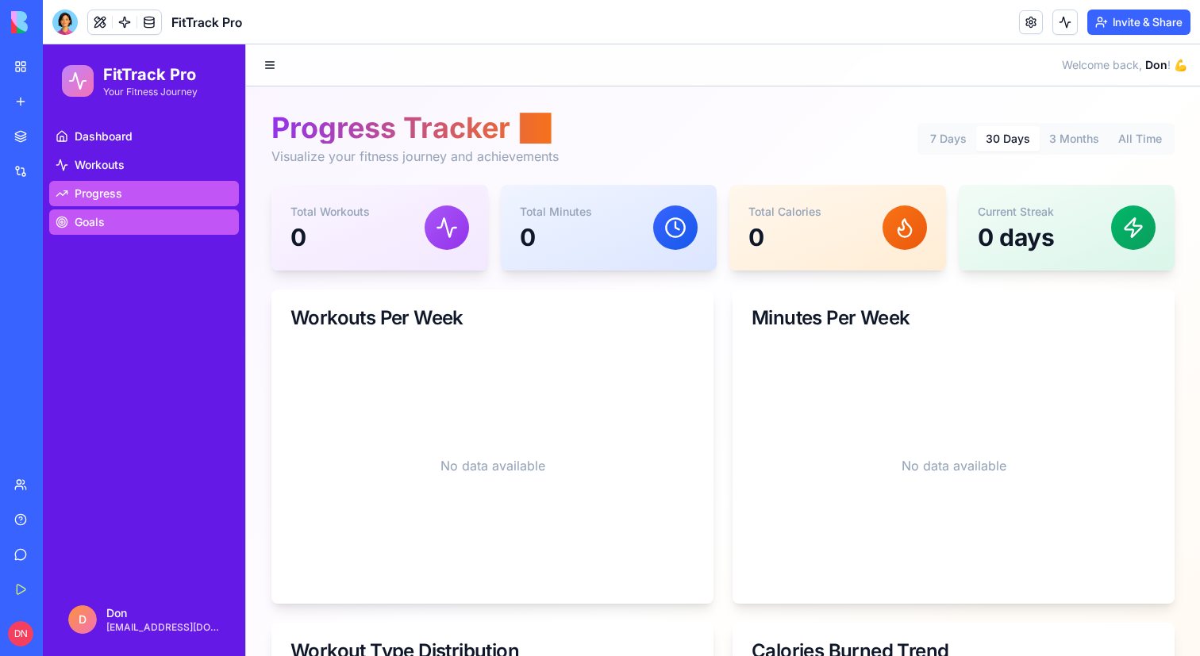
click at [98, 225] on span "Goals" at bounding box center [90, 222] width 30 height 16
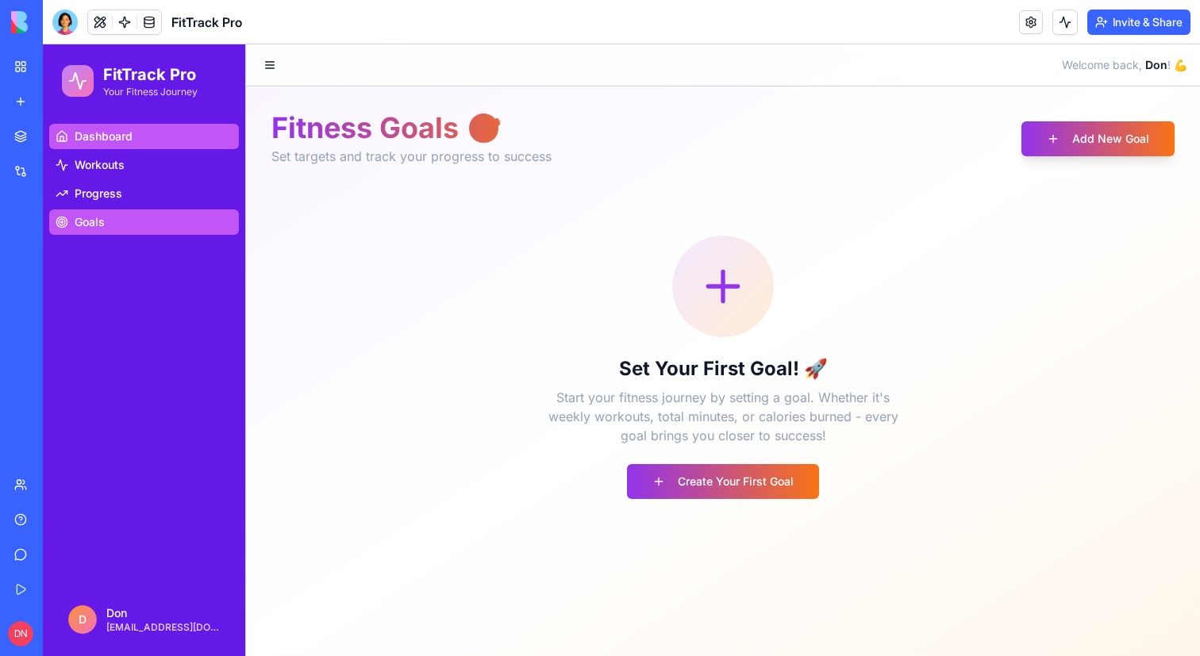
click at [100, 147] on link "Dashboard" at bounding box center [144, 136] width 190 height 25
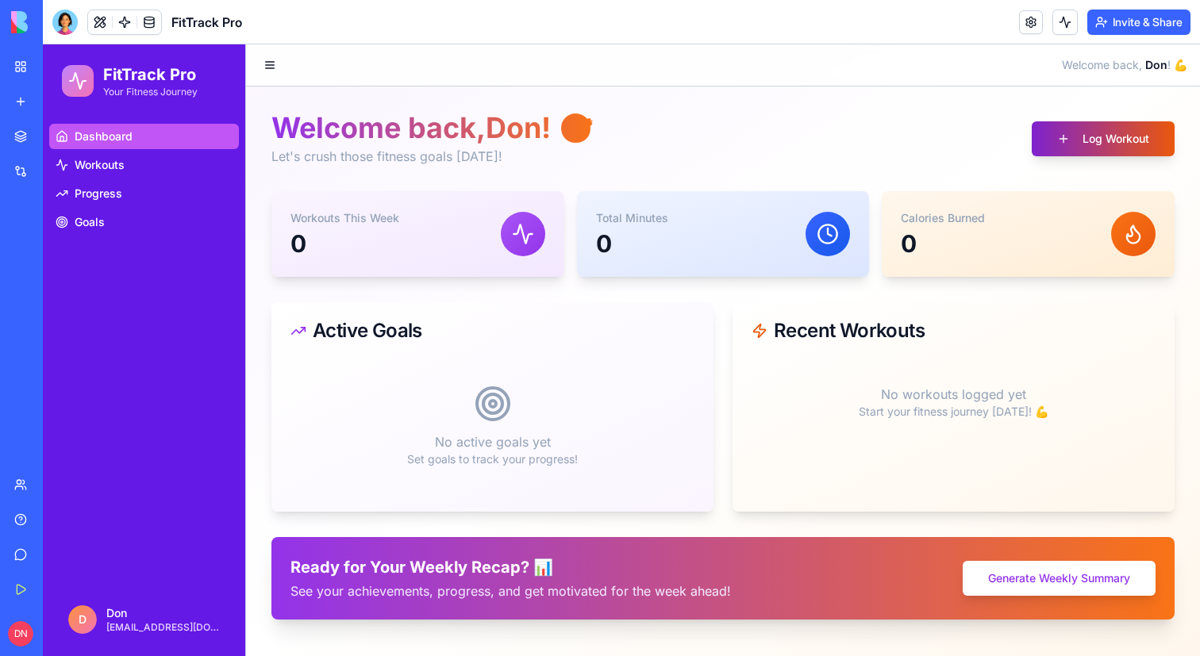
click at [1070, 143] on button "Log Workout" at bounding box center [1103, 138] width 143 height 35
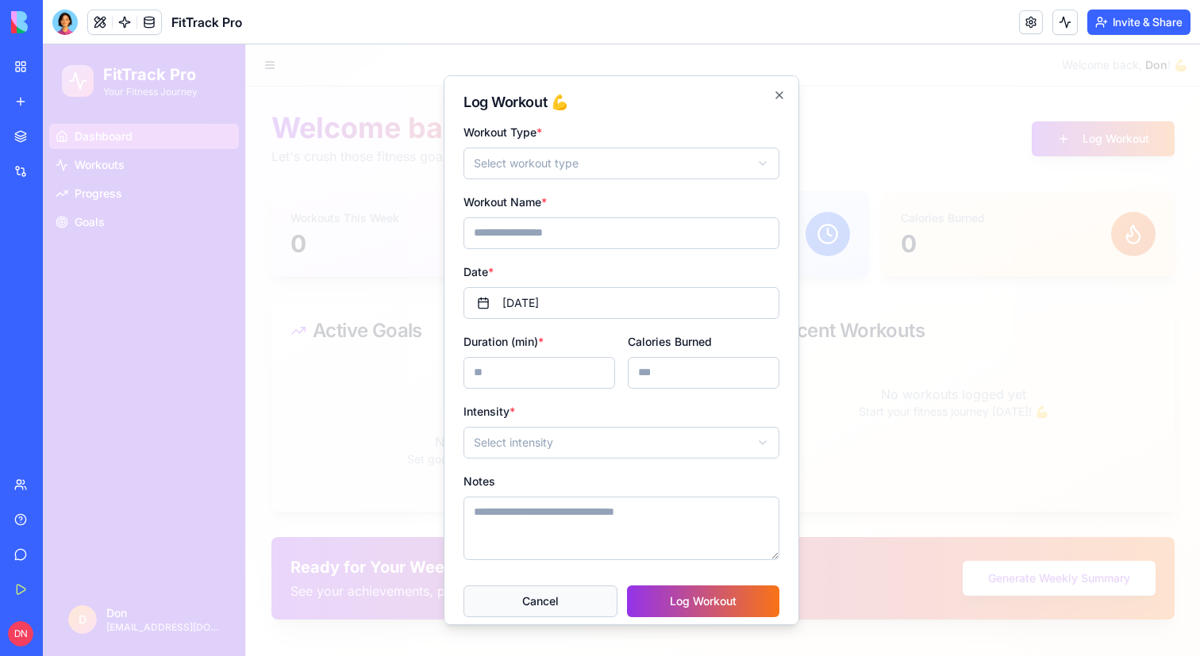
click at [537, 590] on button "Cancel" at bounding box center [540, 602] width 154 height 32
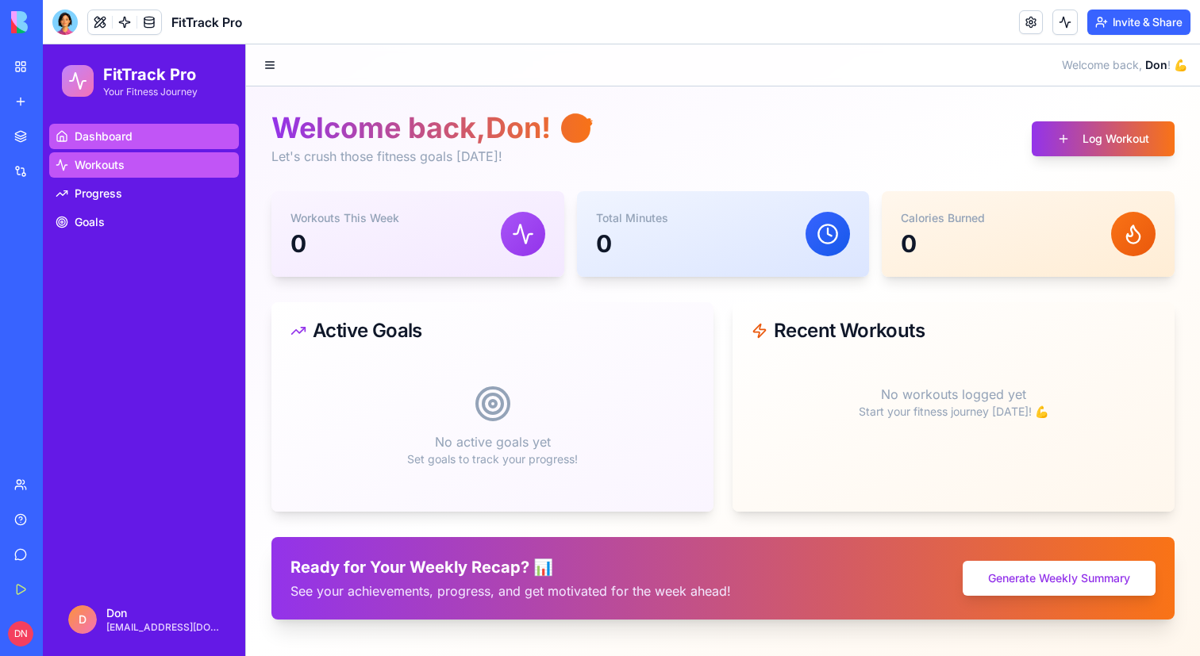
click at [163, 154] on link "Workouts" at bounding box center [144, 164] width 190 height 25
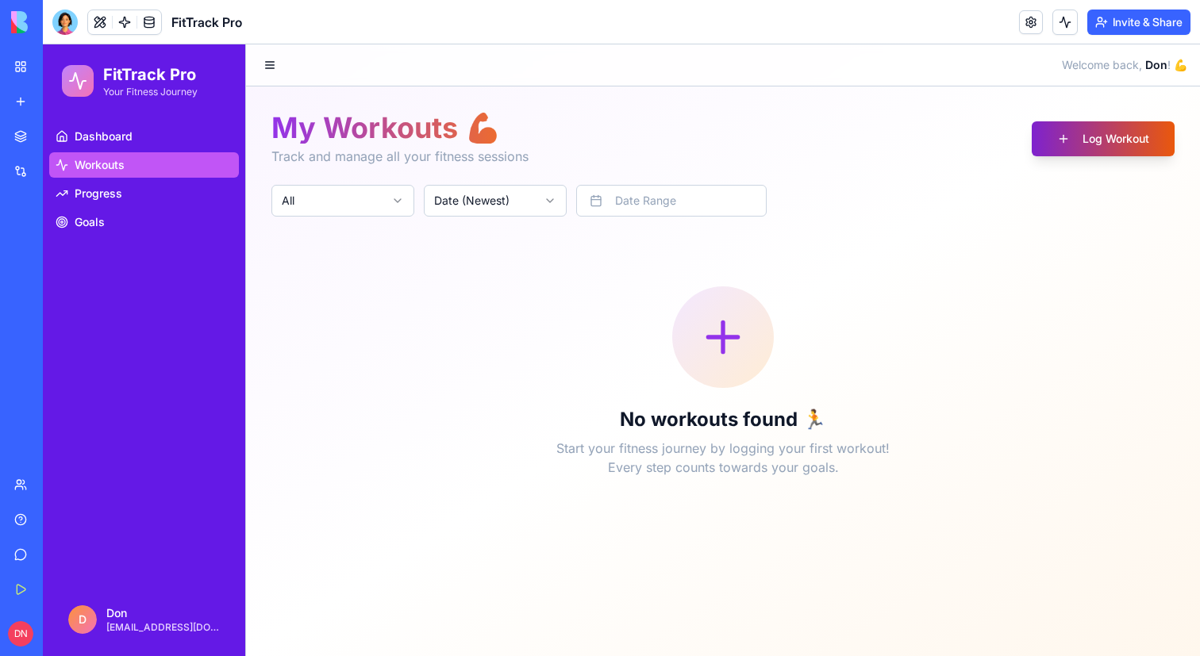
click at [1098, 148] on button "Log Workout" at bounding box center [1103, 138] width 143 height 35
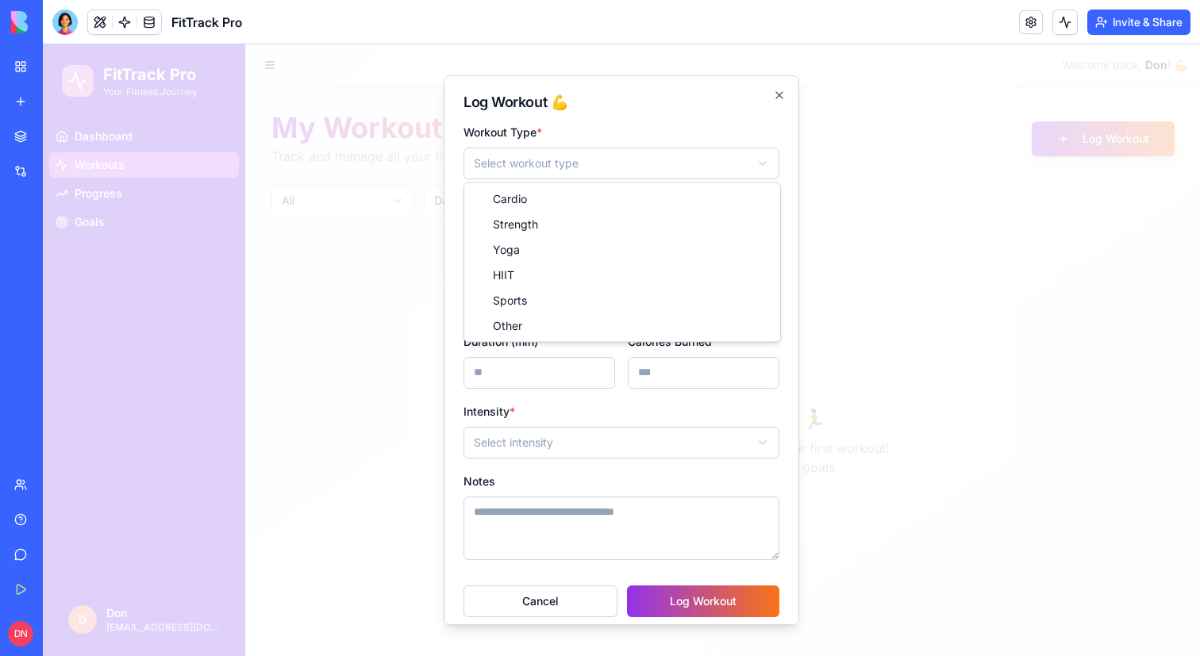
click at [517, 162] on body "FitTrack Pro Your Fitness Journey Dashboard Workouts Progress Goals D [PERSON_N…" at bounding box center [621, 350] width 1157 height 612
click at [542, 225] on input "Workout Name *" at bounding box center [621, 233] width 316 height 32
type input "******"
click at [540, 301] on button "[DATE]" at bounding box center [621, 303] width 316 height 32
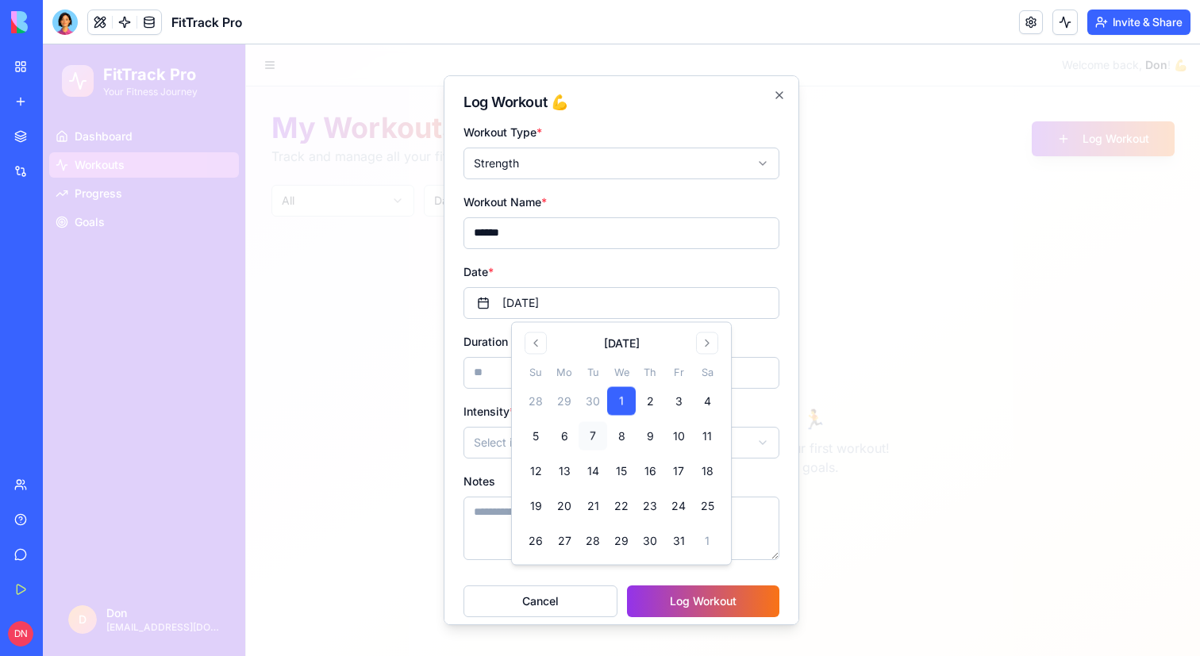
click at [590, 433] on button "7" at bounding box center [592, 436] width 29 height 29
click at [490, 366] on input "Duration (min) *" at bounding box center [539, 373] width 152 height 32
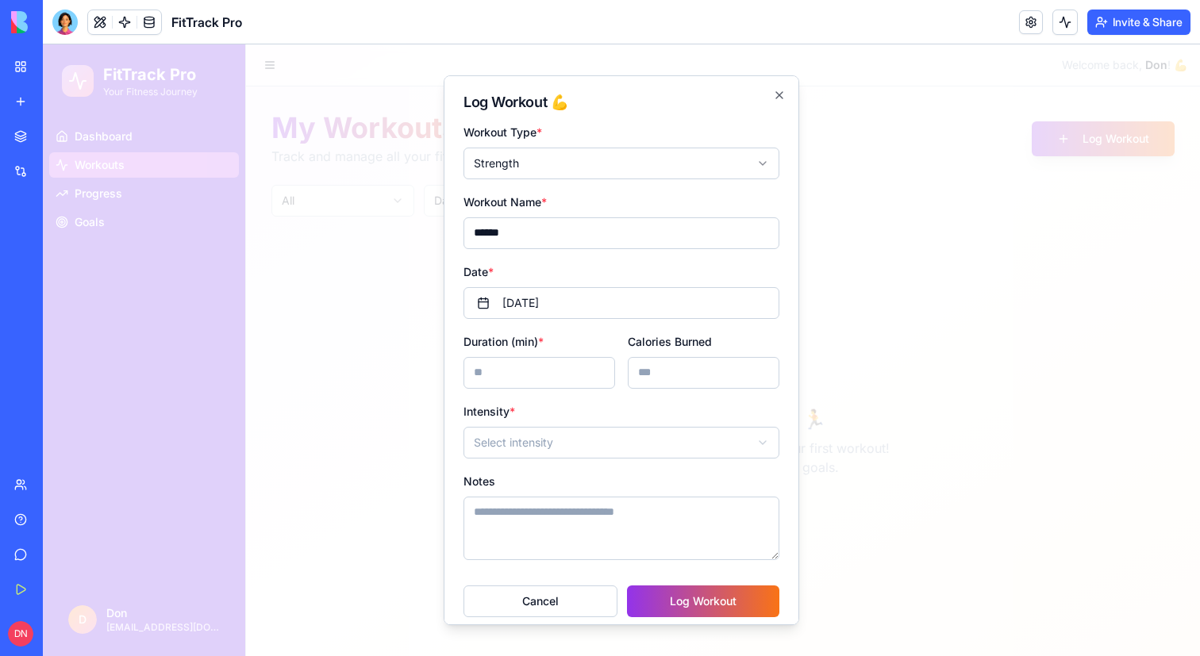
type input "**"
click at [671, 383] on input "Calories Burned" at bounding box center [704, 373] width 152 height 32
type input "***"
click at [613, 430] on body "FitTrack Pro Your Fitness Journey Dashboard Workouts Progress Goals D [PERSON_N…" at bounding box center [621, 350] width 1157 height 612
click at [747, 618] on div "Log Workout 💪 Workout Type * Strength ****** ******** **** **** ****** ***** Wo…" at bounding box center [621, 350] width 355 height 551
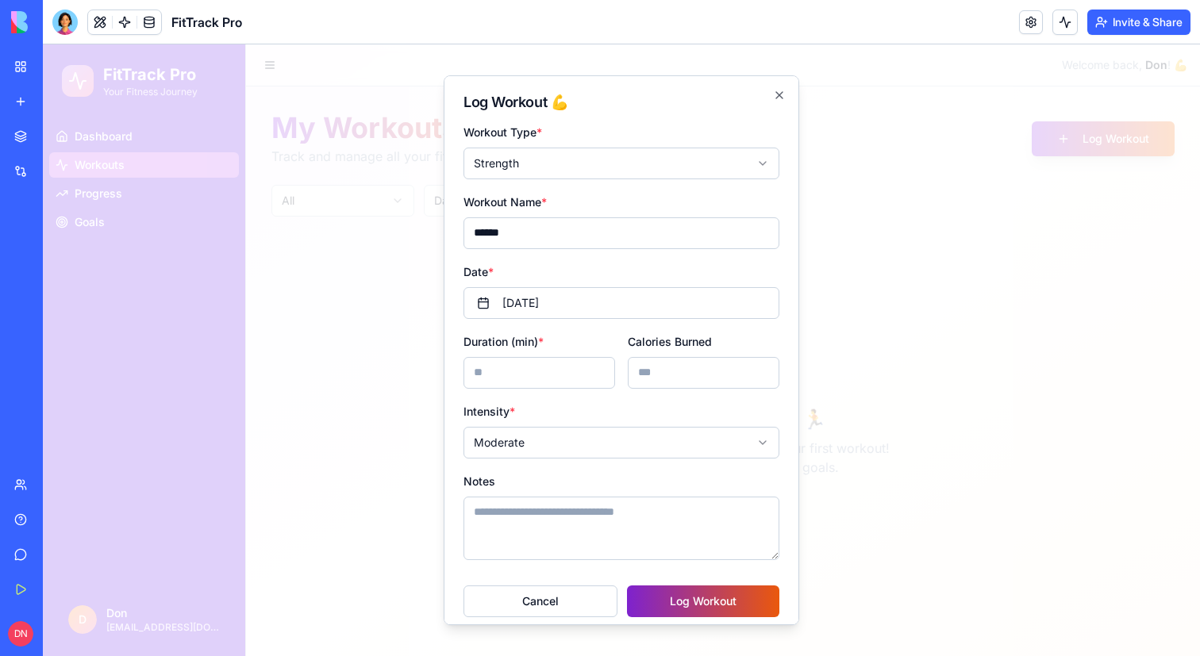
click at [733, 613] on button "Log Workout" at bounding box center [703, 602] width 152 height 32
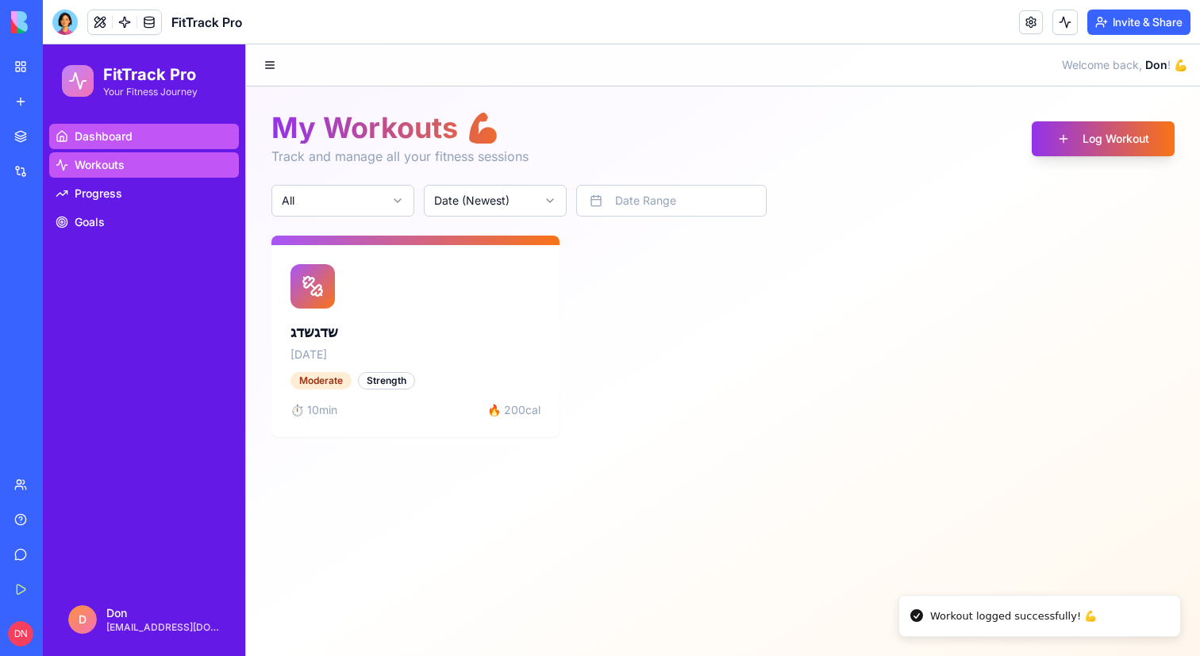
click at [127, 140] on span "Dashboard" at bounding box center [104, 137] width 58 height 16
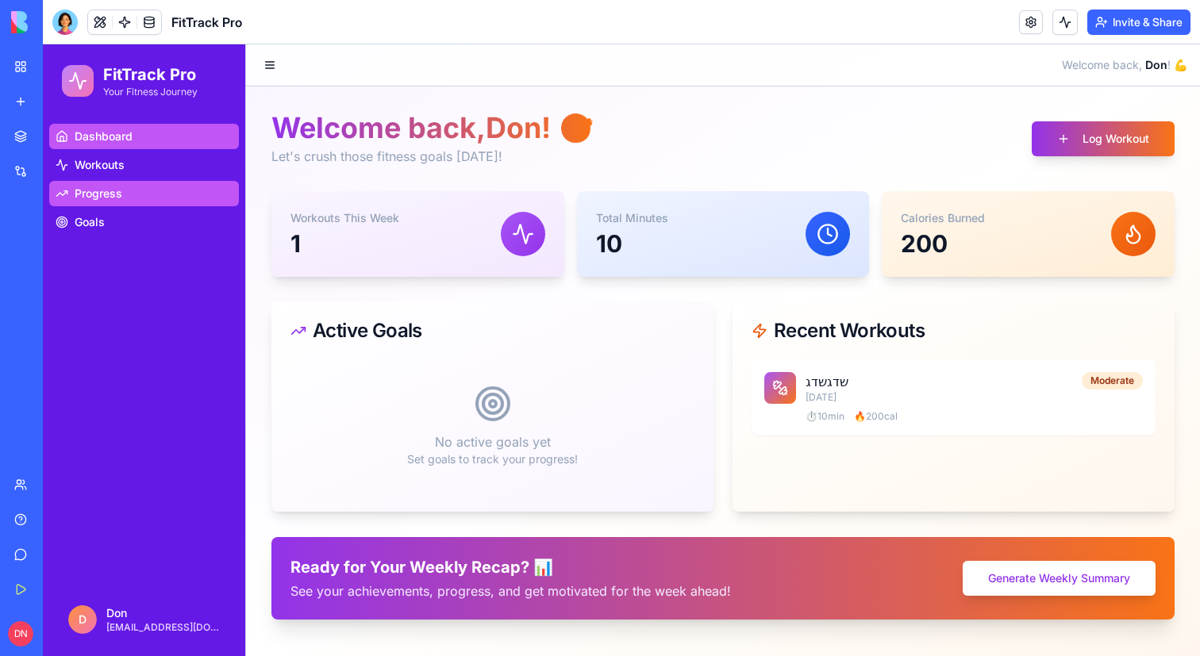
click at [100, 190] on span "Progress" at bounding box center [99, 194] width 48 height 16
